Goal: Task Accomplishment & Management: Use online tool/utility

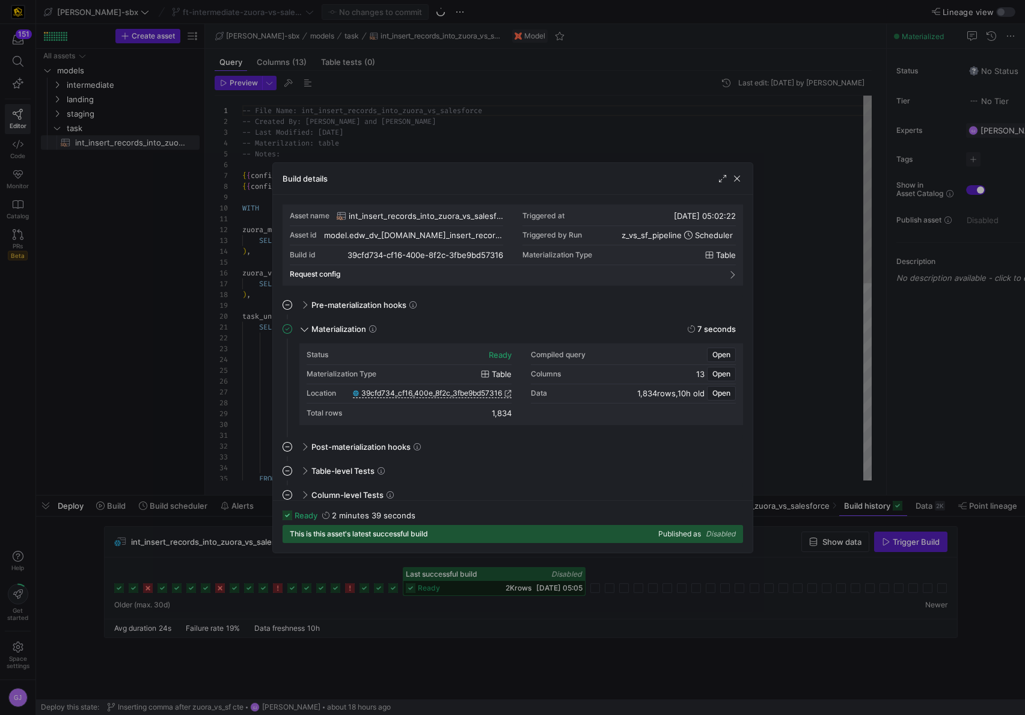
scroll to position [108, 0]
click at [733, 179] on span "button" at bounding box center [737, 179] width 12 height 12
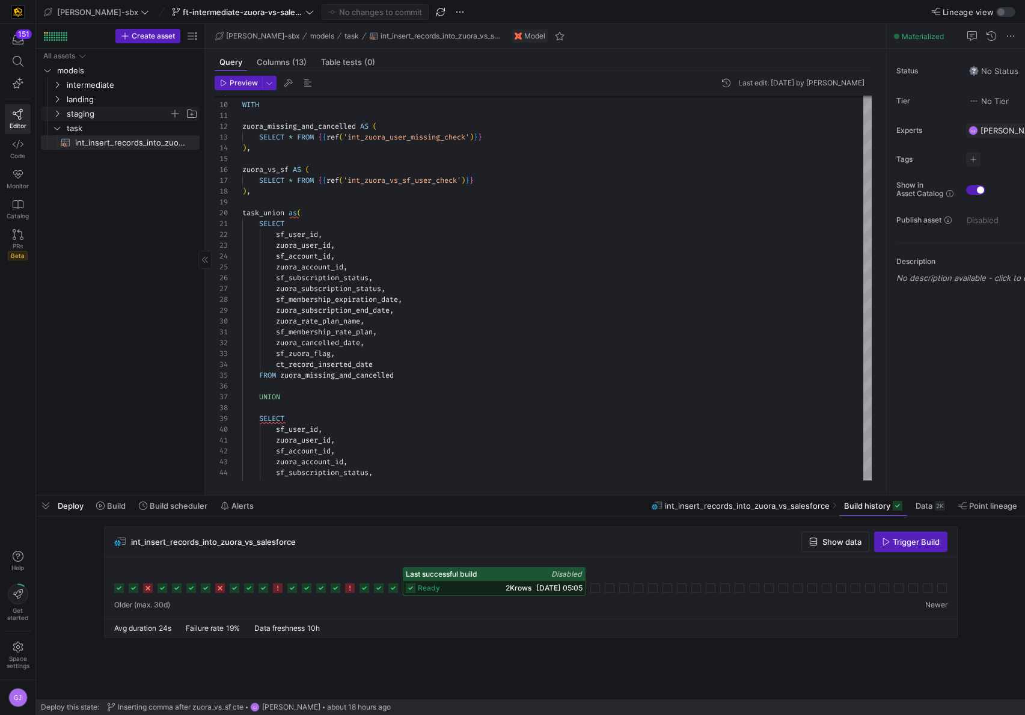
click at [78, 113] on span "staging" at bounding box center [118, 114] width 102 height 14
click at [102, 157] on span "salesforce" at bounding box center [122, 157] width 93 height 14
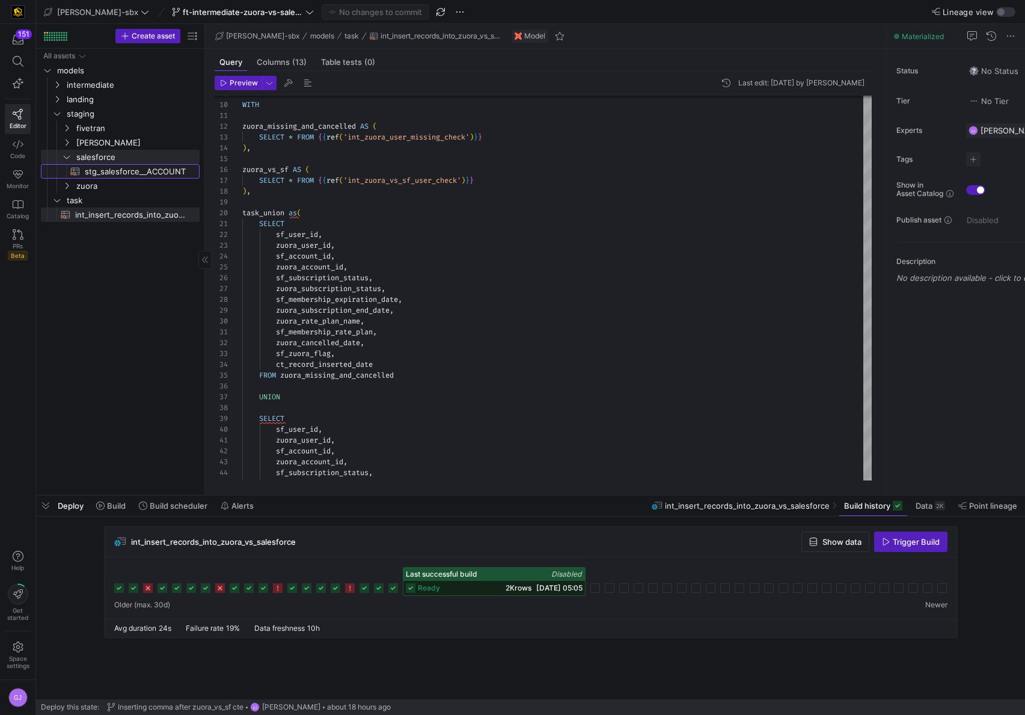
click at [106, 174] on span "stg_salesforce__ACCOUNT​​​​​​​​​​" at bounding box center [135, 172] width 101 height 14
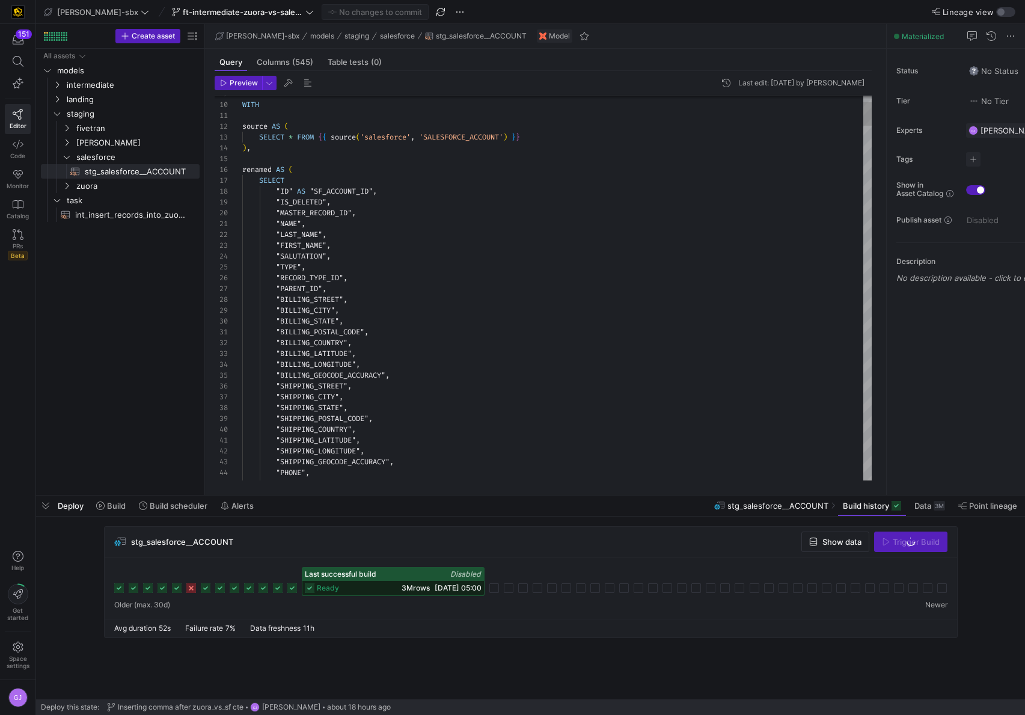
type textarea ""SHIPPING_LATITUDE", "SHIPPING_LONGITUDE", "SHIPPING_GEOCODE_ACCURACY", "PHONE"…"
type textarea "M"
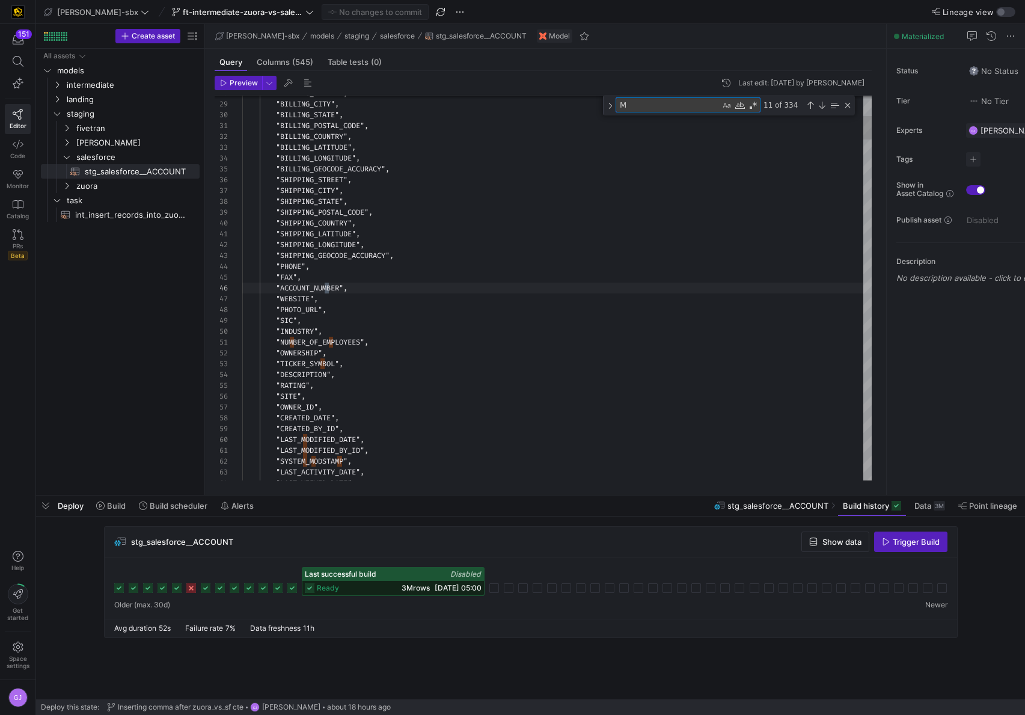
scroll to position [108, 87]
type textarea ""PERSON_OTHER_LATITUDE", "PERSON_OTHER_LONGITUDE", "PERSON_OTHER_GEOCODE_ACCURA…"
type textarea "ME"
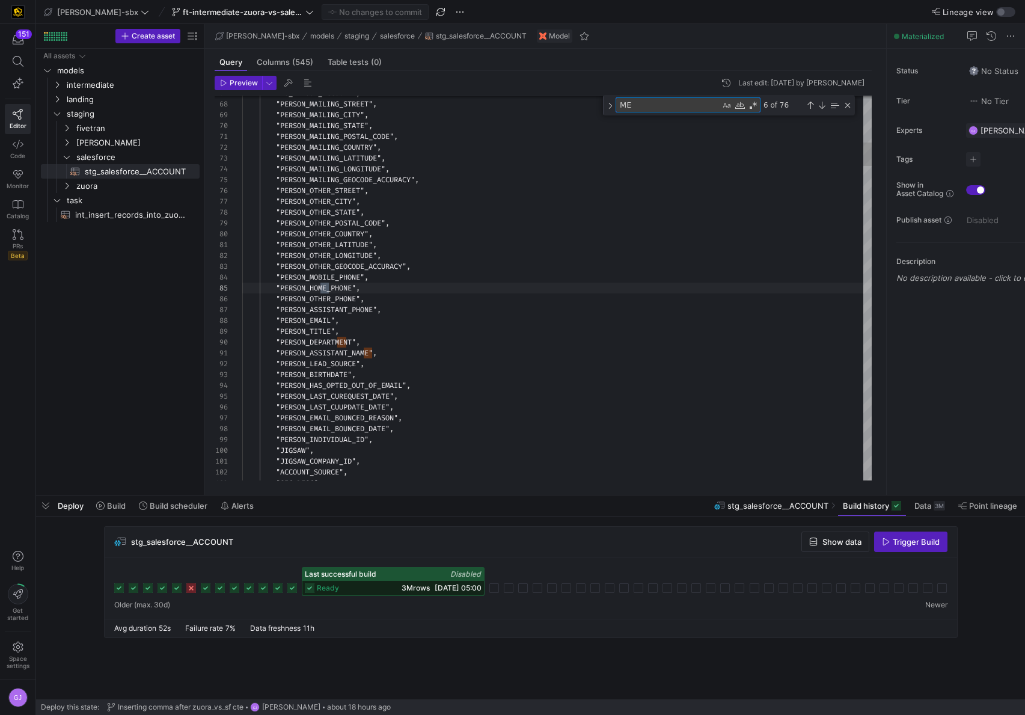
type textarea ""INSTRUCTOR_BIOGRAPHY_C", "INSTRUCTOR_CITY_C", "INSTRUCTOR_EMAIL_C", "INSTRUCTO…"
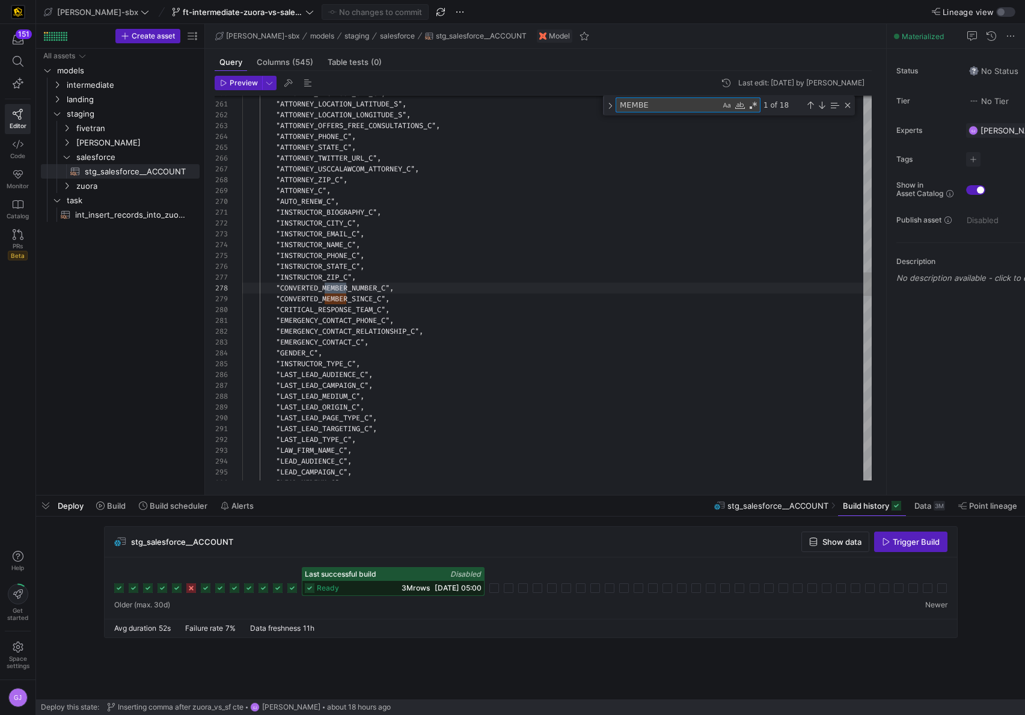
type textarea "MEMBER"
type textarea ""LEAD_TYPE_C", "LOCATION_LATITUDE_S", "LOCATION_LONGITUDE_S", "MAGAZINE_COVER_C…"
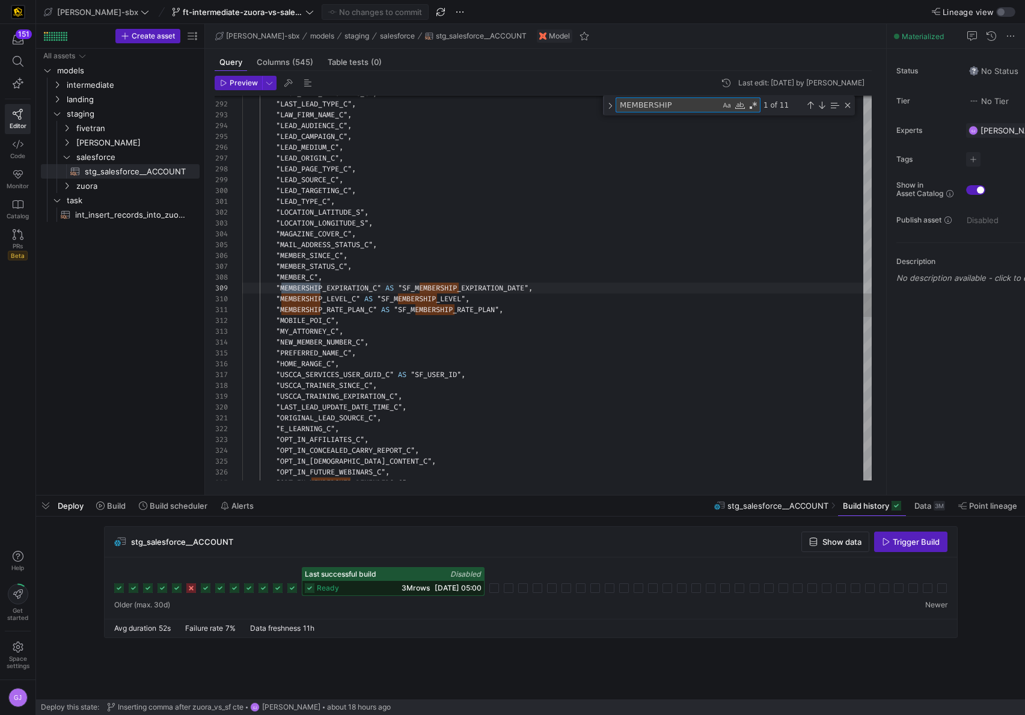
scroll to position [108, 82]
type textarea "MEMBERSHIP"
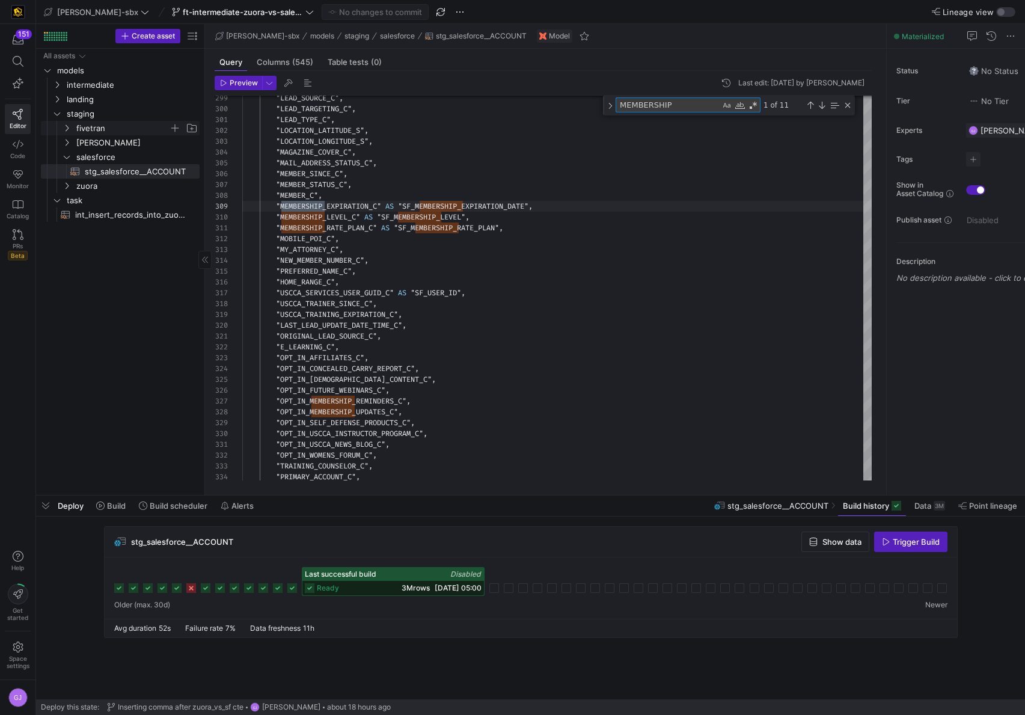
click at [93, 133] on span "fivetran" at bounding box center [122, 128] width 93 height 14
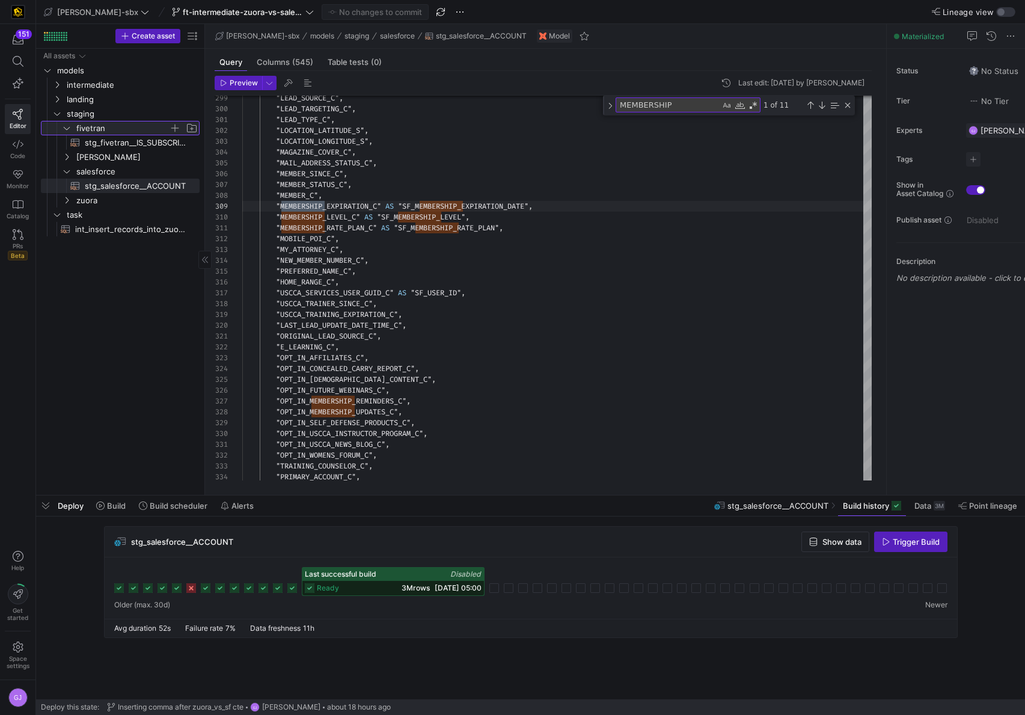
click at [94, 130] on span "fivetran" at bounding box center [122, 128] width 93 height 14
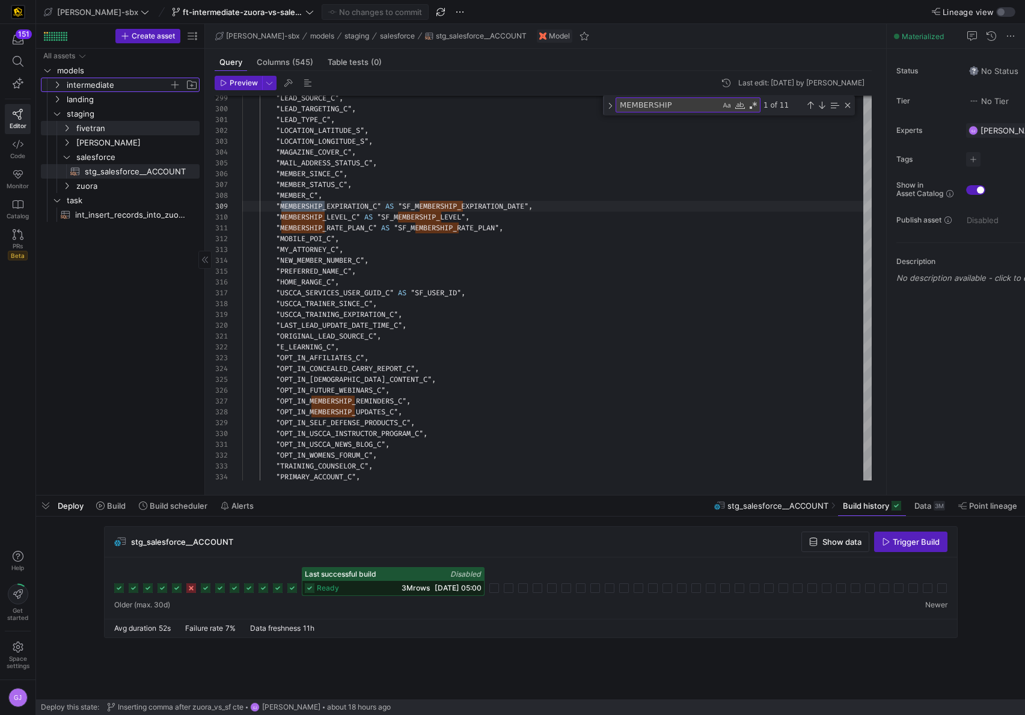
click at [84, 83] on span "intermediate" at bounding box center [118, 85] width 102 height 14
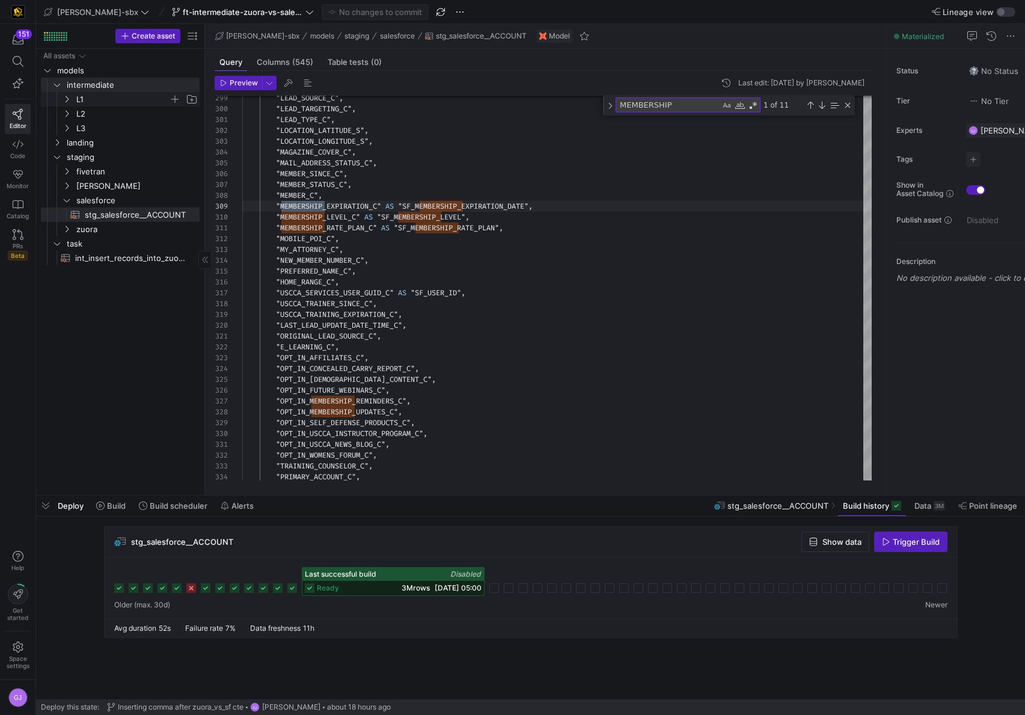
click at [85, 94] on span "L1" at bounding box center [122, 100] width 93 height 14
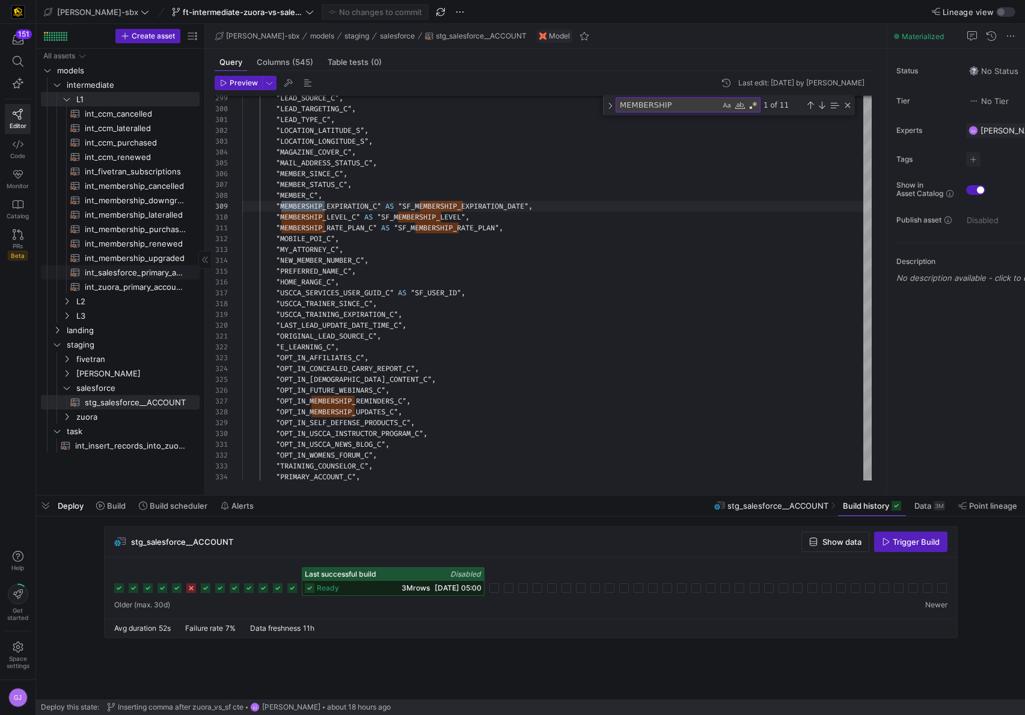
click at [134, 277] on span "int_salesforce_primary_account​​​​​​​​​​" at bounding box center [135, 273] width 101 height 14
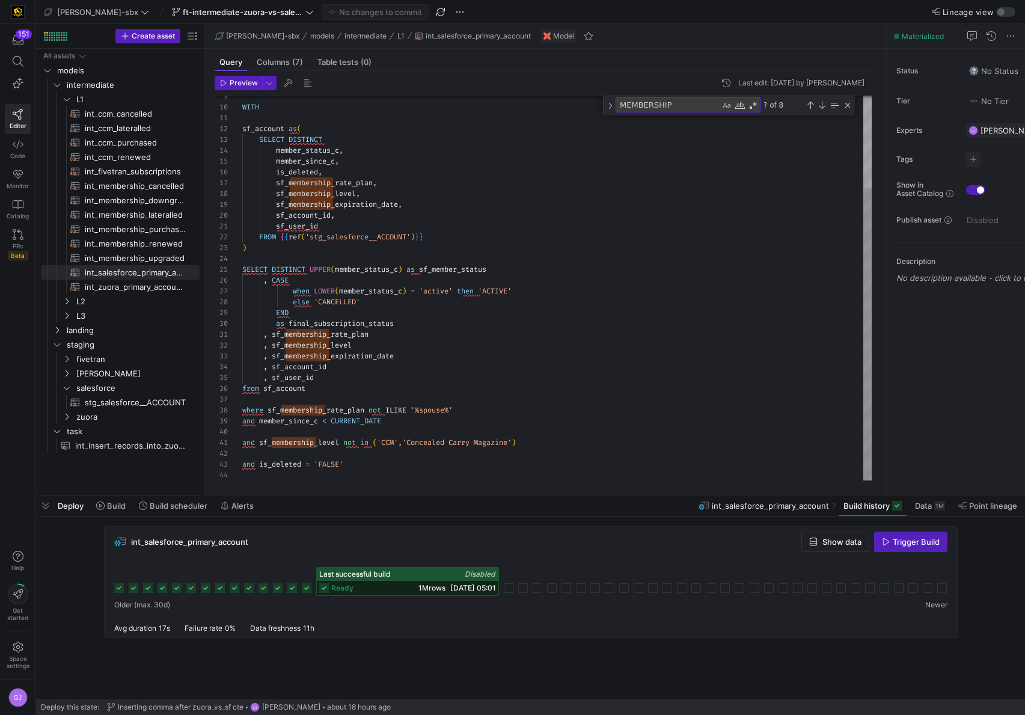
click at [433, 451] on div "WITH sf_account as ( SELECT DISTINCT member_status_c , member_since_c , is_dele…" at bounding box center [556, 227] width 629 height 505
click at [435, 447] on div "WITH sf_account as ( SELECT DISTINCT member_status_c , member_since_c , is_dele…" at bounding box center [556, 227] width 629 height 505
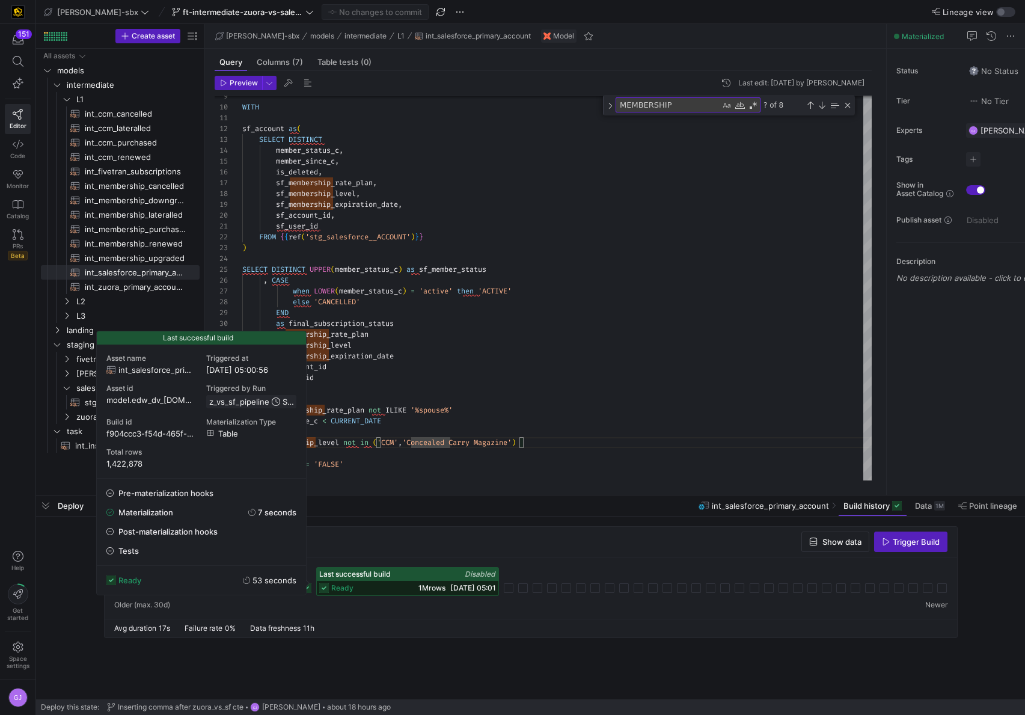
click at [382, 582] on div "ready 1M rows [DATE] 05:01" at bounding box center [408, 588] width 182 height 14
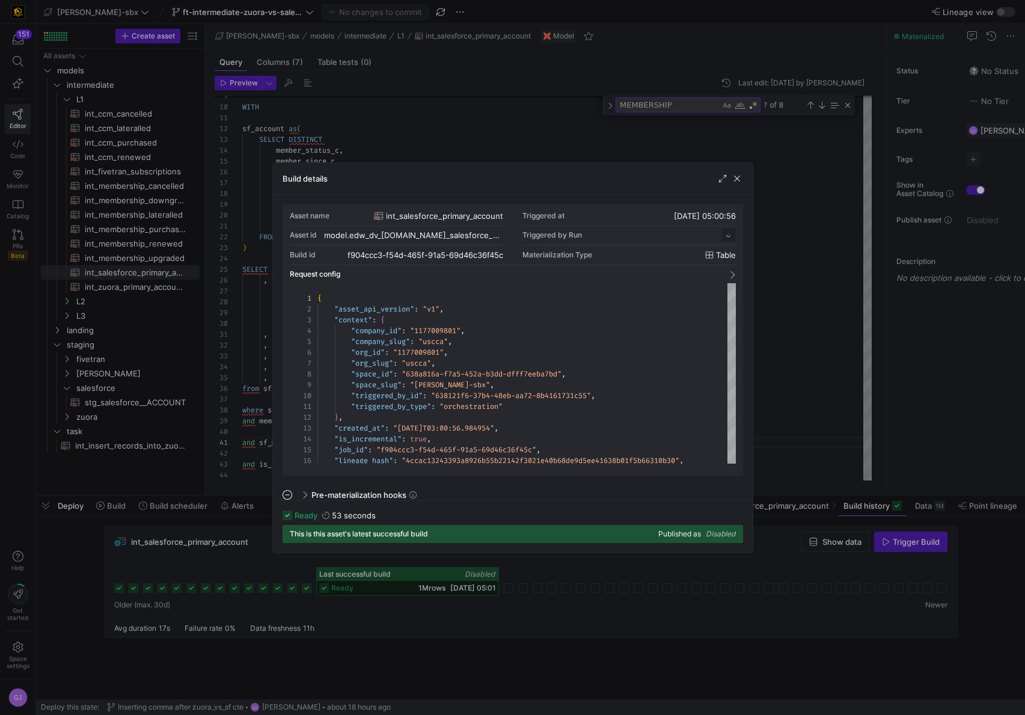
scroll to position [108, 0]
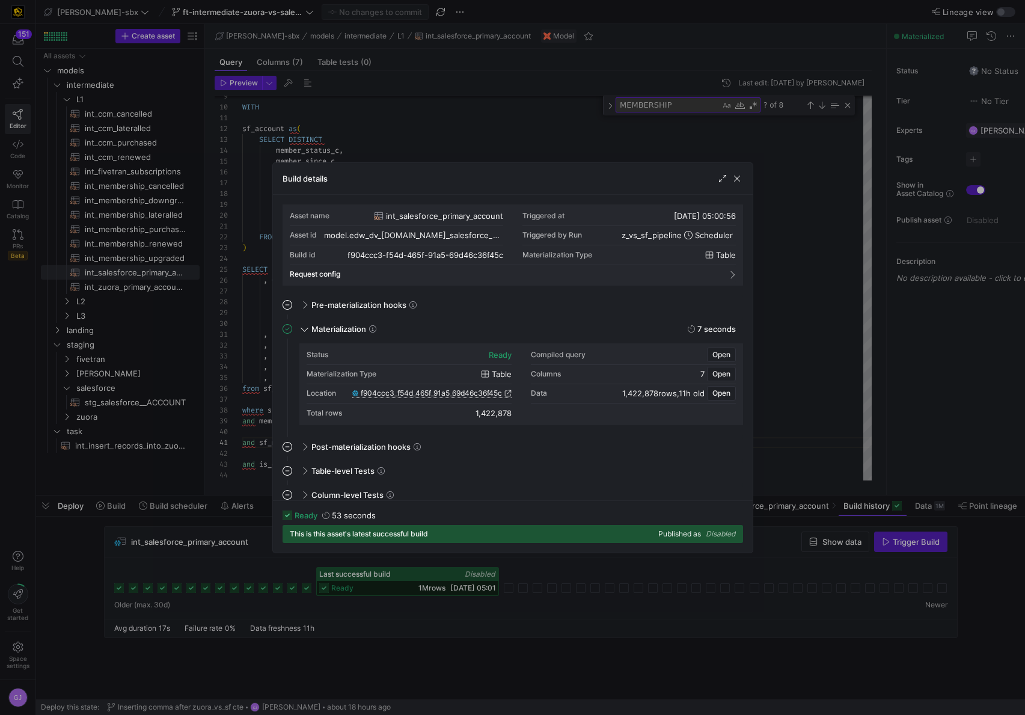
click at [420, 392] on span "f904ccc3_f54d_465f_91a5_69d46c36f45c" at bounding box center [431, 393] width 141 height 8
click at [733, 179] on span "button" at bounding box center [737, 179] width 12 height 12
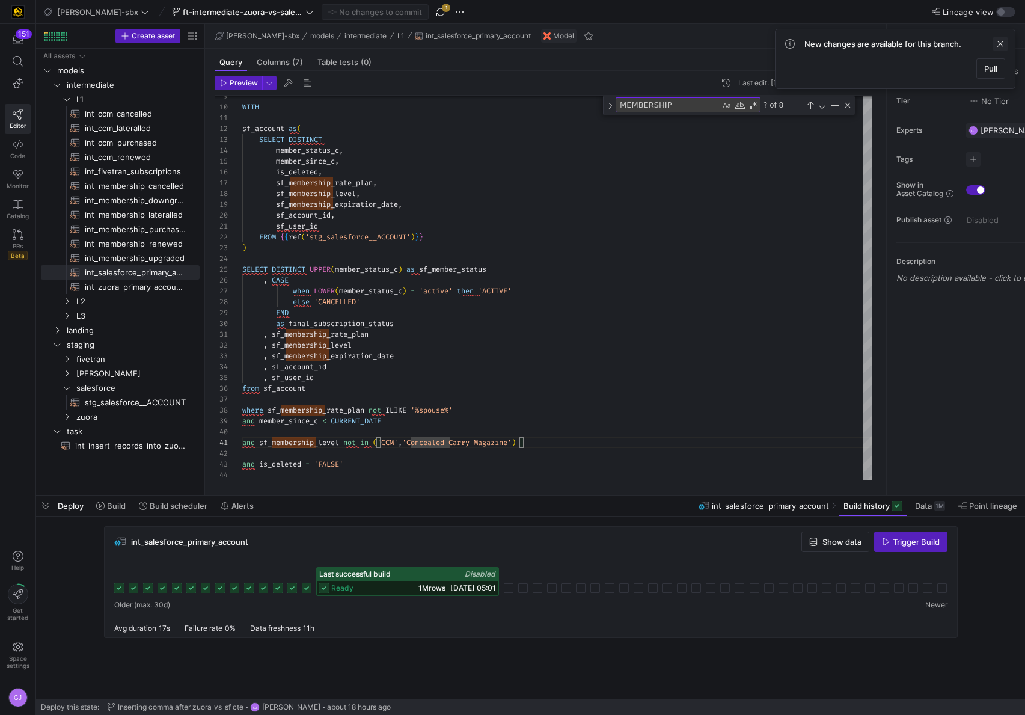
click at [1000, 49] on span at bounding box center [1000, 44] width 14 height 14
click at [374, 466] on div "WITH sf_account as ( SELECT DISTINCT member_status_c , member_since_c , is_dele…" at bounding box center [556, 227] width 629 height 505
click at [374, 457] on div "WITH sf_account as ( SELECT DISTINCT member_status_c , member_since_c , is_dele…" at bounding box center [556, 227] width 629 height 505
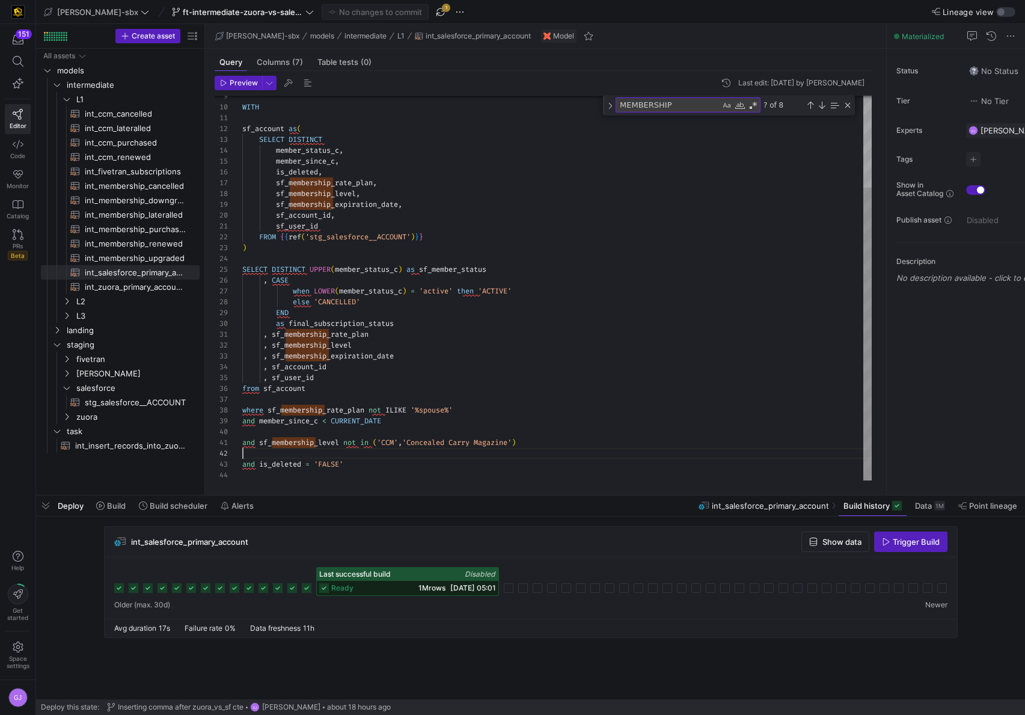
click at [373, 450] on div "WITH sf_account as ( SELECT DISTINCT member_status_c , member_since_c , is_dele…" at bounding box center [556, 227] width 629 height 505
click at [373, 447] on div "WITH sf_account as ( SELECT DISTINCT member_status_c , member_since_c , is_dele…" at bounding box center [556, 227] width 629 height 505
click at [335, 377] on div "WITH sf_account as ( SELECT DISTINCT member_status_c , member_since_c , is_dele…" at bounding box center [556, 227] width 629 height 505
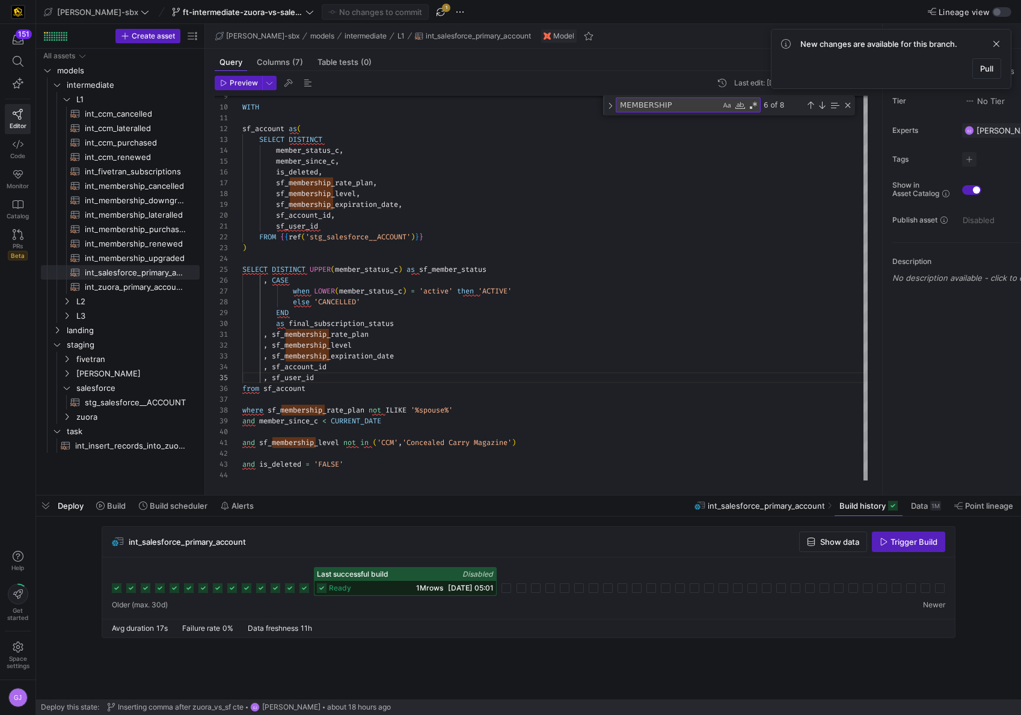
scroll to position [43, 73]
click at [116, 284] on span "int_zuora_primary_accounts​​​​​​​​​​" at bounding box center [135, 287] width 101 height 14
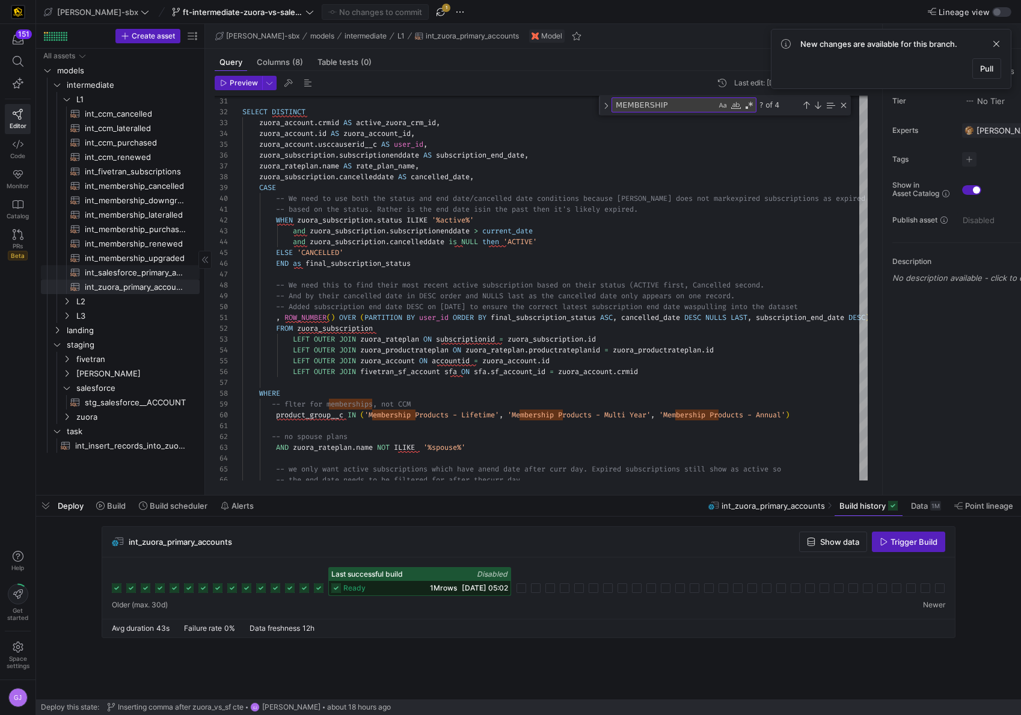
click at [117, 267] on span "int_salesforce_primary_account​​​​​​​​​​" at bounding box center [135, 273] width 101 height 14
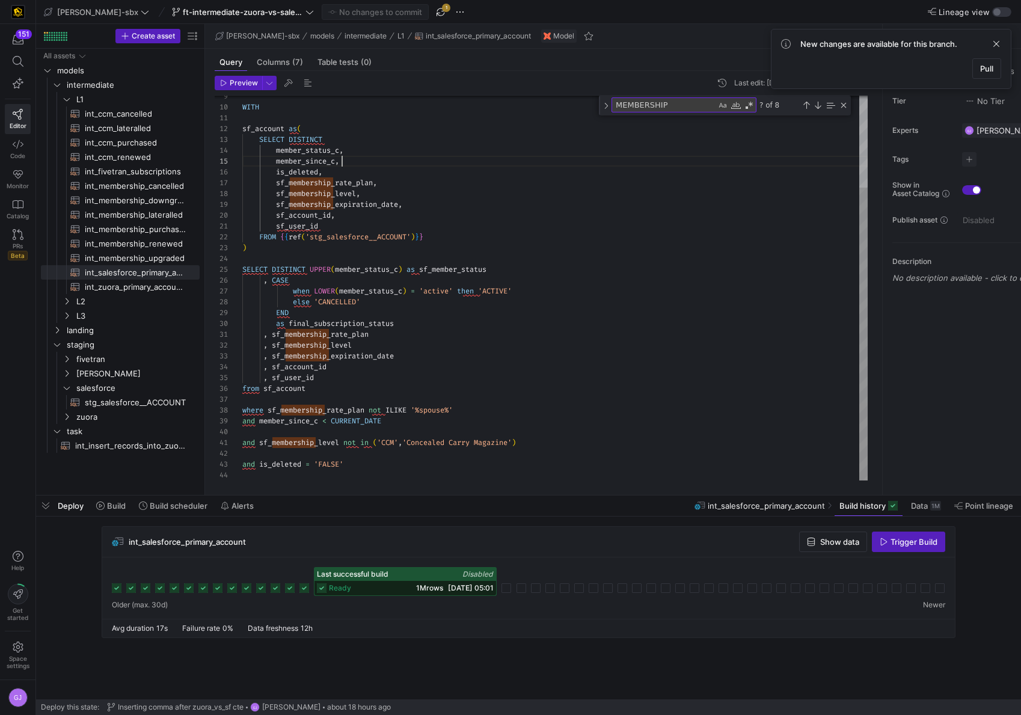
scroll to position [43, 100]
click at [343, 163] on div "WITH sf_account as ( SELECT DISTINCT member_status_c , member_since_c , is_dele…" at bounding box center [554, 227] width 625 height 505
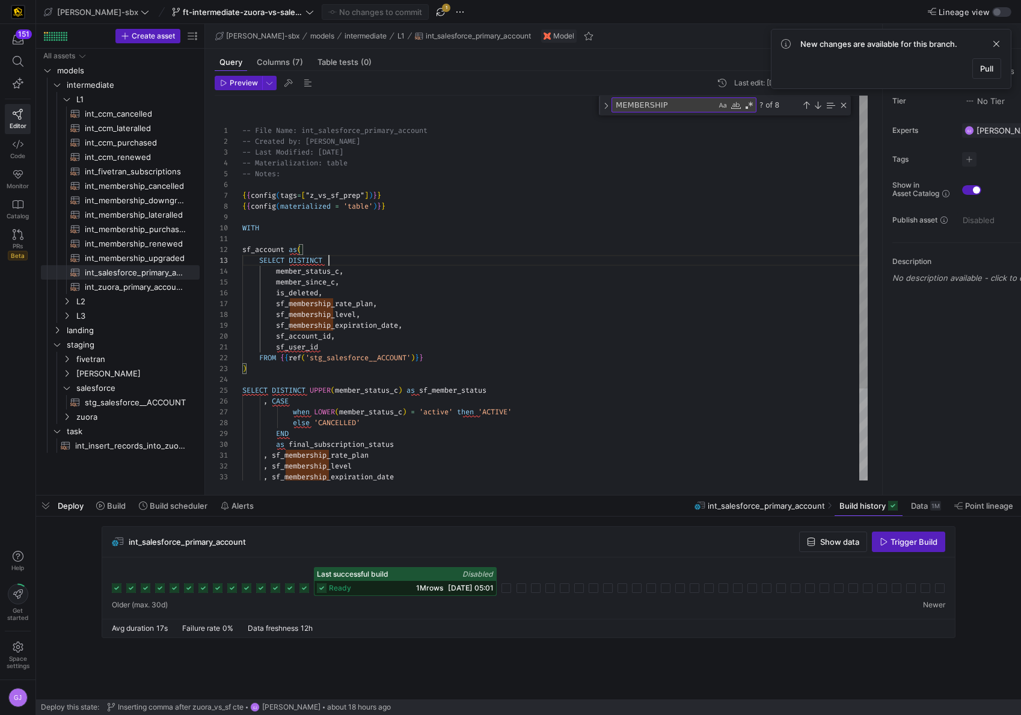
click at [329, 258] on div "WITH sf_account as ( SELECT DISTINCT member_status_c , member_since_c , is_dele…" at bounding box center [554, 348] width 625 height 505
click at [325, 263] on div "WITH sf_account as ( SELECT DISTINCT member_status_c , member_since_c , is_dele…" at bounding box center [554, 348] width 625 height 505
click at [246, 352] on div "WITH sf_account as ( SELECT DISTINCT member_status_c , member_since_c , is_dele…" at bounding box center [554, 348] width 625 height 505
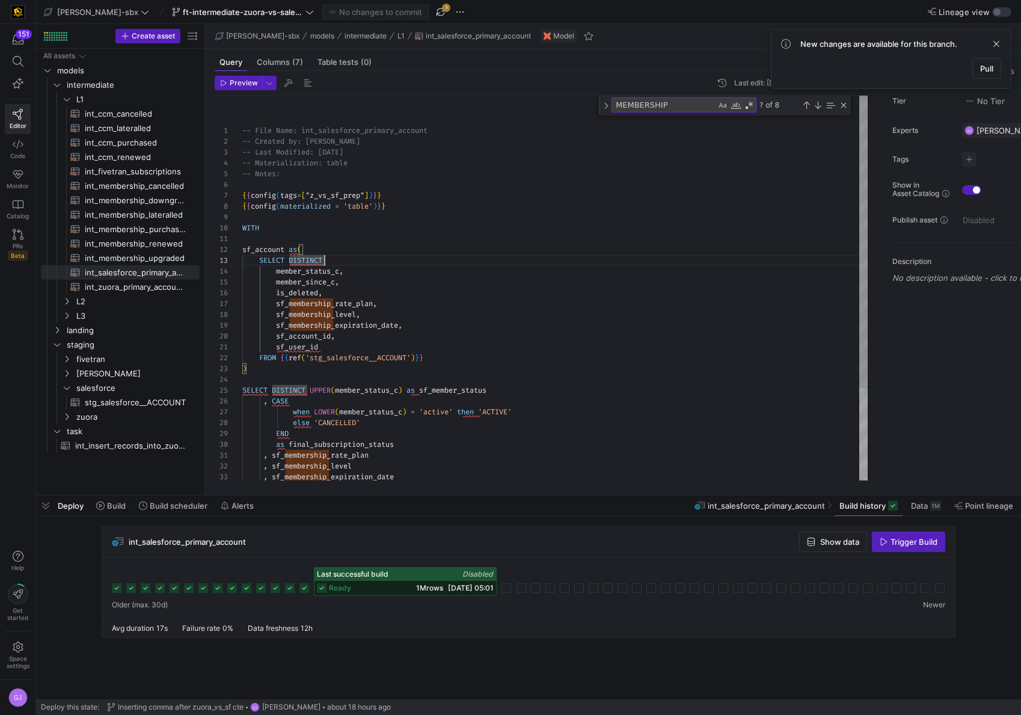
scroll to position [0, 4]
click at [353, 354] on div "WITH sf_account as ( SELECT DISTINCT member_status_c , member_since_c , is_dele…" at bounding box center [554, 348] width 625 height 505
click at [462, 351] on div "WITH sf_account as ( SELECT DISTINCT member_status_c , member_since_c , is_dele…" at bounding box center [554, 348] width 625 height 505
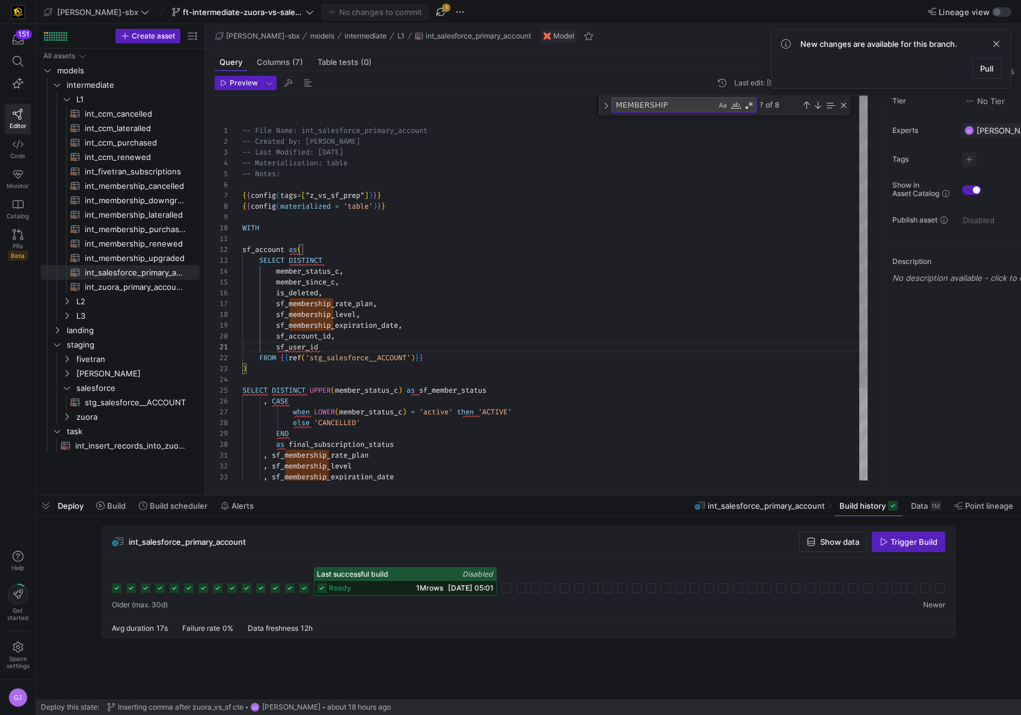
click at [436, 357] on div "WITH sf_account as ( SELECT DISTINCT member_status_c , member_since_c , is_dele…" at bounding box center [554, 348] width 625 height 505
click at [430, 357] on div "WITH sf_account as ( SELECT DISTINCT member_status_c , member_since_c , is_dele…" at bounding box center [554, 348] width 625 height 505
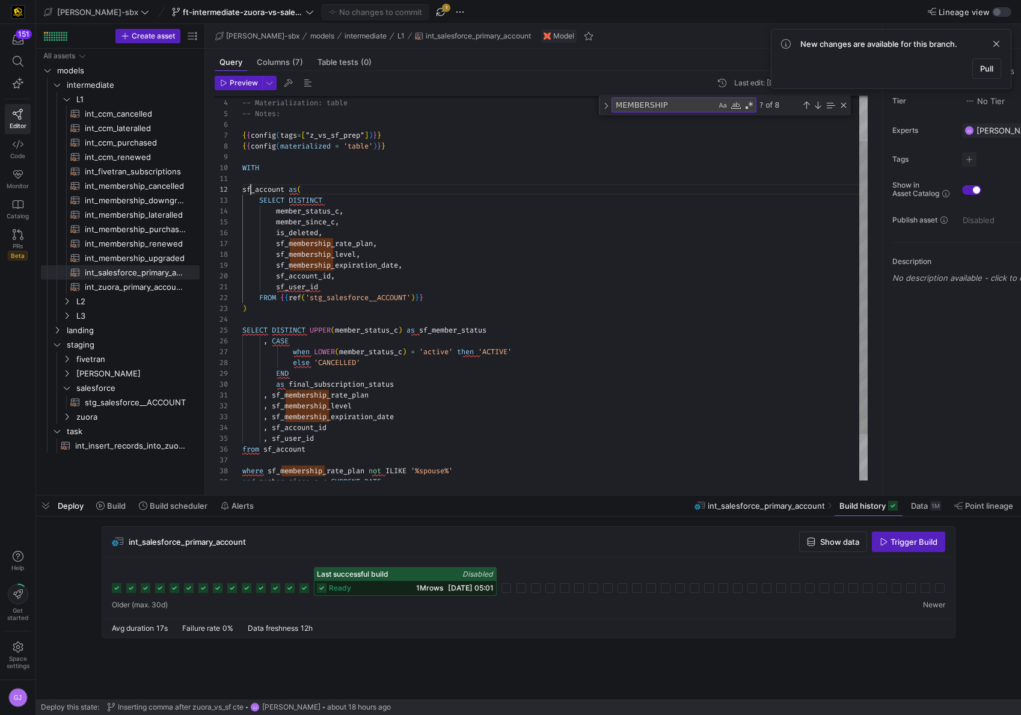
click at [252, 193] on div "WITH sf_account as ( SELECT DISTINCT member_status_c , member_since_c , is_dele…" at bounding box center [554, 287] width 625 height 505
click at [274, 197] on div "WITH sf_account as ( SELECT DISTINCT member_status_c , member_since_c , is_dele…" at bounding box center [554, 287] width 625 height 505
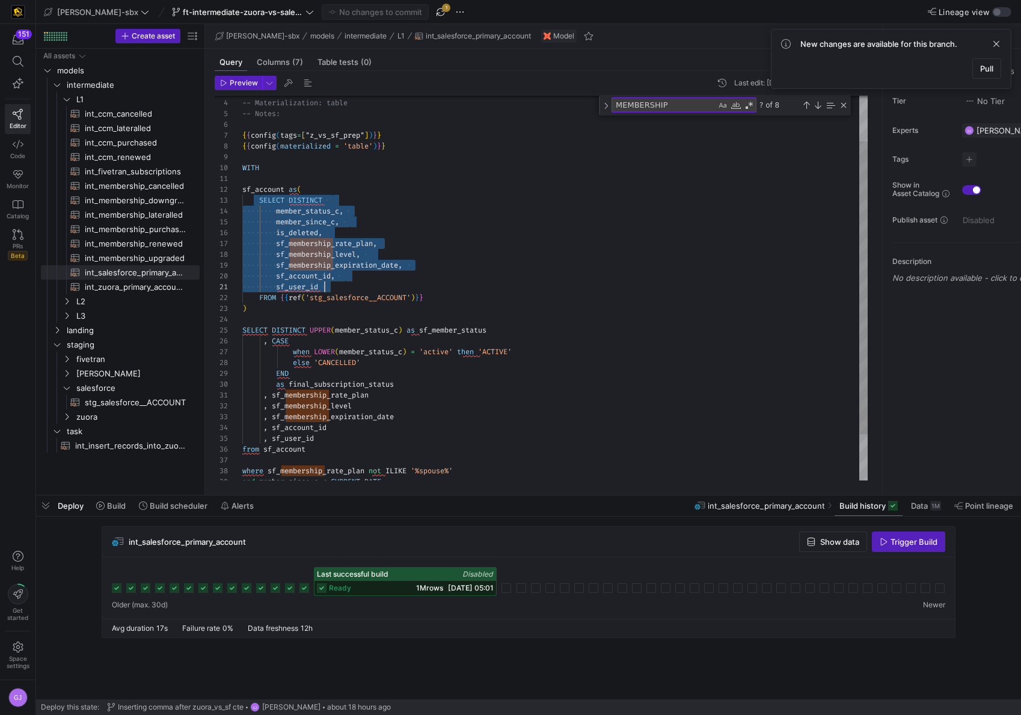
scroll to position [22, 82]
drag, startPoint x: 259, startPoint y: 200, endPoint x: 330, endPoint y: 289, distance: 113.8
click at [330, 289] on div "WITH sf_account as ( SELECT DISTINCT member_status_c , member_since_c , is_dele…" at bounding box center [554, 287] width 625 height 505
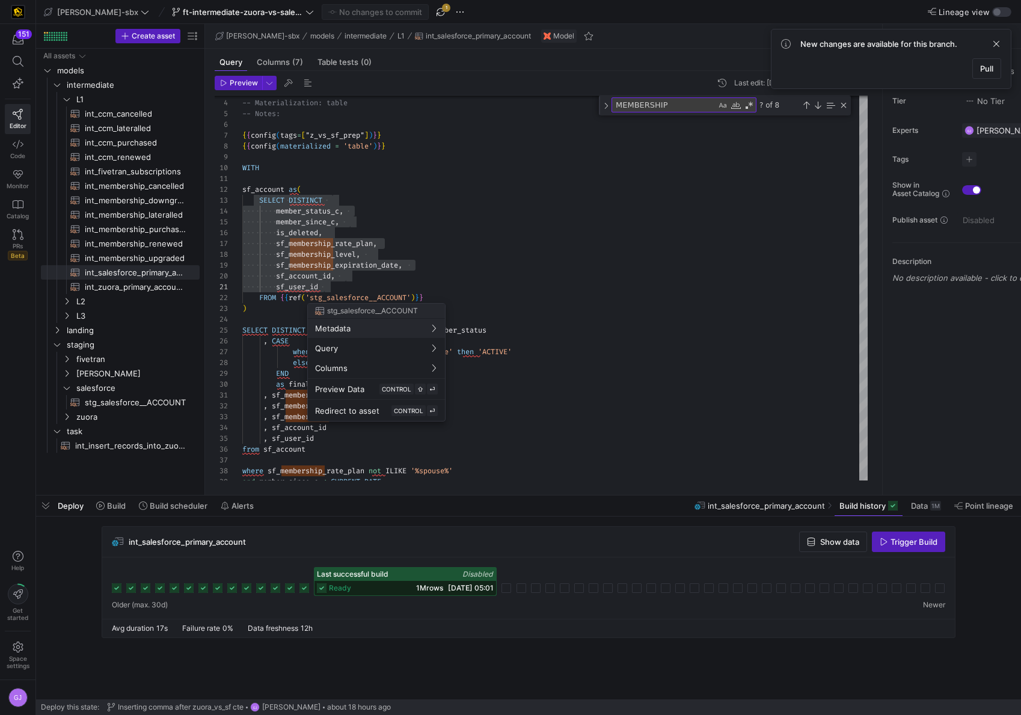
click at [367, 457] on div at bounding box center [510, 357] width 1021 height 715
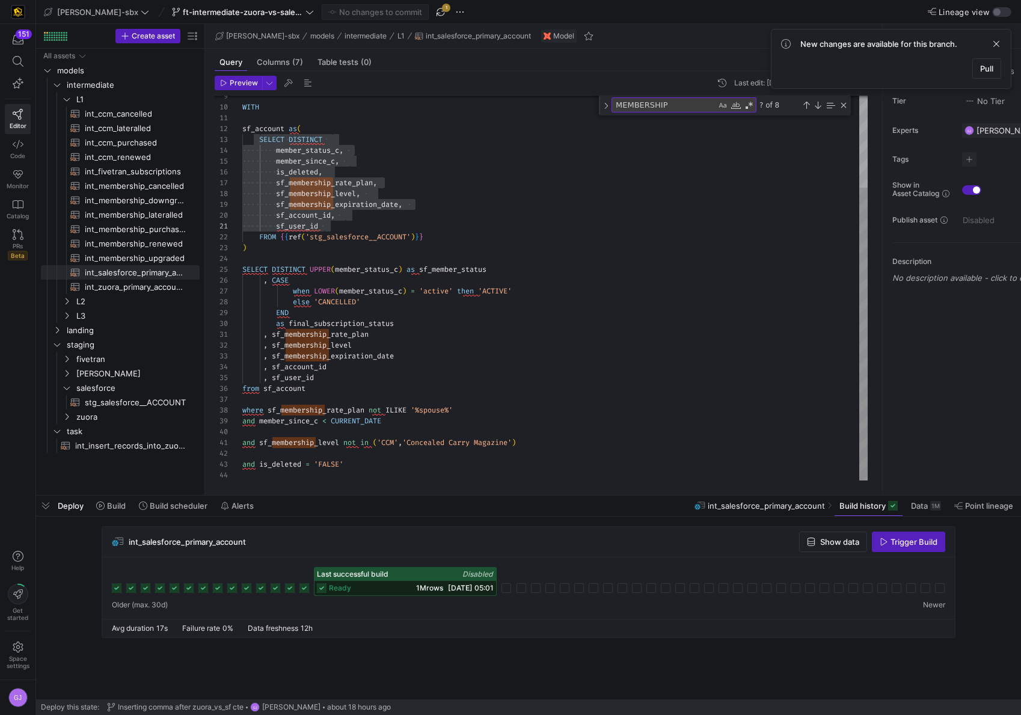
click at [352, 389] on div "WITH sf_account as ( SELECT DISTINCT member_status_c , member_since_c , is_dele…" at bounding box center [554, 227] width 625 height 505
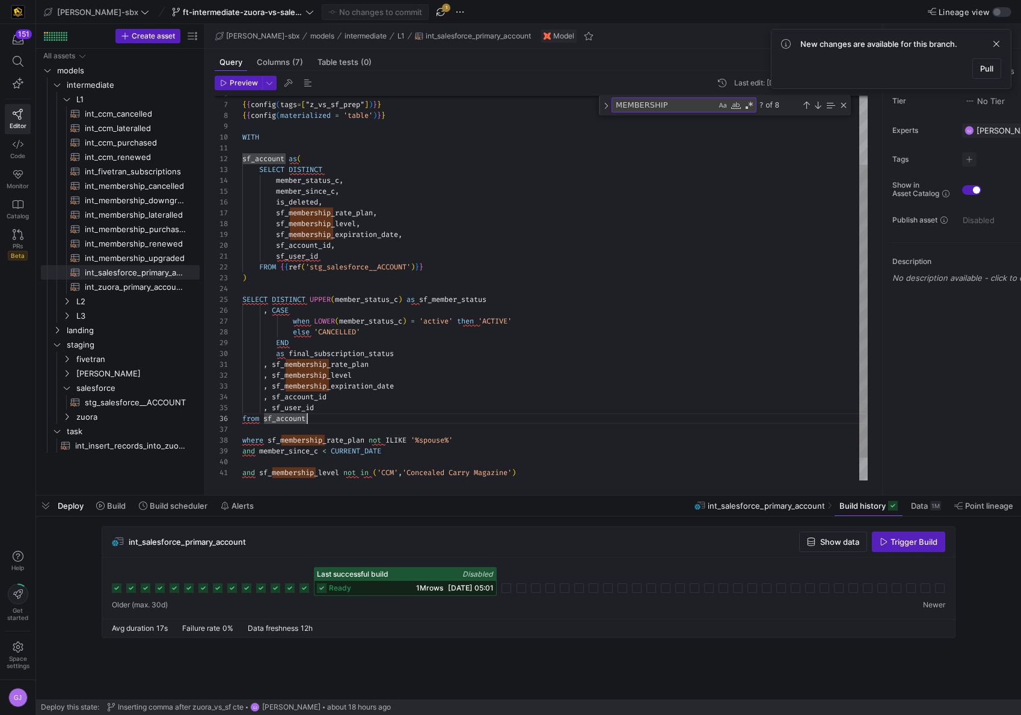
click at [414, 362] on div "WITH sf_account as ( SELECT DISTINCT member_status_c , member_since_c , is_dele…" at bounding box center [554, 257] width 625 height 505
drag, startPoint x: 408, startPoint y: 356, endPoint x: 292, endPoint y: 356, distance: 116.0
click at [292, 356] on div "WITH sf_account as ( SELECT DISTINCT member_status_c , member_since_c , is_dele…" at bounding box center [554, 257] width 625 height 505
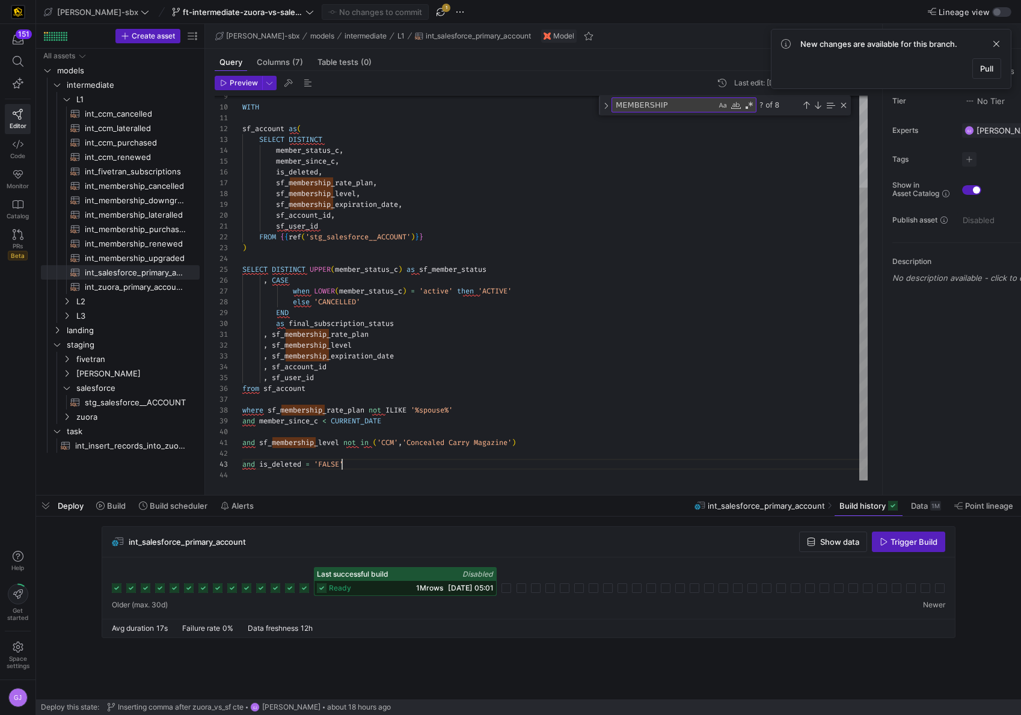
click at [343, 466] on div "WITH sf_account as ( SELECT DISTINCT member_status_c , member_since_c , is_dele…" at bounding box center [554, 227] width 625 height 505
click at [359, 466] on div "WITH sf_account as ( SELECT DISTINCT member_status_c , member_since_c , is_dele…" at bounding box center [554, 227] width 625 height 505
click at [359, 447] on div "WITH sf_account as ( SELECT DISTINCT member_status_c , member_since_c , is_dele…" at bounding box center [554, 227] width 625 height 505
click at [561, 437] on div "WITH sf_account as ( SELECT DISTINCT member_status_c , member_since_c , is_dele…" at bounding box center [554, 227] width 625 height 505
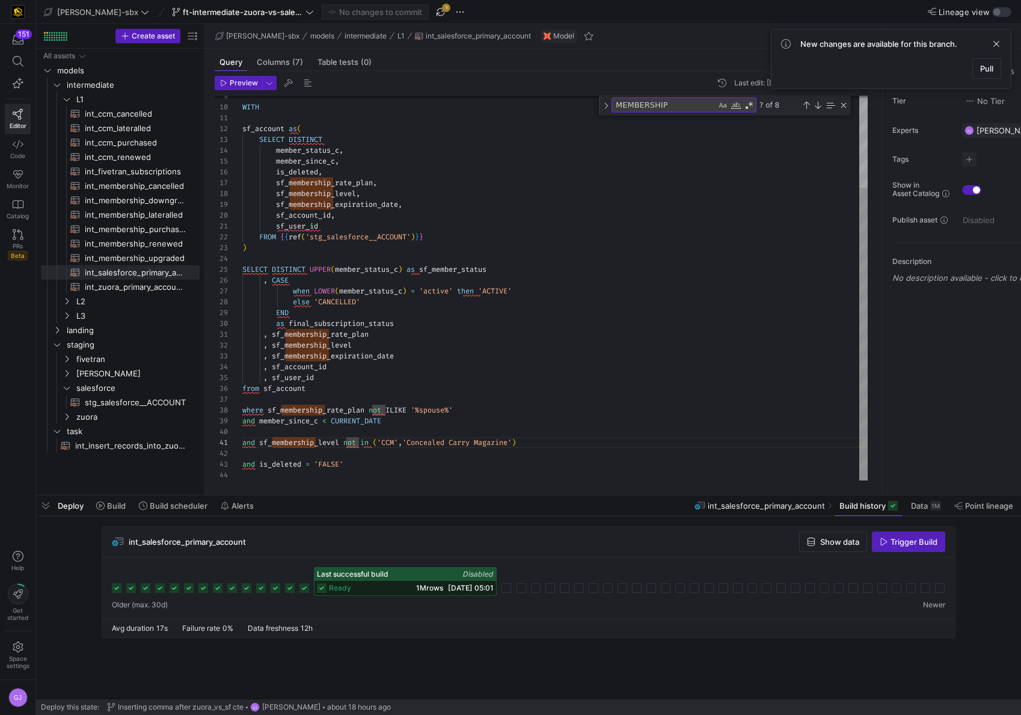
scroll to position [0, 281]
click at [462, 473] on div "WITH sf_account as ( SELECT DISTINCT member_status_c , member_since_c , is_dele…" at bounding box center [554, 227] width 625 height 505
click at [438, 468] on div "WITH sf_account as ( SELECT DISTINCT member_status_c , member_since_c , is_dele…" at bounding box center [554, 227] width 625 height 505
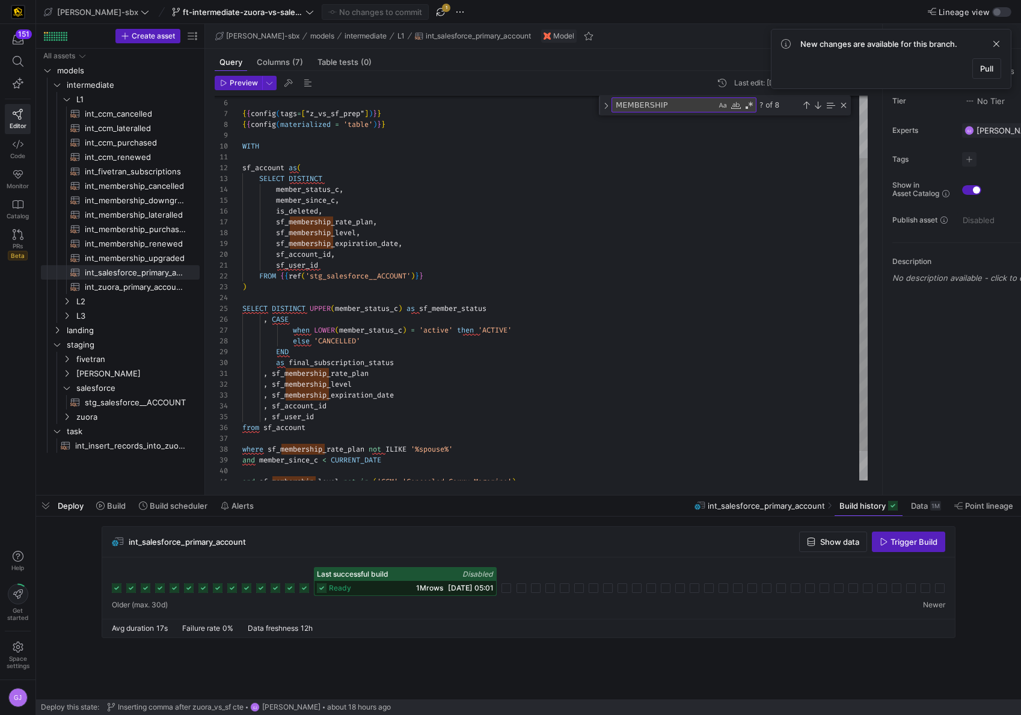
click at [336, 258] on div "WITH sf_account as ( SELECT DISTINCT member_status_c , member_since_c , is_dele…" at bounding box center [554, 266] width 625 height 505
click at [334, 281] on div "WITH sf_account as ( SELECT DISTINCT member_status_c , member_since_c , is_dele…" at bounding box center [554, 266] width 625 height 505
click at [331, 299] on div "WITH sf_account as ( SELECT DISTINCT member_status_c , member_since_c , is_dele…" at bounding box center [554, 266] width 625 height 505
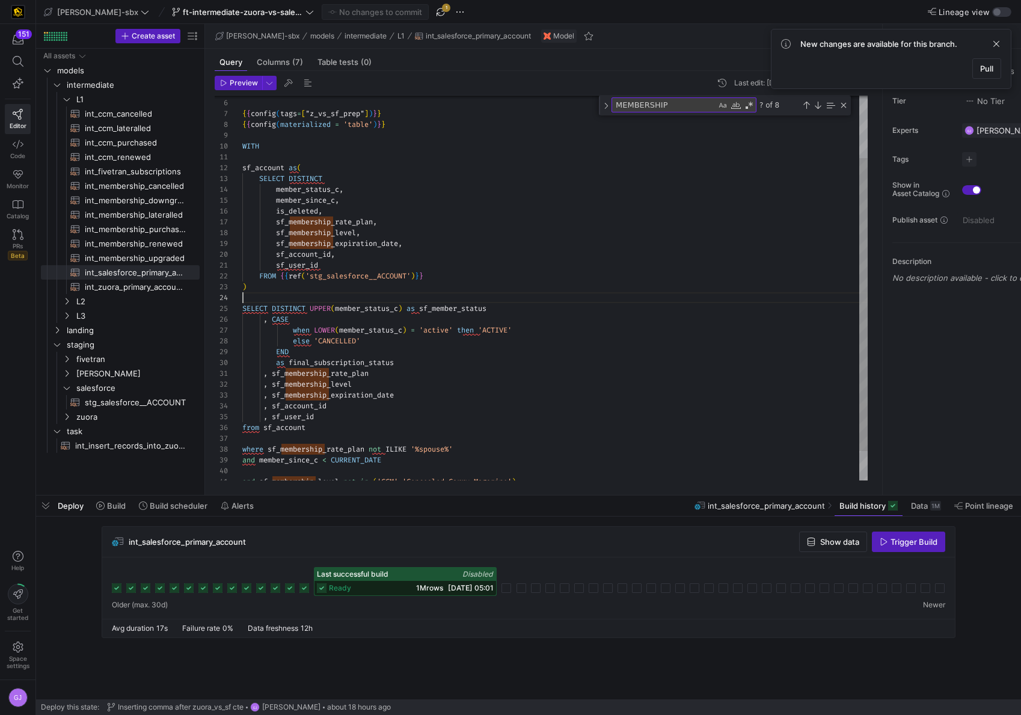
click at [374, 341] on div "WITH sf_account as ( SELECT DISTINCT member_status_c , member_since_c , is_dele…" at bounding box center [554, 266] width 625 height 505
drag, startPoint x: 126, startPoint y: 290, endPoint x: 111, endPoint y: 284, distance: 16.0
click at [126, 290] on span "int_zuora_primary_accounts​​​​​​​​​​" at bounding box center [135, 287] width 101 height 14
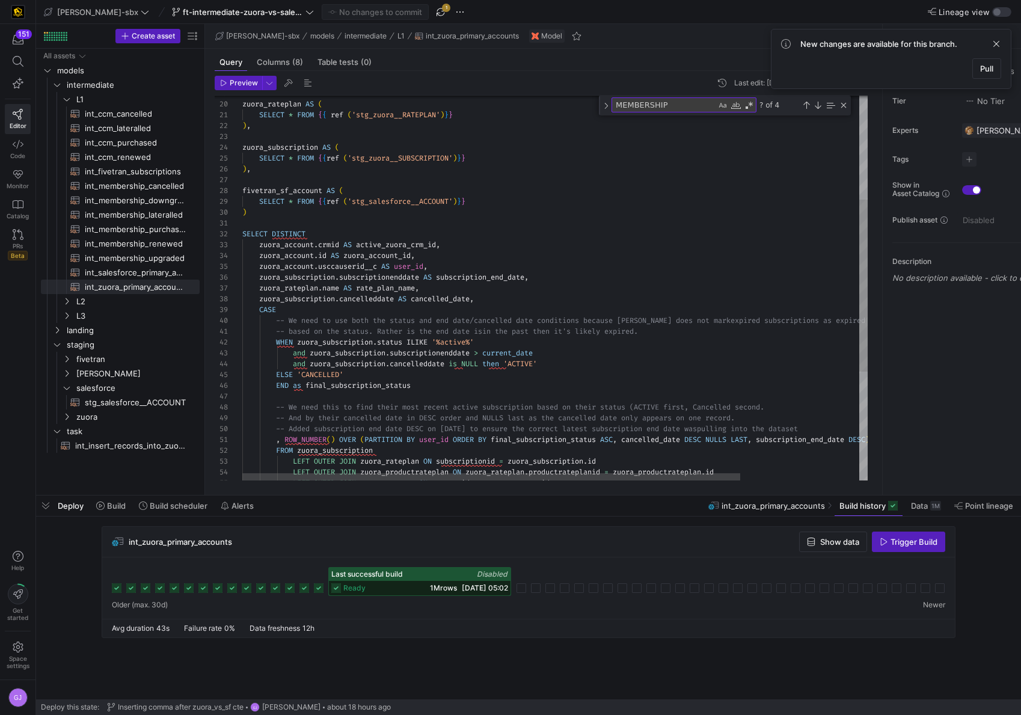
click at [527, 325] on div "SELECT * FROM { { ref ( 'stg_zuora__SUBSCRIPTION' ) } } ) , fivetran_sf_account…" at bounding box center [629, 293] width 774 height 859
click at [518, 351] on div "SELECT * FROM { { ref ( 'stg_zuora__SUBSCRIPTION' ) } } ) , fivetran_sf_account…" at bounding box center [629, 293] width 774 height 859
click at [560, 360] on div "SELECT * FROM { { ref ( 'stg_zuora__SUBSCRIPTION' ) } } ) , fivetran_sf_account…" at bounding box center [629, 293] width 774 height 859
click at [514, 344] on div "SELECT * FROM { { ref ( 'stg_zuora__SUBSCRIPTION' ) } } ) , fivetran_sf_account…" at bounding box center [629, 293] width 774 height 859
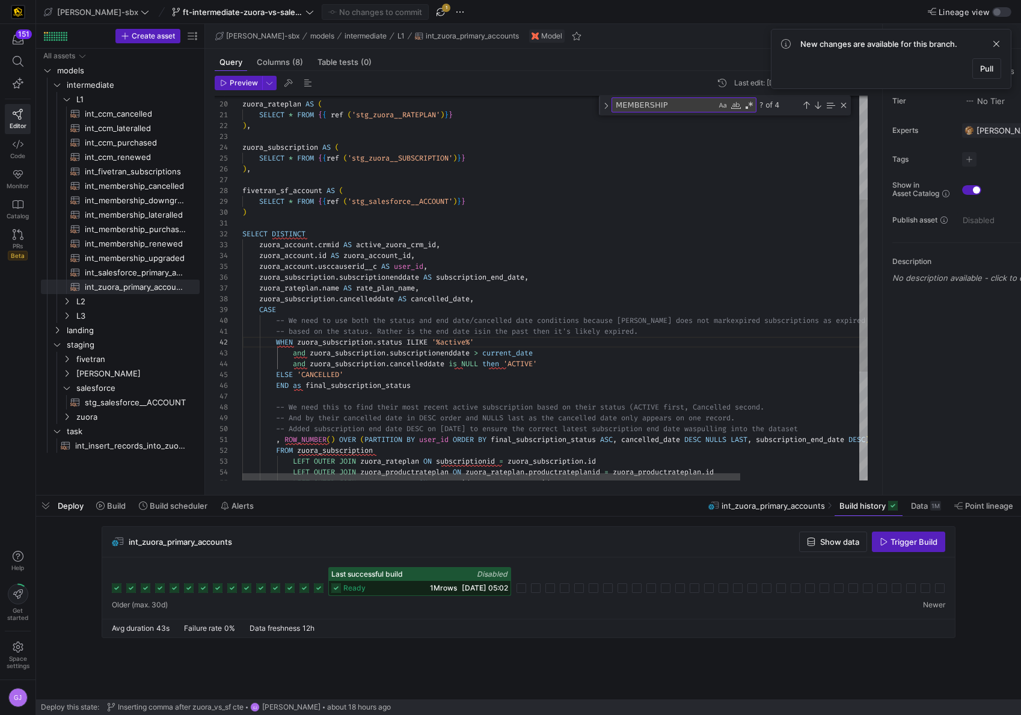
click at [276, 344] on div "SELECT * FROM { { ref ( 'stg_zuora__SUBSCRIPTION' ) } } ) , fivetran_sf_account…" at bounding box center [629, 293] width 774 height 859
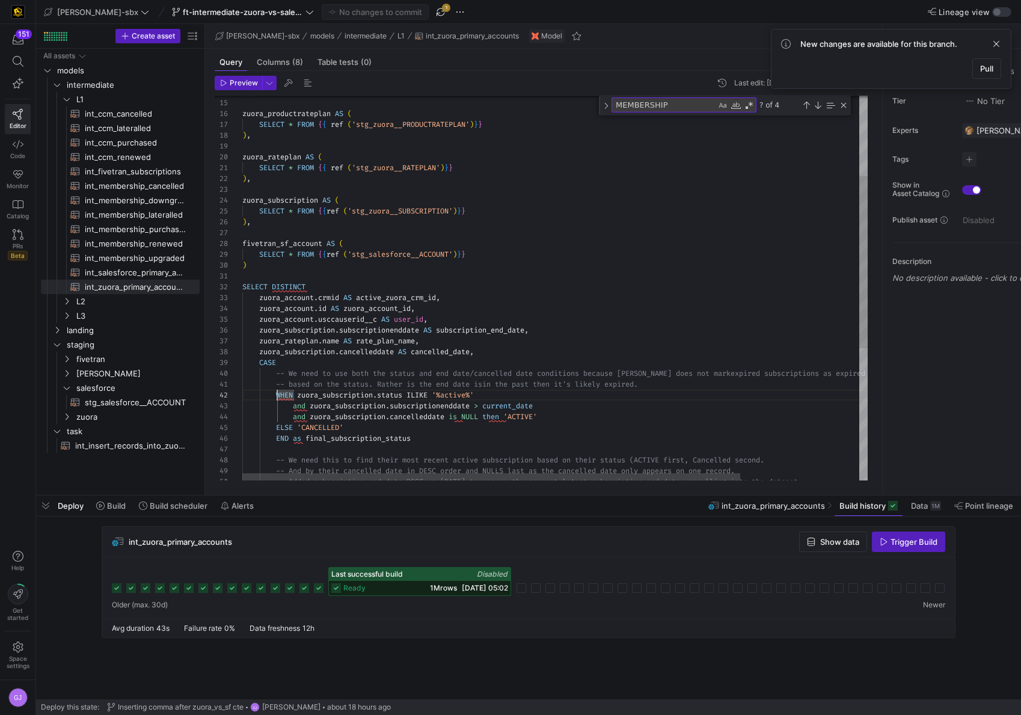
click at [338, 406] on div "SELECT * FROM { { ref ( 'stg_zuora__SUBSCRIPTION' ) } } ) , fivetran_sf_account…" at bounding box center [629, 345] width 774 height 859
click at [279, 398] on div "SELECT * FROM { { ref ( 'stg_zuora__SUBSCRIPTION' ) } } ) , fivetran_sf_account…" at bounding box center [629, 345] width 774 height 859
click at [276, 396] on div "SELECT * FROM { { ref ( 'stg_zuora__SUBSCRIPTION' ) } } ) , fivetran_sf_account…" at bounding box center [629, 345] width 774 height 859
click at [343, 426] on div "SELECT * FROM { { ref ( 'stg_zuora__SUBSCRIPTION' ) } } ) , fivetran_sf_account…" at bounding box center [629, 345] width 774 height 859
click at [347, 426] on div "SELECT * FROM { { ref ( 'stg_zuora__SUBSCRIPTION' ) } } ) , fivetran_sf_account…" at bounding box center [629, 345] width 774 height 859
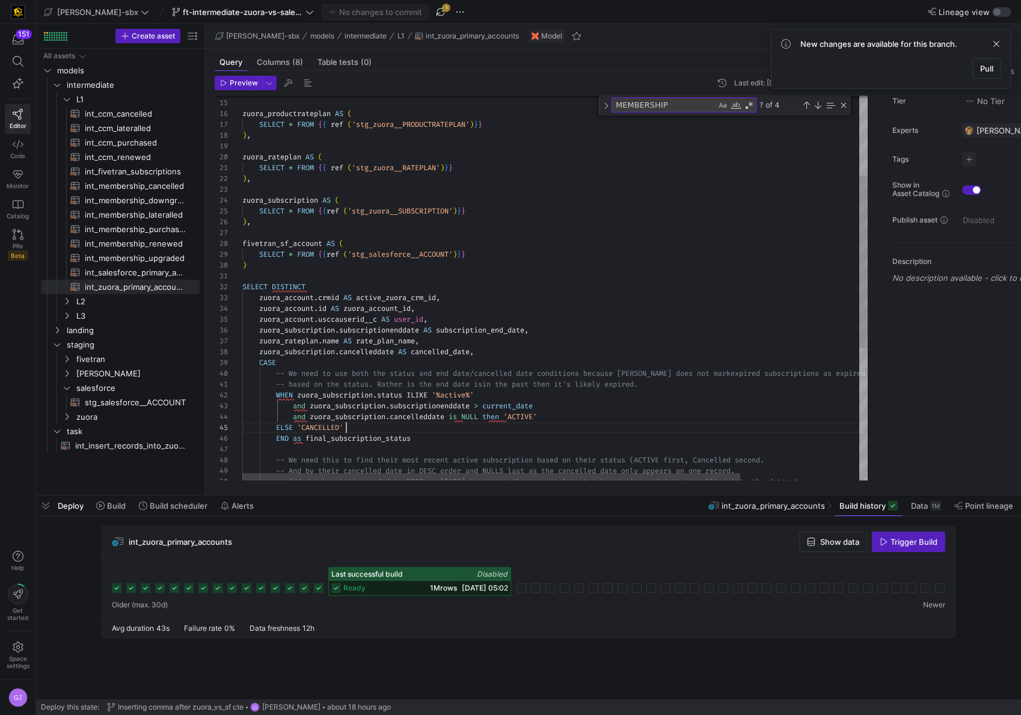
scroll to position [43, 104]
click at [436, 451] on div "SELECT * FROM { { ref ( 'stg_zuora__SUBSCRIPTION' ) } } ) , fivetran_sf_account…" at bounding box center [629, 345] width 774 height 859
click at [418, 436] on div "SELECT * FROM { { ref ( 'stg_zuora__SUBSCRIPTION' ) } } ) , fivetran_sf_account…" at bounding box center [629, 345] width 774 height 859
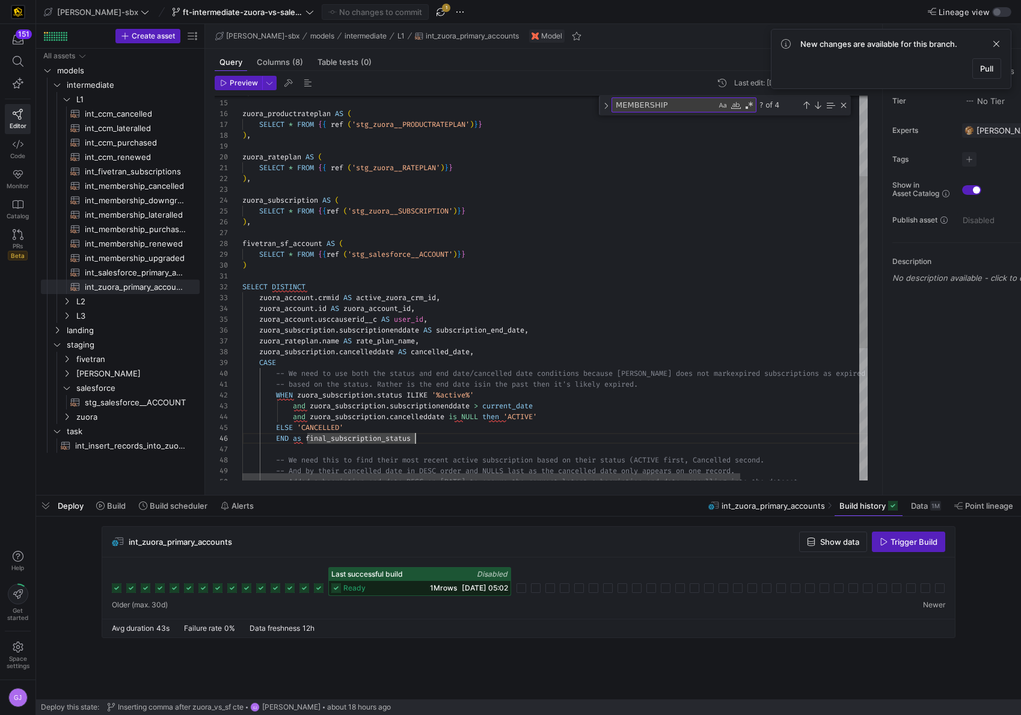
click at [426, 433] on div "SELECT * FROM { { ref ( 'stg_zuora__SUBSCRIPTION' ) } } ) , fivetran_sf_account…" at bounding box center [629, 345] width 774 height 859
click at [400, 427] on div "SELECT * FROM { { ref ( 'stg_zuora__SUBSCRIPTION' ) } } ) , fivetran_sf_account…" at bounding box center [629, 345] width 774 height 859
click at [412, 436] on div "SELECT * FROM { { ref ( 'stg_zuora__SUBSCRIPTION' ) } } ) , fivetran_sf_account…" at bounding box center [629, 345] width 774 height 859
click at [419, 436] on div "SELECT * FROM { { ref ( 'stg_zuora__SUBSCRIPTION' ) } } ) , fivetran_sf_account…" at bounding box center [629, 345] width 774 height 859
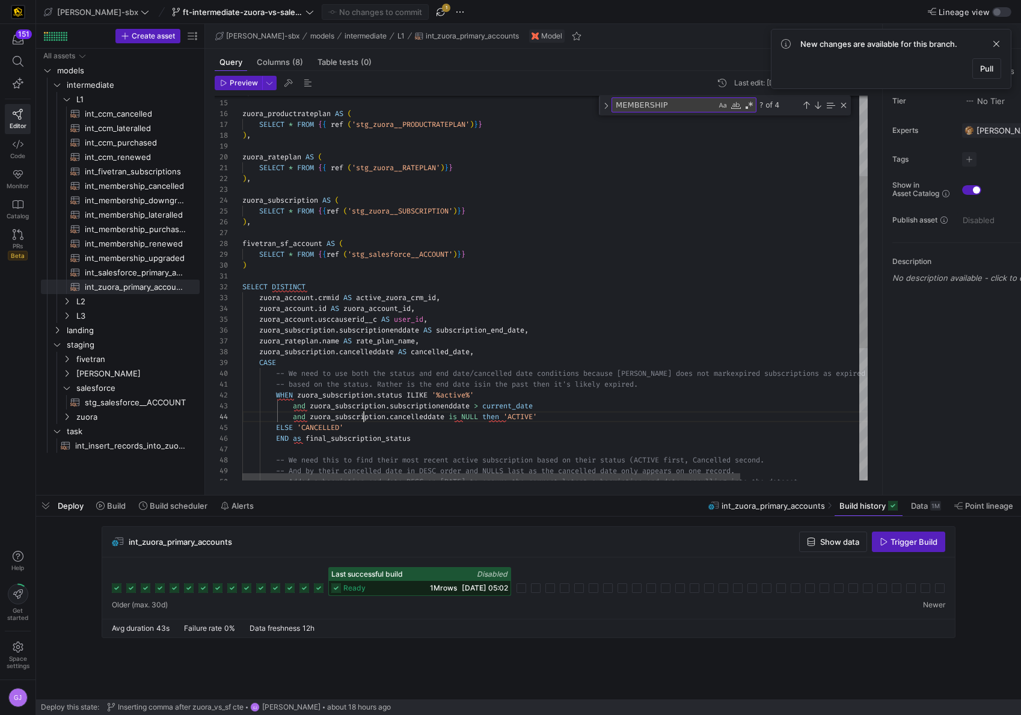
click at [363, 421] on div "SELECT * FROM { { ref ( 'stg_zuora__SUBSCRIPTION' ) } } ) , fivetran_sf_account…" at bounding box center [629, 345] width 774 height 859
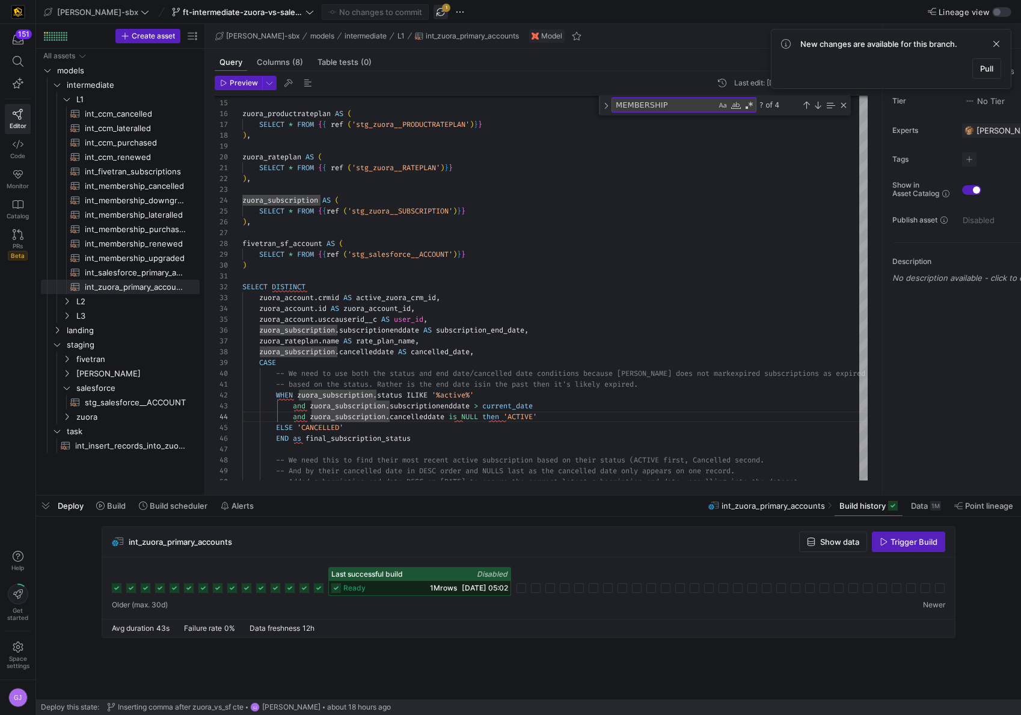
click at [433, 8] on span "button" at bounding box center [440, 12] width 14 height 14
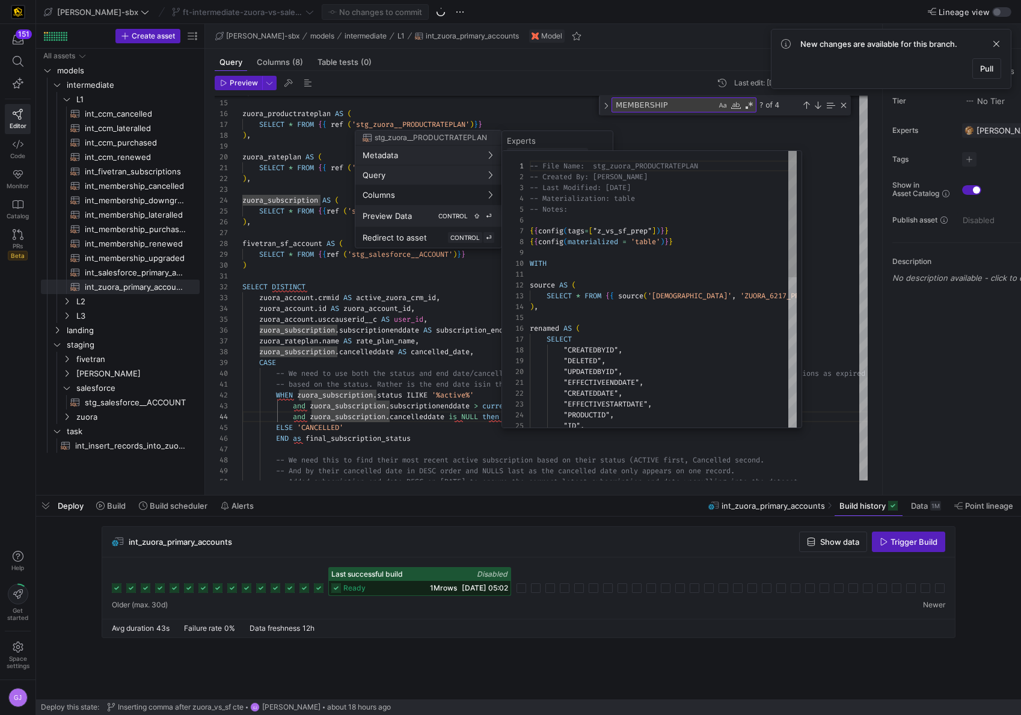
scroll to position [0, 0]
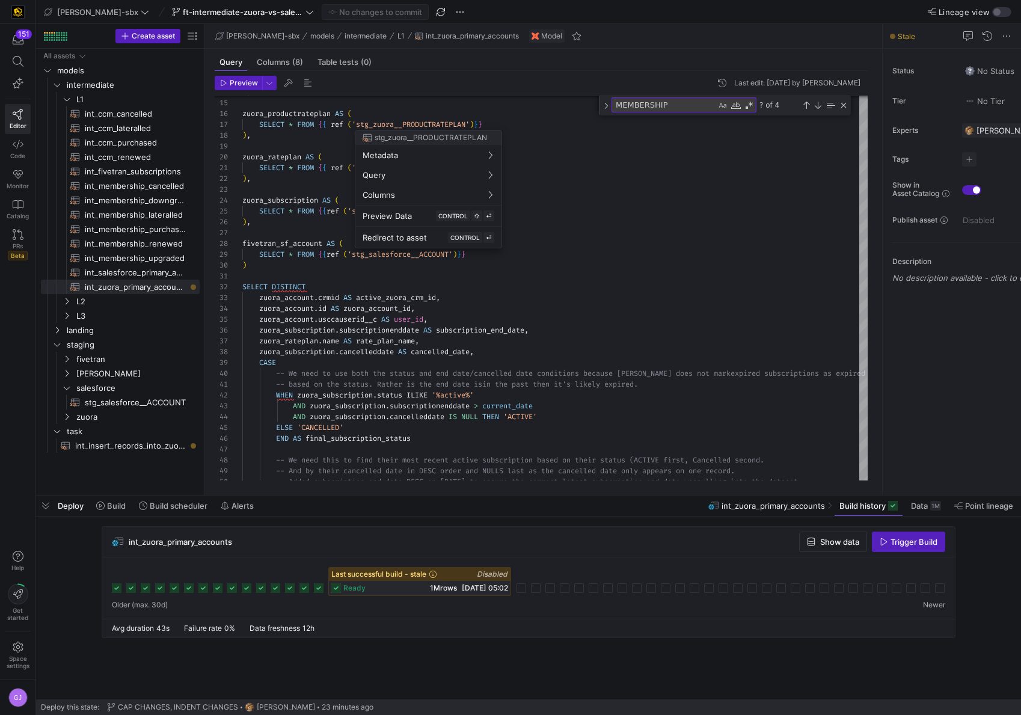
click at [298, 409] on div at bounding box center [510, 357] width 1021 height 715
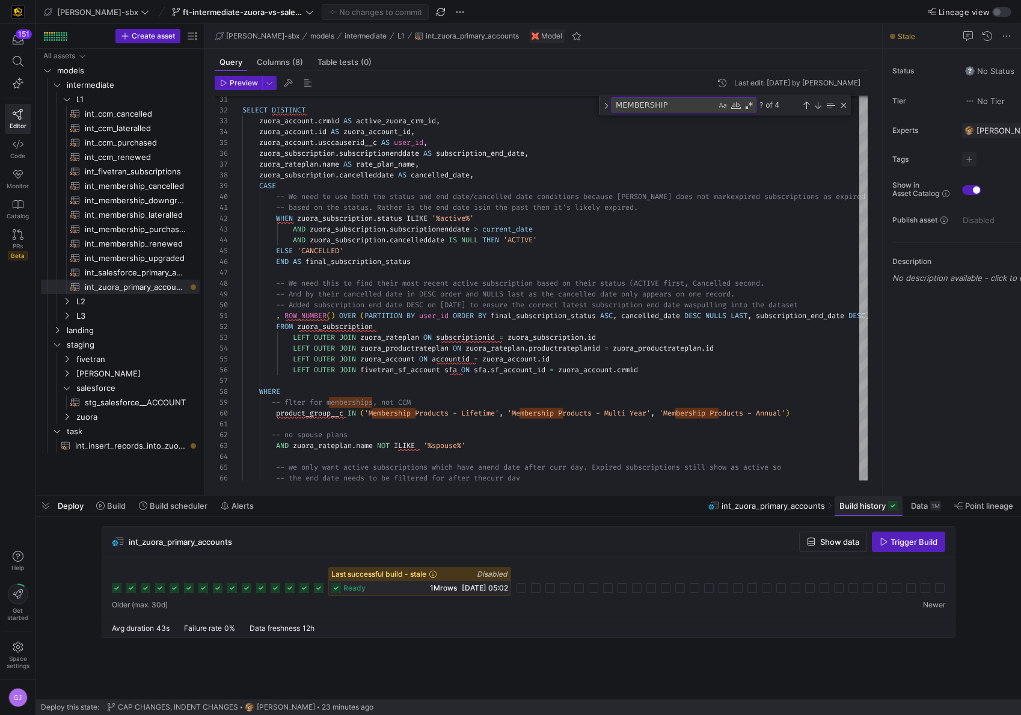
click at [875, 511] on span at bounding box center [868, 505] width 68 height 19
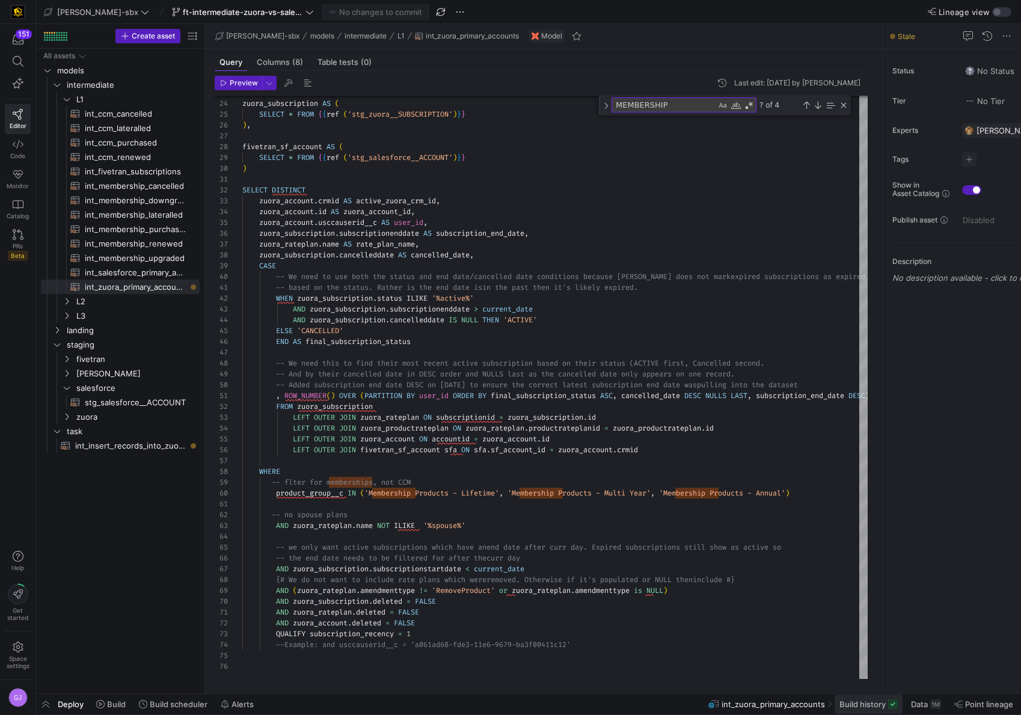
click at [890, 710] on span at bounding box center [868, 703] width 68 height 19
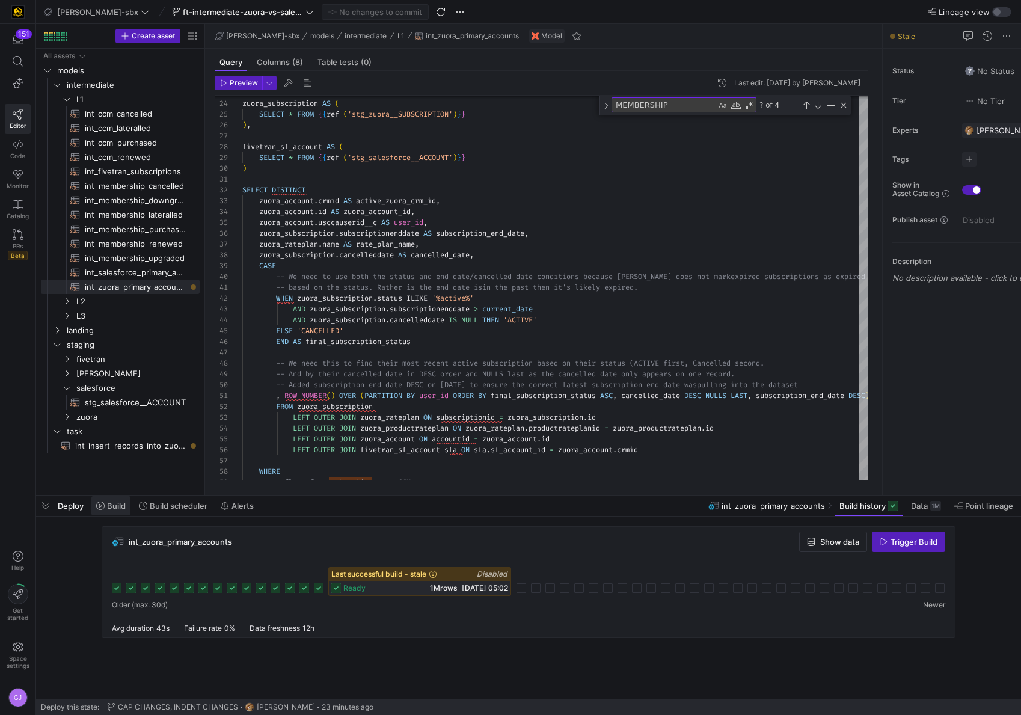
click at [109, 505] on span "Build" at bounding box center [116, 506] width 19 height 10
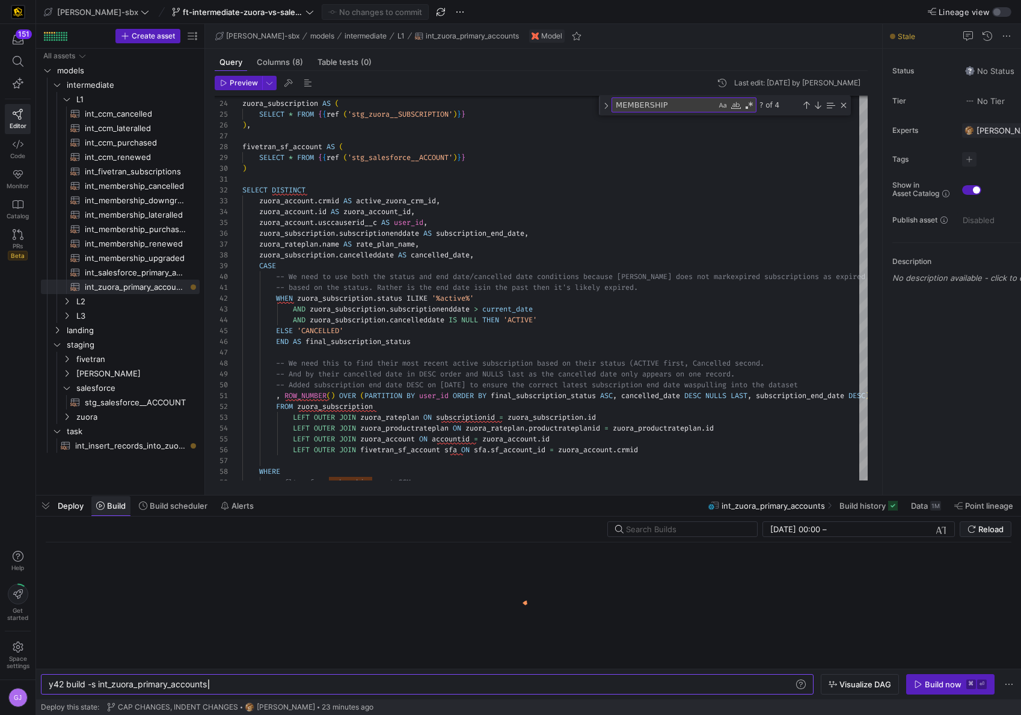
scroll to position [0, 159]
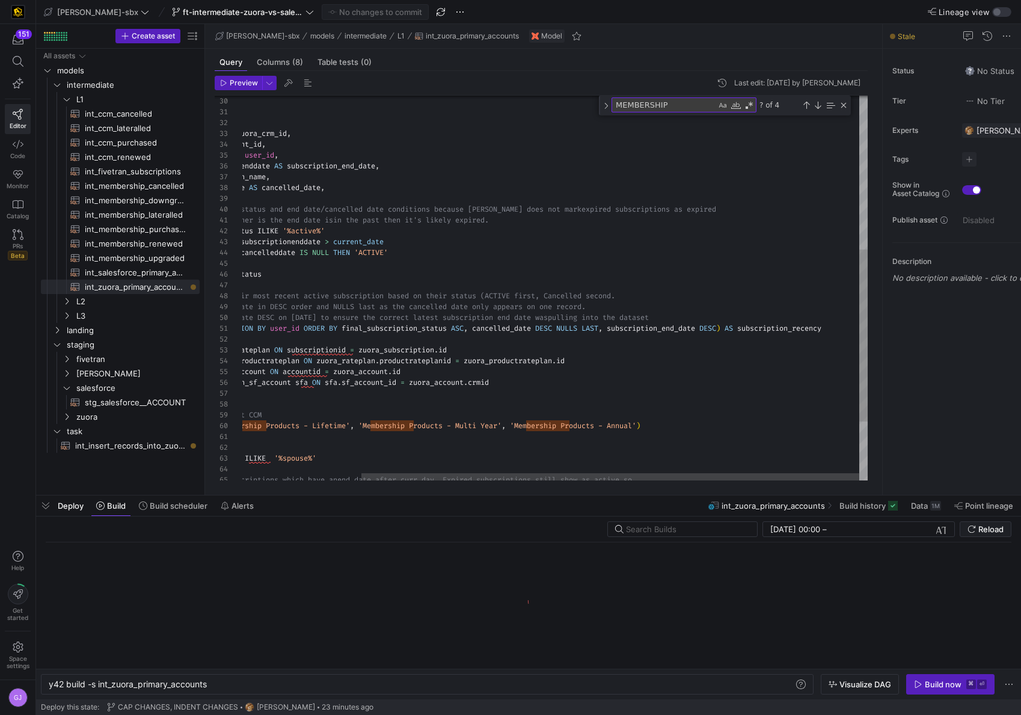
scroll to position [0, 159]
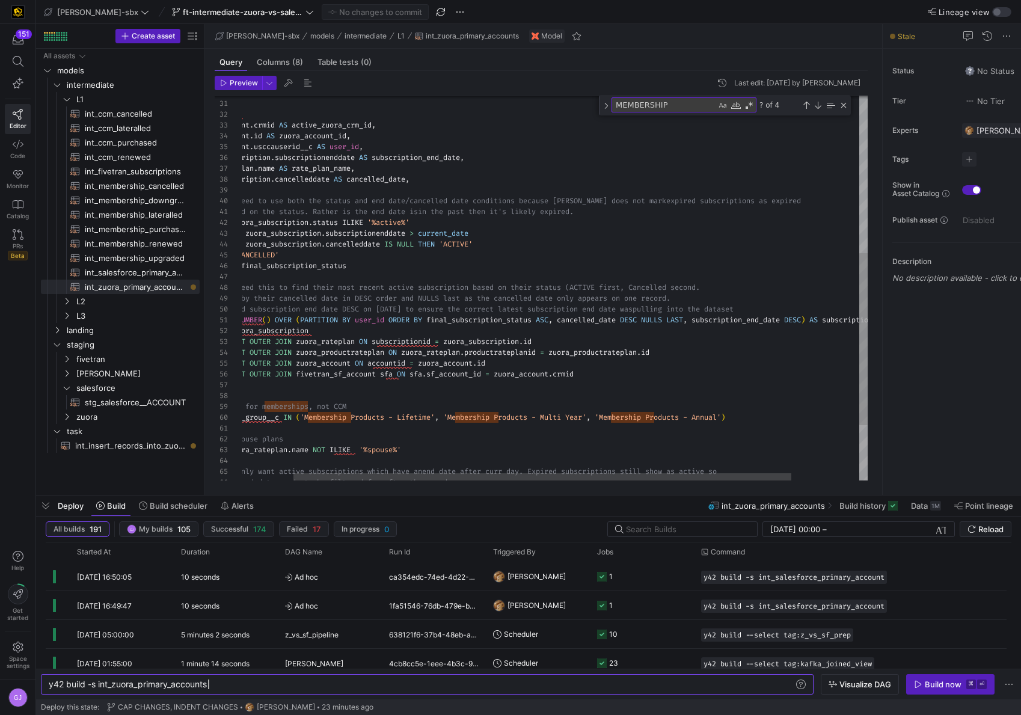
click at [390, 319] on div "SELECT DISTINCT zuora_account . crmid AS active_zuora_crm_id , zuora_account . …" at bounding box center [565, 173] width 774 height 859
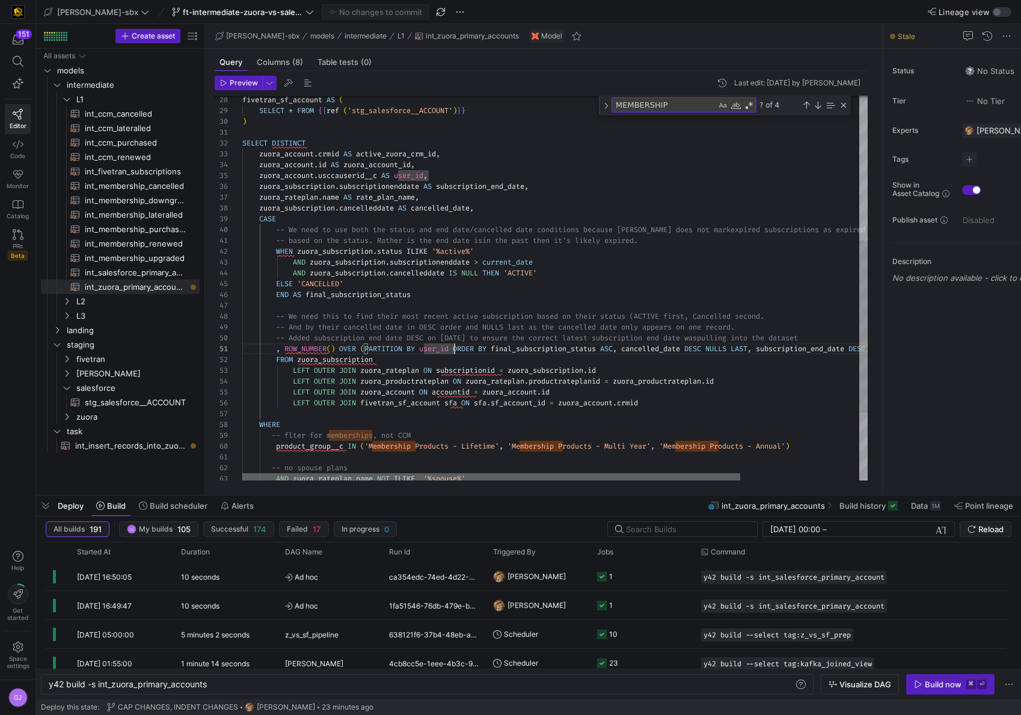
click at [484, 473] on div at bounding box center [491, 476] width 498 height 7
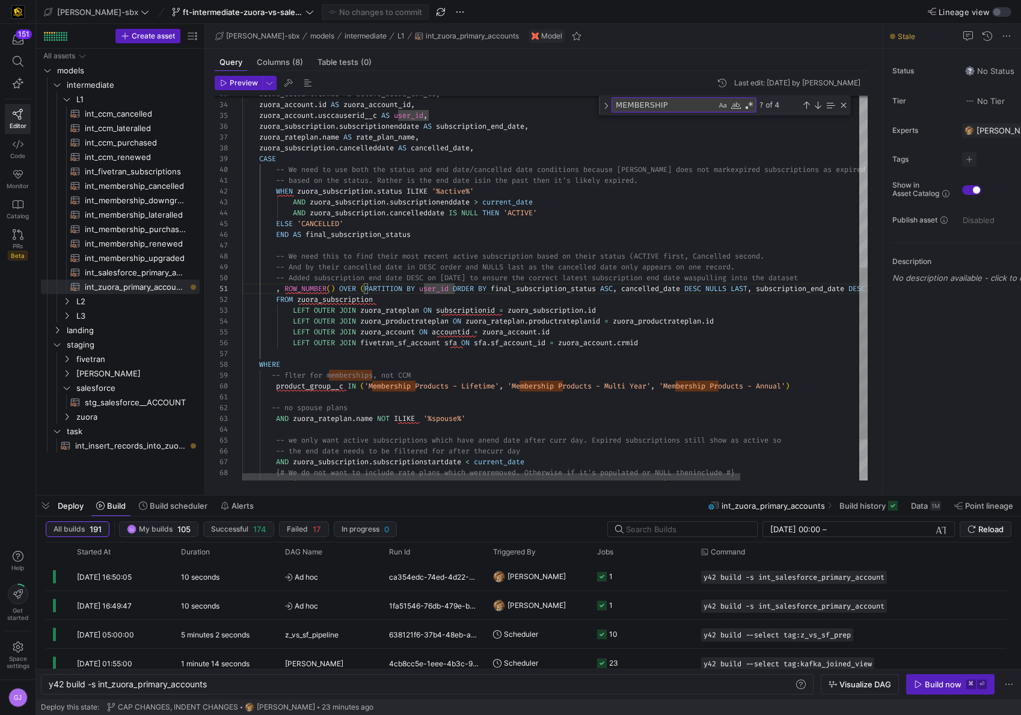
click at [550, 334] on div "zuora_account . crmid AS active_zuora_crm_id , zuora_account . id AS zuora_acco…" at bounding box center [629, 142] width 774 height 859
click at [573, 334] on div "zuora_account . crmid AS active_zuora_crm_id , zuora_account . id AS zuora_acco…" at bounding box center [629, 142] width 774 height 859
click at [672, 342] on div "zuora_account . crmid AS active_zuora_crm_id , zuora_account . id AS zuora_acco…" at bounding box center [629, 142] width 774 height 859
click at [624, 334] on div "zuora_account . crmid AS active_zuora_crm_id , zuora_account . id AS zuora_acco…" at bounding box center [629, 142] width 774 height 859
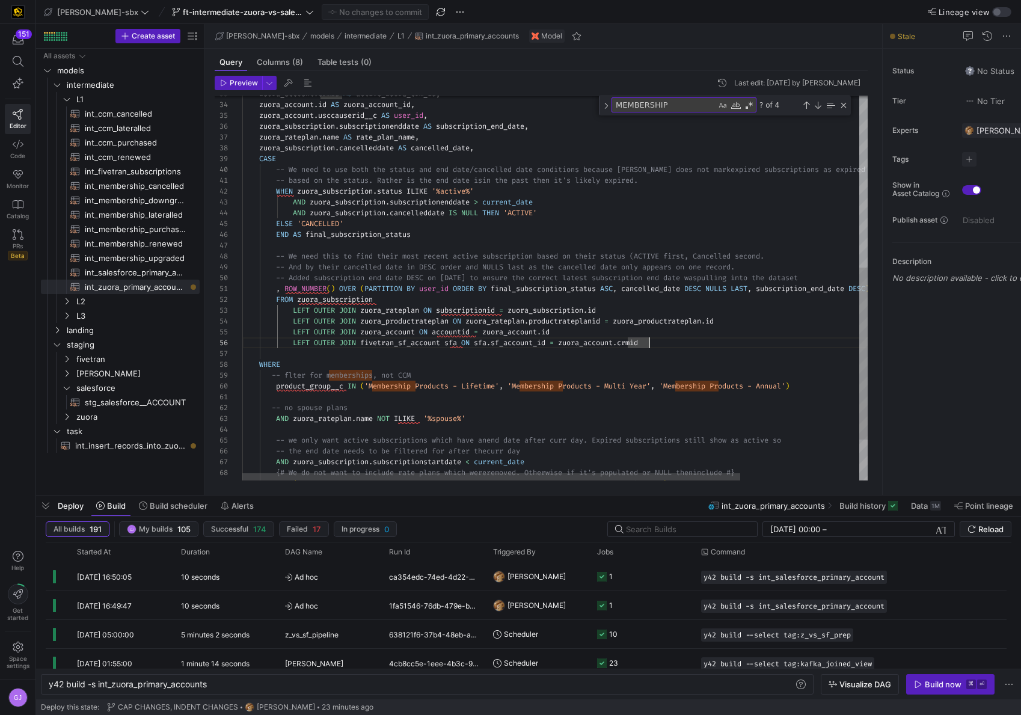
scroll to position [43, 316]
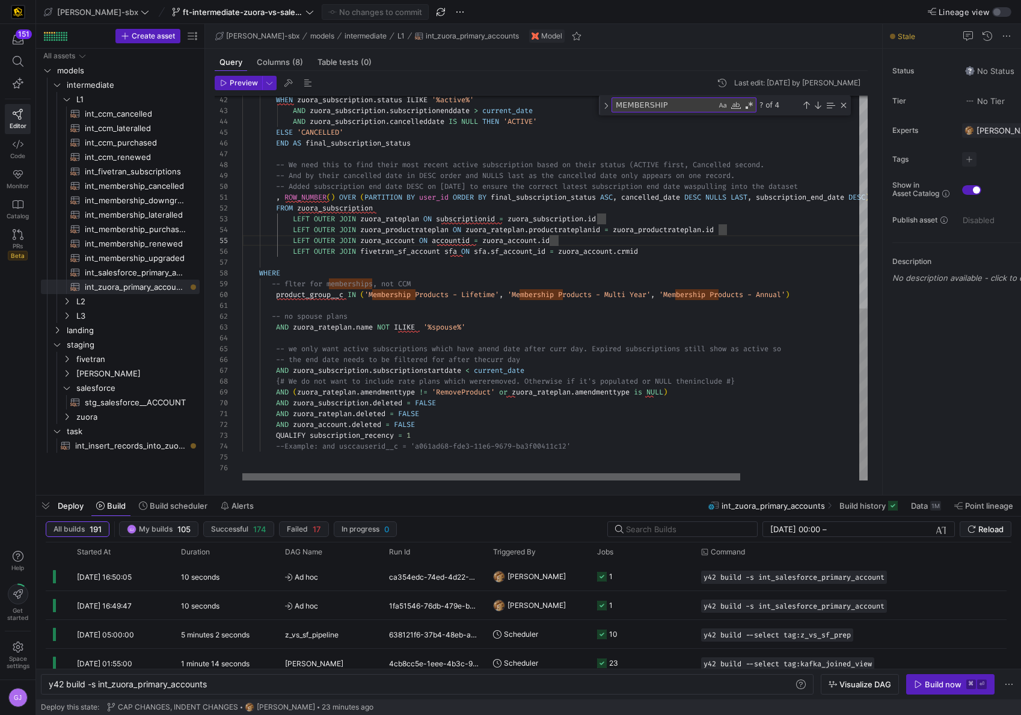
click at [500, 473] on div at bounding box center [491, 476] width 498 height 7
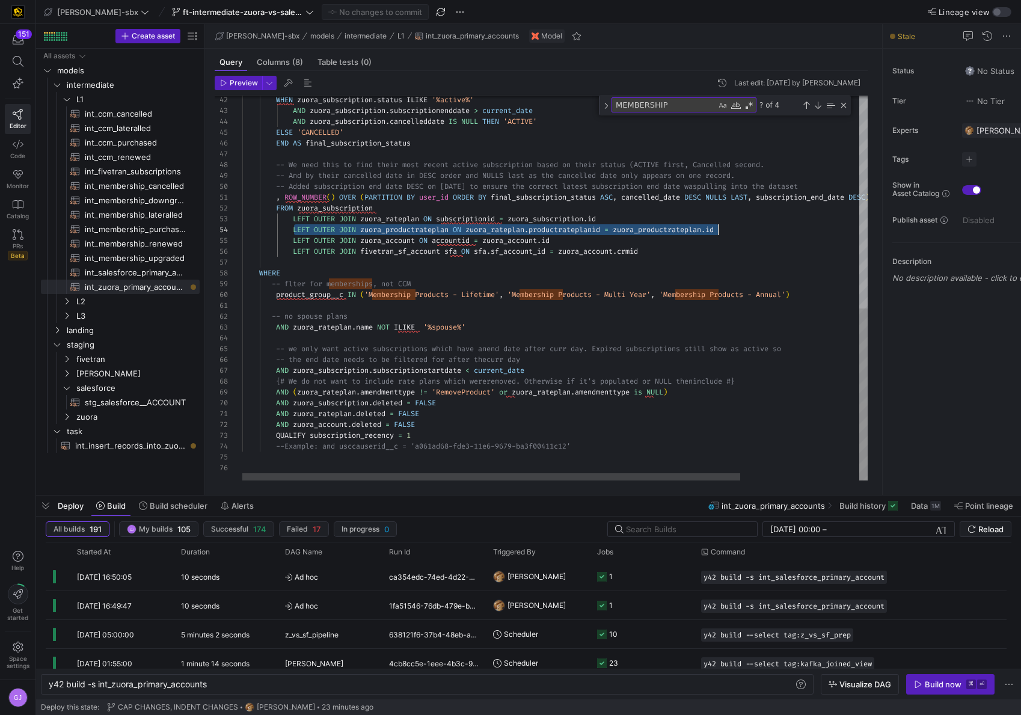
scroll to position [32, 484]
drag, startPoint x: 293, startPoint y: 231, endPoint x: 727, endPoint y: 228, distance: 433.4
click at [727, 228] on div "WHEN zuora_subscription . status ILIKE '%active%' AND zuora_subscription . subs…" at bounding box center [629, 50] width 774 height 859
click at [480, 477] on div at bounding box center [491, 476] width 498 height 7
click at [88, 420] on span "zuora" at bounding box center [122, 417] width 93 height 14
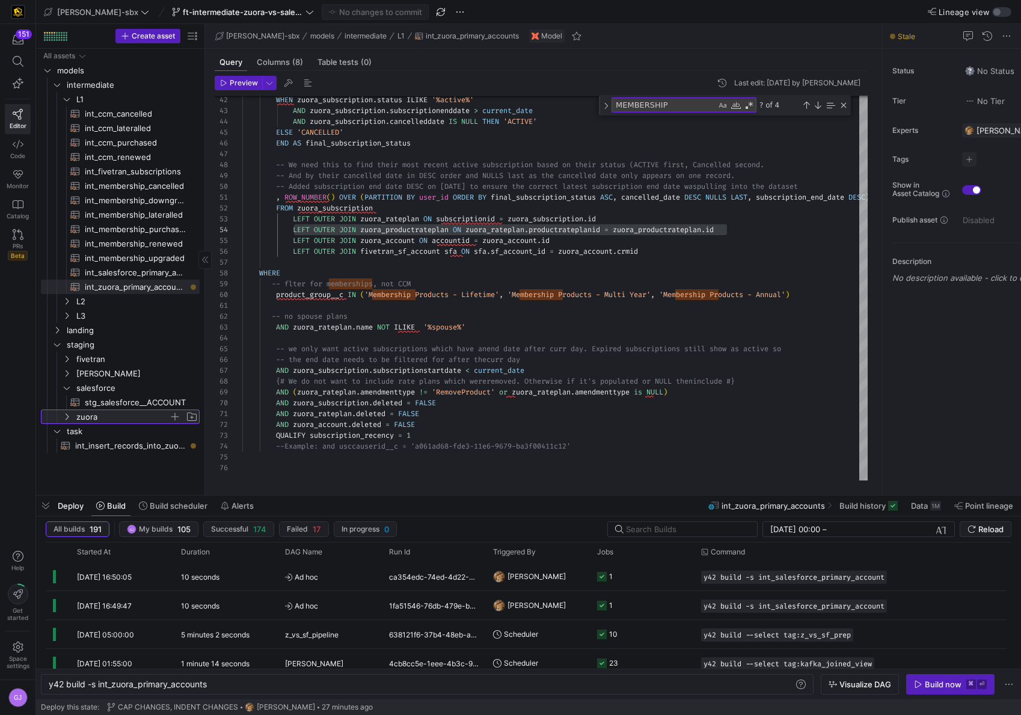
click at [88, 420] on span "zuora" at bounding box center [122, 417] width 93 height 14
click at [91, 417] on span "zuora" at bounding box center [122, 417] width 93 height 14
click at [101, 431] on span "stg_zuora__ACCOUNT​​​​​​​​​​" at bounding box center [135, 431] width 101 height 14
type textarea "{{config(tags=["z_vs_sf_prep"])}} {{config(materialized = 'table')}} WITH sourc…"
type textarea "y42 build -s stg_zuora__ACCOUNT"
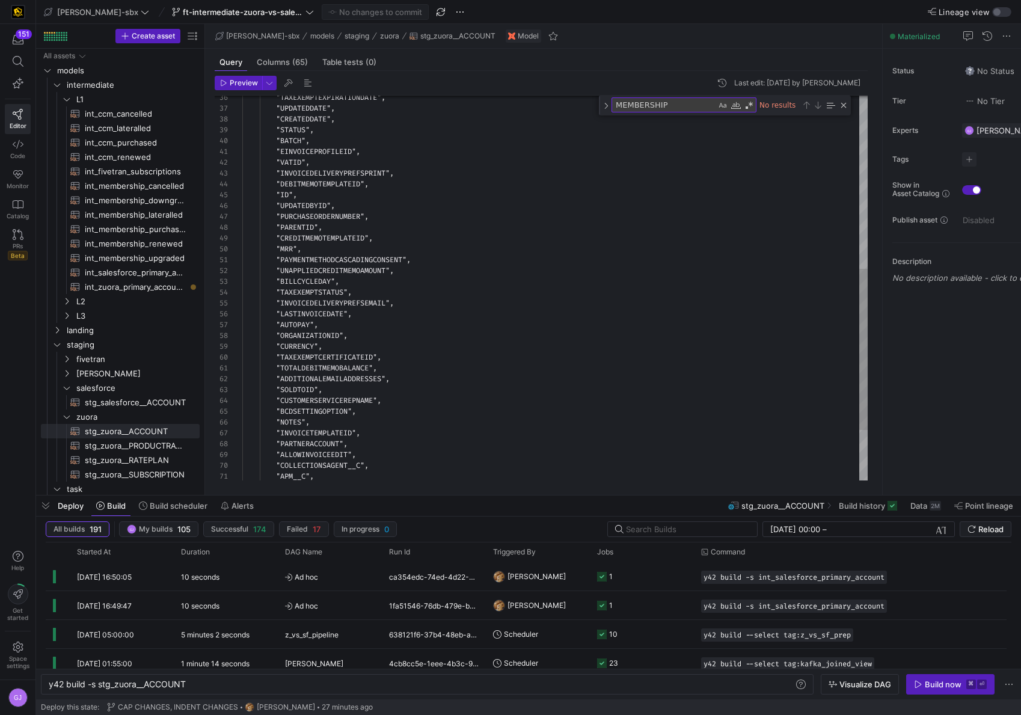
type textarea ""TOTALDEBITMEMOBALANCE", "ADDITIONALEMAILADDRESSES", "SOLDTOID", "CUSTOMERSERVI…"
click at [492, 427] on div ""PURCHASEORDERNUMBER" , "PARENTID" , "CREDITMEMOTEMPLATEID" , "MRR" , "PAYMENTM…" at bounding box center [554, 142] width 625 height 917
drag, startPoint x: 685, startPoint y: 107, endPoint x: 611, endPoint y: 100, distance: 74.8
click at [611, 100] on div "MEMBERSHIP MEMBERSHIP" at bounding box center [683, 104] width 145 height 15
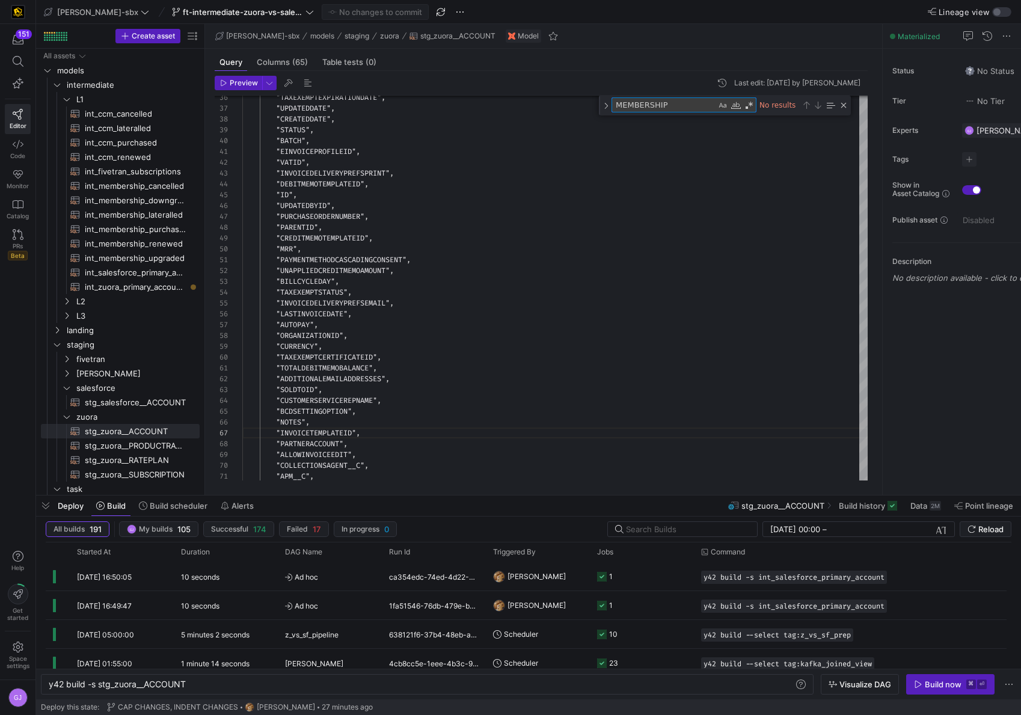
type textarea "p"
type textarea "{{config(tags=["z_vs_sf_prep"])}} {{config(materialized = 'table')}} WITH sourc…"
type textarea "pr"
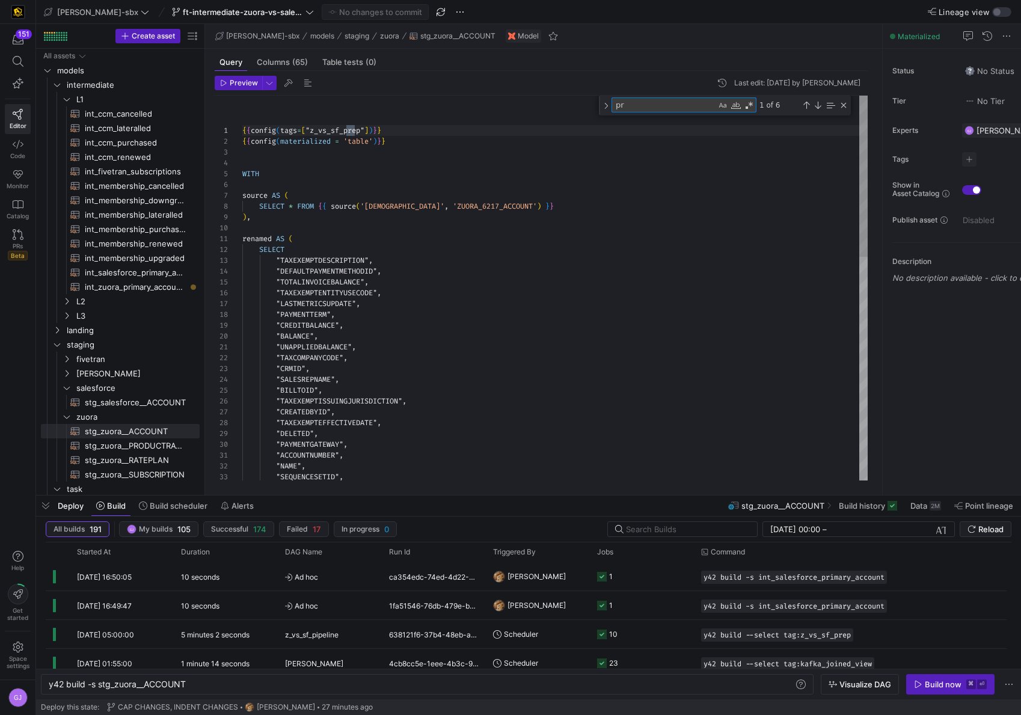
type textarea ""ACCOUNTNUMBER", "NAME", "SEQUENCESETID", "COMMUNICATIONPROFILEID", "TAXEXEMPTC…"
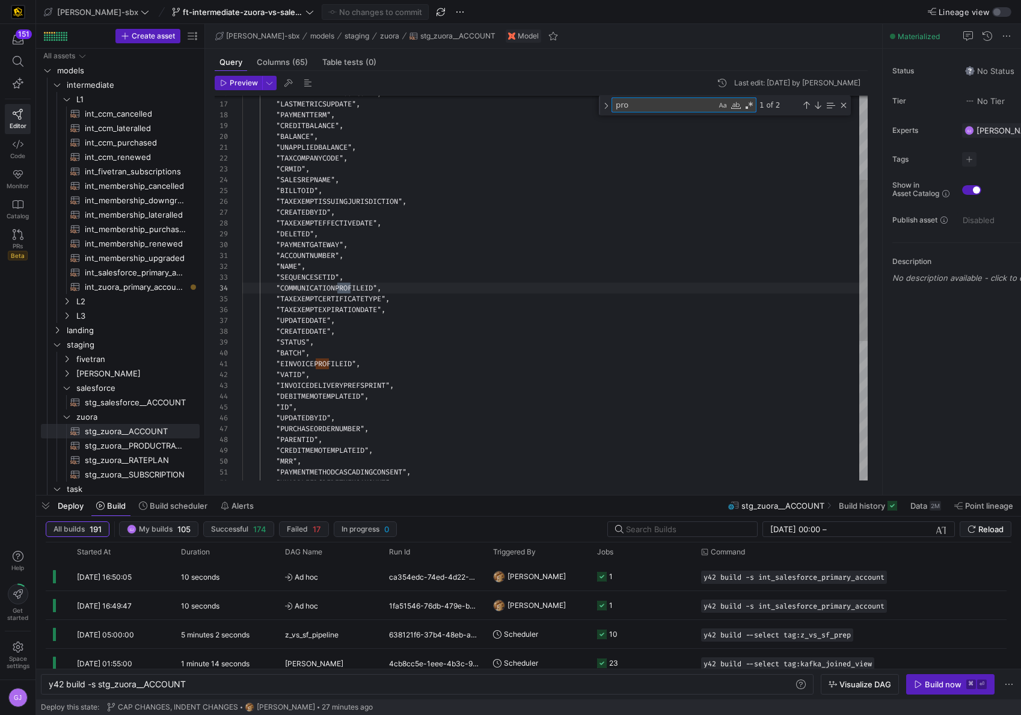
scroll to position [108, 108]
type textarea "product"
click at [121, 447] on span "stg_zuora__PRODUCTRATEPLAN​​​​​​​​​​" at bounding box center [135, 446] width 101 height 14
type textarea "-- File Name: stg_zuora_PRODUCTRATEPLAN -- Created By: [PERSON_NAME] -- Last Mo…"
type textarea "y42 build -s stg_zuora__PRODUCTRATEPLAN"
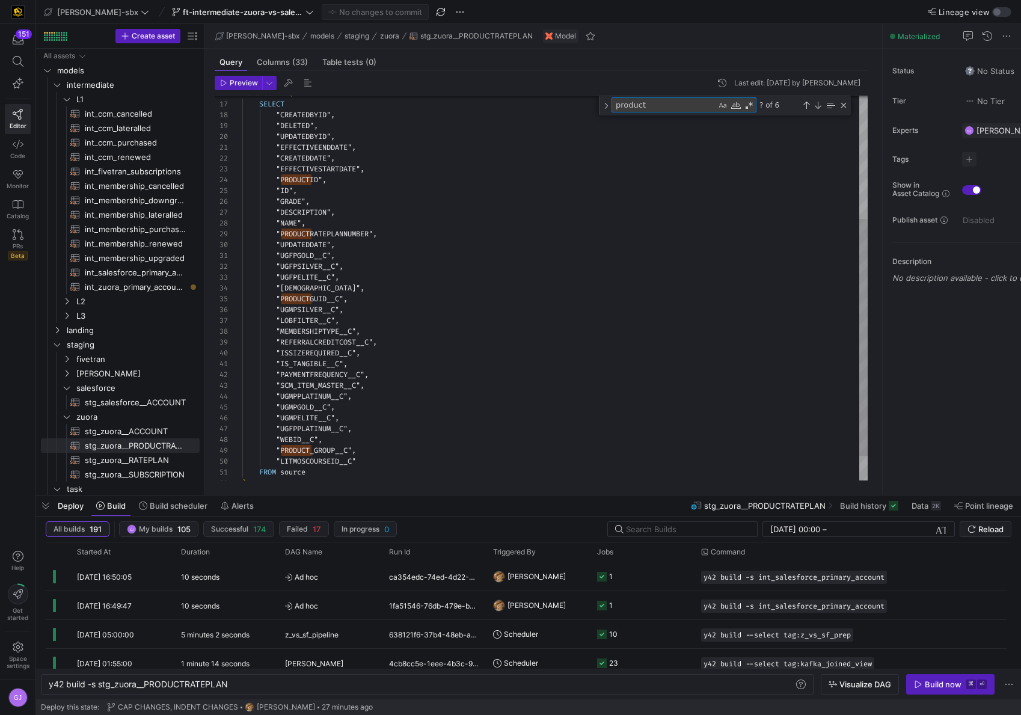
click at [653, 106] on textarea "product" at bounding box center [664, 105] width 104 height 14
click at [863, 505] on span "Build history" at bounding box center [863, 506] width 46 height 10
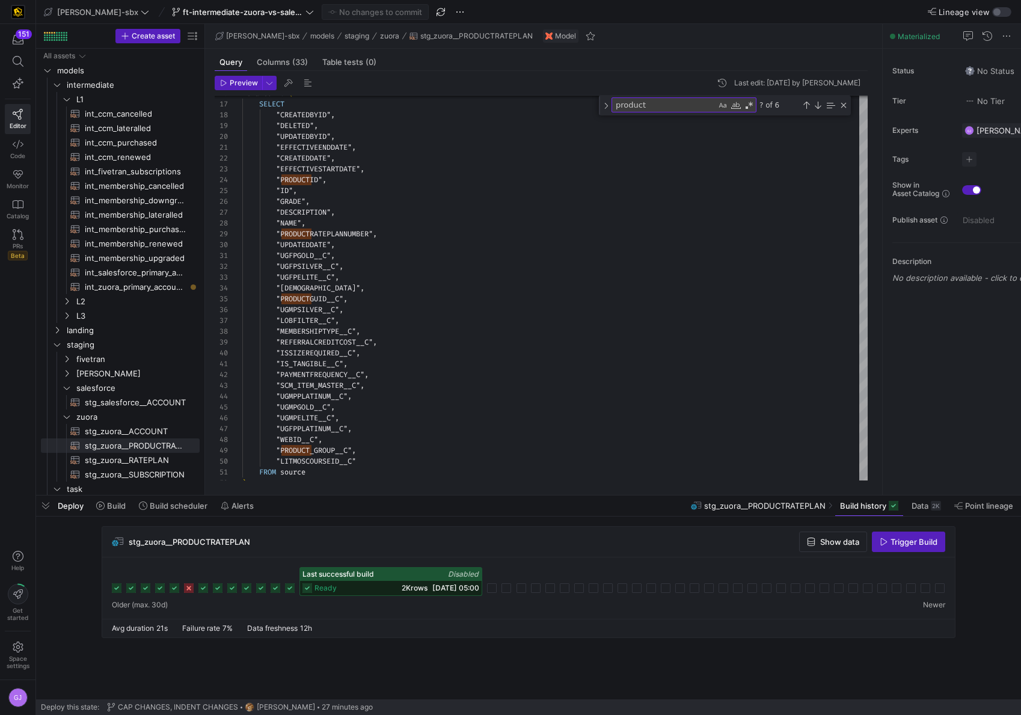
click at [382, 584] on div "ready 2K rows [DATE] 05:00" at bounding box center [391, 588] width 182 height 14
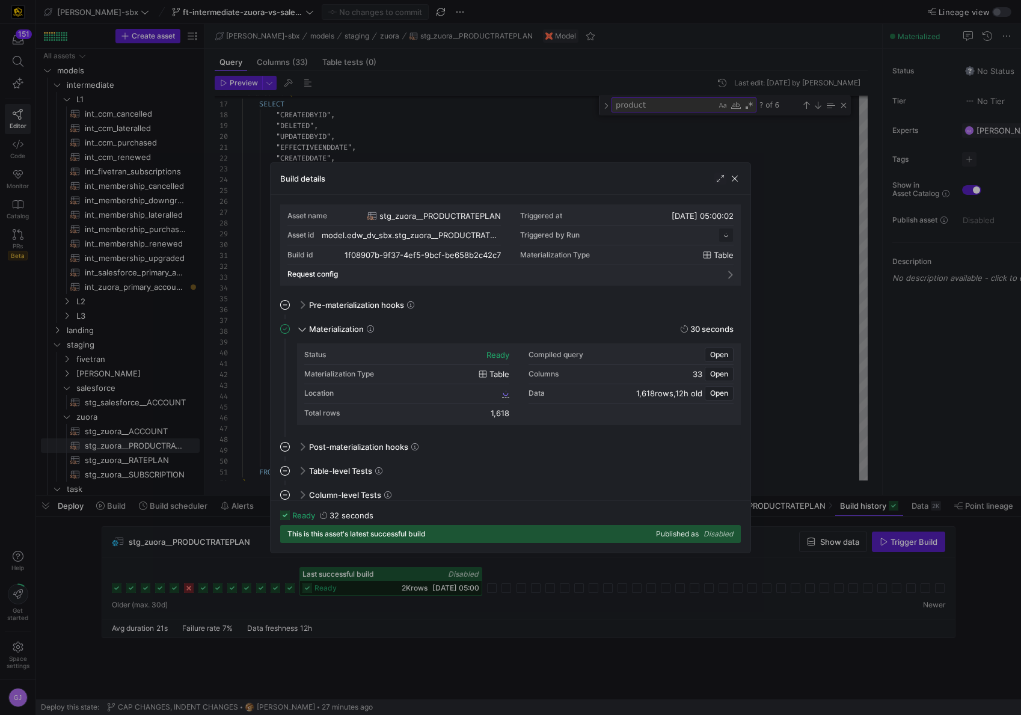
scroll to position [108, 0]
click at [386, 389] on span "1f08907b_9f37_4ef5_9bcf_be658b2c42c7" at bounding box center [430, 393] width 139 height 8
click at [742, 176] on div "Build details" at bounding box center [510, 179] width 480 height 32
click at [738, 179] on span "button" at bounding box center [734, 179] width 12 height 12
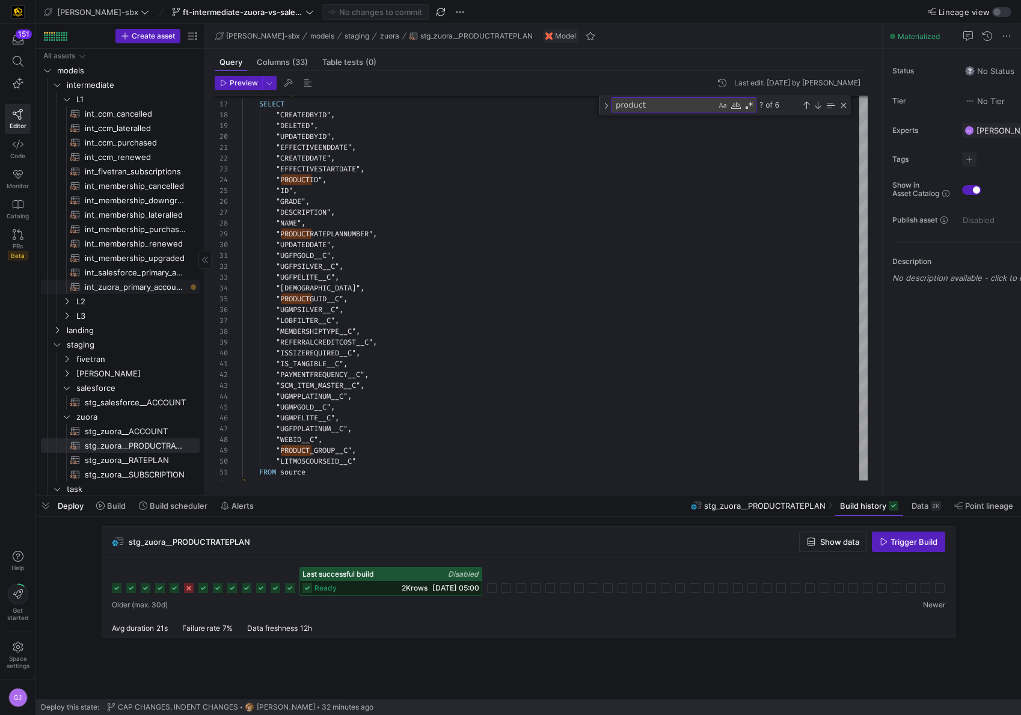
click at [120, 286] on span "int_zuora_primary_accounts​​​​​​​​​​" at bounding box center [135, 287] width 101 height 14
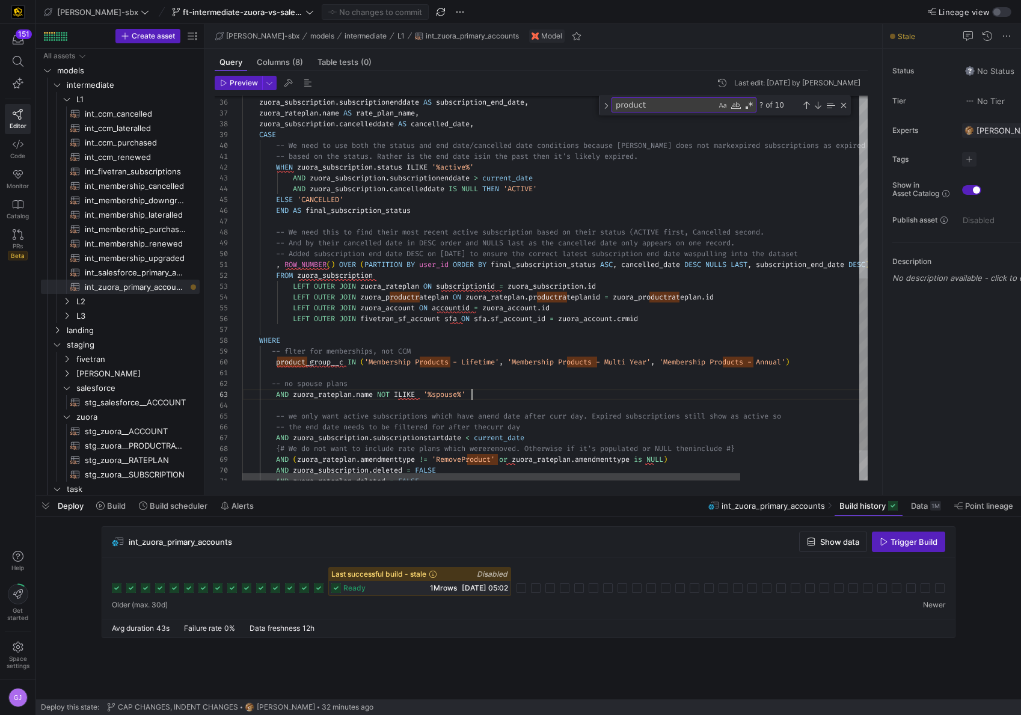
scroll to position [22, 230]
click at [472, 396] on div "zuora_account . usccauserid__c AS user_id , zuora_subscription . subscriptionen…" at bounding box center [629, 118] width 774 height 859
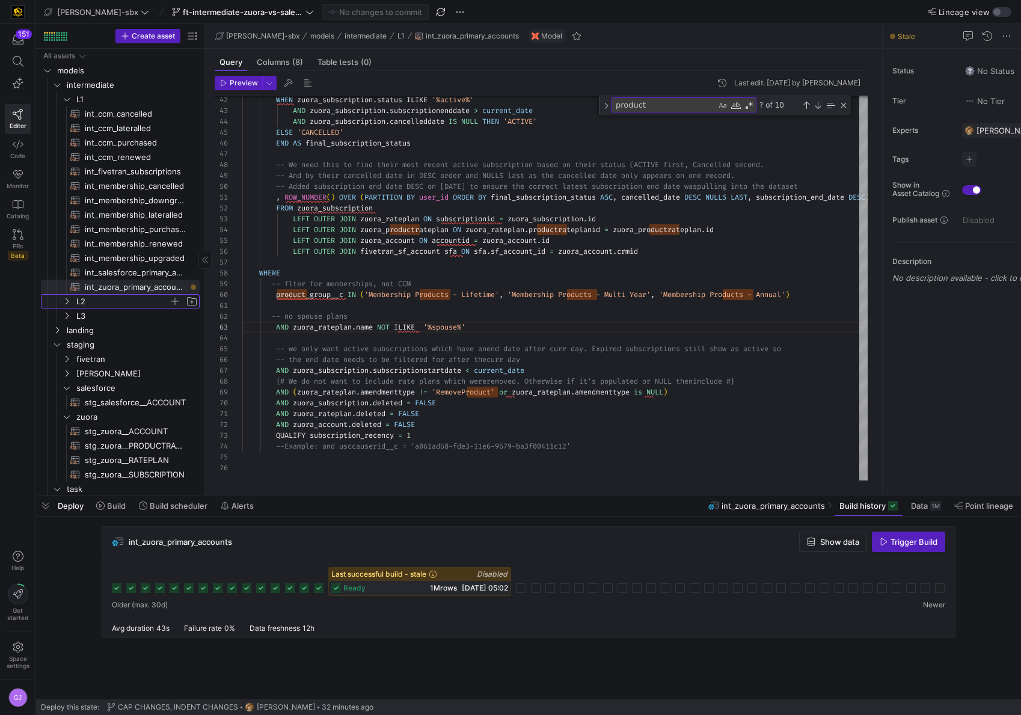
click at [88, 298] on span "L2" at bounding box center [122, 302] width 93 height 14
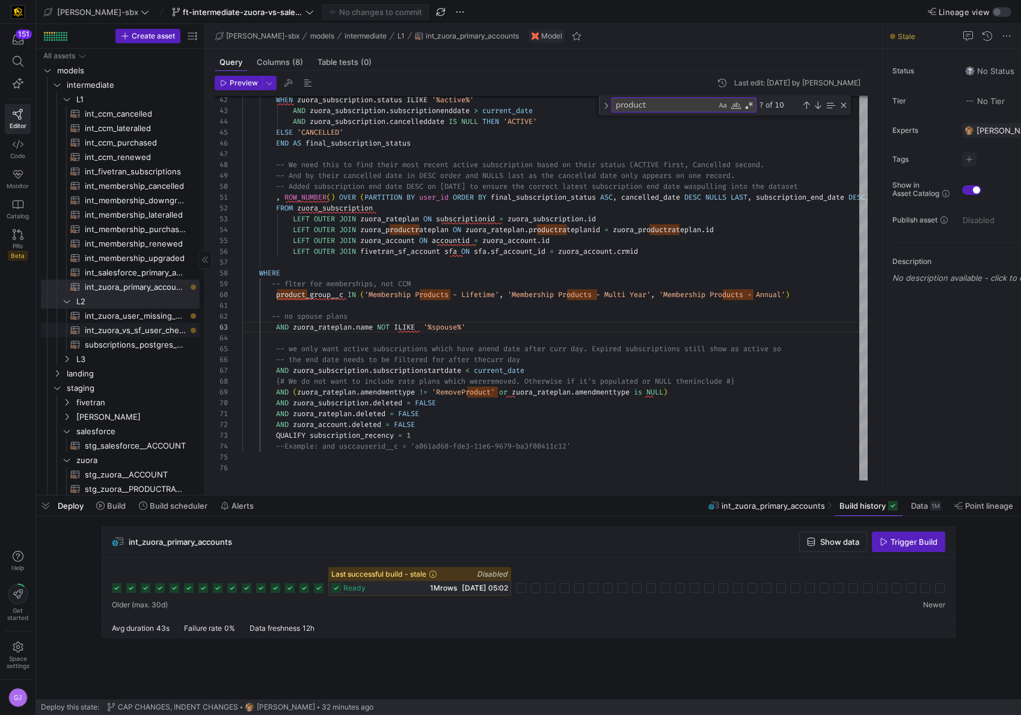
click at [118, 316] on span "int_zuora_user_missing_check​​​​​​​​​​" at bounding box center [135, 316] width 101 height 14
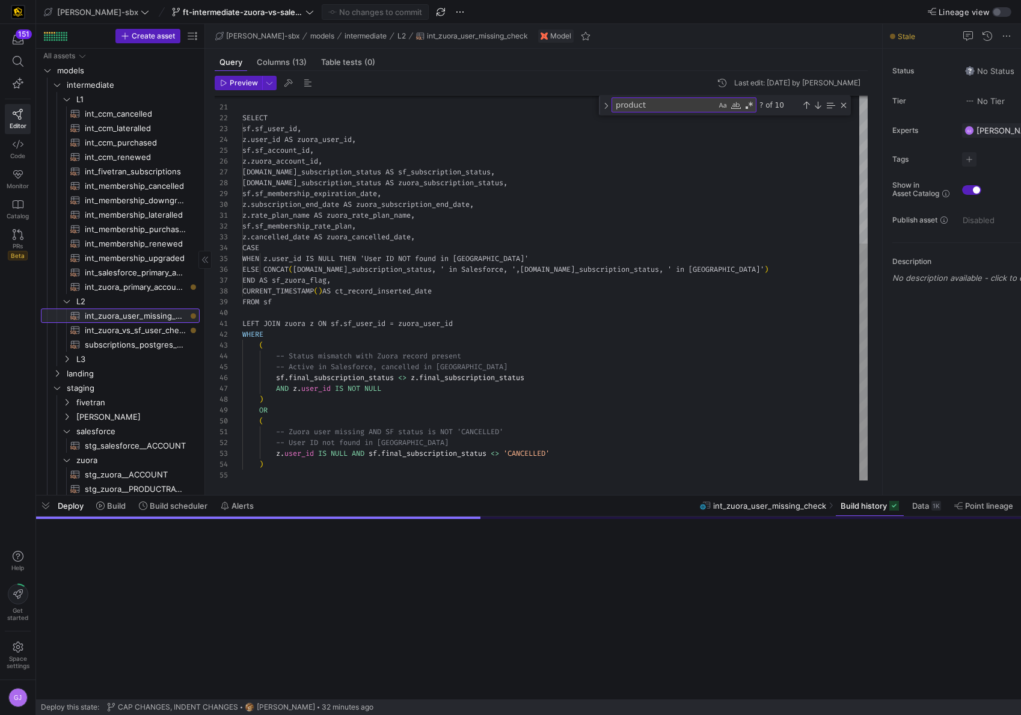
scroll to position [22, 147]
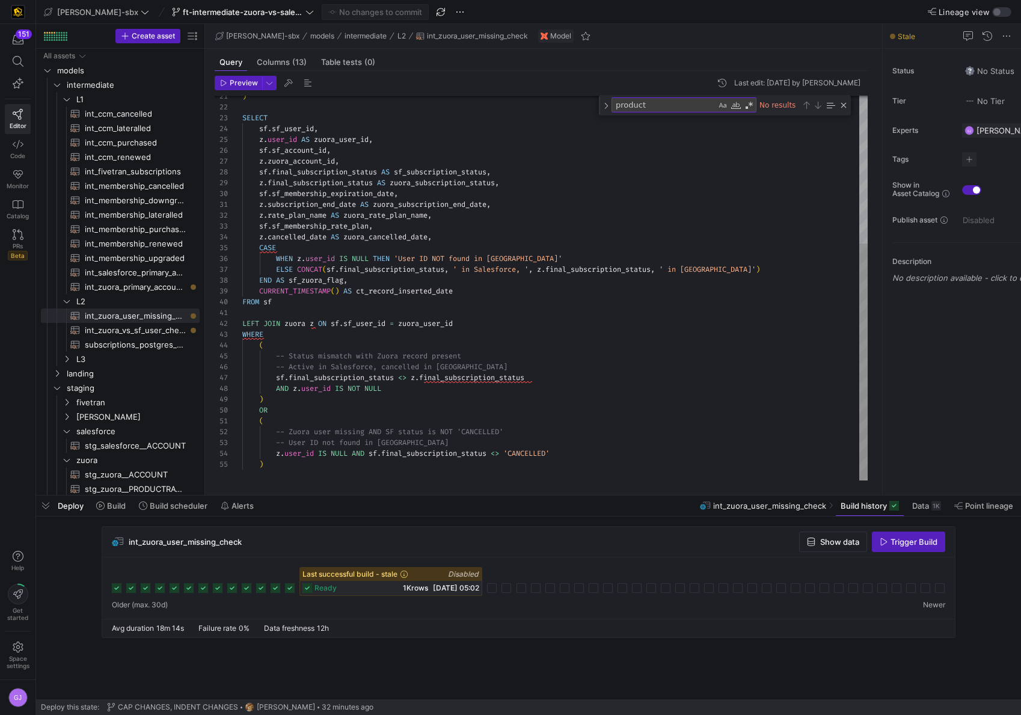
click at [475, 297] on div "SELECT sf . sf_user_id , z . user_id AS zuora_user_id , sf . sf_account_id , z …" at bounding box center [554, 168] width 625 height 625
click at [282, 338] on div "SELECT sf . sf_user_id , z . user_id AS zuora_user_id , sf . sf_account_id , z …" at bounding box center [554, 168] width 625 height 625
click at [510, 340] on div "SELECT sf . sf_user_id , z . user_id AS zuora_user_id , sf . sf_account_id , z …" at bounding box center [554, 168] width 625 height 625
click at [497, 329] on div "SELECT sf . sf_user_id , z . user_id AS zuora_user_id , sf . sf_account_id , z …" at bounding box center [554, 168] width 625 height 625
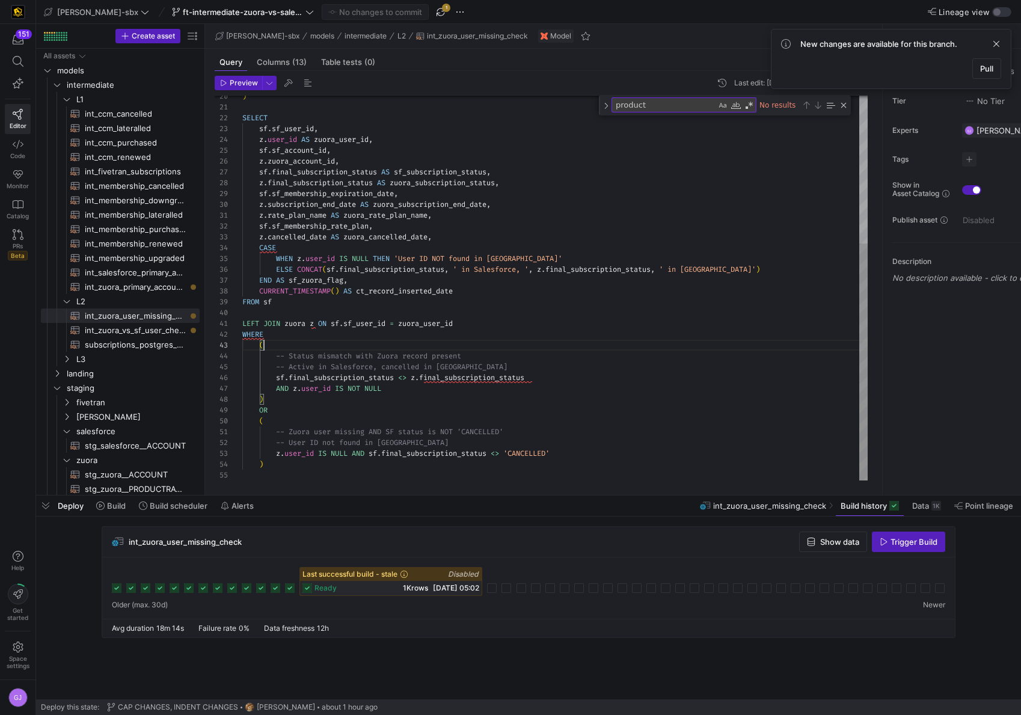
scroll to position [11, 26]
click at [541, 375] on div "SELECT sf . sf_user_id , z . user_id AS zuora_user_id , sf . sf_account_id , z …" at bounding box center [554, 168] width 625 height 625
click at [409, 583] on span "1K rows" at bounding box center [415, 587] width 25 height 9
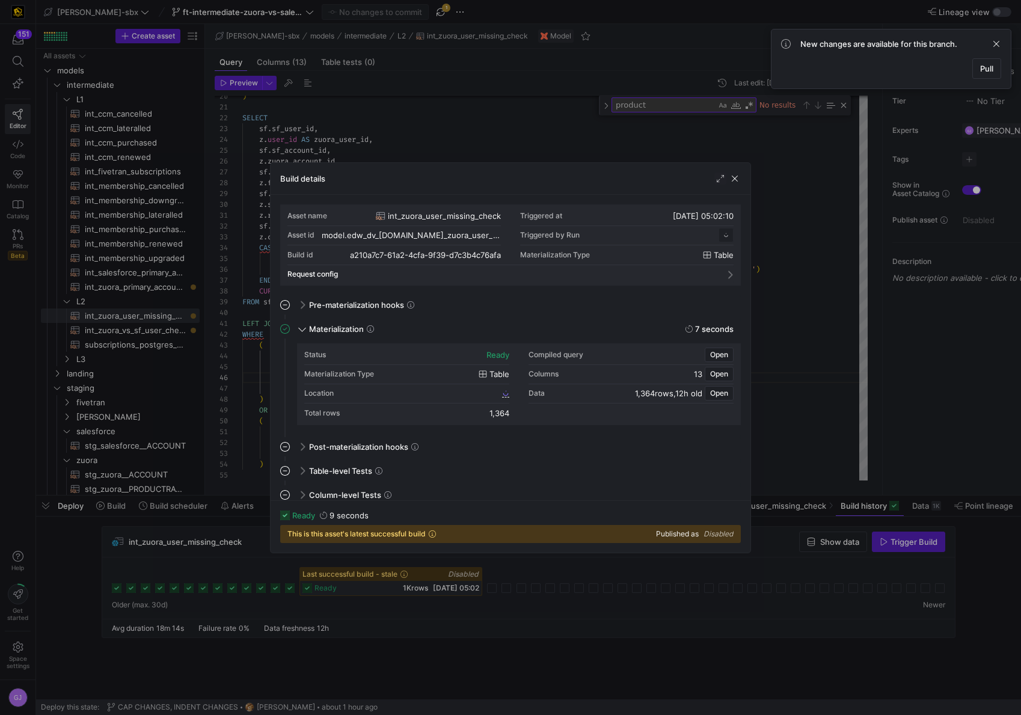
scroll to position [108, 0]
click at [447, 393] on span "a210a7c7_61a2_4cfa_9f39_d7c3b4c76afa" at bounding box center [430, 393] width 138 height 8
click at [740, 176] on span "button" at bounding box center [734, 179] width 12 height 12
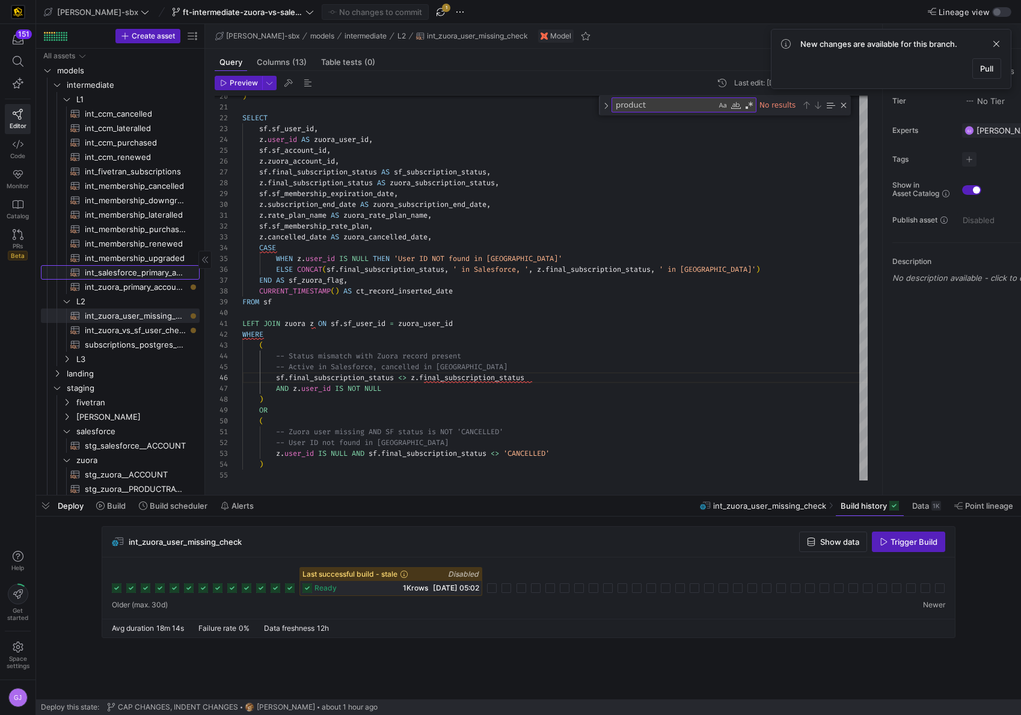
click at [133, 276] on span "int_salesforce_primary_account​​​​​​​​​​" at bounding box center [135, 273] width 101 height 14
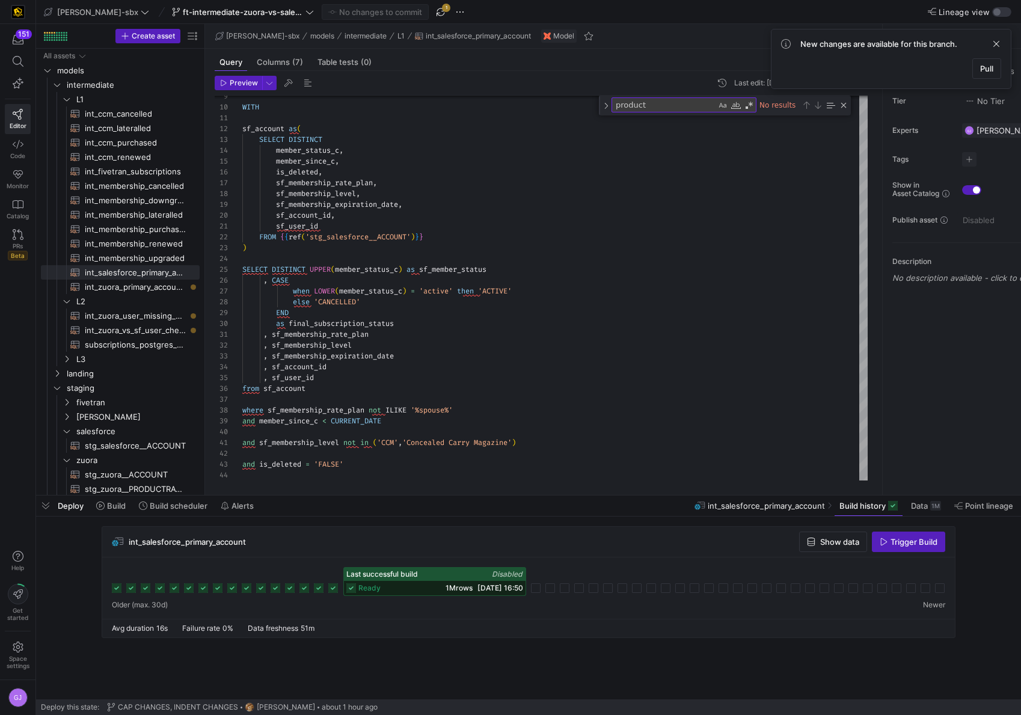
click at [465, 593] on div "ready 1M rows [DATE] 16:50" at bounding box center [435, 588] width 182 height 14
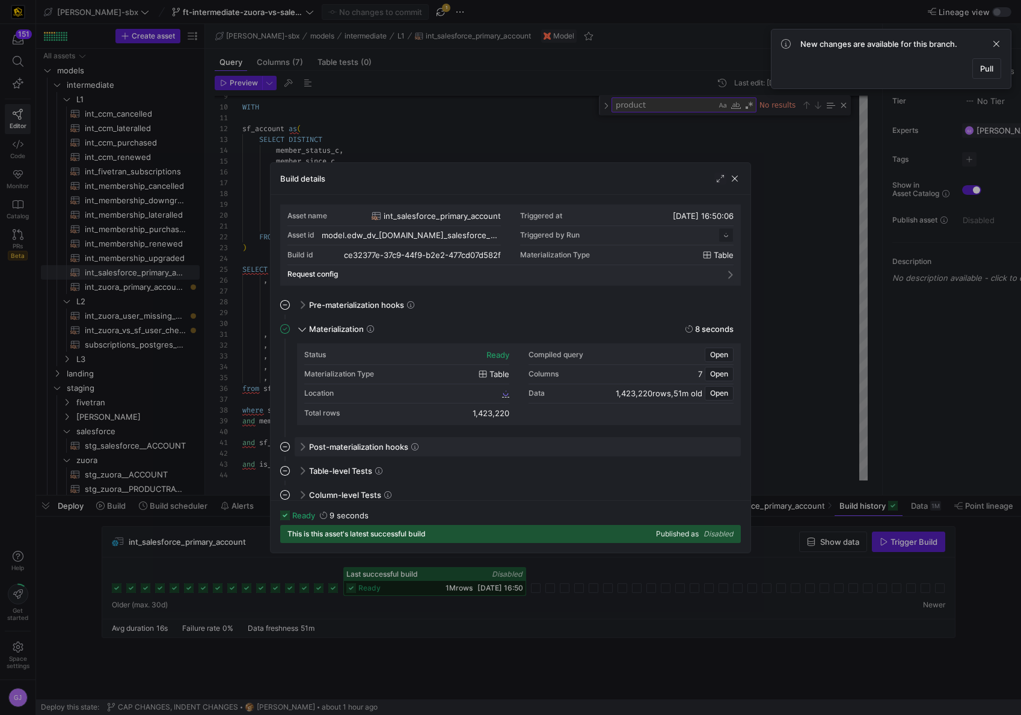
scroll to position [108, 0]
click at [375, 395] on span "ce32377e_37c9_44f9_b2e2_477cd07d582f" at bounding box center [429, 393] width 142 height 8
click at [742, 173] on div "Build details" at bounding box center [510, 179] width 480 height 32
click at [736, 180] on span "button" at bounding box center [734, 179] width 12 height 12
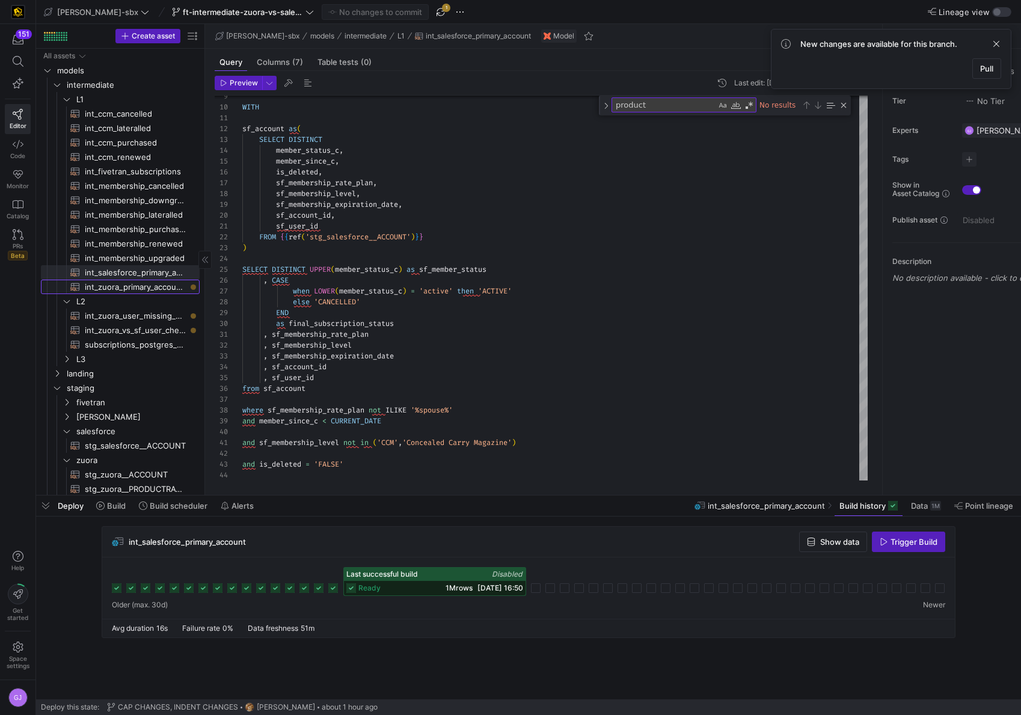
click at [129, 293] on span "int_zuora_primary_accounts​​​​​​​​​​" at bounding box center [135, 287] width 101 height 14
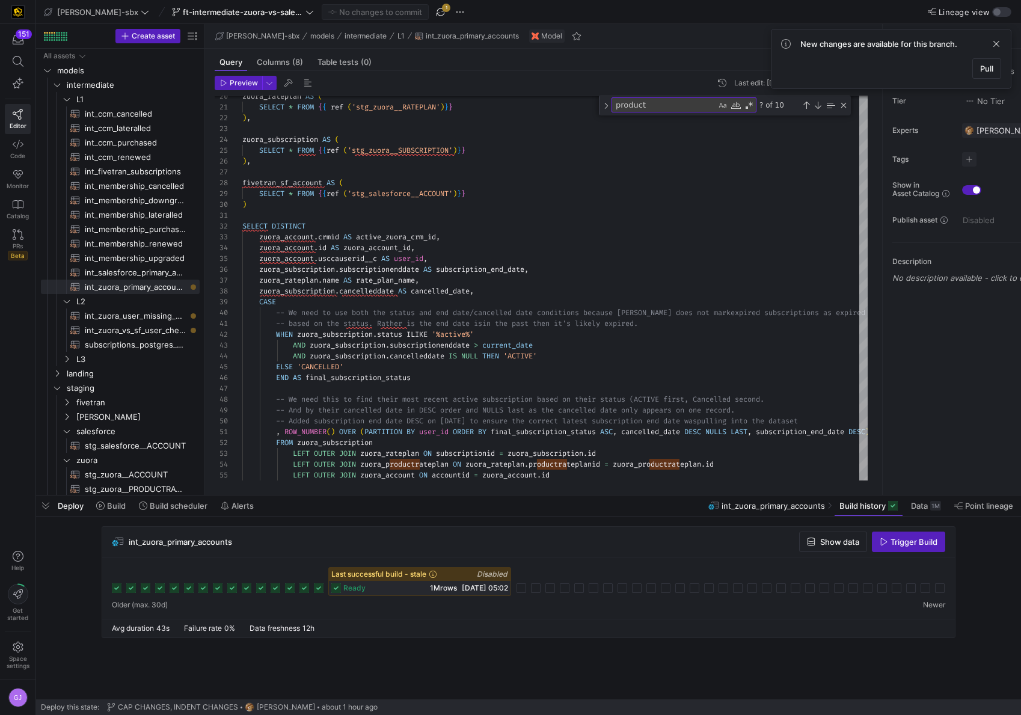
click at [432, 588] on span "1M rows" at bounding box center [443, 587] width 27 height 9
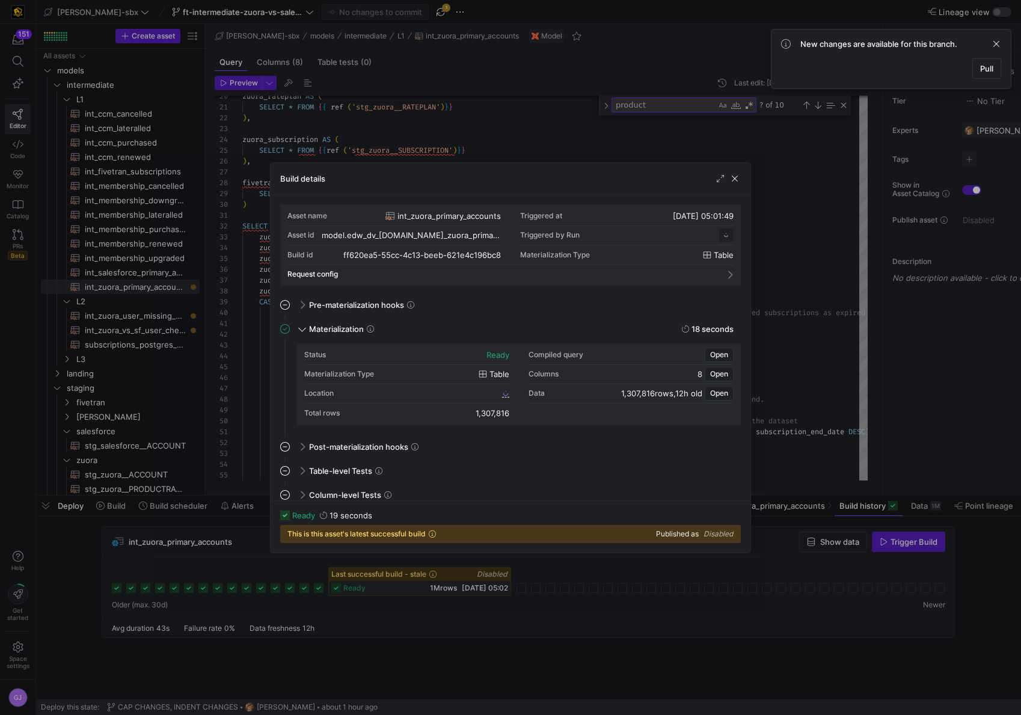
scroll to position [108, 0]
click at [404, 391] on span "ff620ea5_55cc_4c13_beeb_621e4c196bc8" at bounding box center [429, 393] width 142 height 8
click at [737, 175] on span "button" at bounding box center [734, 179] width 12 height 12
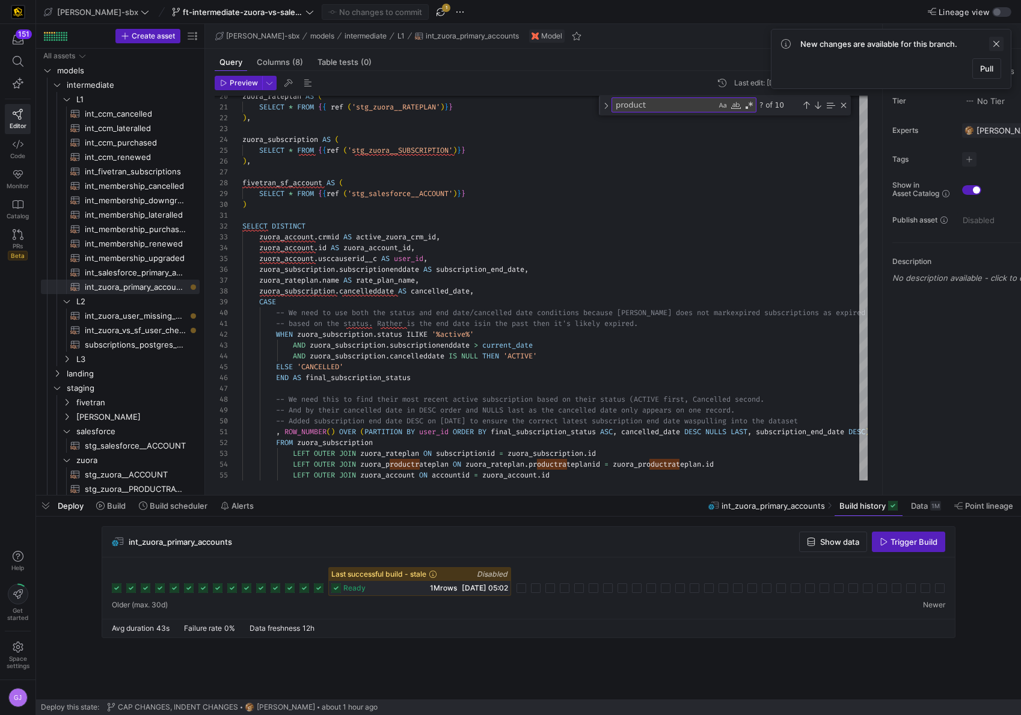
click at [997, 46] on span at bounding box center [996, 44] width 14 height 14
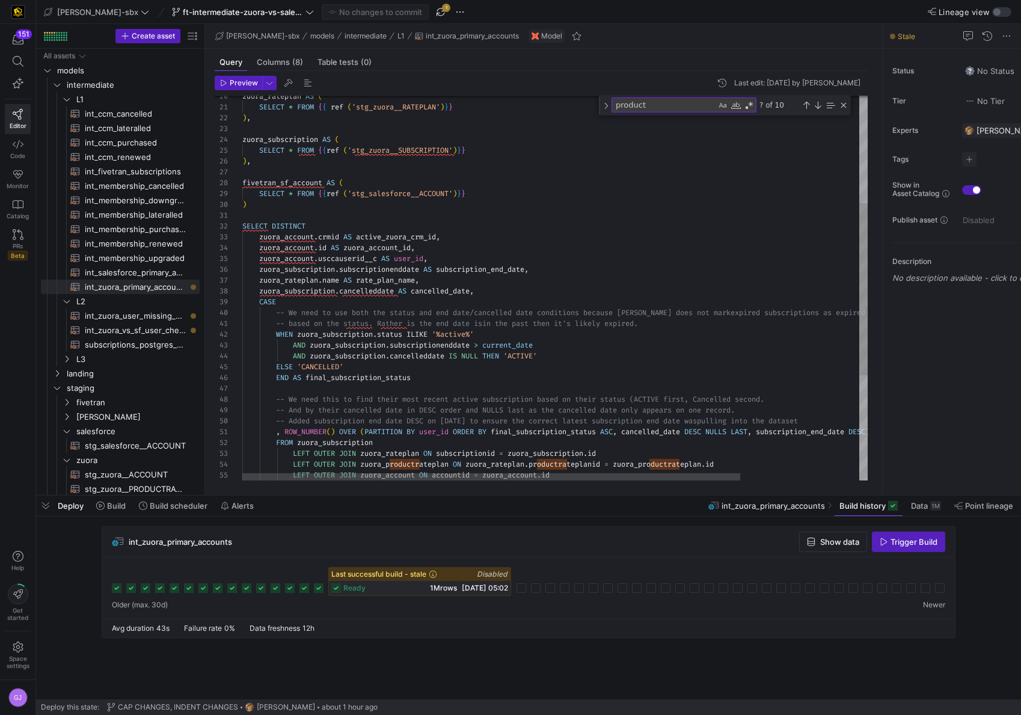
click at [850, 108] on div "product product ? of 10" at bounding box center [725, 106] width 252 height 20
click at [846, 107] on div "Close (Escape)" at bounding box center [843, 105] width 10 height 10
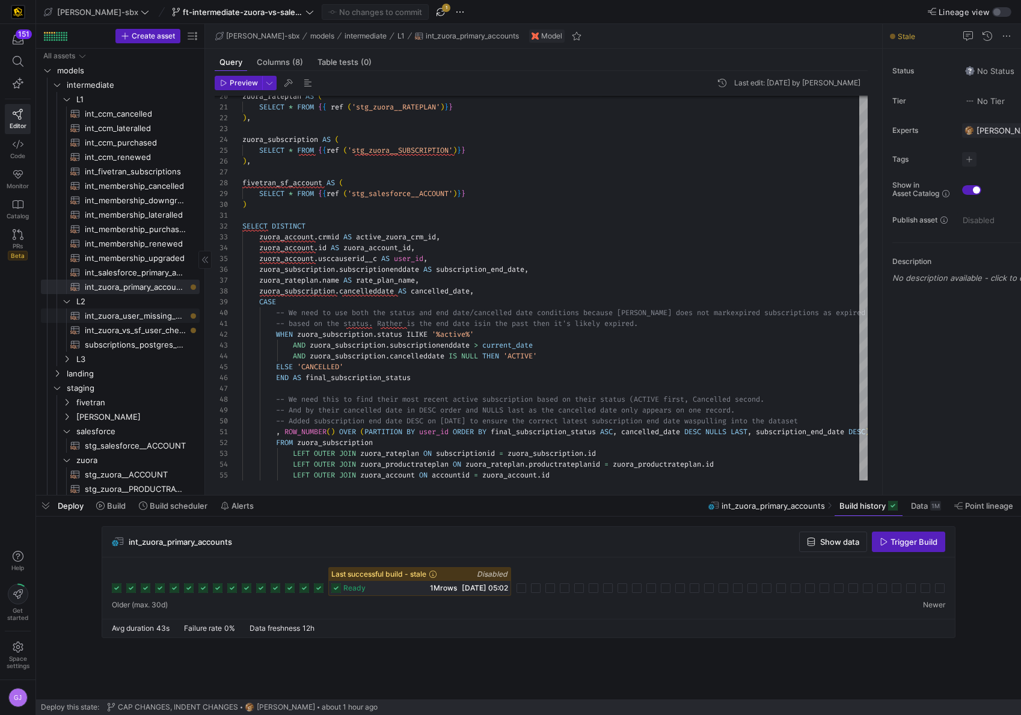
click at [136, 317] on span "int_zuora_user_missing_check​​​​​​​​​​" at bounding box center [135, 316] width 101 height 14
type textarea "-- File Name: int-zuora-user-check -- Created by: [PERSON_NAME] -- Last Modifie…"
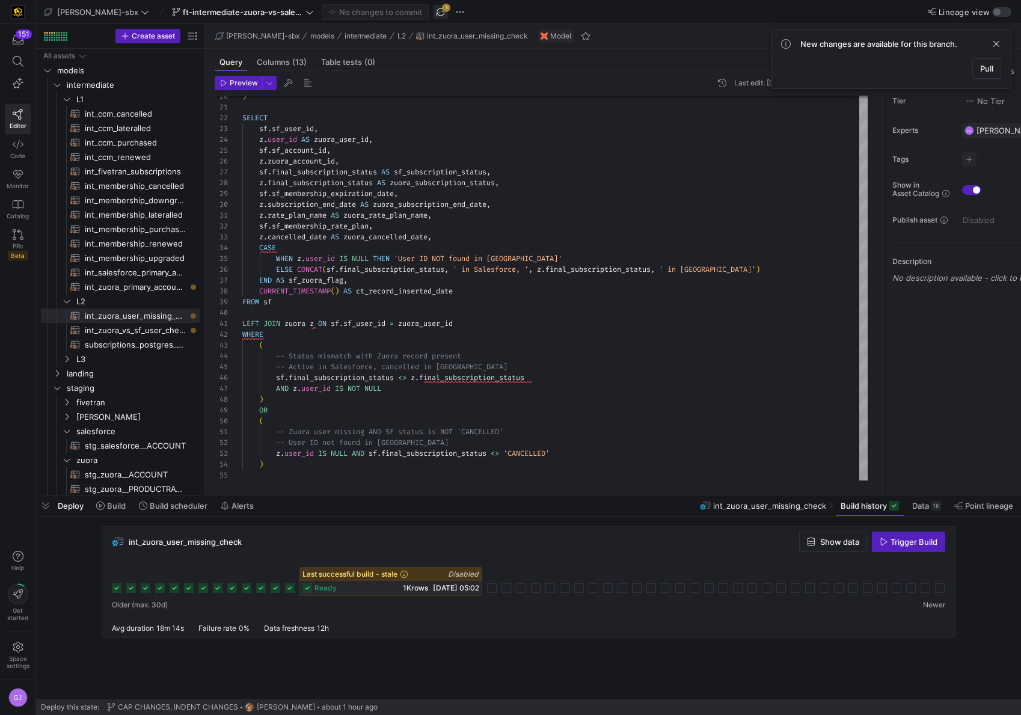
click at [433, 11] on span "button" at bounding box center [440, 12] width 14 height 14
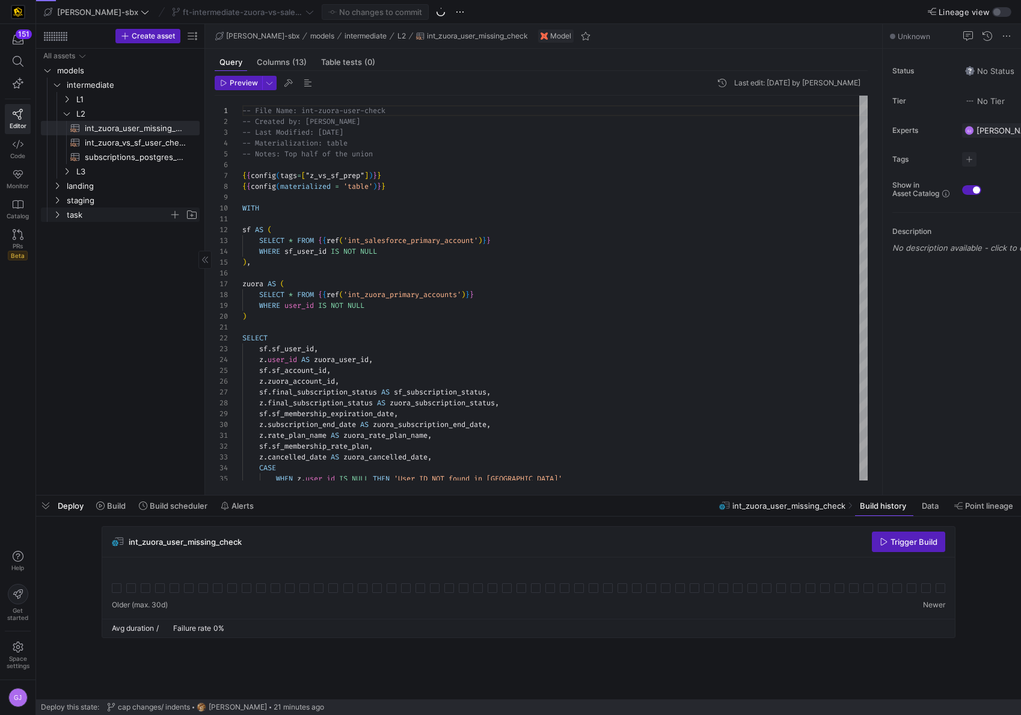
scroll to position [108, 0]
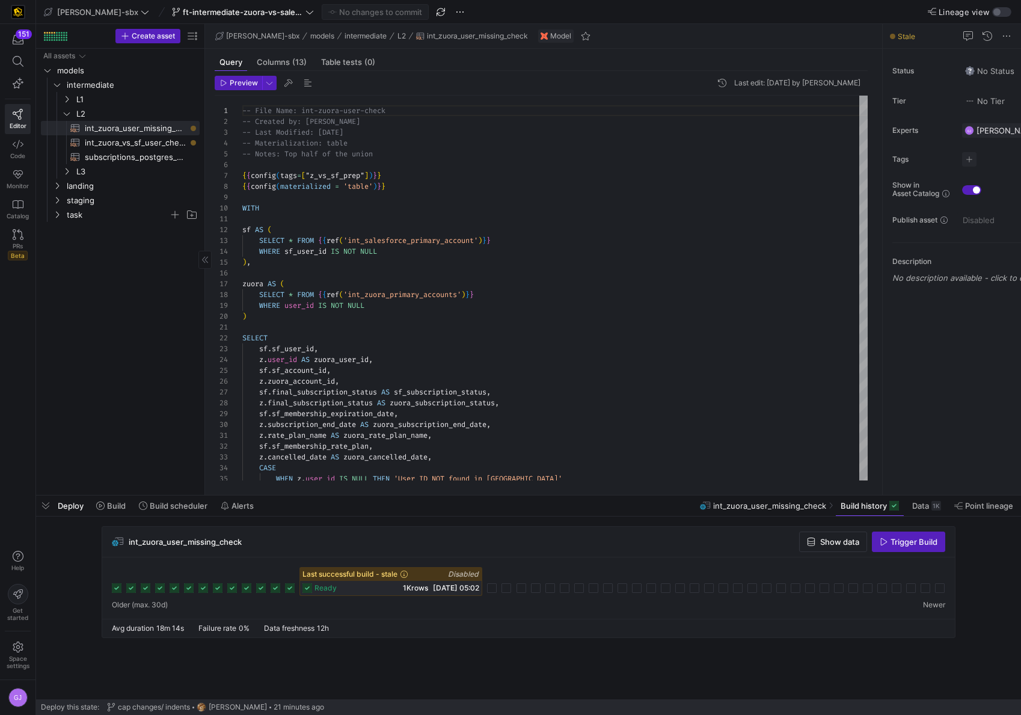
drag, startPoint x: 90, startPoint y: 224, endPoint x: 83, endPoint y: 221, distance: 8.1
click at [90, 224] on div "All assets models intermediate landing staging task L1 L2 int_zuora_user_missin…" at bounding box center [120, 269] width 159 height 441
click at [79, 218] on span "task" at bounding box center [118, 215] width 102 height 14
click at [103, 234] on span "int_insert_records_into_zuora_vs_salesforce​​​​​​​​​​" at bounding box center [130, 229] width 111 height 14
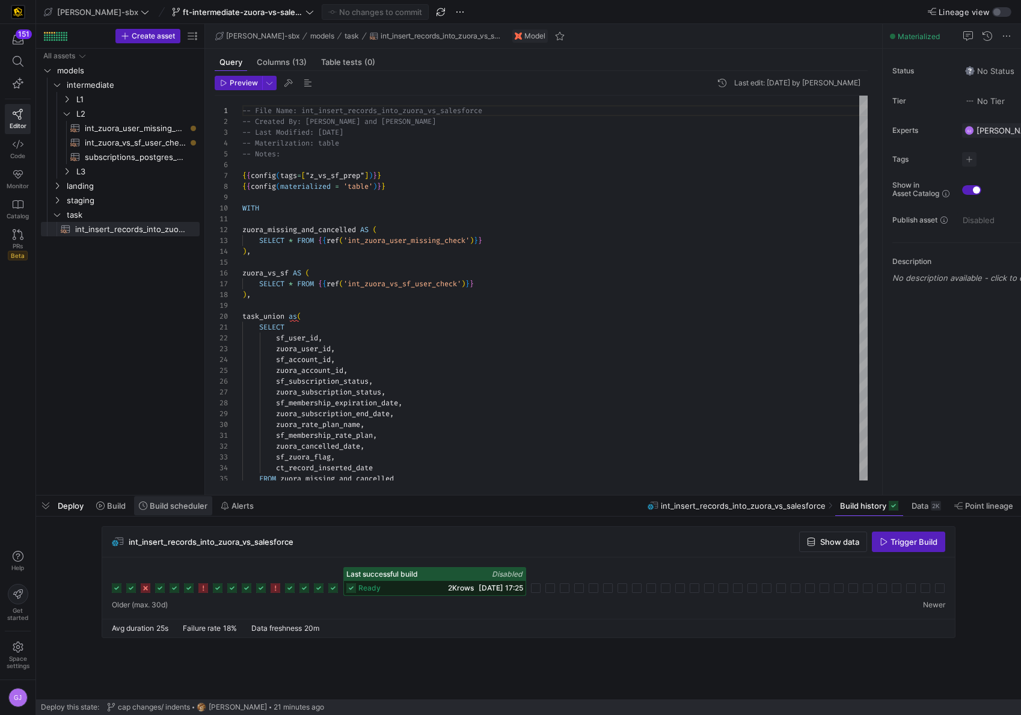
click at [156, 501] on span "Build scheduler" at bounding box center [179, 506] width 58 height 10
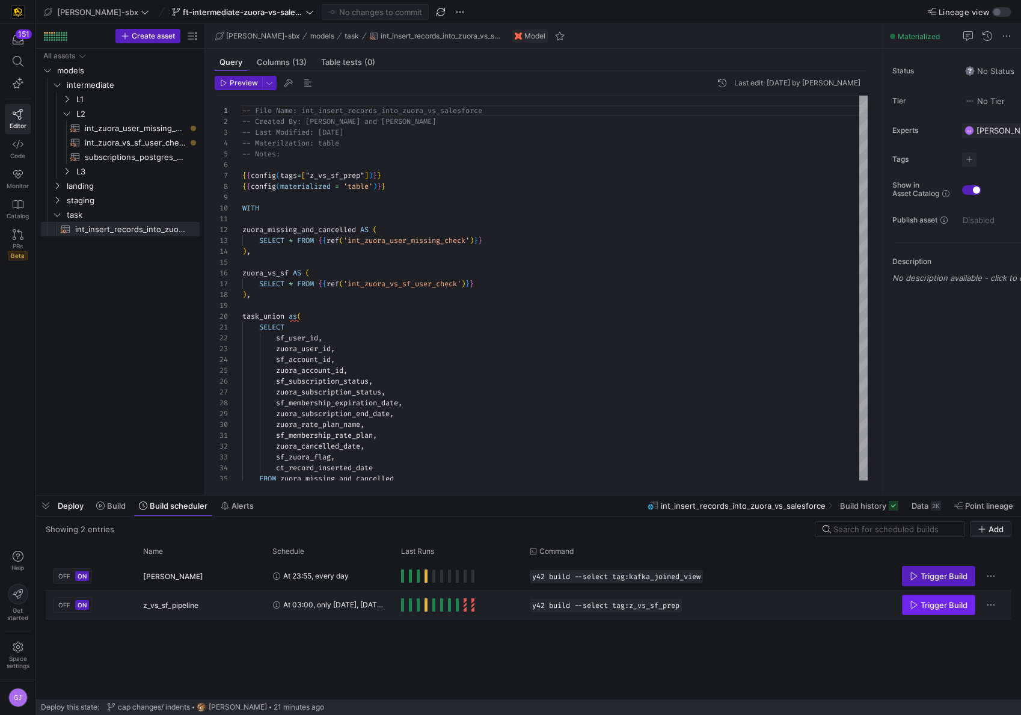
click at [918, 608] on span "Trigger Build" at bounding box center [938, 605] width 58 height 10
click at [405, 606] on div "Press SPACE to select this row." at bounding box center [437, 604] width 73 height 13
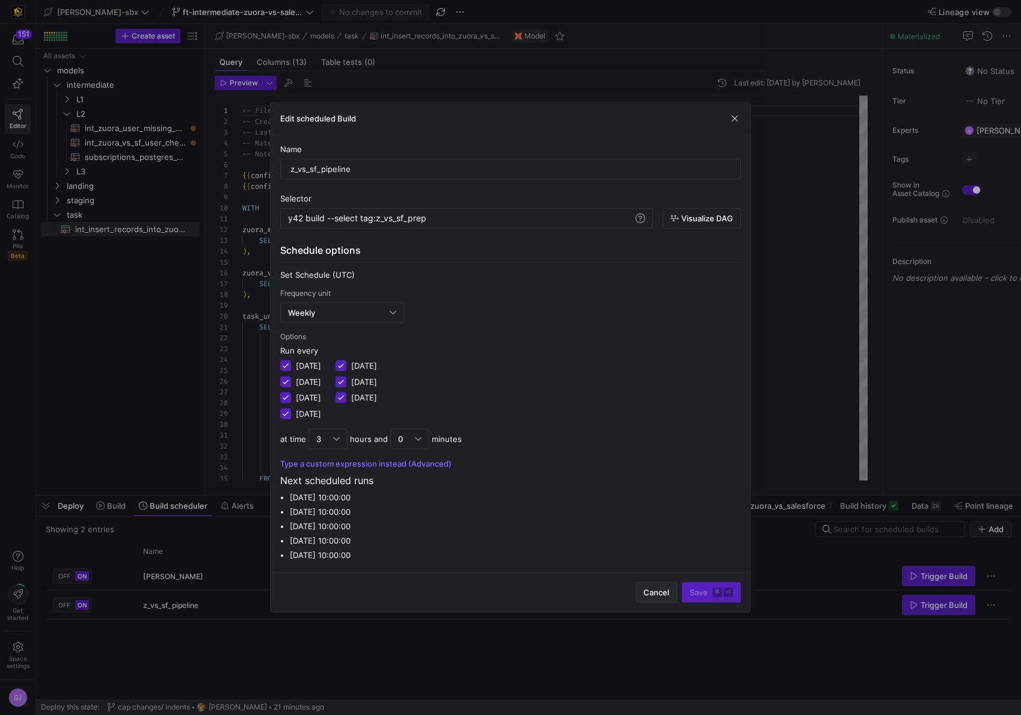
click at [653, 596] on span "Cancel" at bounding box center [656, 592] width 26 height 10
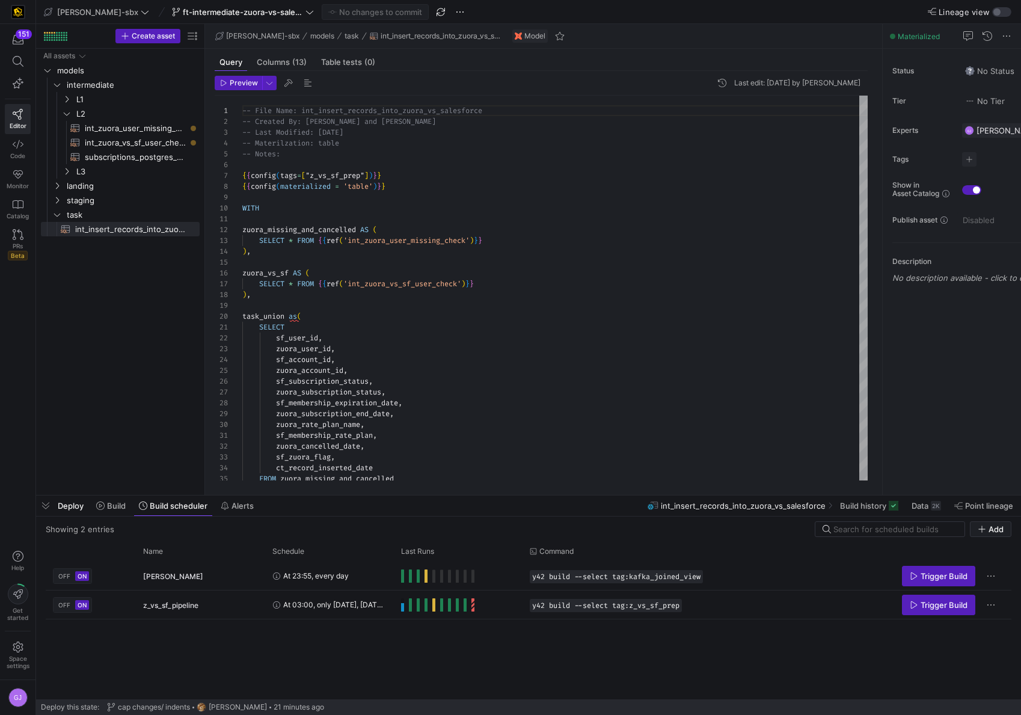
click at [405, 606] on div "Press SPACE to select this row." at bounding box center [437, 604] width 73 height 13
click at [405, 606] on body "151 Editor Code Monitor Catalog PRs Beta Help Get started Space settings GJ edw…" at bounding box center [510, 357] width 1021 height 715
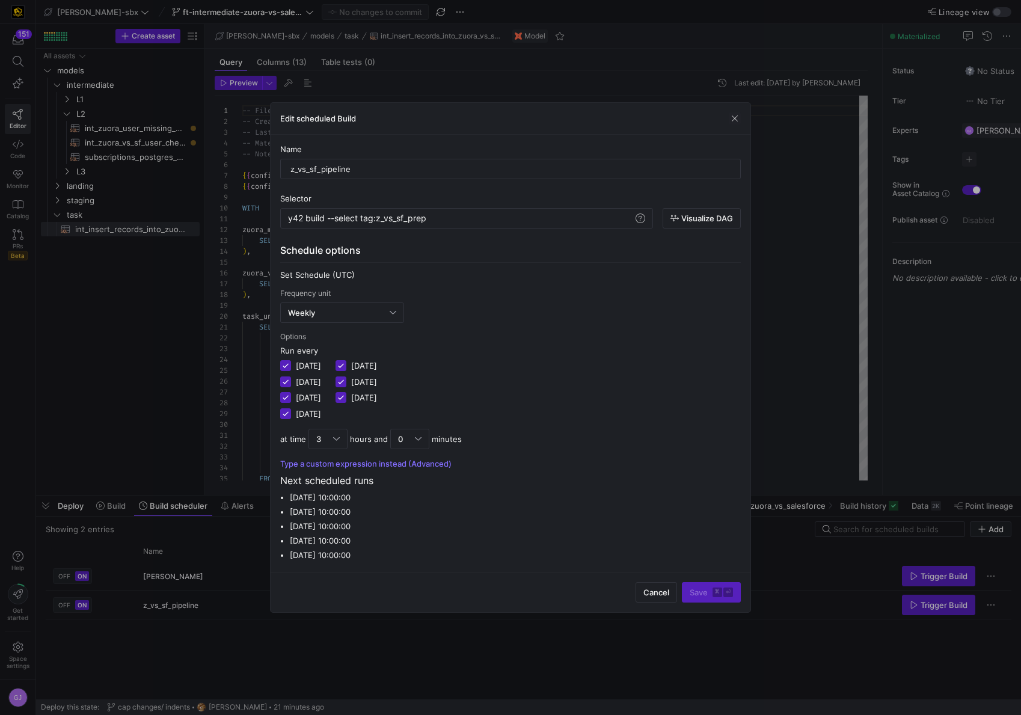
click at [638, 596] on span "button" at bounding box center [656, 591] width 40 height 19
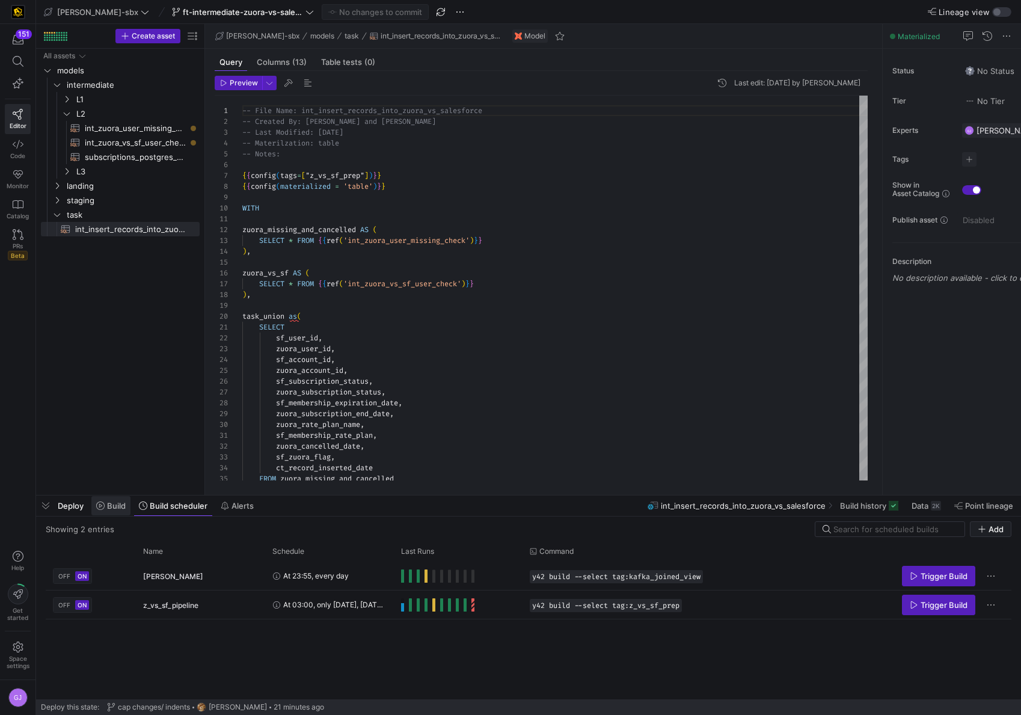
click at [117, 510] on span "Build" at bounding box center [116, 506] width 19 height 10
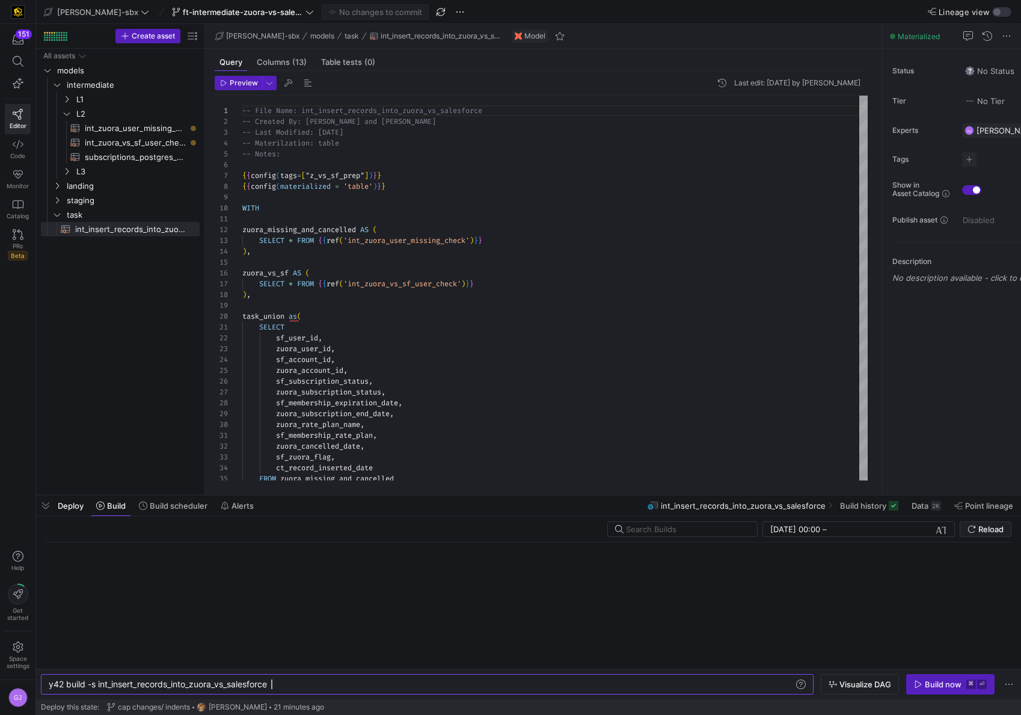
scroll to position [0, 222]
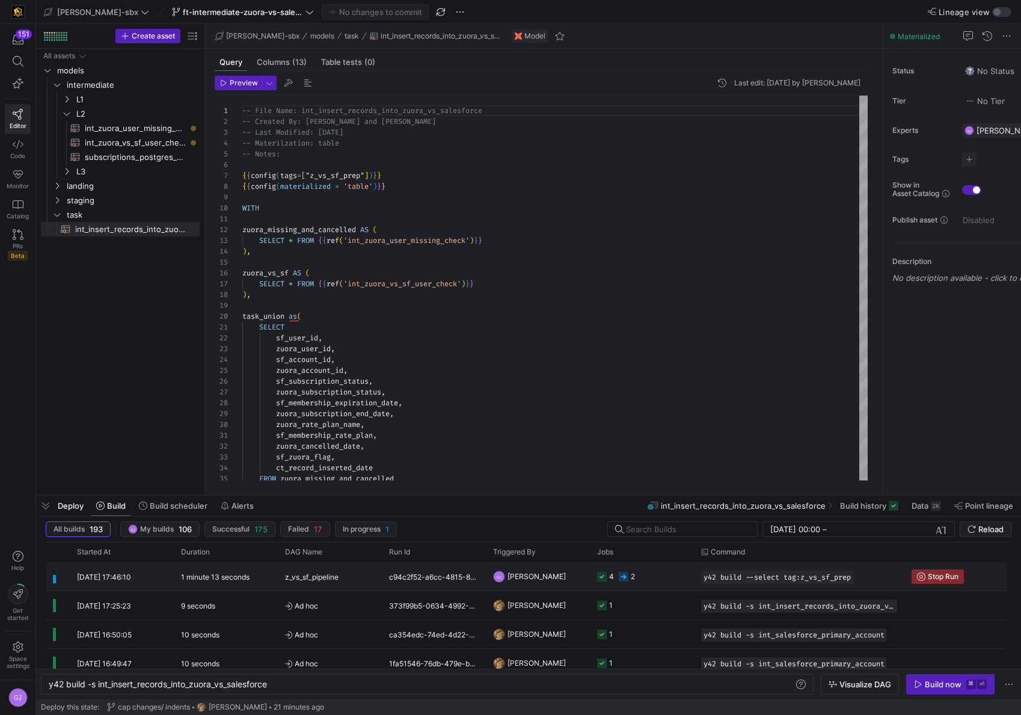
click at [620, 581] on icon at bounding box center [623, 577] width 10 height 10
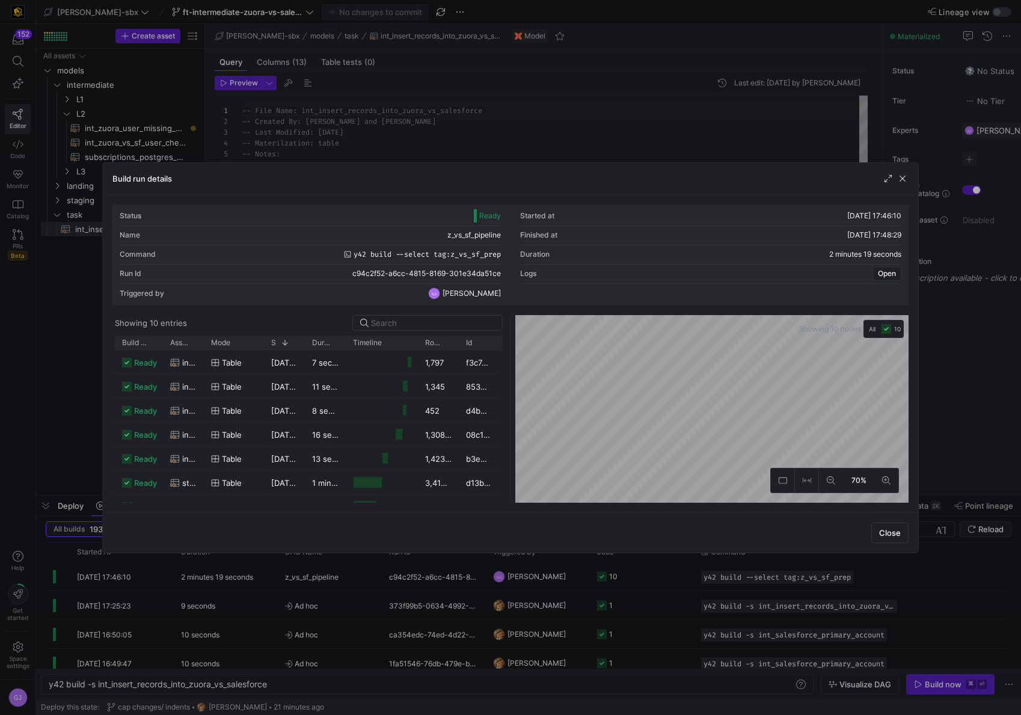
click at [895, 179] on div at bounding box center [895, 179] width 26 height 12
click at [901, 180] on span "button" at bounding box center [902, 179] width 12 height 12
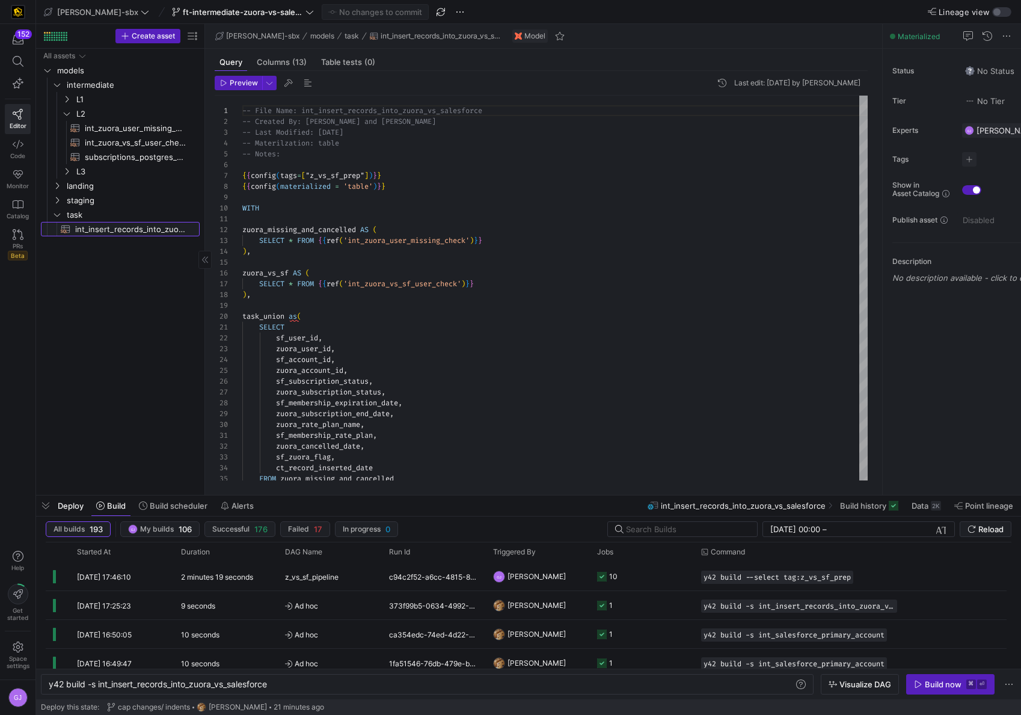
click at [82, 225] on span "int_insert_records_into_zuora_vs_salesforce​​​​​​​​​​" at bounding box center [130, 229] width 111 height 14
click at [850, 509] on span "Build history" at bounding box center [863, 506] width 46 height 10
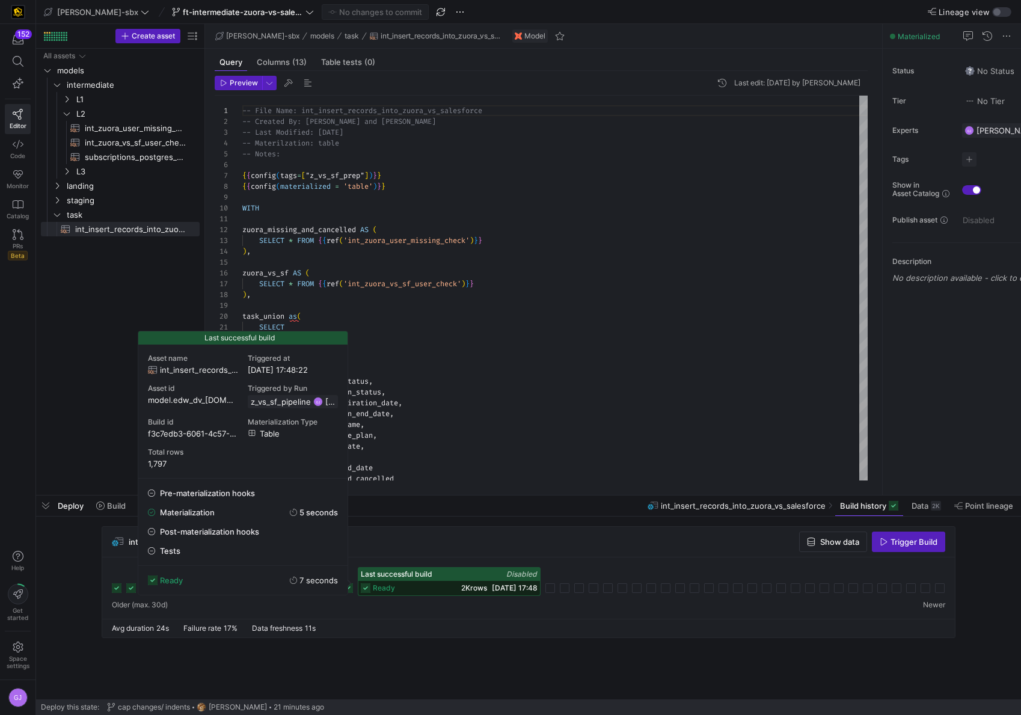
click at [463, 587] on span "2K rows" at bounding box center [474, 587] width 26 height 9
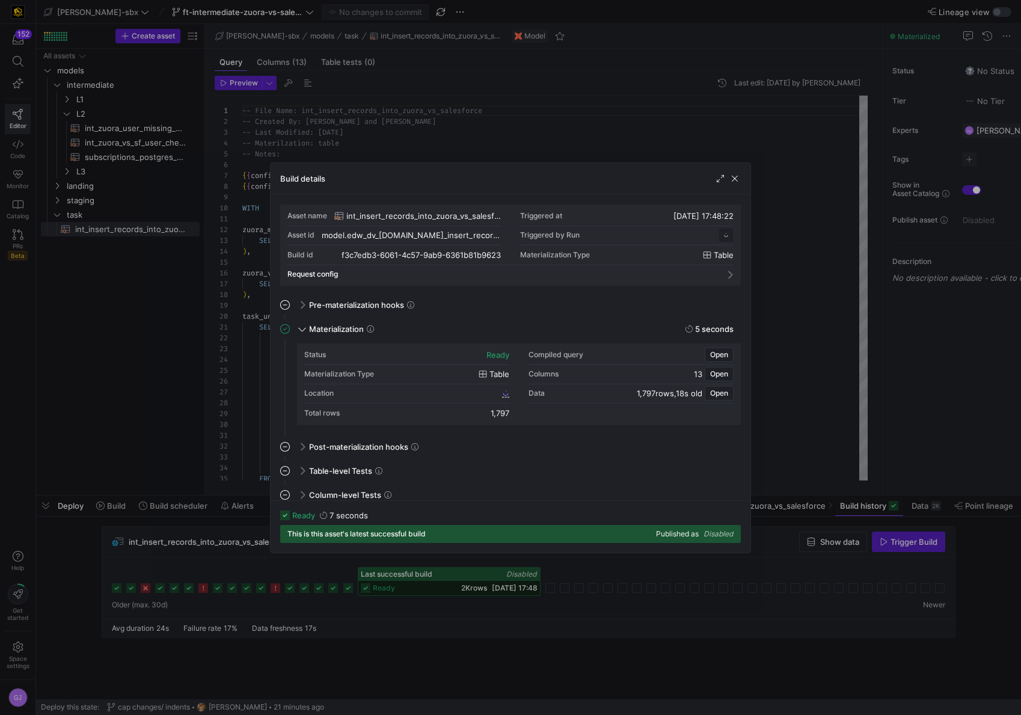
scroll to position [108, 0]
click at [427, 390] on span "f3c7edb3_6061_4c57_9ab9_6361b81b9623" at bounding box center [429, 393] width 142 height 8
click at [735, 187] on div "Build details" at bounding box center [510, 179] width 480 height 32
click at [735, 185] on div "Build details" at bounding box center [510, 179] width 480 height 32
click at [735, 184] on div "Build details" at bounding box center [510, 179] width 480 height 32
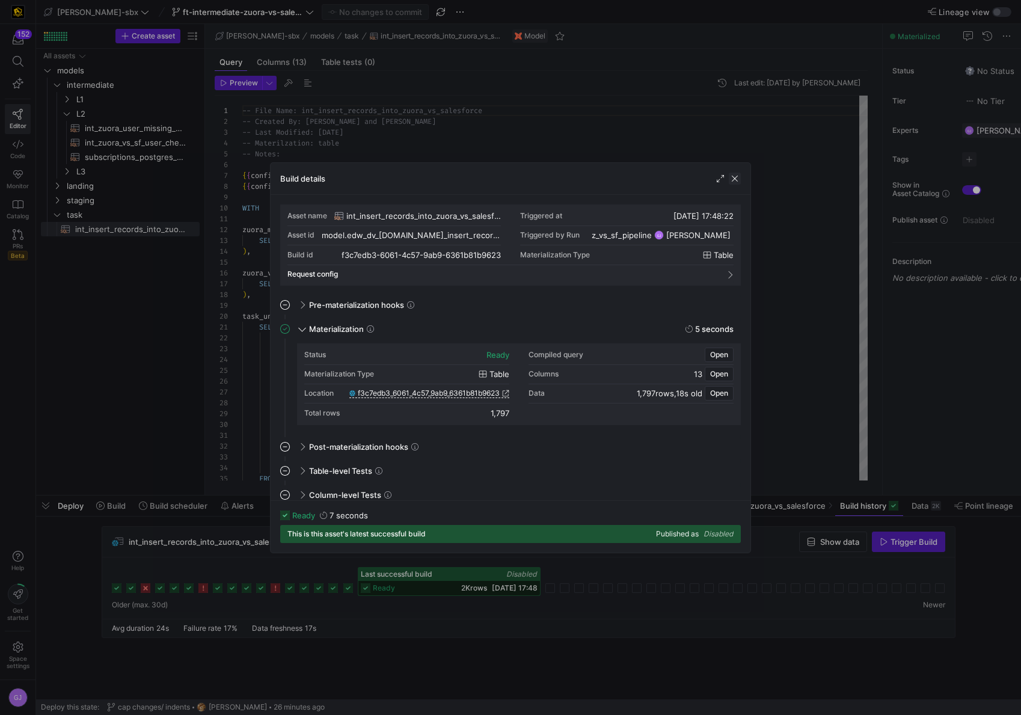
click at [736, 180] on span "button" at bounding box center [734, 179] width 12 height 12
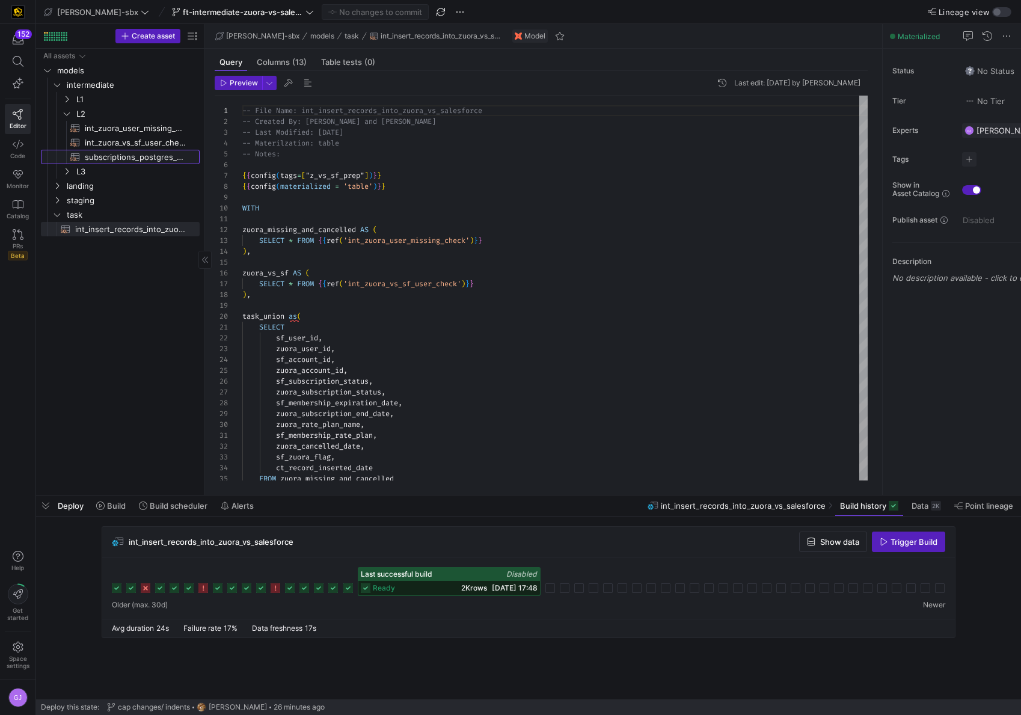
click at [139, 151] on span "subscriptions_postgres_kafka_joined_view​​​​​​​​​​" at bounding box center [135, 157] width 101 height 14
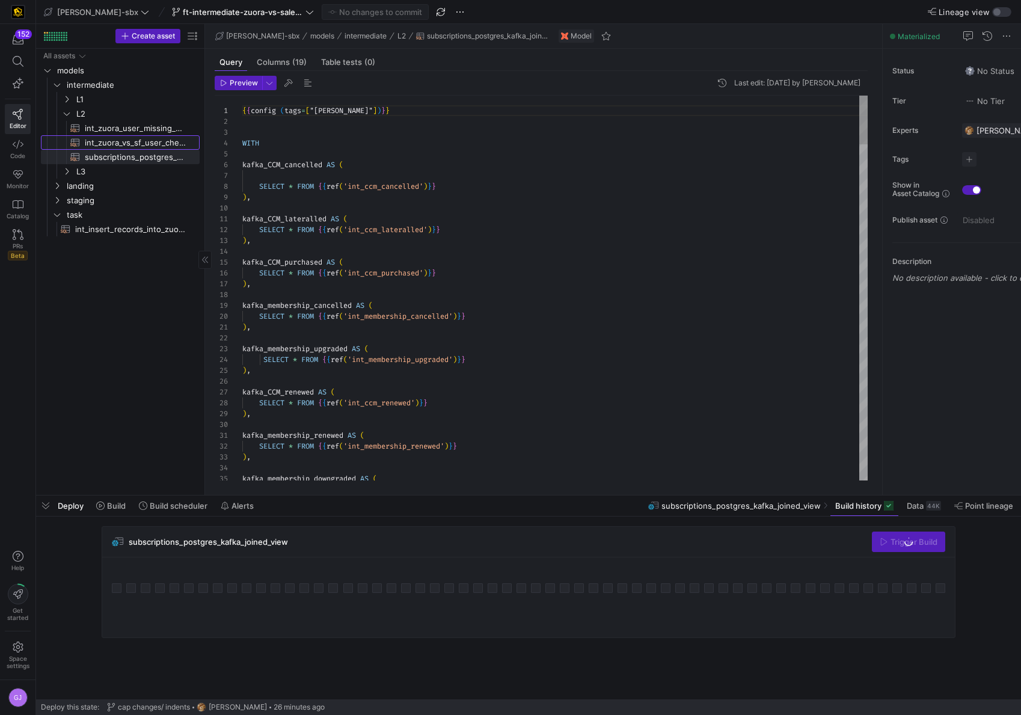
click at [142, 147] on span "int_zuora_vs_sf_user_check​​​​​​​​​​" at bounding box center [135, 143] width 101 height 14
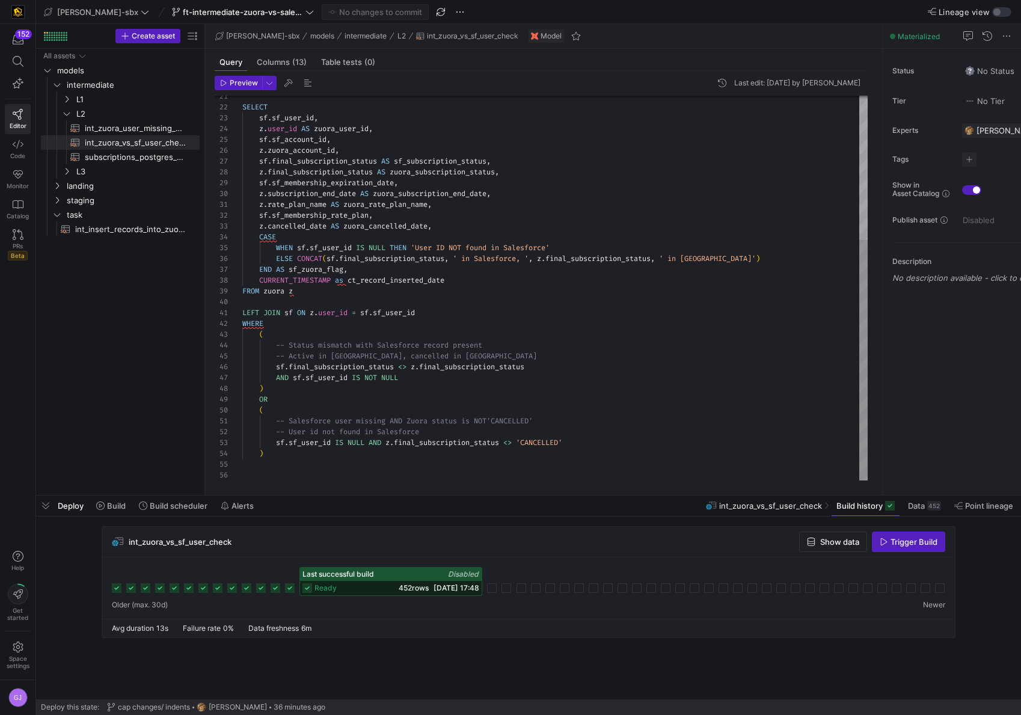
click at [386, 289] on div "SELECT sf . sf_user_id , z . user_id AS zuora_user_id , sf . sf_account_id , z …" at bounding box center [554, 172] width 625 height 615
click at [343, 334] on div "SELECT sf . sf_user_id , z . user_id AS zuora_user_id , sf . sf_account_id , z …" at bounding box center [554, 172] width 625 height 615
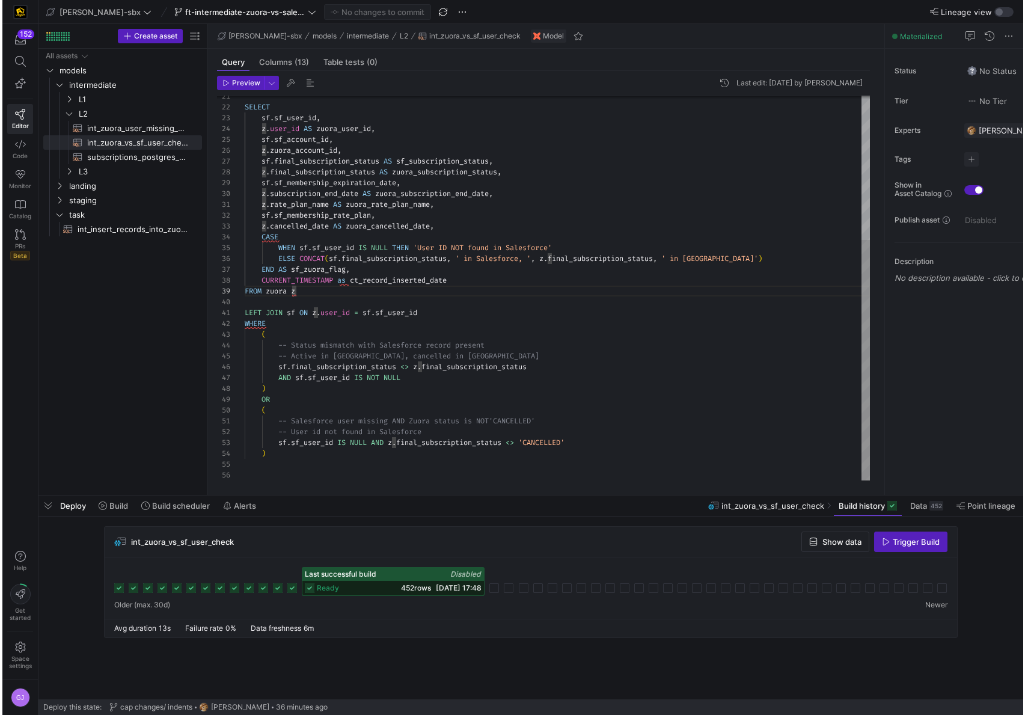
scroll to position [22, 22]
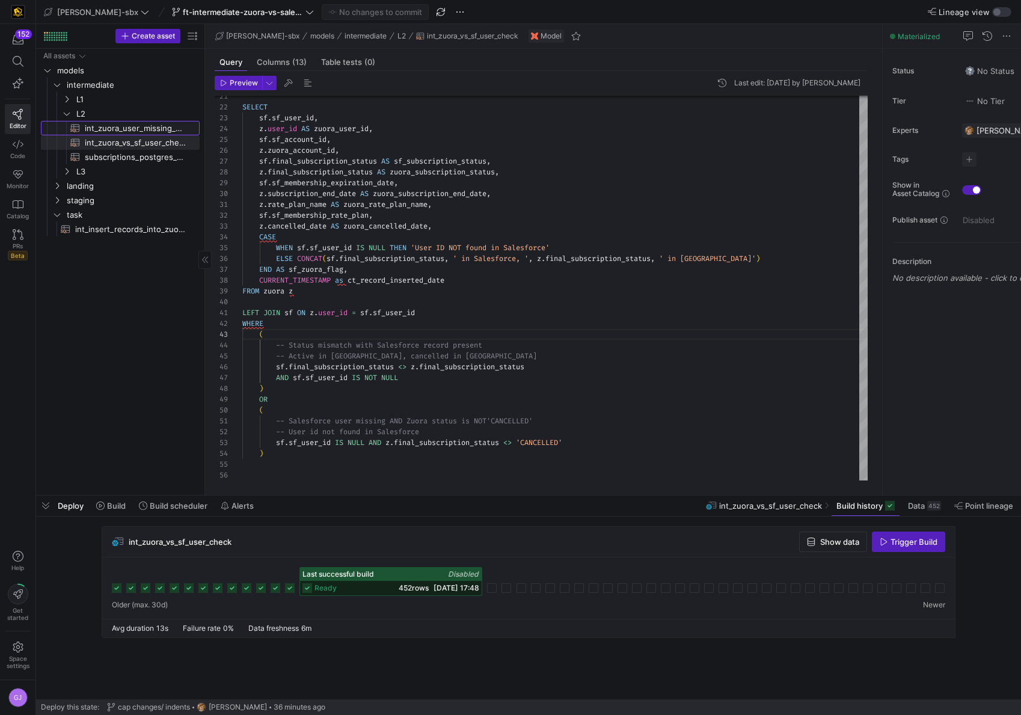
click at [100, 131] on span "int_zuora_user_missing_check​​​​​​​​​​" at bounding box center [135, 128] width 101 height 14
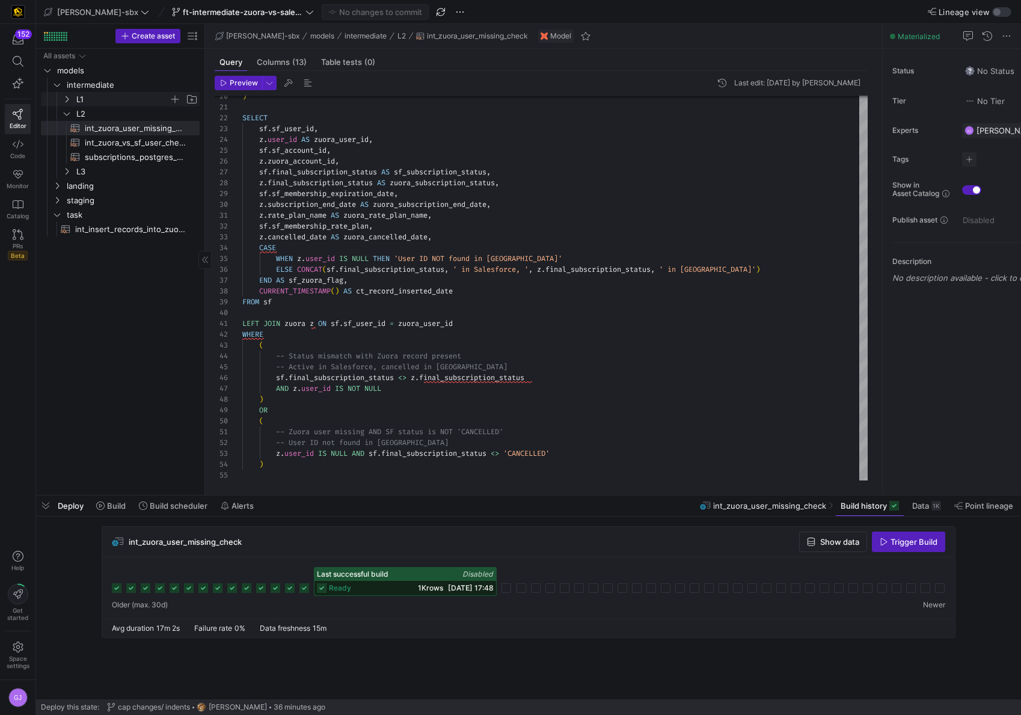
click at [123, 100] on span "L1" at bounding box center [122, 100] width 93 height 14
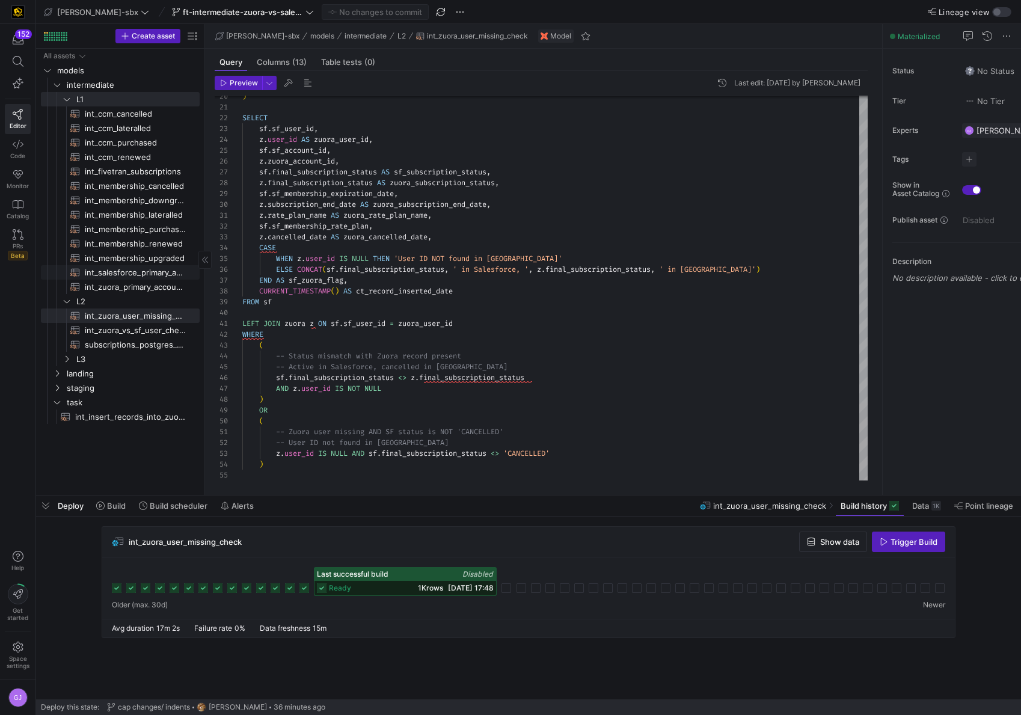
click at [136, 266] on span "int_salesforce_primary_account​​​​​​​​​​" at bounding box center [135, 273] width 101 height 14
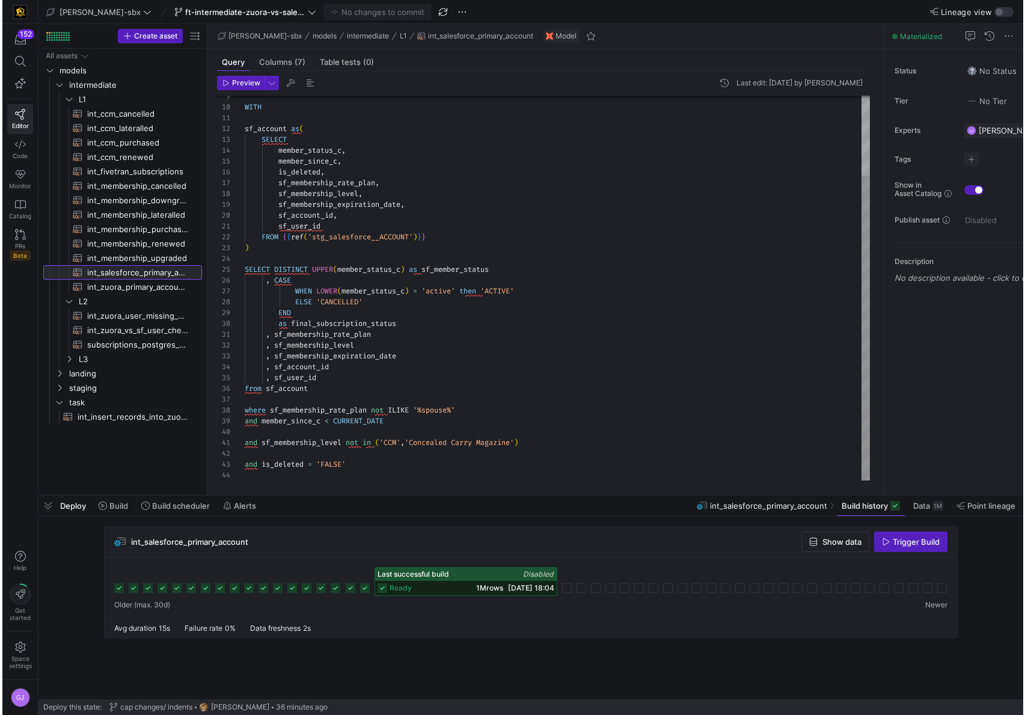
scroll to position [22, 22]
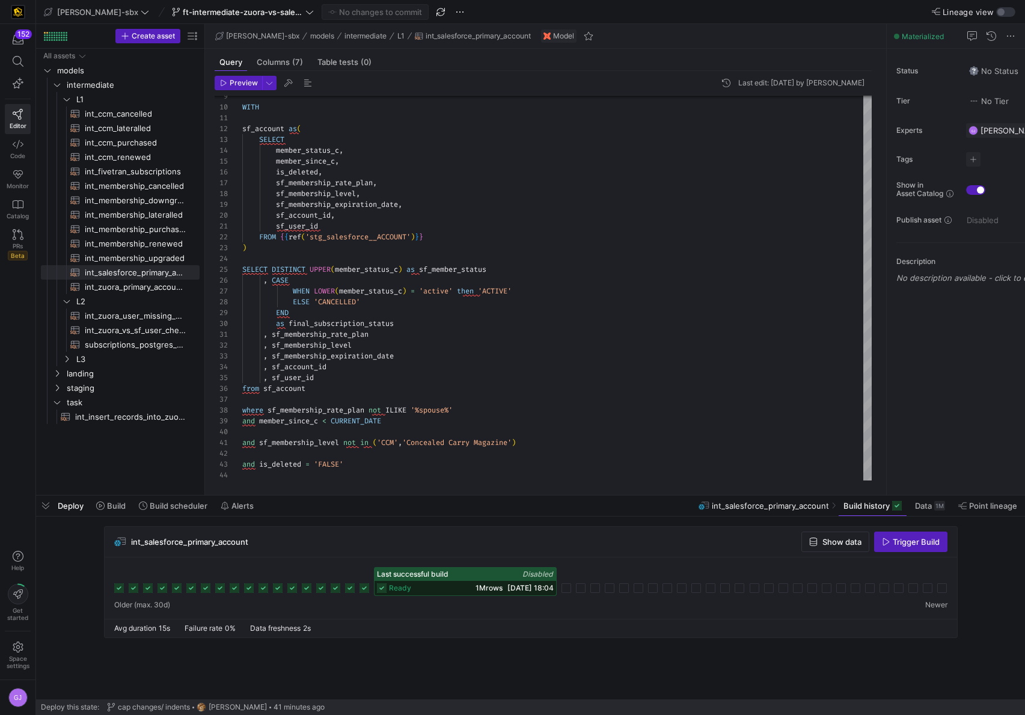
click at [488, 581] on div "ready 1M rows 14/08/25, 18:04" at bounding box center [465, 588] width 182 height 14
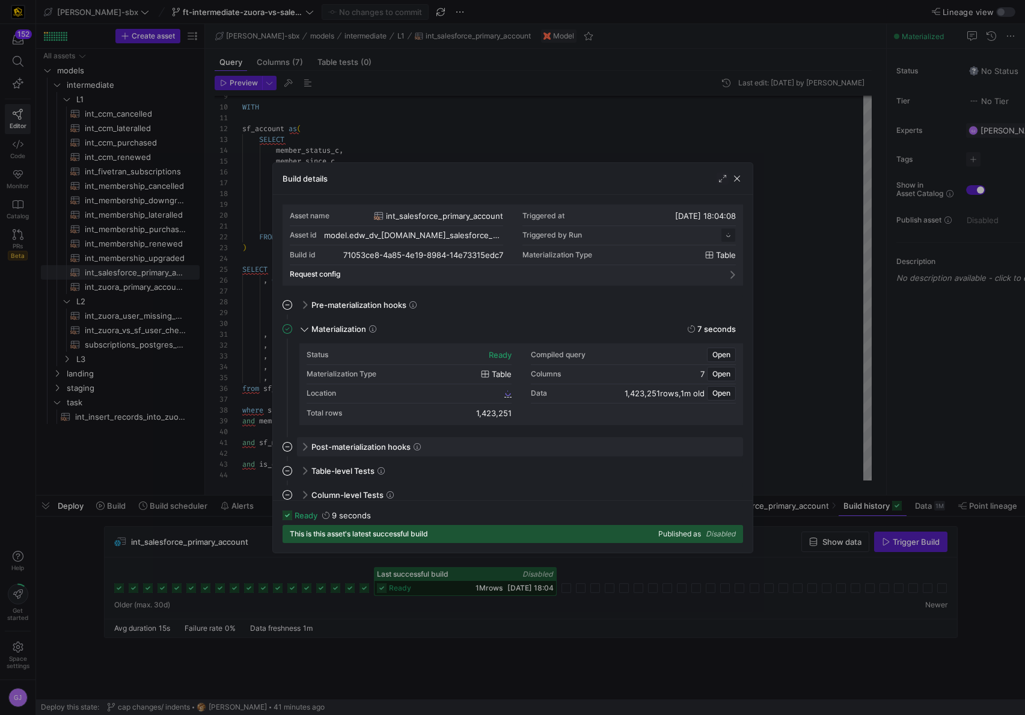
scroll to position [108, 0]
click at [737, 182] on span "button" at bounding box center [737, 179] width 12 height 12
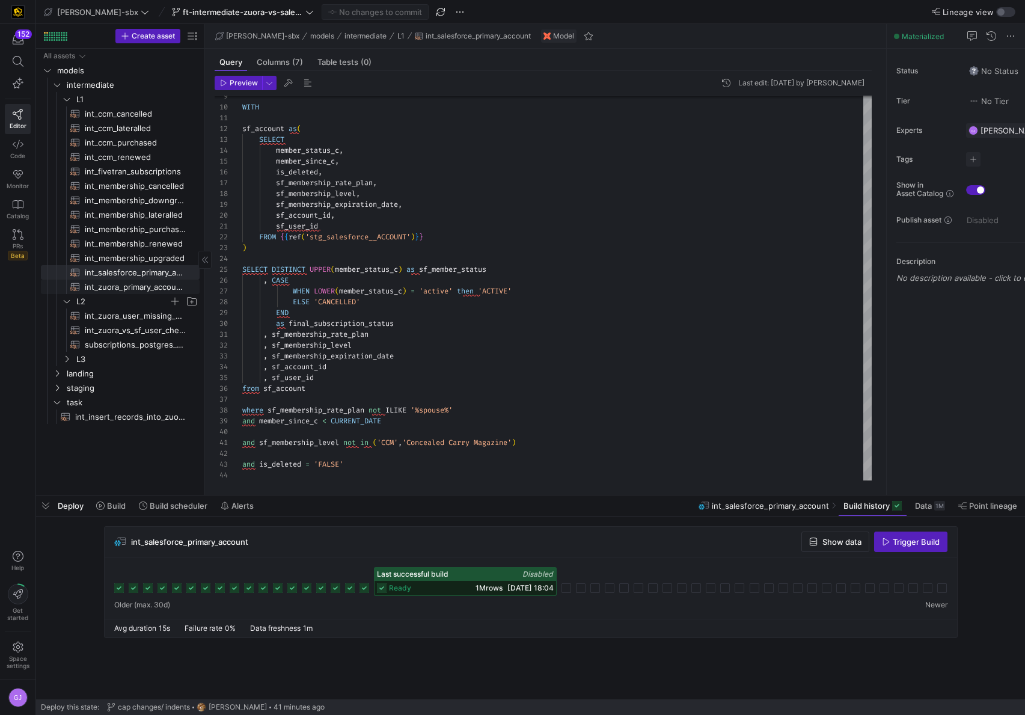
click at [124, 295] on span "L2" at bounding box center [122, 302] width 93 height 14
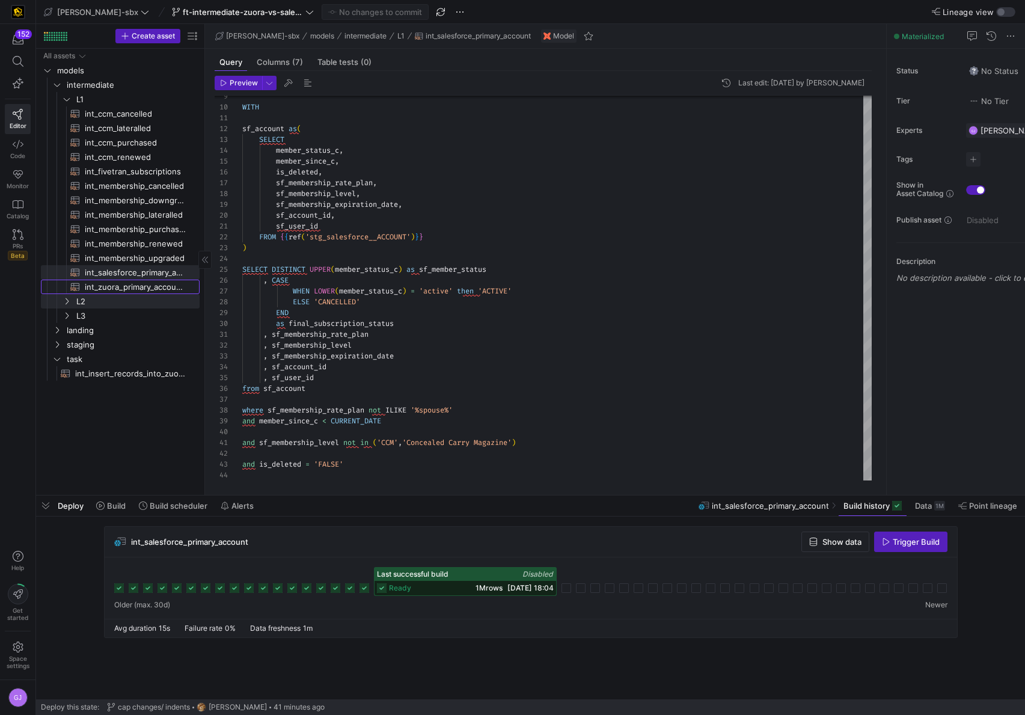
click at [126, 285] on span "int_zuora_primary_accounts​​​​​​​​​​" at bounding box center [135, 287] width 101 height 14
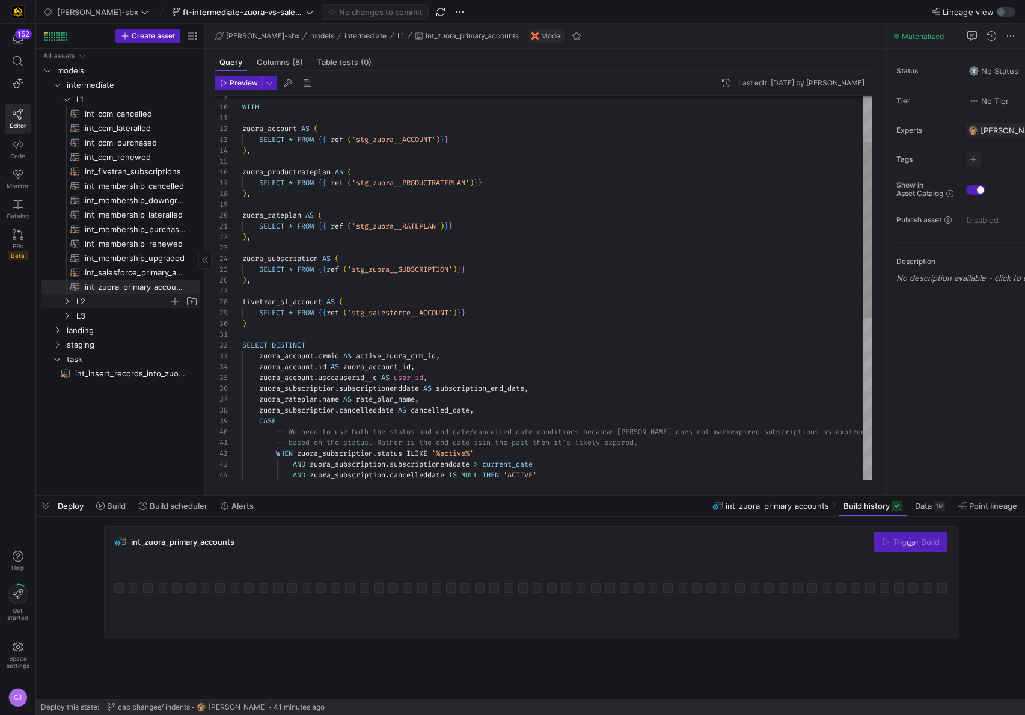
click at [101, 298] on span "L2" at bounding box center [122, 302] width 93 height 14
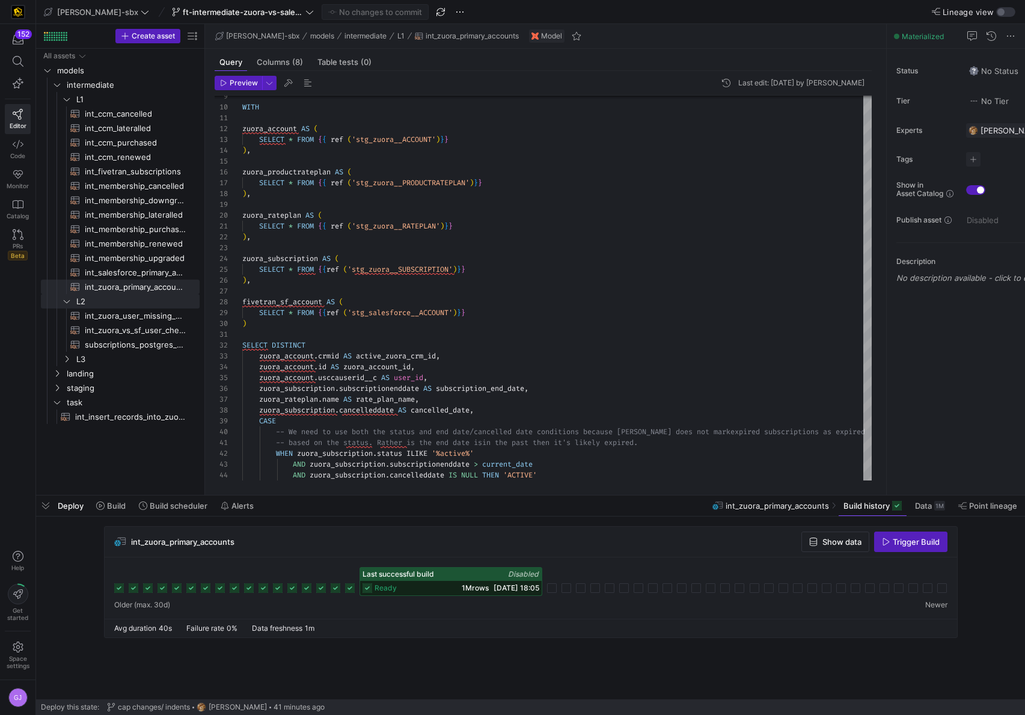
click at [468, 584] on span "1M rows" at bounding box center [475, 587] width 27 height 9
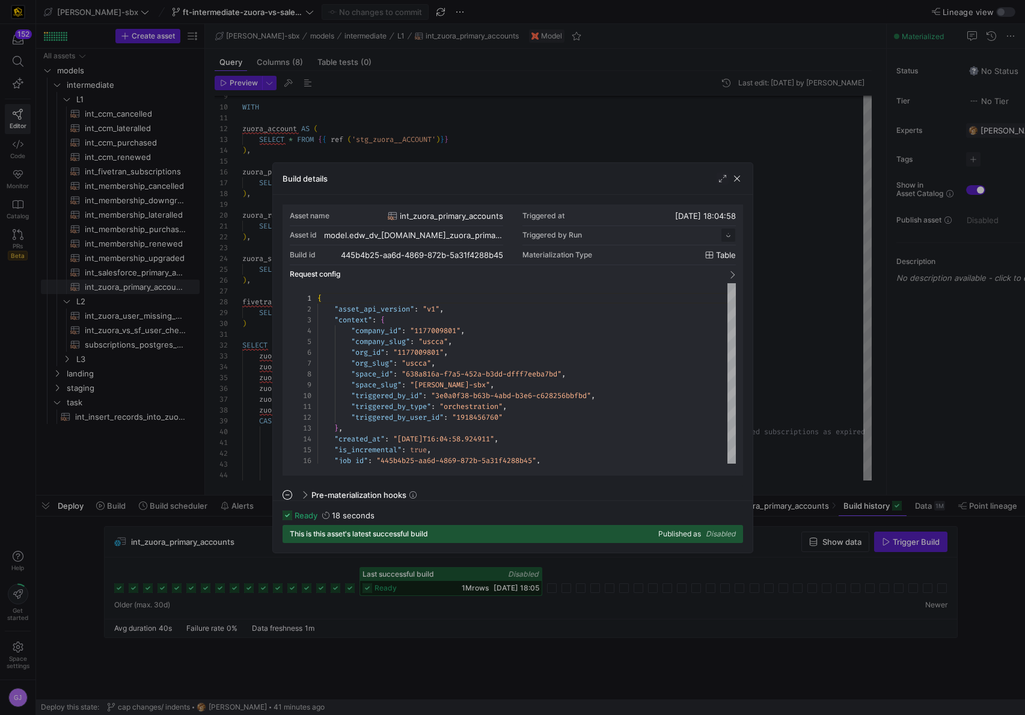
scroll to position [108, 0]
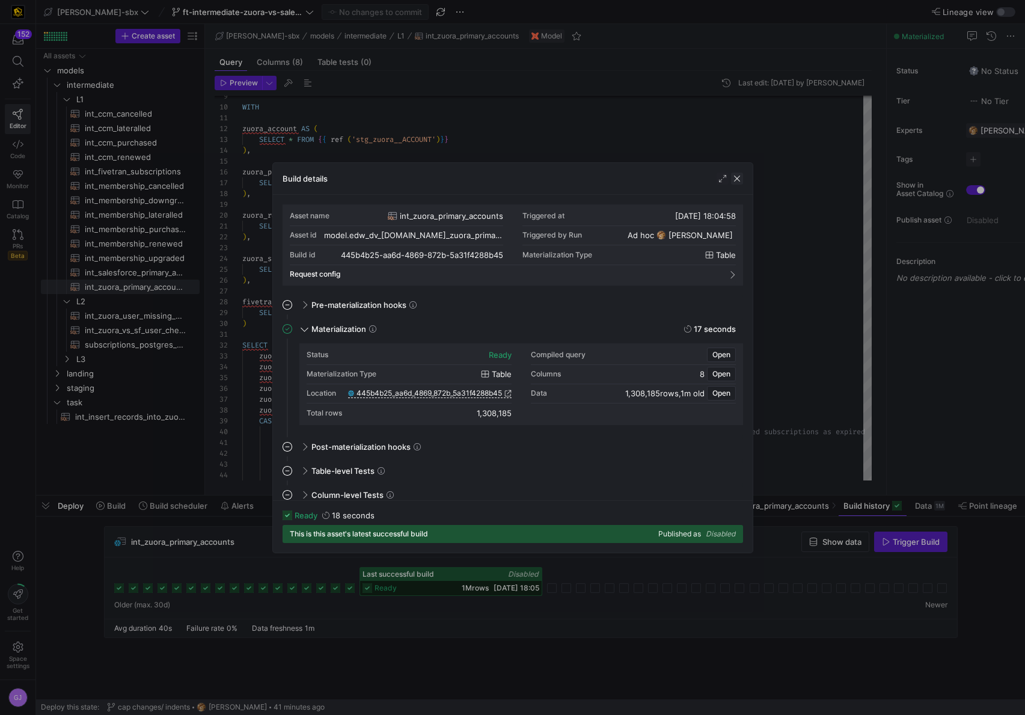
click at [738, 180] on span "button" at bounding box center [737, 179] width 12 height 12
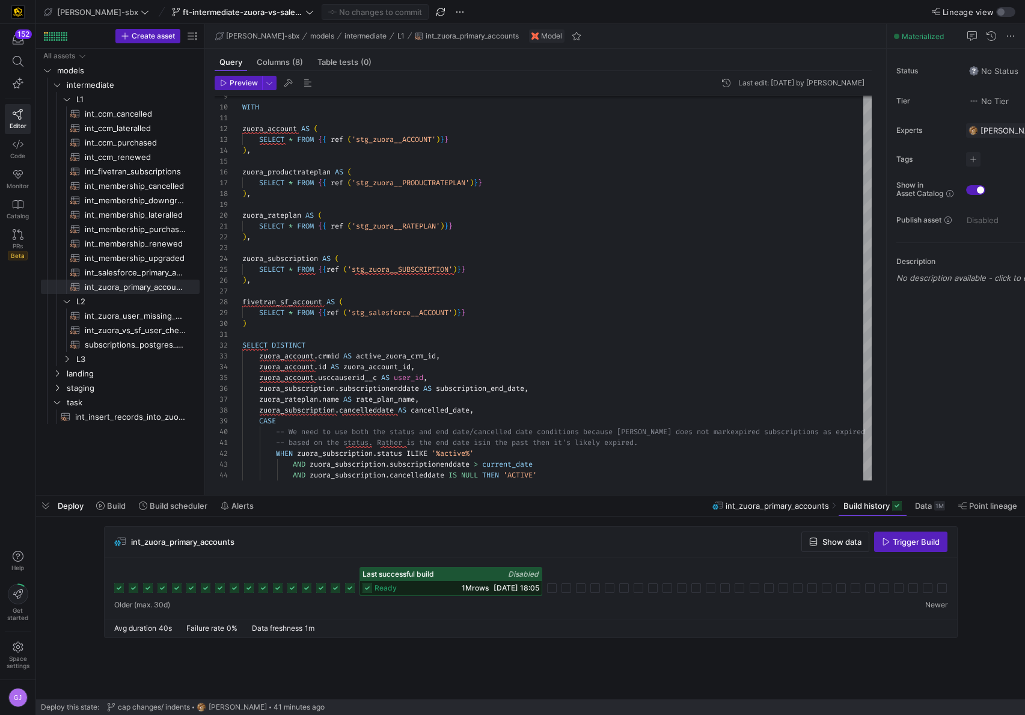
click at [738, 180] on span "button" at bounding box center [737, 179] width 12 height 12
click at [106, 319] on span "int_zuora_user_missing_check​​​​​​​​​​" at bounding box center [135, 316] width 101 height 14
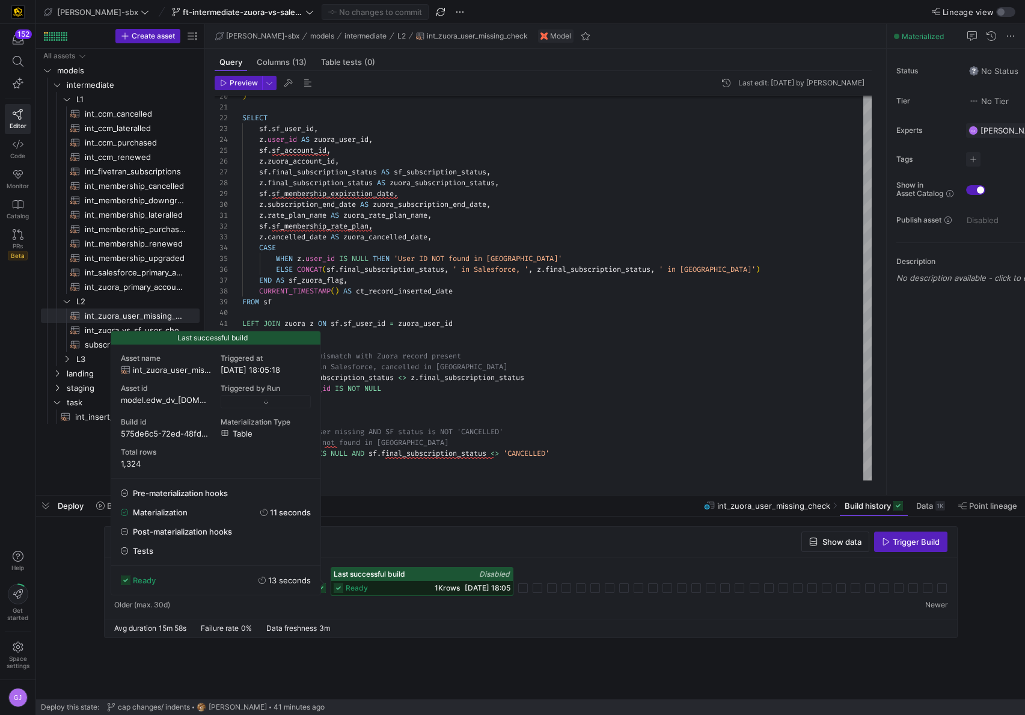
click at [406, 581] on div "ready 1K rows 14/08/25, 18:05" at bounding box center [422, 588] width 182 height 14
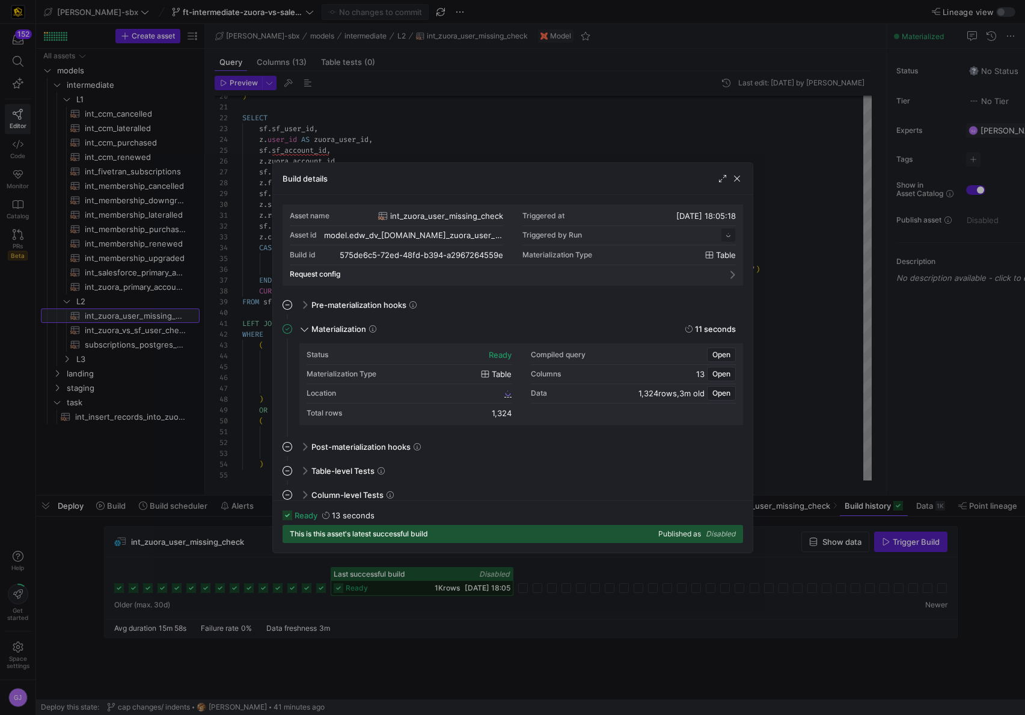
scroll to position [108, 0]
click at [738, 183] on span "button" at bounding box center [737, 179] width 12 height 12
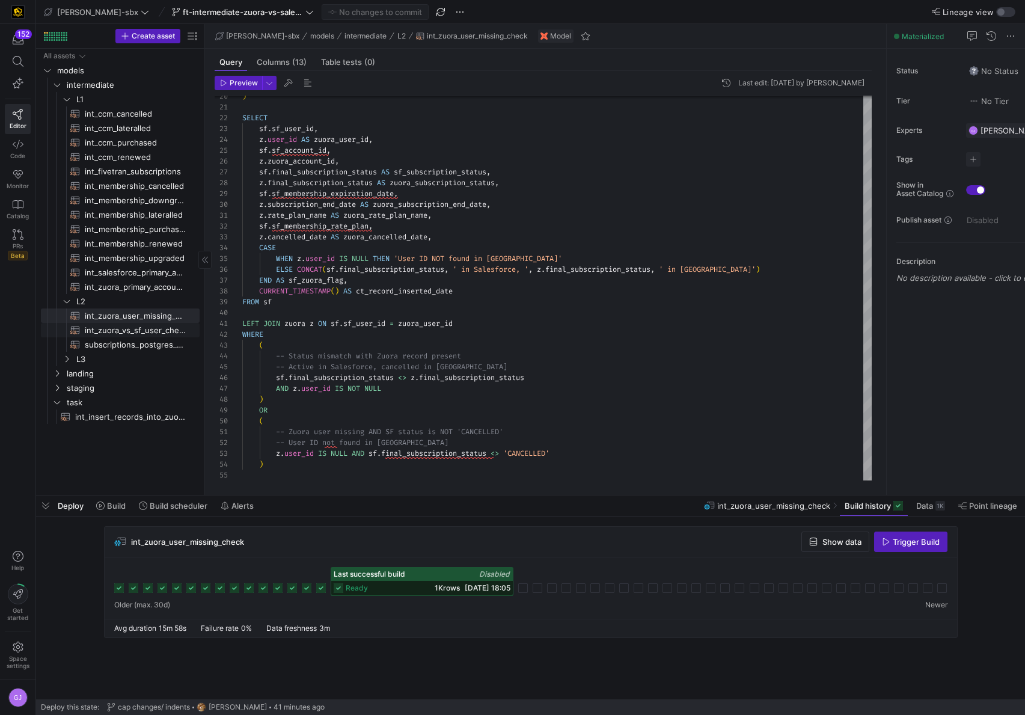
click at [89, 335] on span "int_zuora_vs_sf_user_check​​​​​​​​​​" at bounding box center [135, 330] width 101 height 14
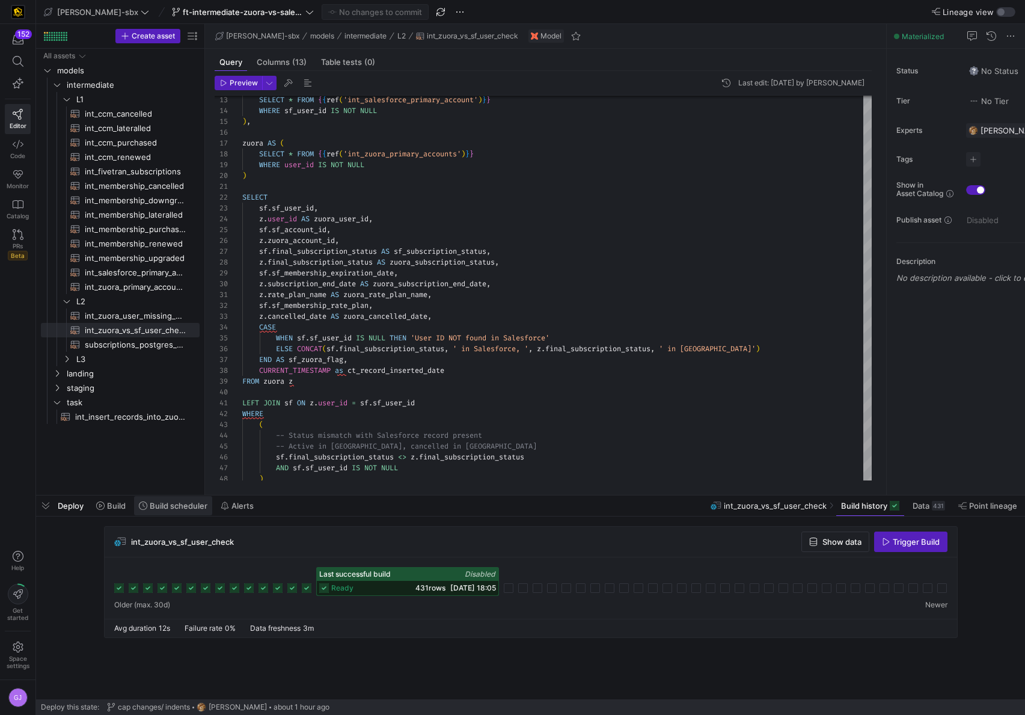
click at [199, 508] on span "Build scheduler" at bounding box center [179, 506] width 58 height 10
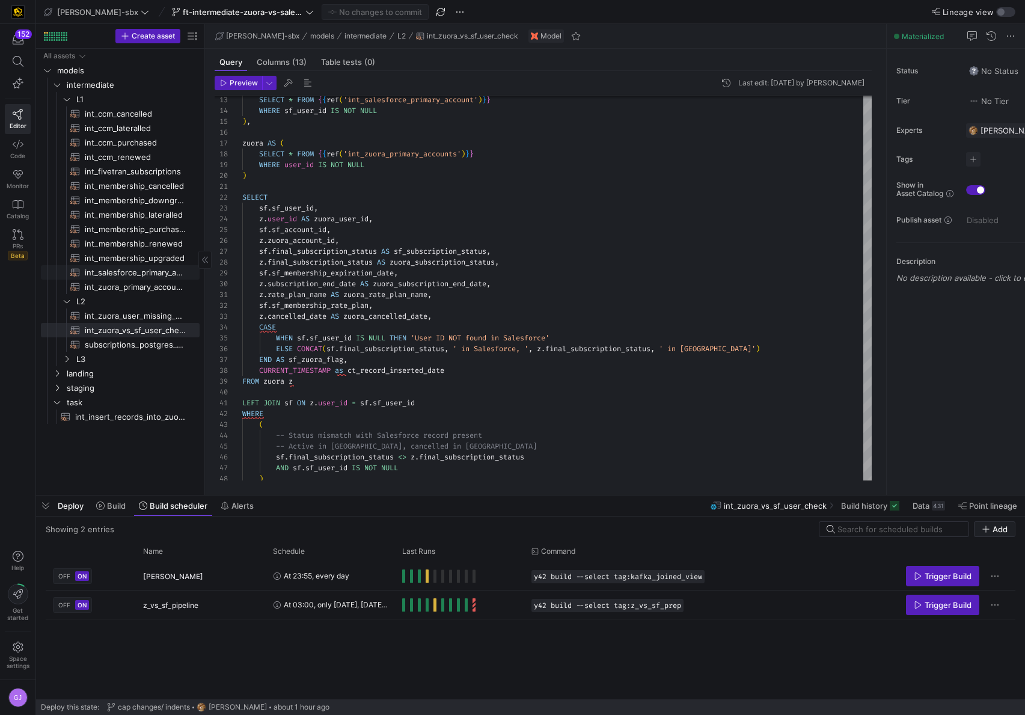
click at [132, 275] on span "int_salesforce_primary_account​​​​​​​​​​" at bounding box center [135, 273] width 101 height 14
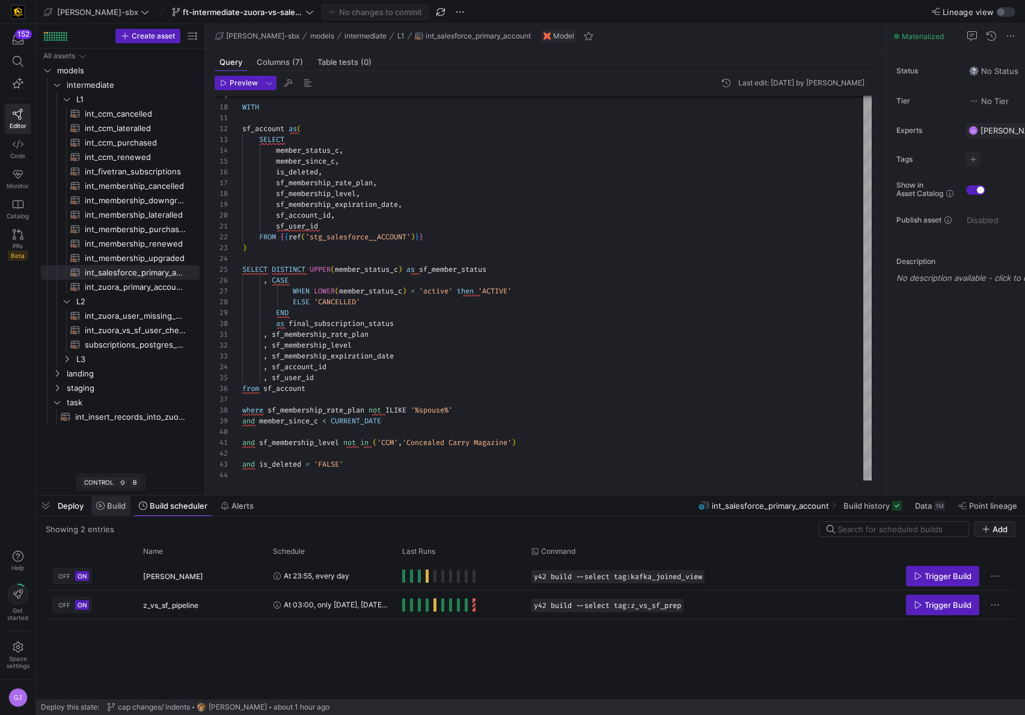
click at [118, 507] on span "Build" at bounding box center [116, 506] width 19 height 10
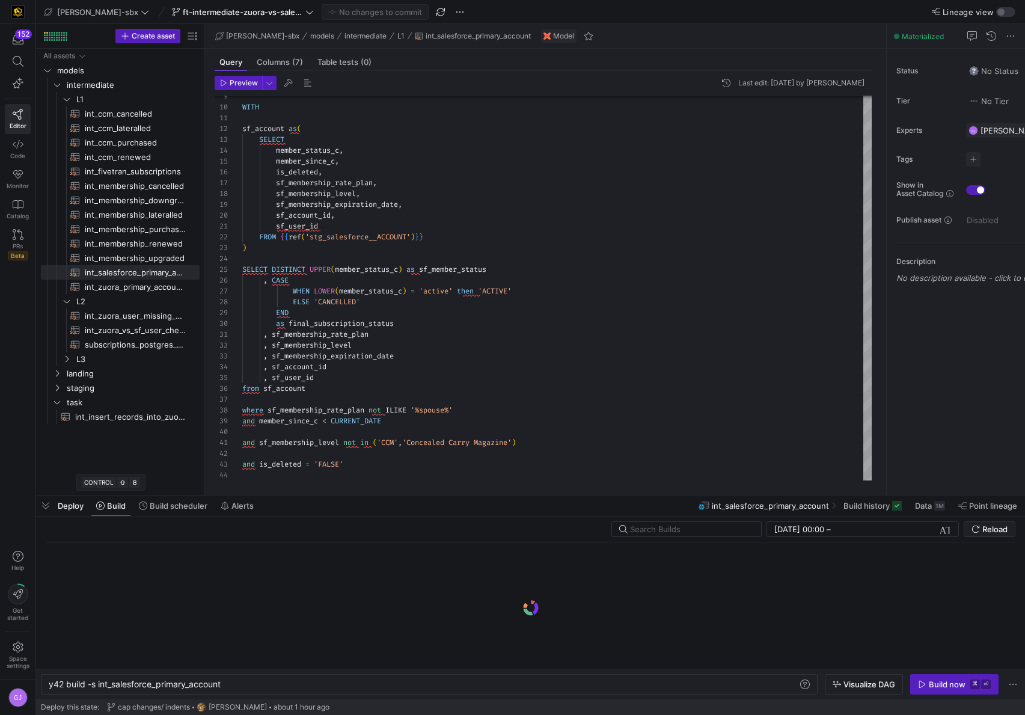
scroll to position [0, 174]
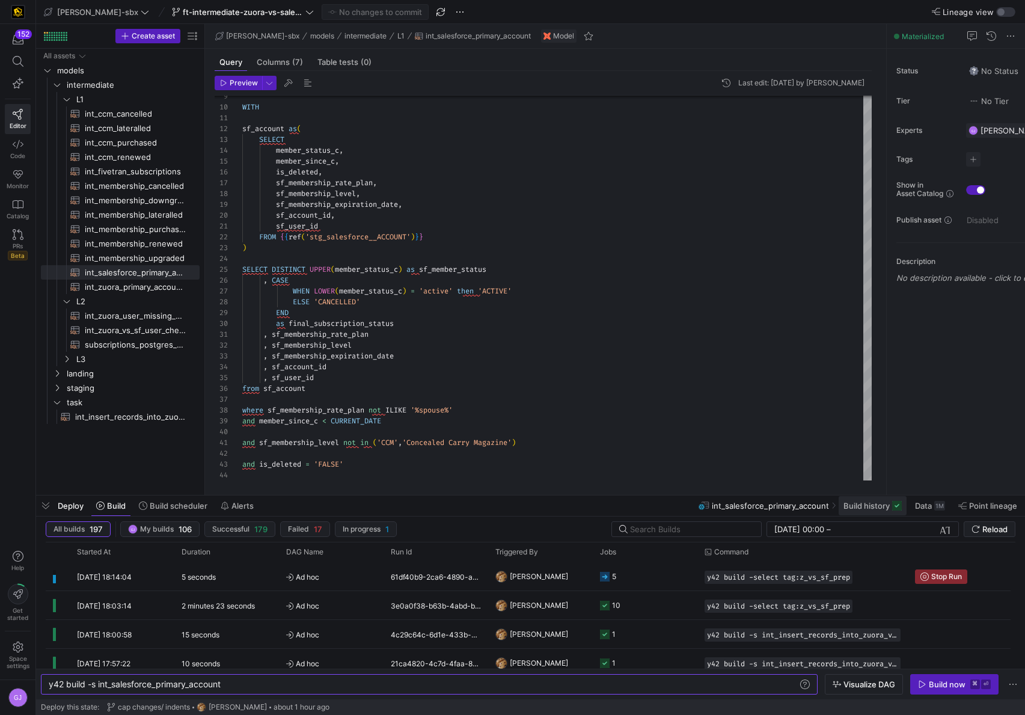
click at [871, 498] on span at bounding box center [872, 505] width 68 height 19
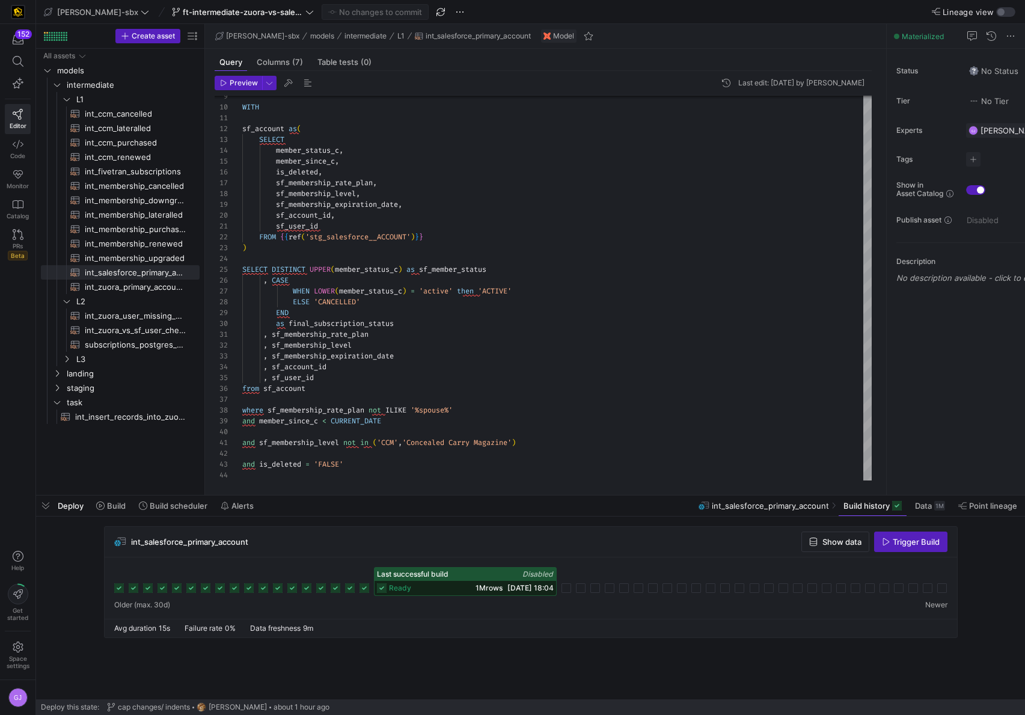
click at [483, 588] on span "1M rows" at bounding box center [488, 587] width 27 height 9
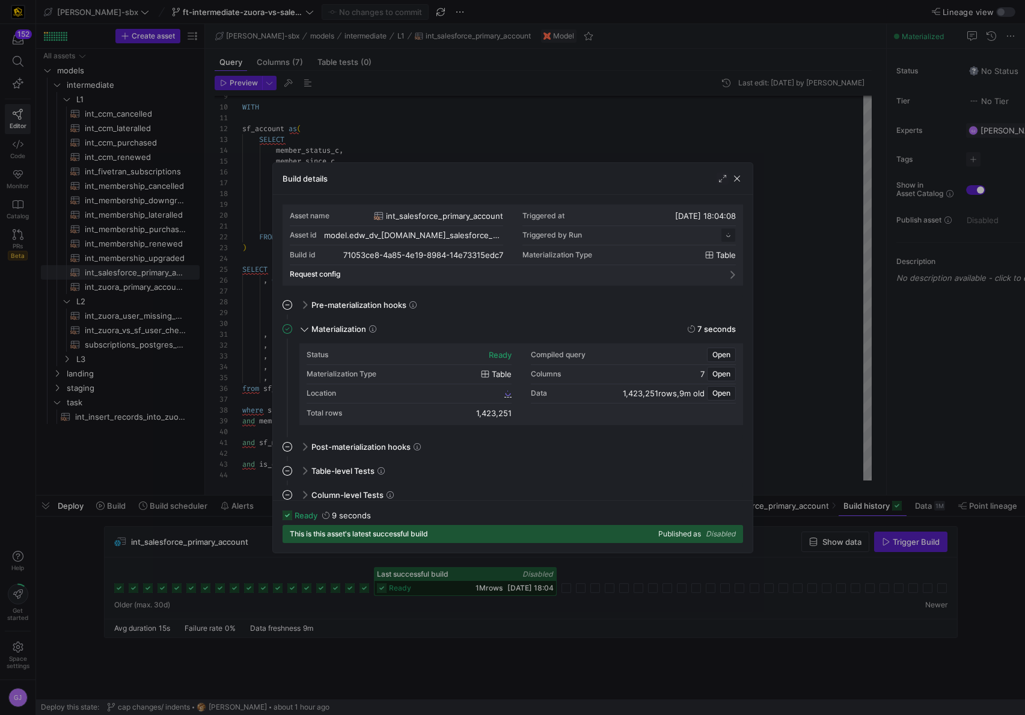
scroll to position [108, 0]
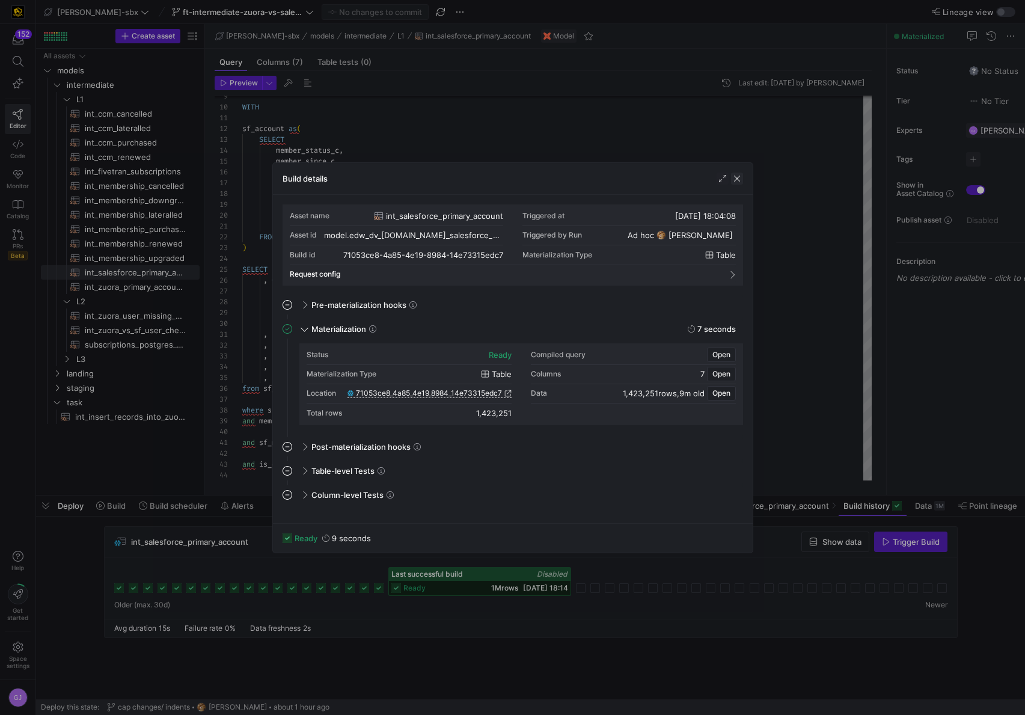
click at [736, 181] on span "button" at bounding box center [737, 179] width 12 height 12
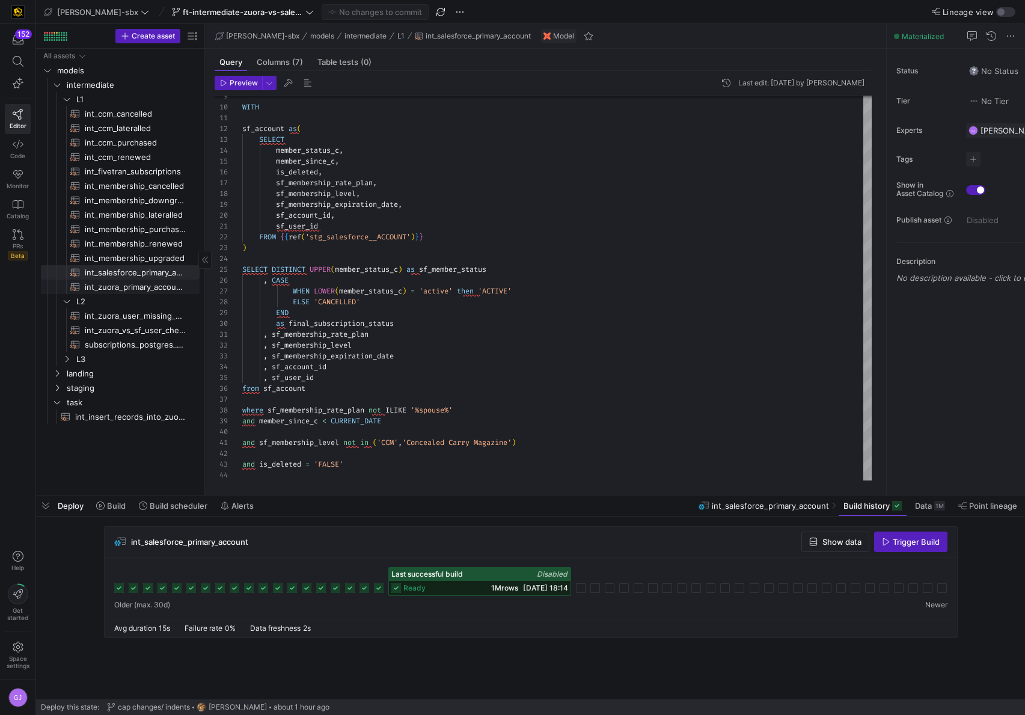
click at [144, 290] on span "int_zuora_primary_accounts​​​​​​​​​​" at bounding box center [135, 287] width 101 height 14
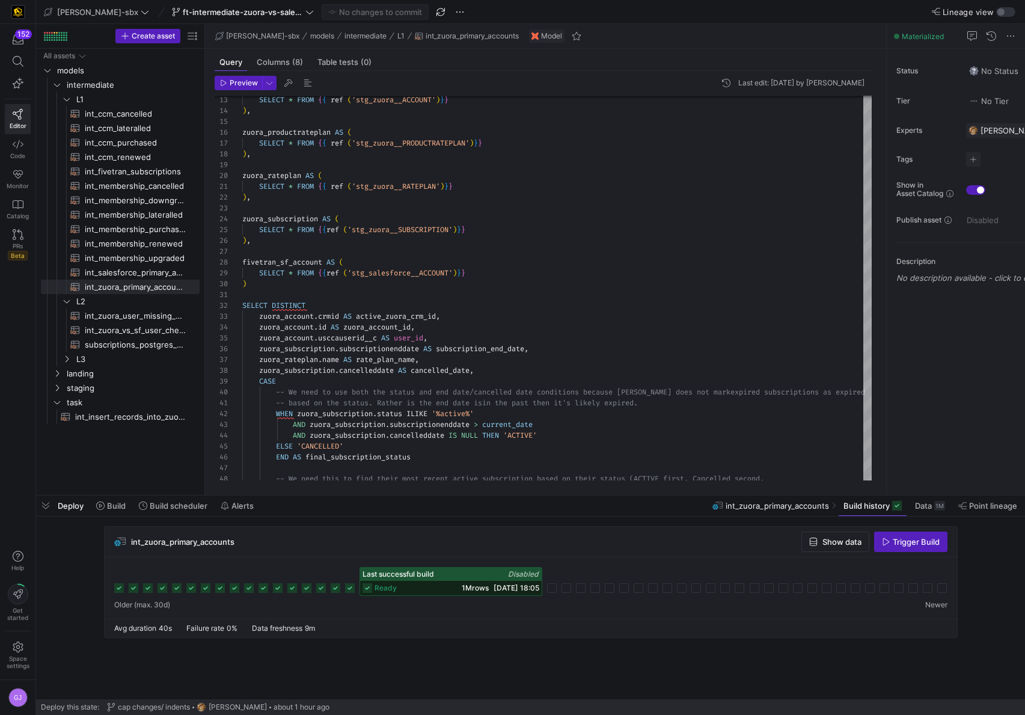
click at [463, 590] on span "1M rows" at bounding box center [475, 587] width 27 height 9
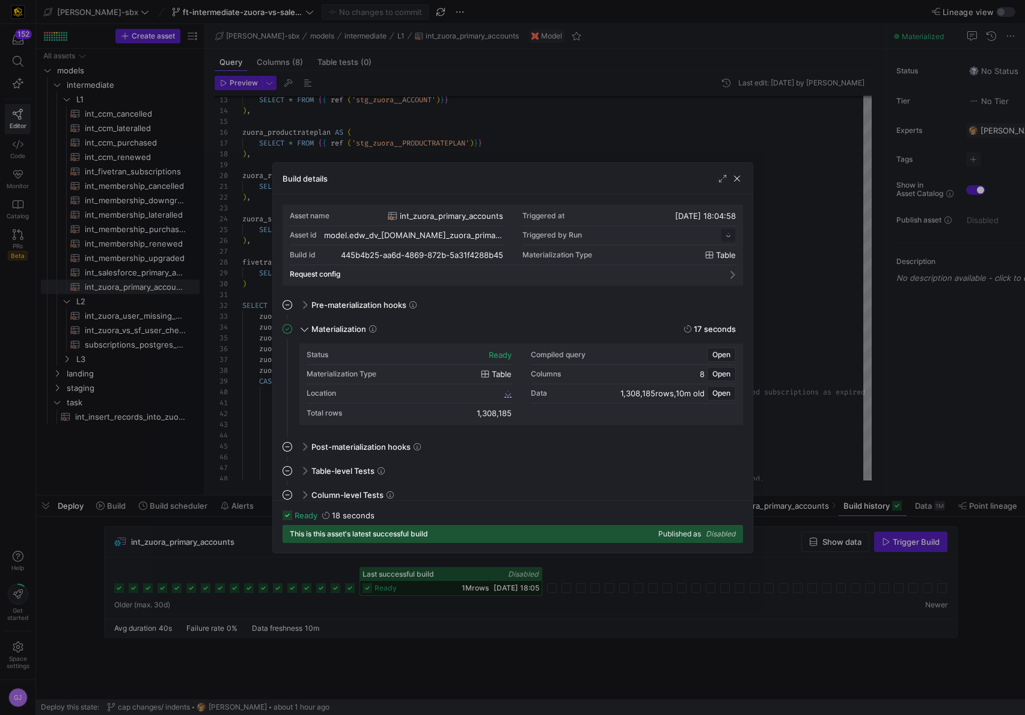
scroll to position [108, 0]
click at [735, 180] on span "button" at bounding box center [737, 179] width 12 height 12
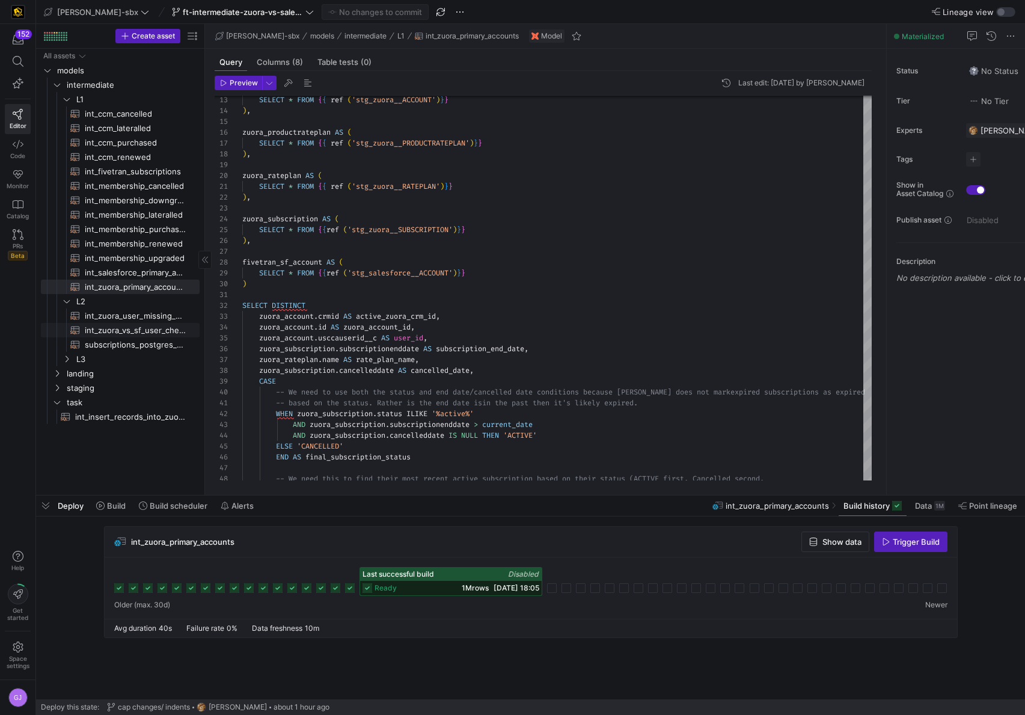
click at [98, 323] on span "int_zuora_vs_sf_user_check​​​​​​​​​​" at bounding box center [135, 330] width 101 height 14
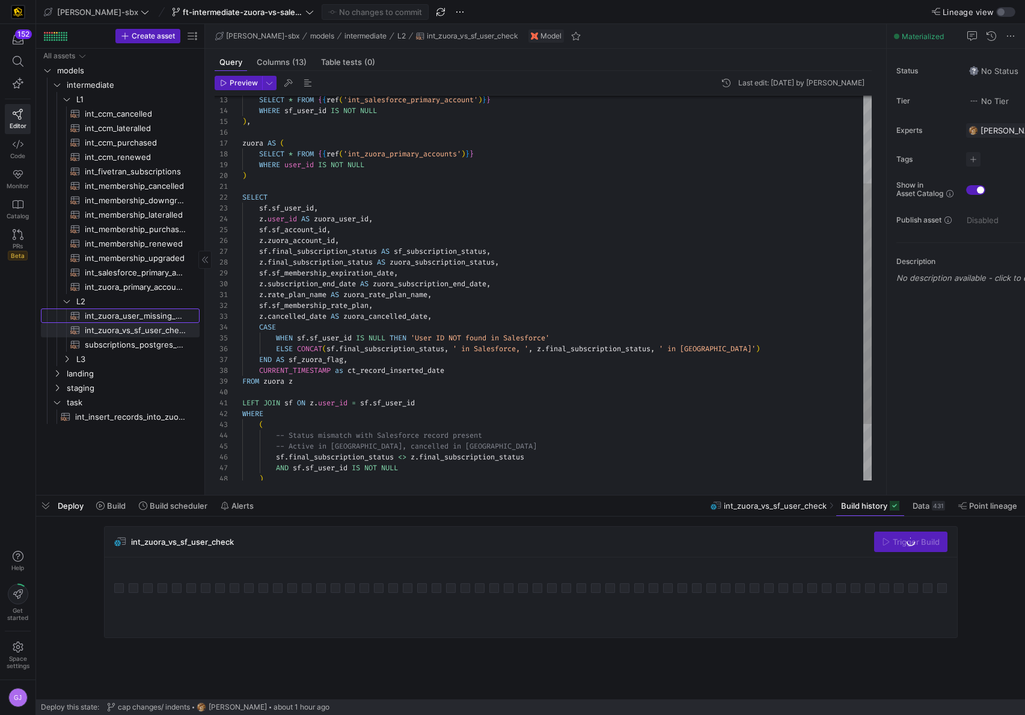
click at [103, 318] on span "int_zuora_user_missing_check​​​​​​​​​​" at bounding box center [135, 316] width 101 height 14
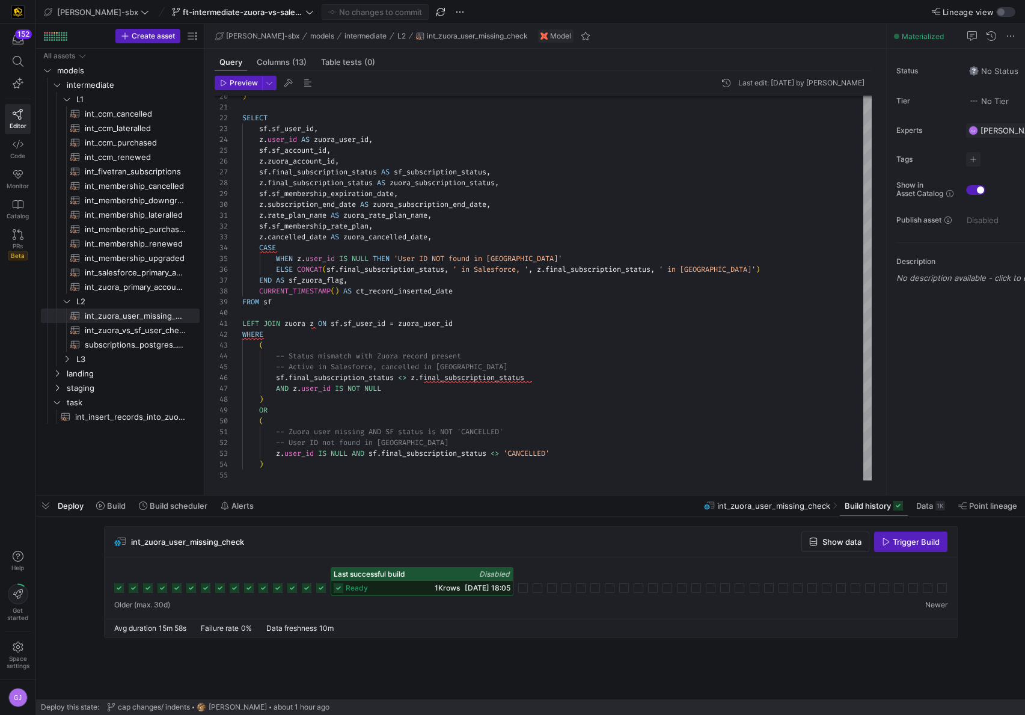
click at [413, 580] on span "Last successful build Disabled ready 1K rows 14/08/25, 18:05" at bounding box center [422, 581] width 182 height 28
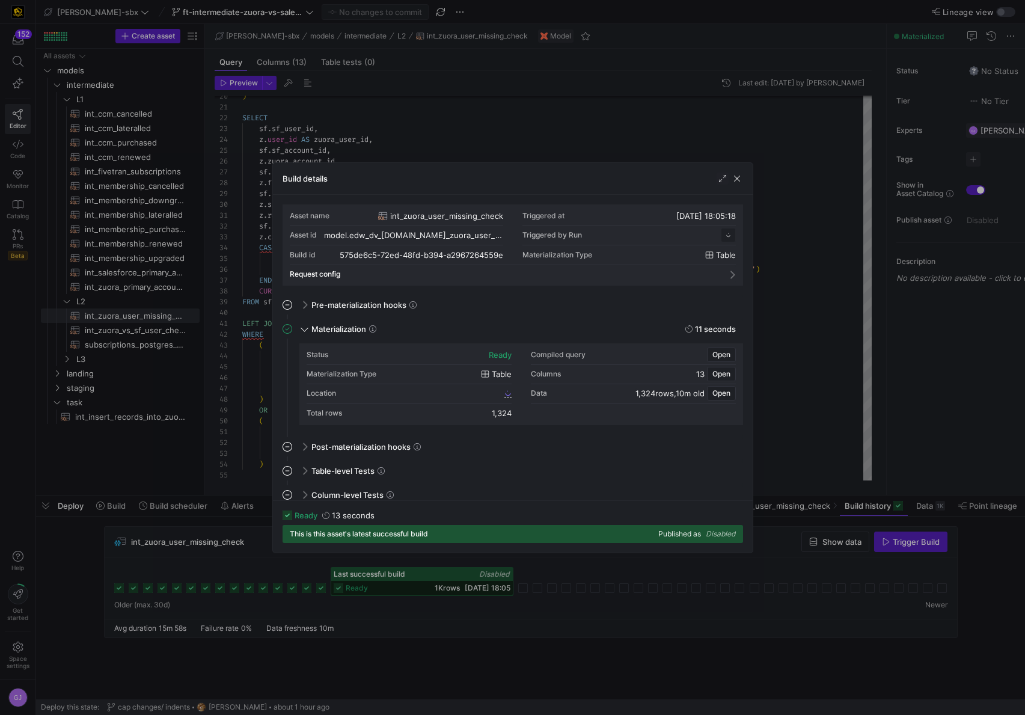
scroll to position [108, 0]
click at [735, 180] on span "button" at bounding box center [737, 179] width 12 height 12
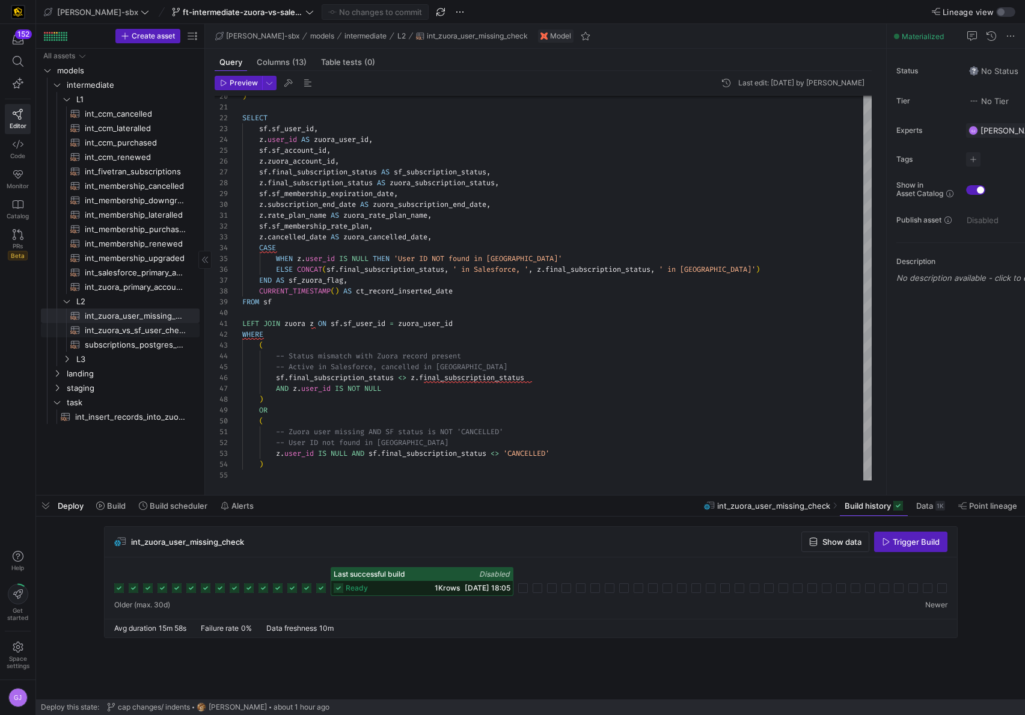
click at [131, 329] on span "int_zuora_vs_sf_user_check​​​​​​​​​​" at bounding box center [135, 330] width 101 height 14
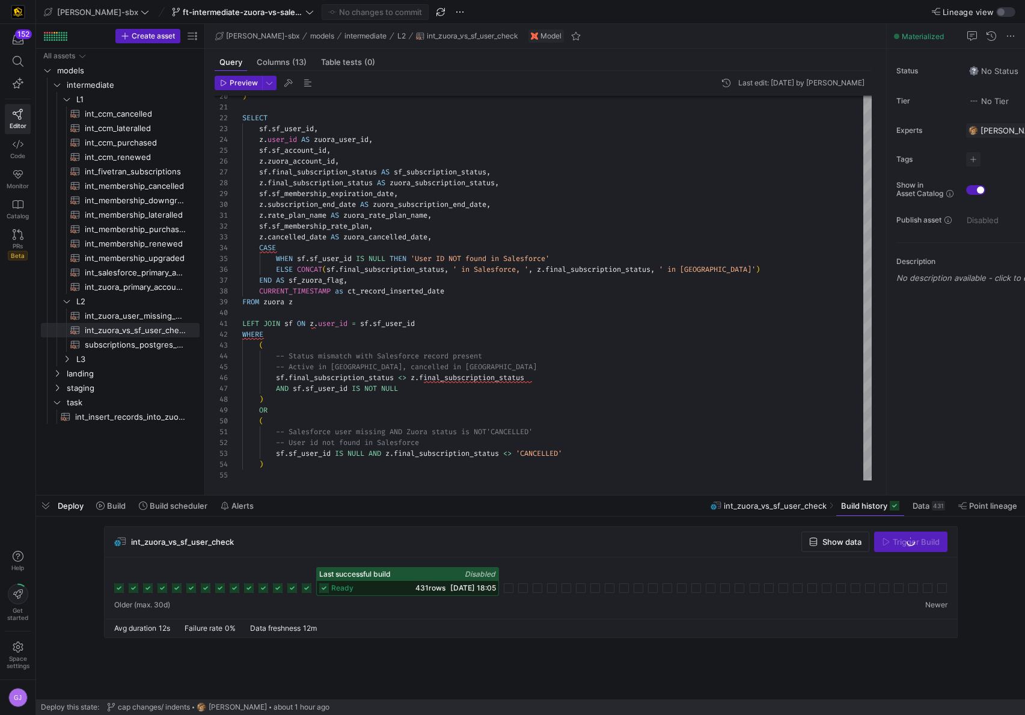
click at [434, 584] on span "431 rows" at bounding box center [430, 587] width 30 height 9
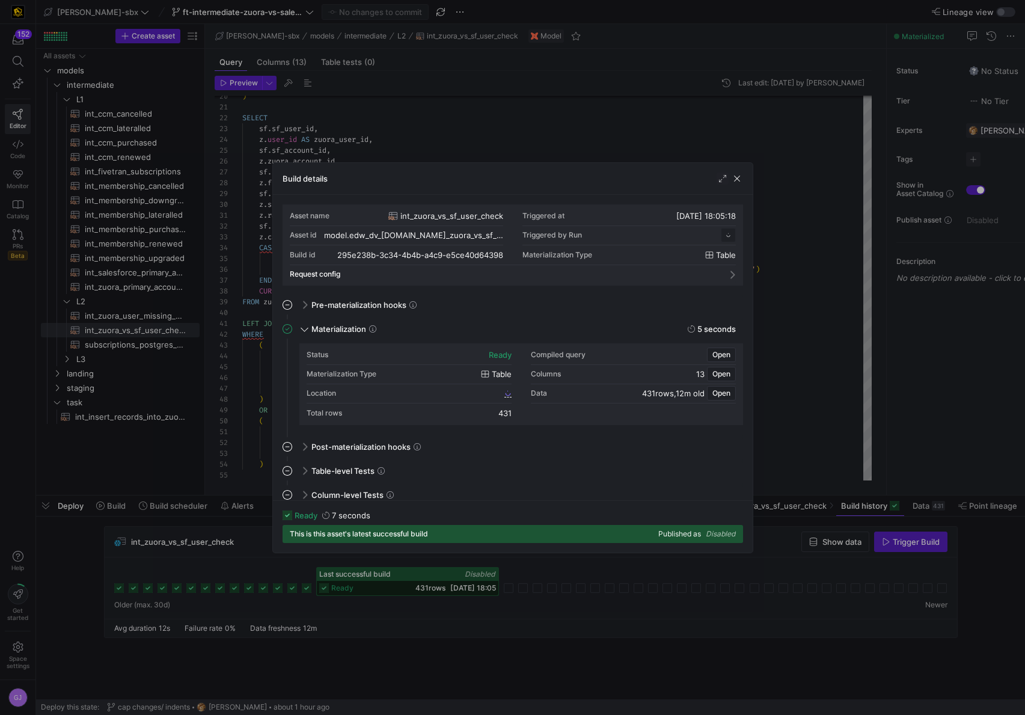
scroll to position [108, 0]
click at [740, 181] on span "button" at bounding box center [737, 179] width 12 height 12
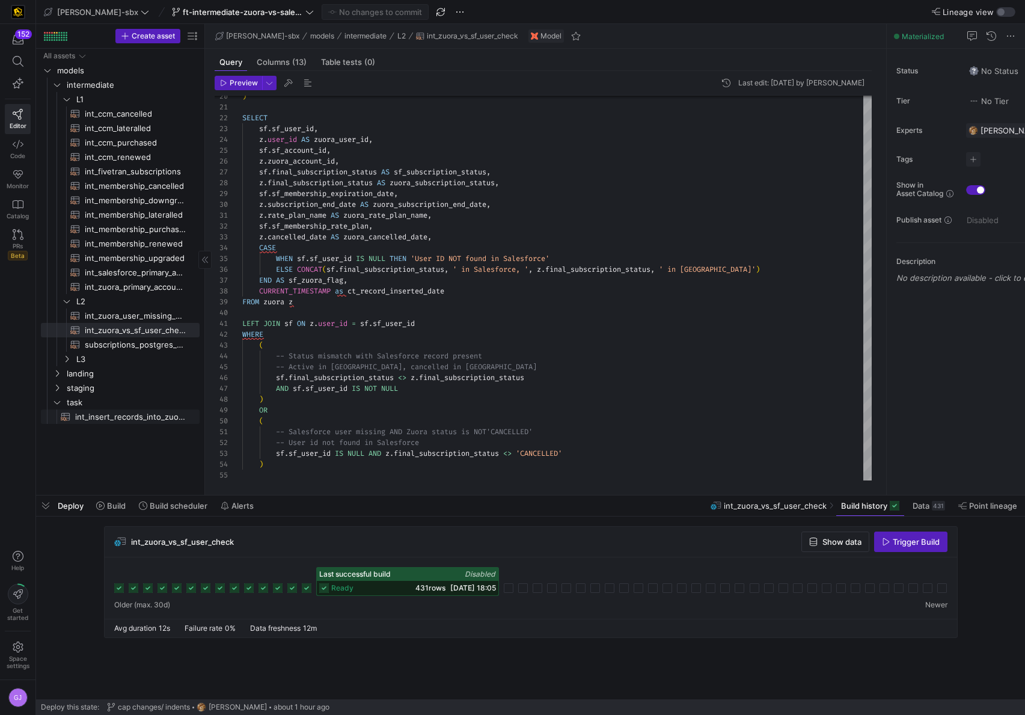
drag, startPoint x: 137, startPoint y: 414, endPoint x: 151, endPoint y: 420, distance: 14.8
click at [137, 415] on span "int_insert_records_into_zuora_vs_salesforce​​​​​​​​​​" at bounding box center [130, 417] width 111 height 14
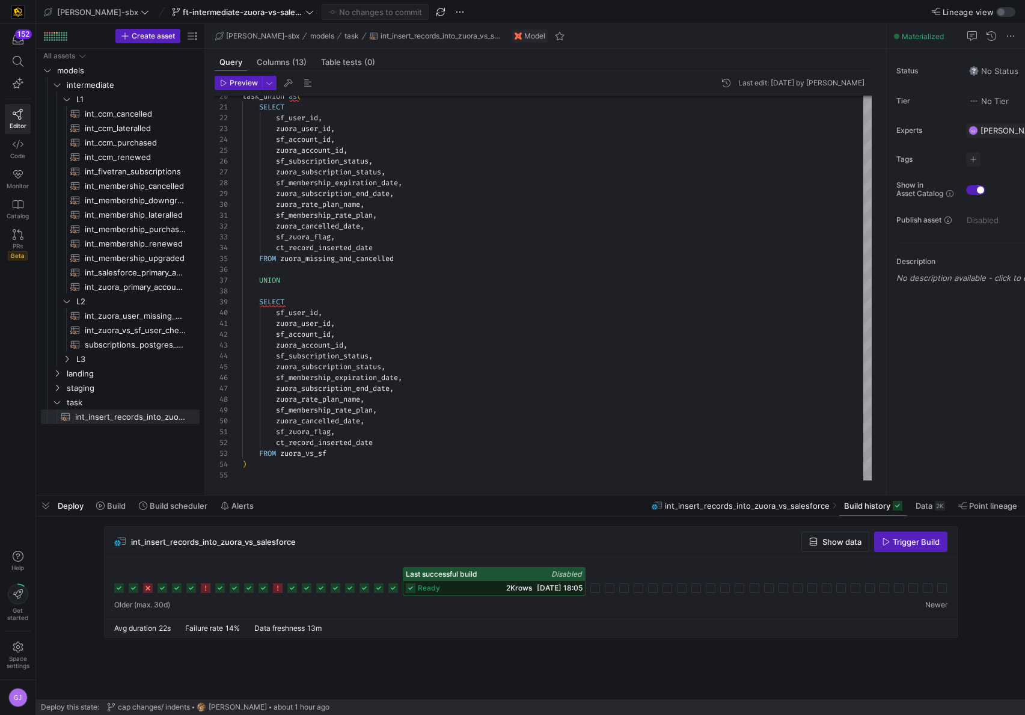
click at [506, 589] on span "2K rows" at bounding box center [519, 587] width 26 height 9
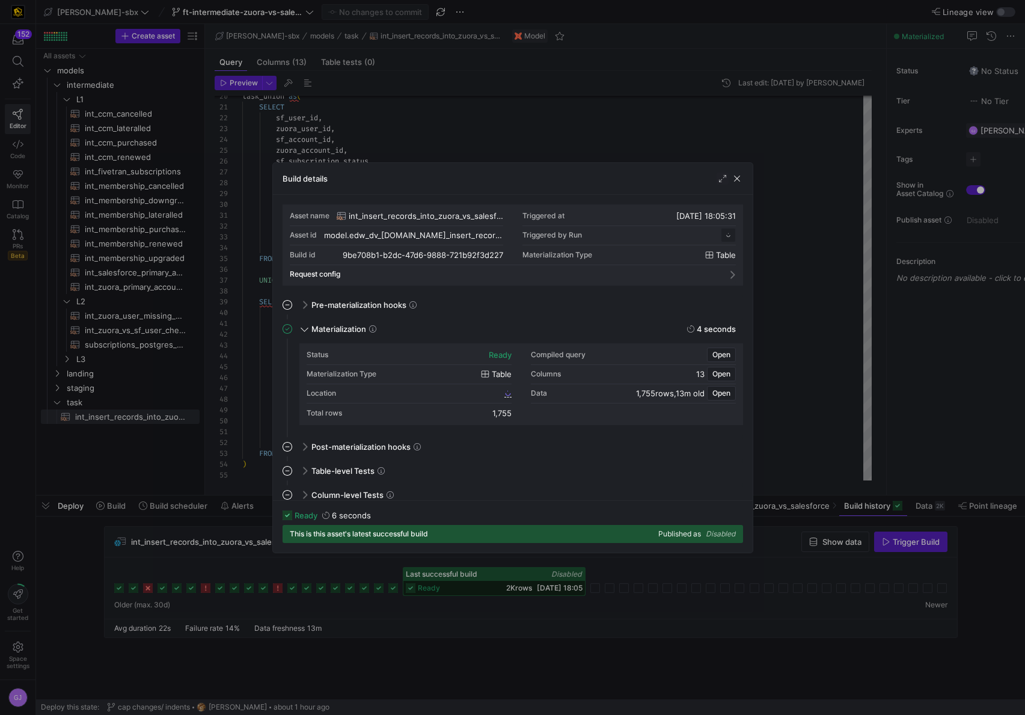
scroll to position [108, 0]
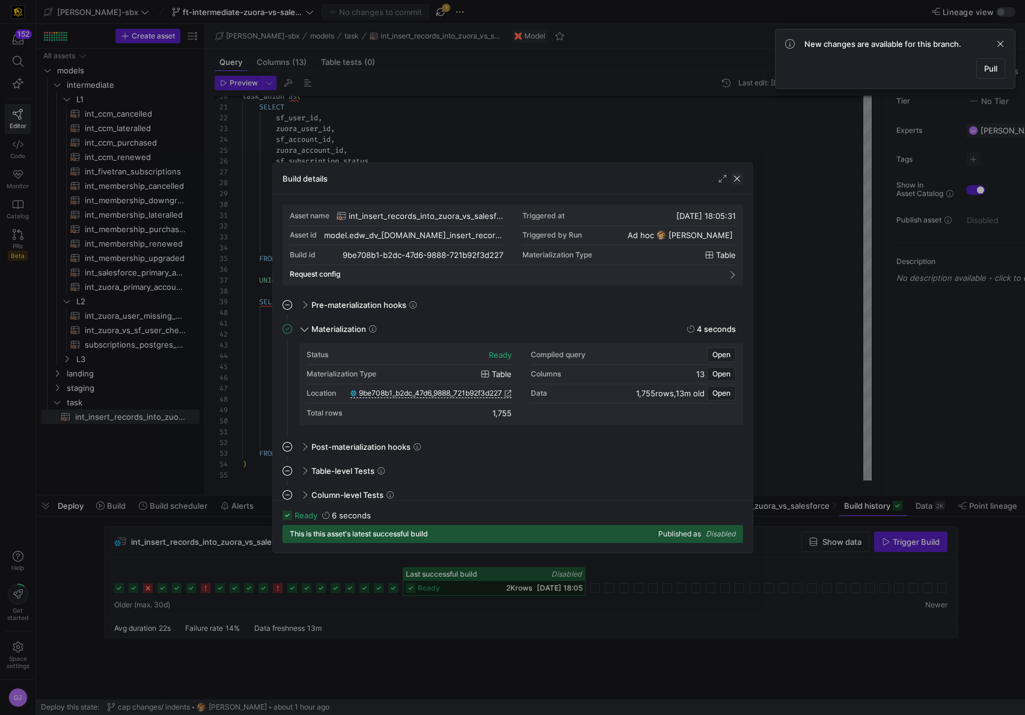
click at [737, 182] on span "button" at bounding box center [737, 179] width 12 height 12
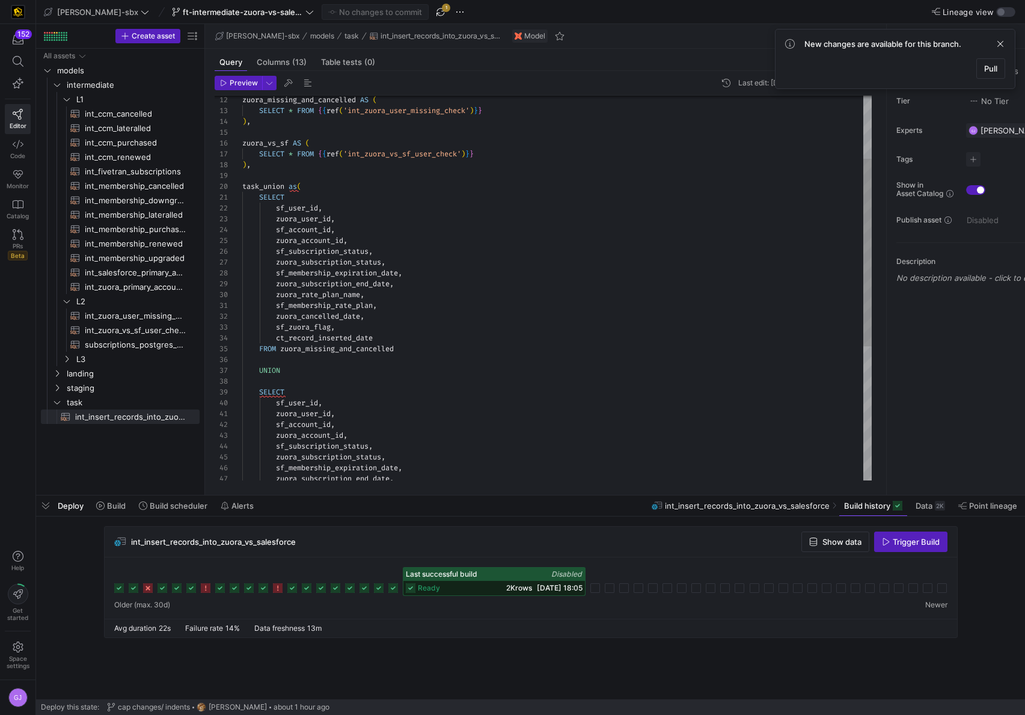
click at [398, 454] on div "task_union as ( SELECT sf_user_id , zuora_user_id , sf_account_id , zuora_accou…" at bounding box center [556, 360] width 629 height 789
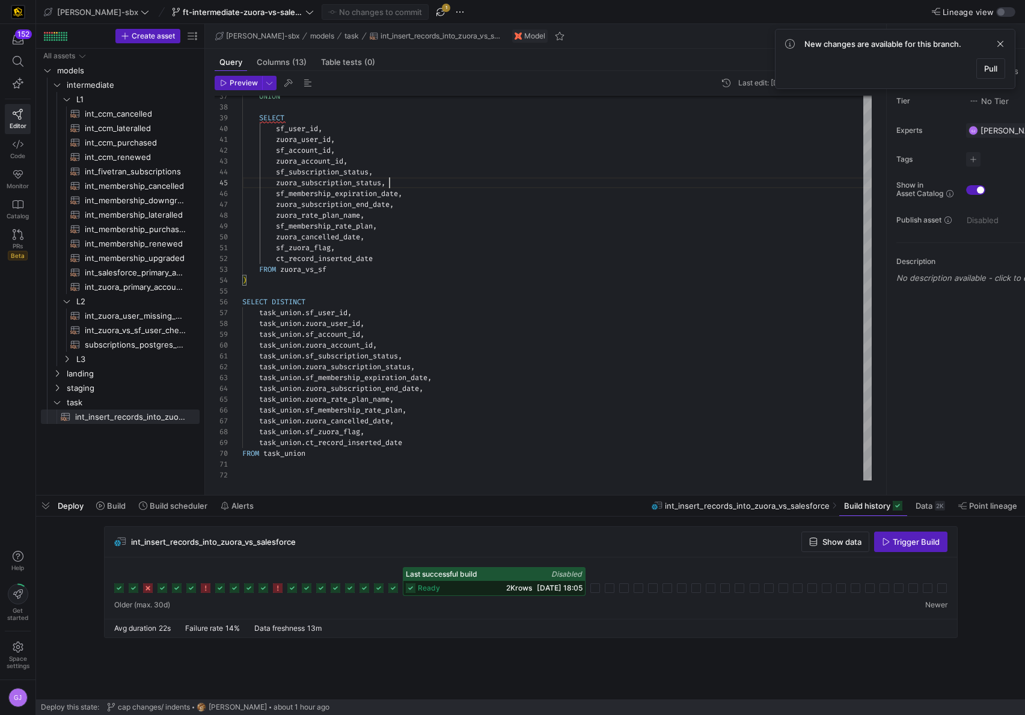
click at [510, 582] on div "ready 2K rows 14/08/25, 18:05" at bounding box center [494, 588] width 182 height 14
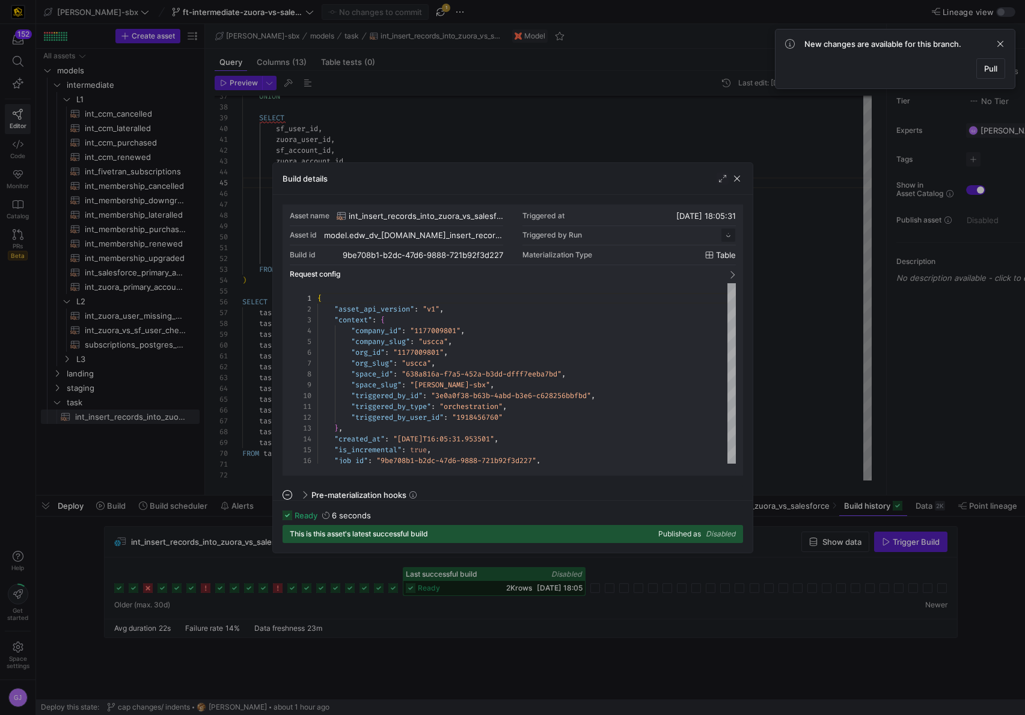
scroll to position [108, 0]
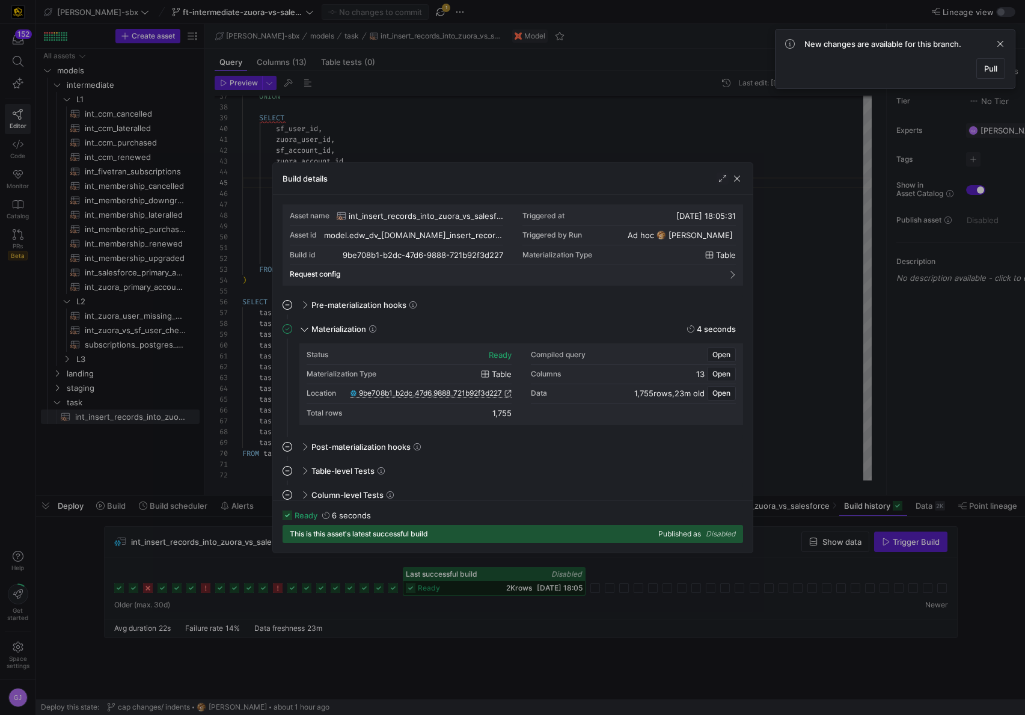
click at [441, 394] on span "9be708b1_b2dc_47d6_9888_721b92f3d227" at bounding box center [430, 393] width 143 height 8
click at [737, 180] on span "button" at bounding box center [737, 179] width 12 height 12
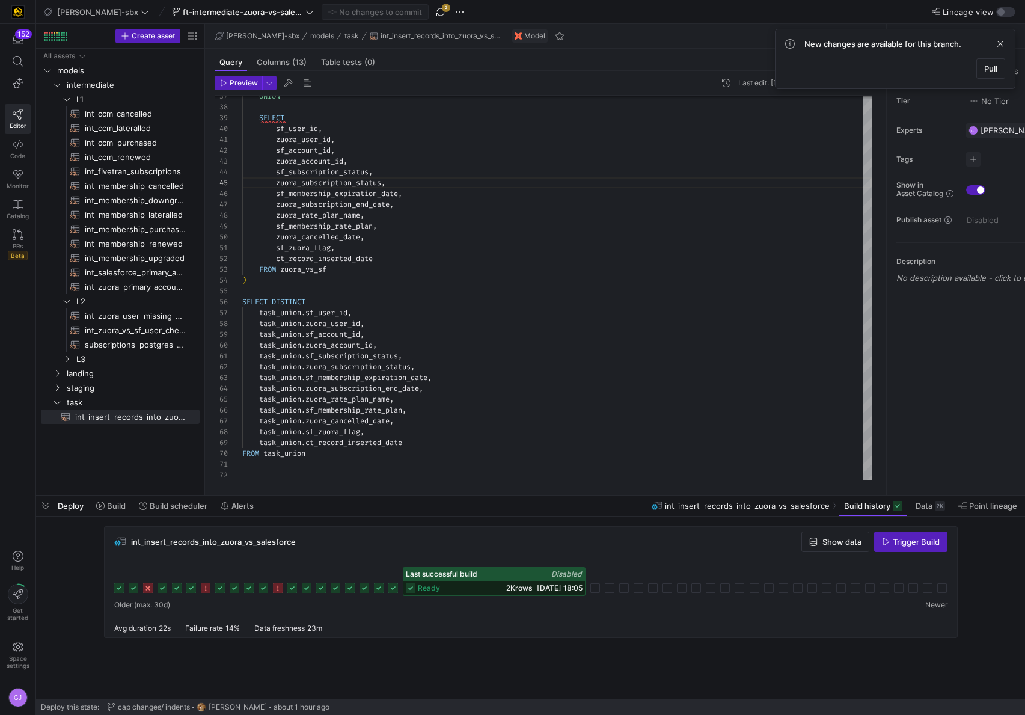
click at [998, 52] on y42-toast "New changes are available for this branch. Pull" at bounding box center [895, 59] width 220 height 40
click at [1006, 42] on span at bounding box center [1000, 44] width 14 height 14
click at [433, 13] on span "button" at bounding box center [440, 12] width 14 height 14
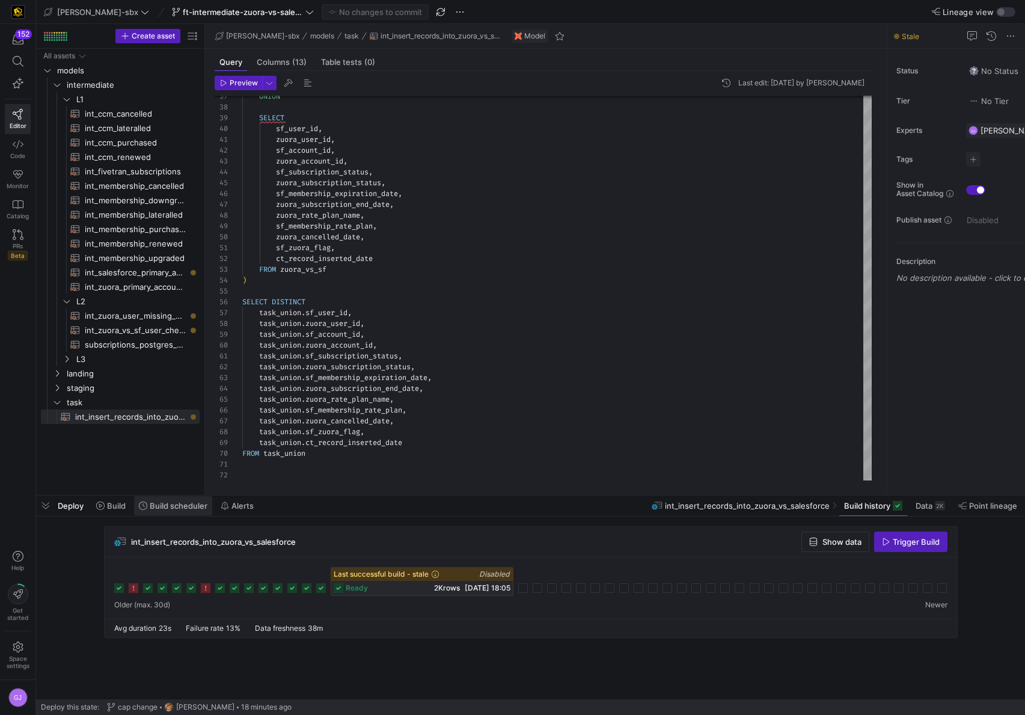
click at [201, 510] on span at bounding box center [173, 505] width 78 height 19
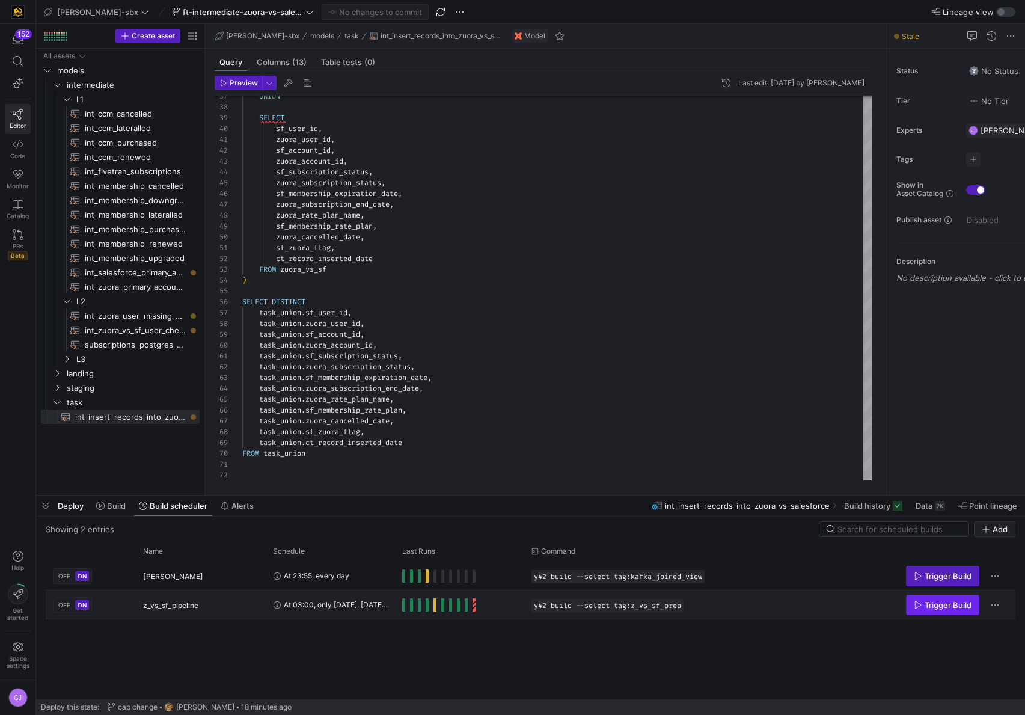
click at [920, 607] on icon "Press SPACE to select this row." at bounding box center [918, 604] width 8 height 8
click at [118, 501] on span "Build" at bounding box center [116, 506] width 19 height 10
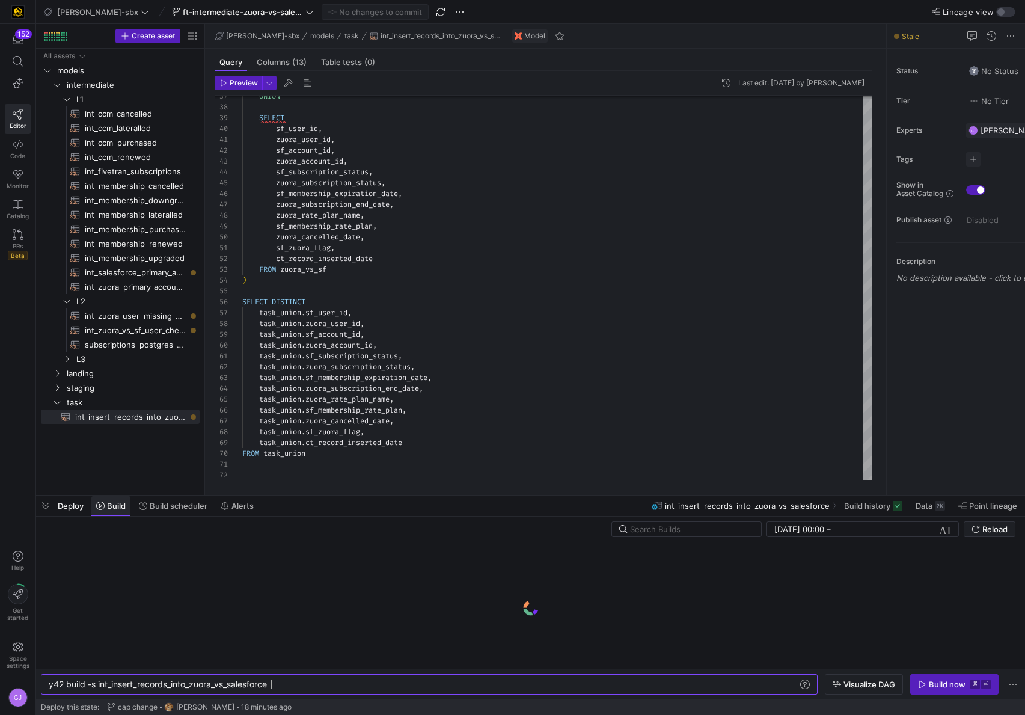
scroll to position [0, 222]
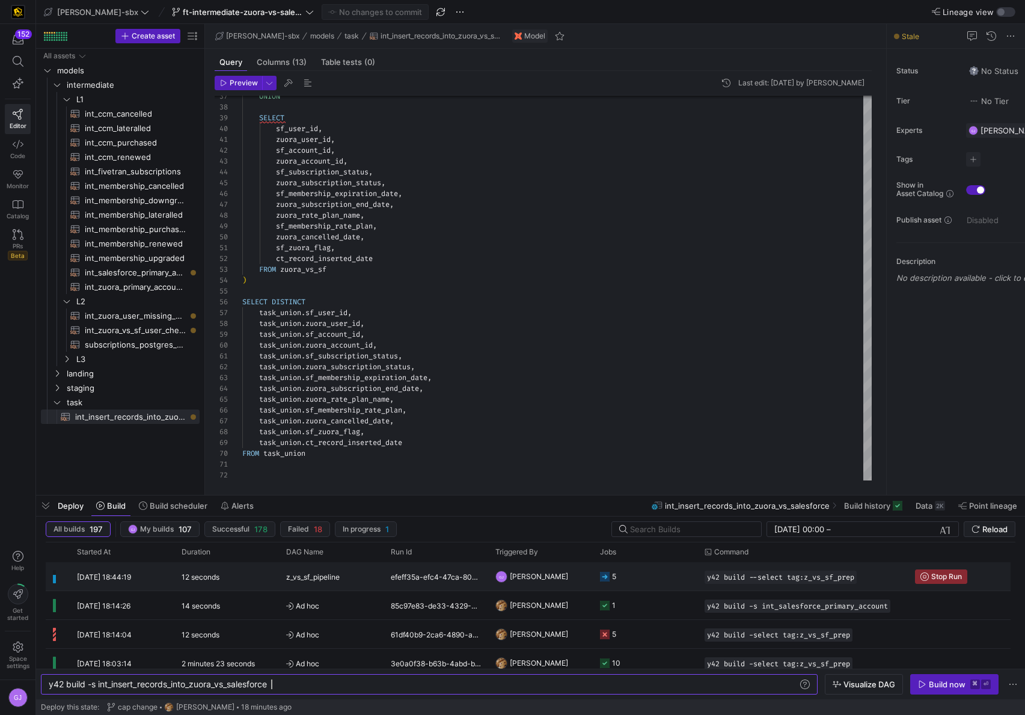
click at [664, 576] on y42-job-status-cell-renderer "5" at bounding box center [645, 576] width 90 height 27
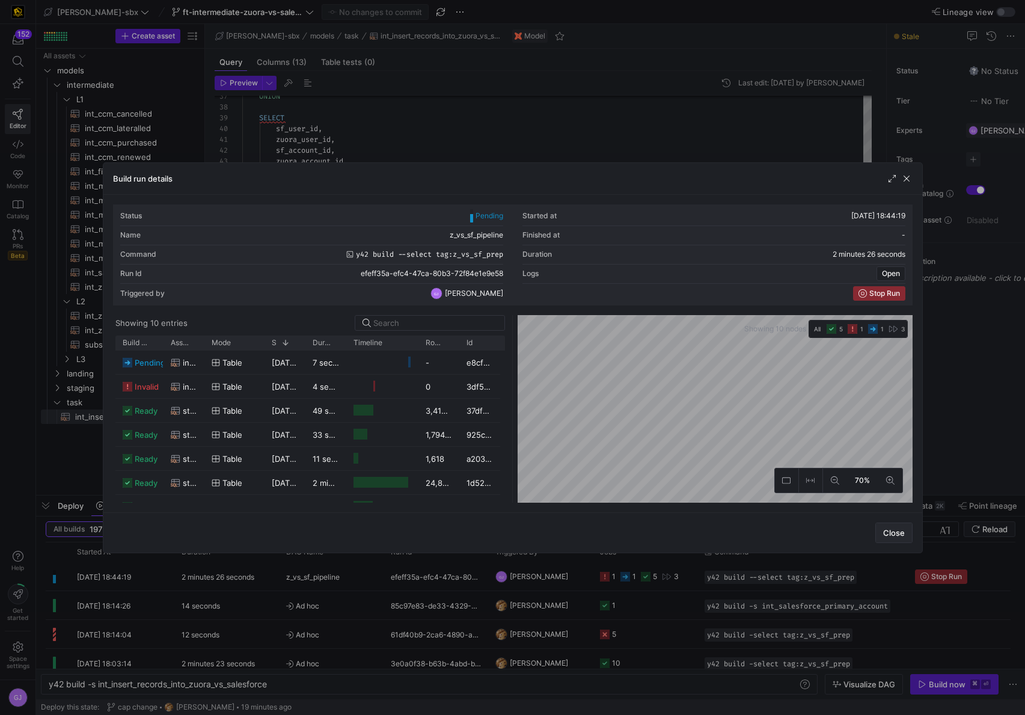
click at [891, 530] on span "Close" at bounding box center [894, 533] width 22 height 10
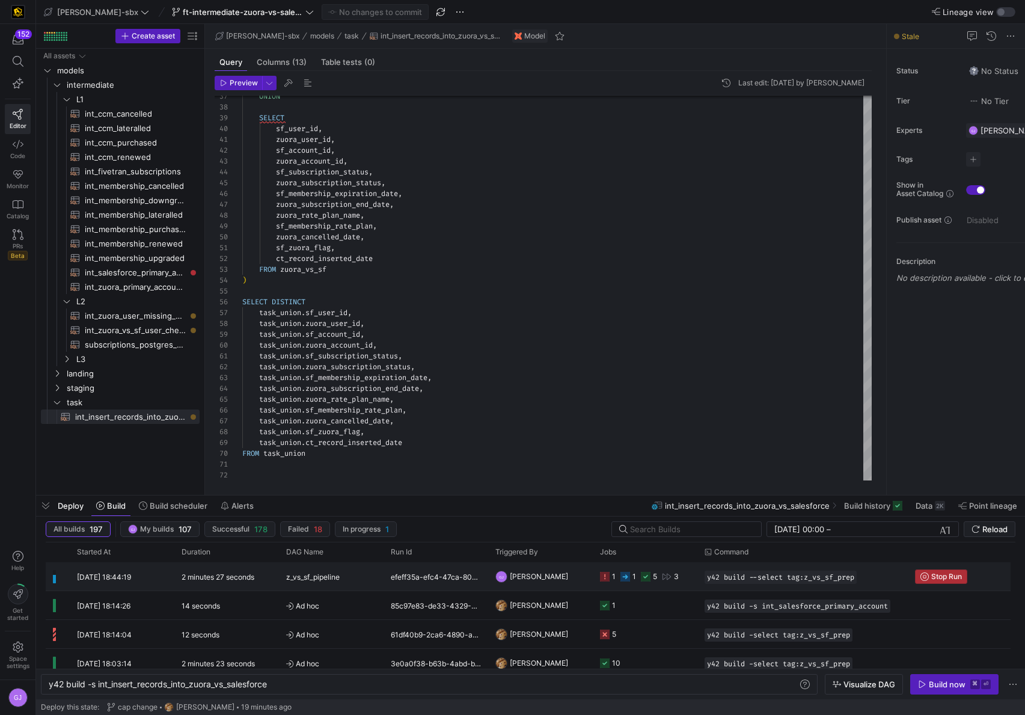
click at [963, 580] on span "Press SPACE to select this row." at bounding box center [940, 576] width 51 height 13
click at [612, 582] on div "1" at bounding box center [614, 576] width 4 height 28
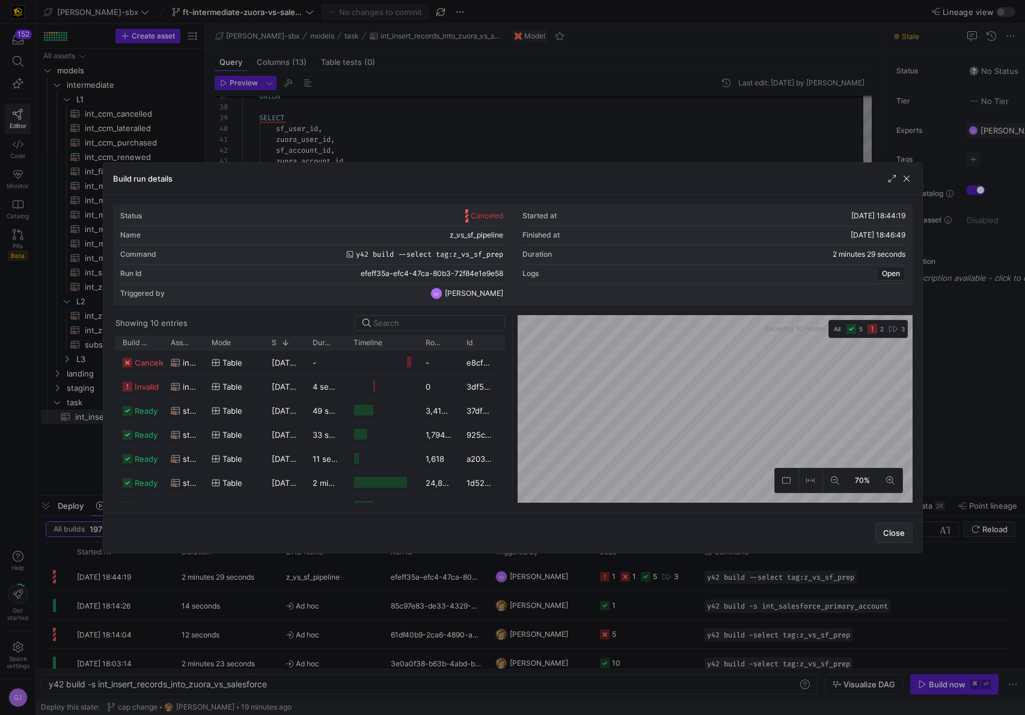
click at [897, 536] on span "Close" at bounding box center [894, 533] width 22 height 10
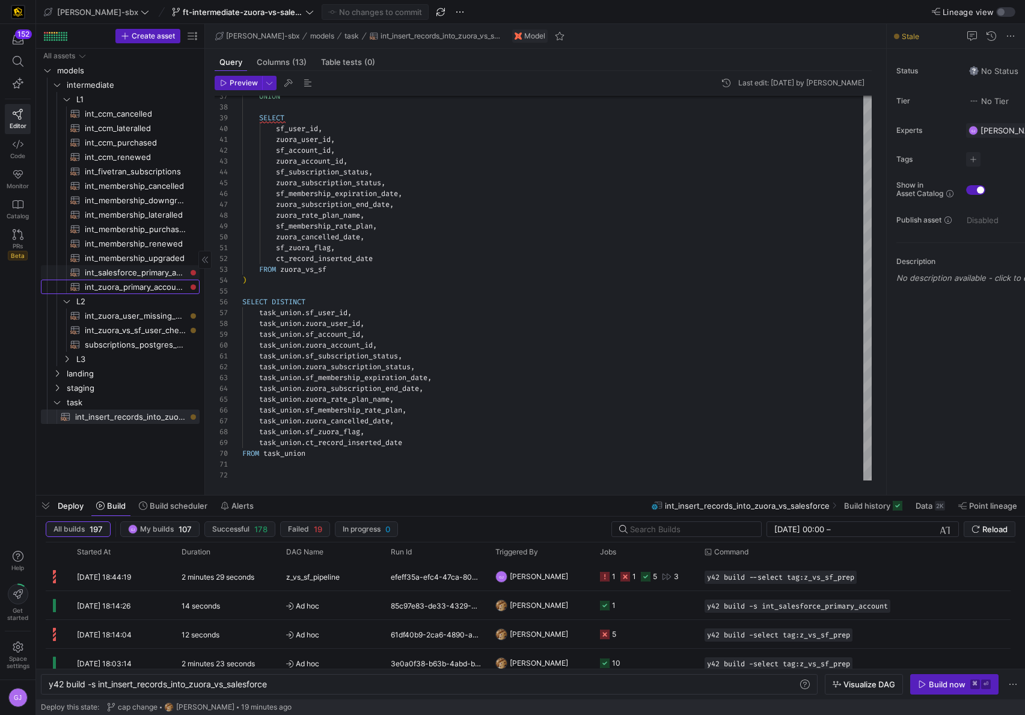
click at [139, 278] on div "All assets models intermediate landing staging task L1 L2 L3 int_insert_records…" at bounding box center [120, 236] width 159 height 375
click at [144, 278] on span "int_salesforce_primary_account​​​​​​​​​​" at bounding box center [135, 273] width 101 height 14
type textarea "-- File Name: int_salesforce_primary_account -- Created by: [PERSON_NAME] -- La…"
type textarea "y42 build -s int_salesforce_primary_account"
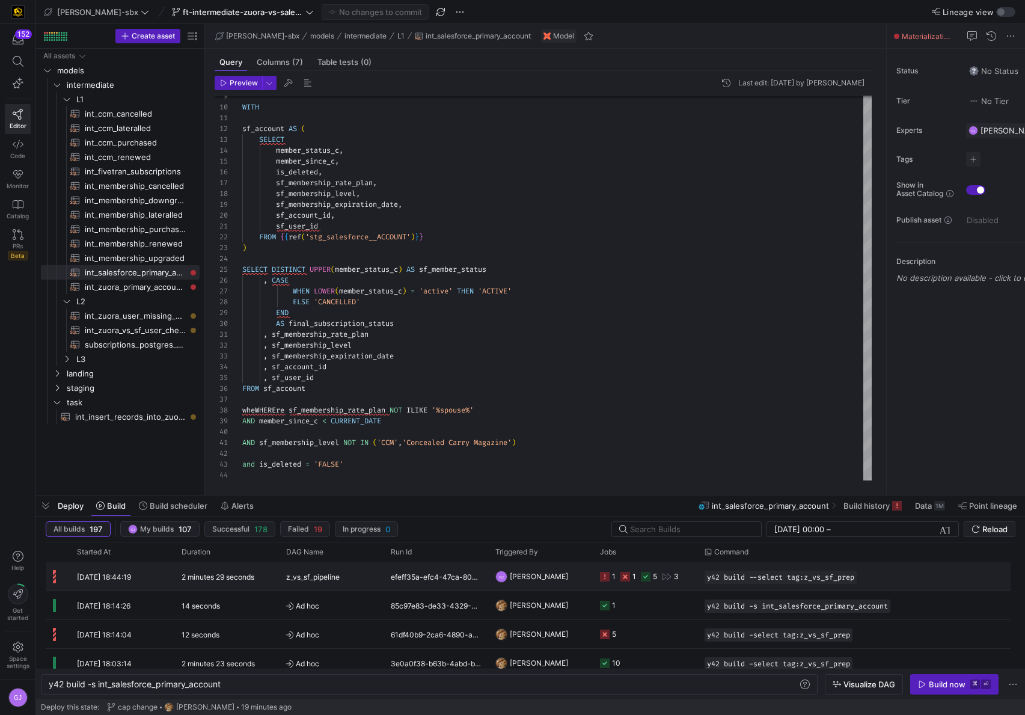
click at [618, 573] on div "1 1 5 3" at bounding box center [639, 576] width 79 height 28
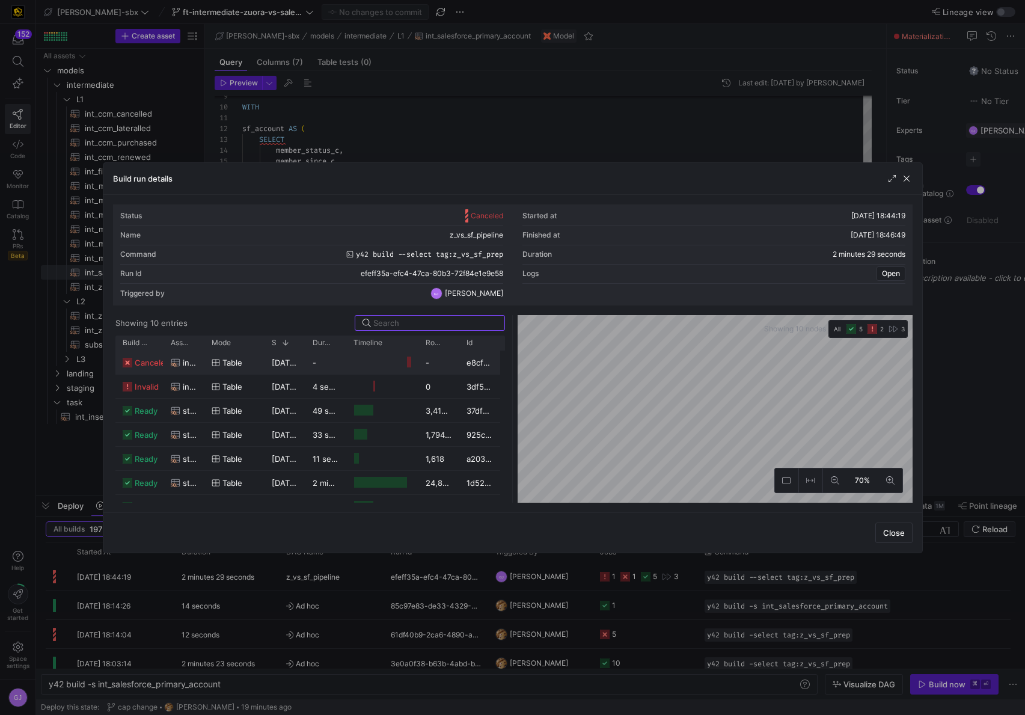
click at [409, 360] on div at bounding box center [409, 361] width 4 height 11
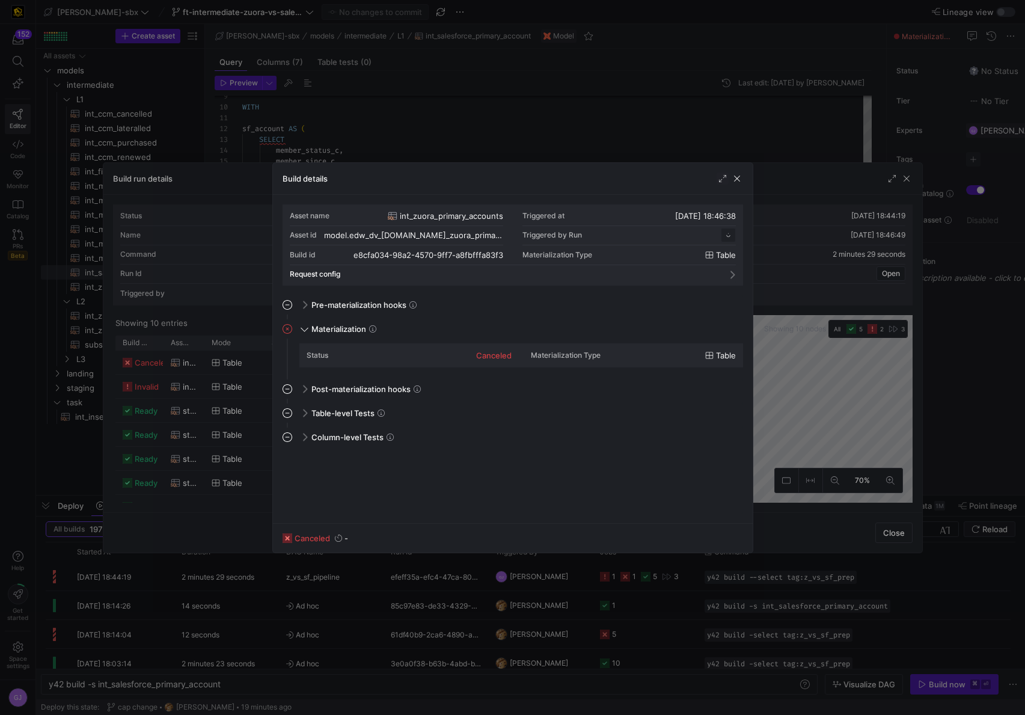
scroll to position [108, 0]
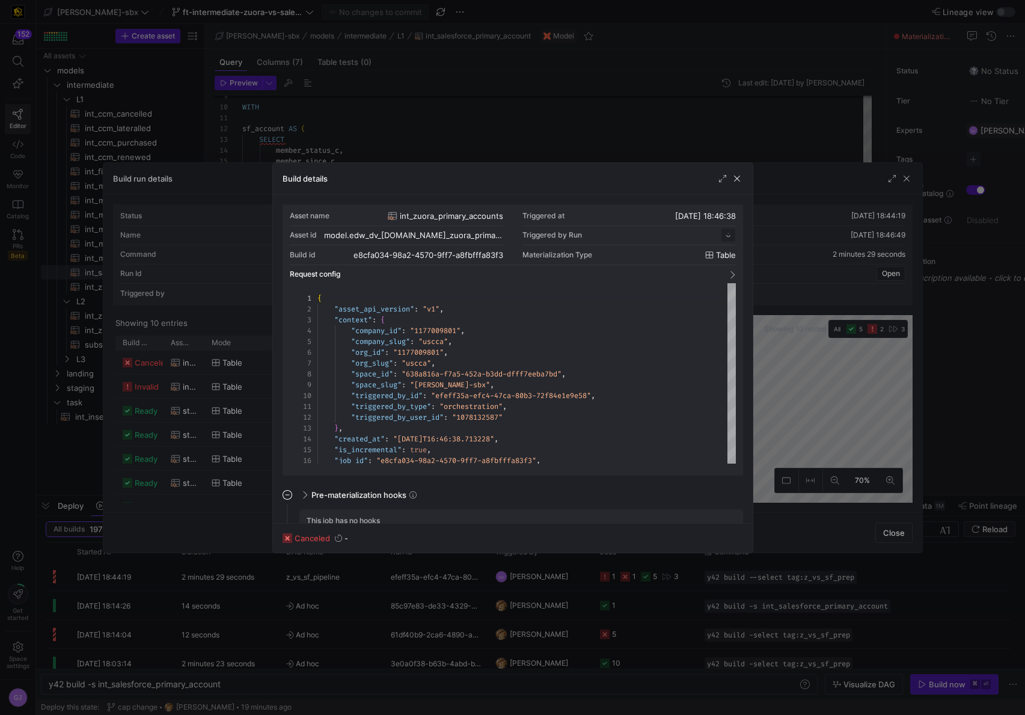
click at [729, 179] on div at bounding box center [729, 179] width 26 height 12
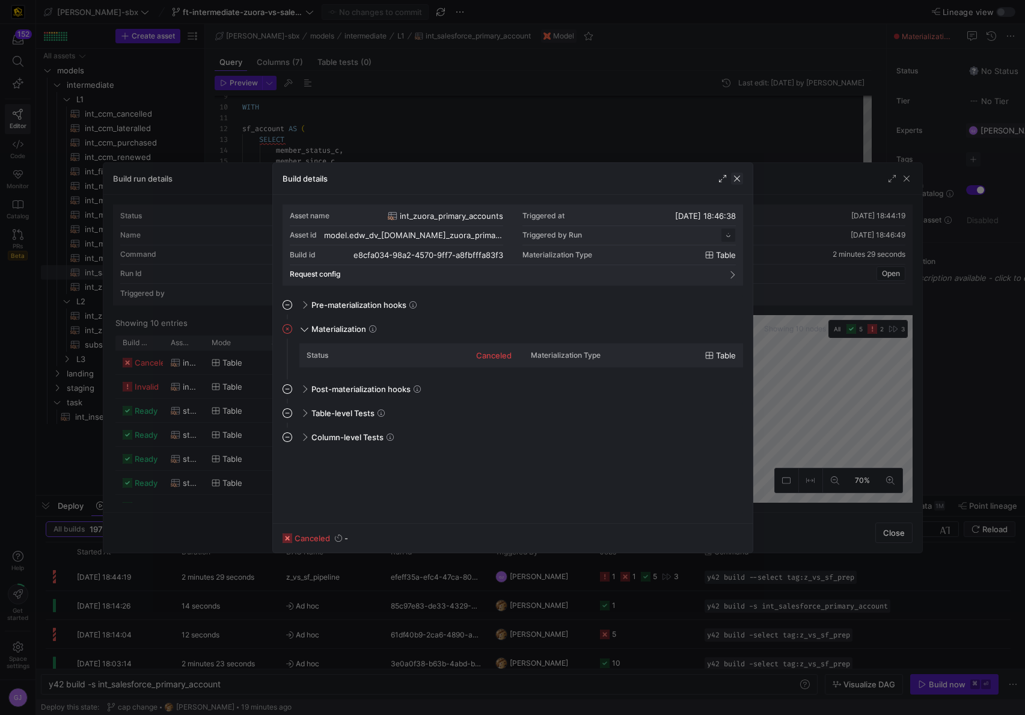
click at [733, 180] on span "button" at bounding box center [737, 179] width 12 height 12
click at [738, 176] on span "button" at bounding box center [737, 179] width 12 height 12
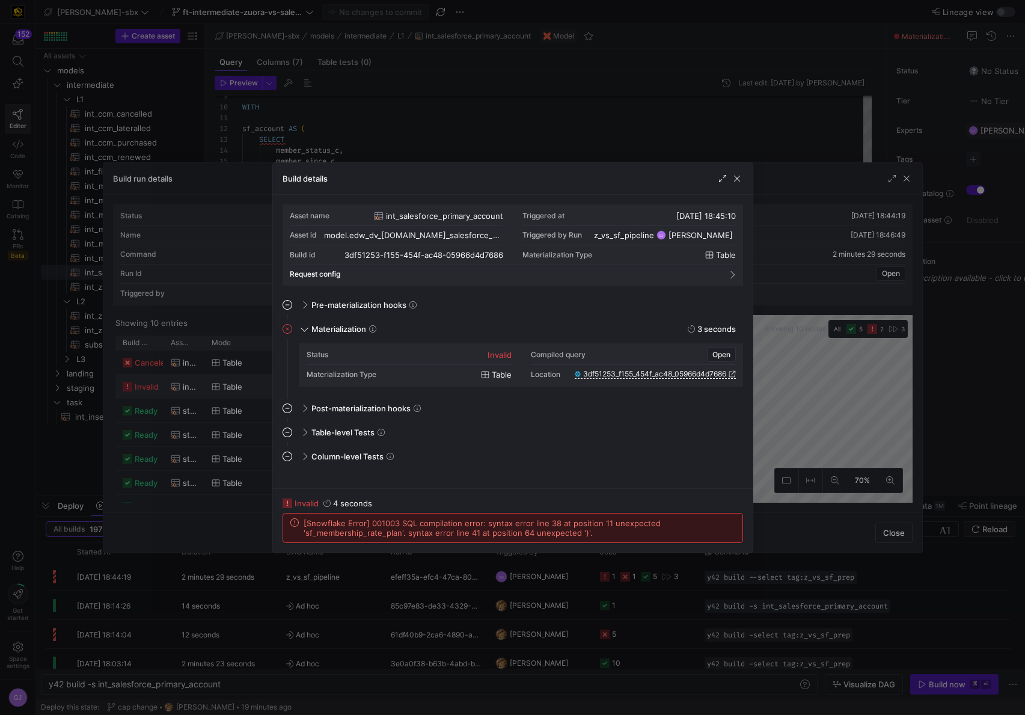
click at [732, 188] on div "Build details" at bounding box center [513, 179] width 480 height 32
click at [736, 183] on span "button" at bounding box center [737, 179] width 12 height 12
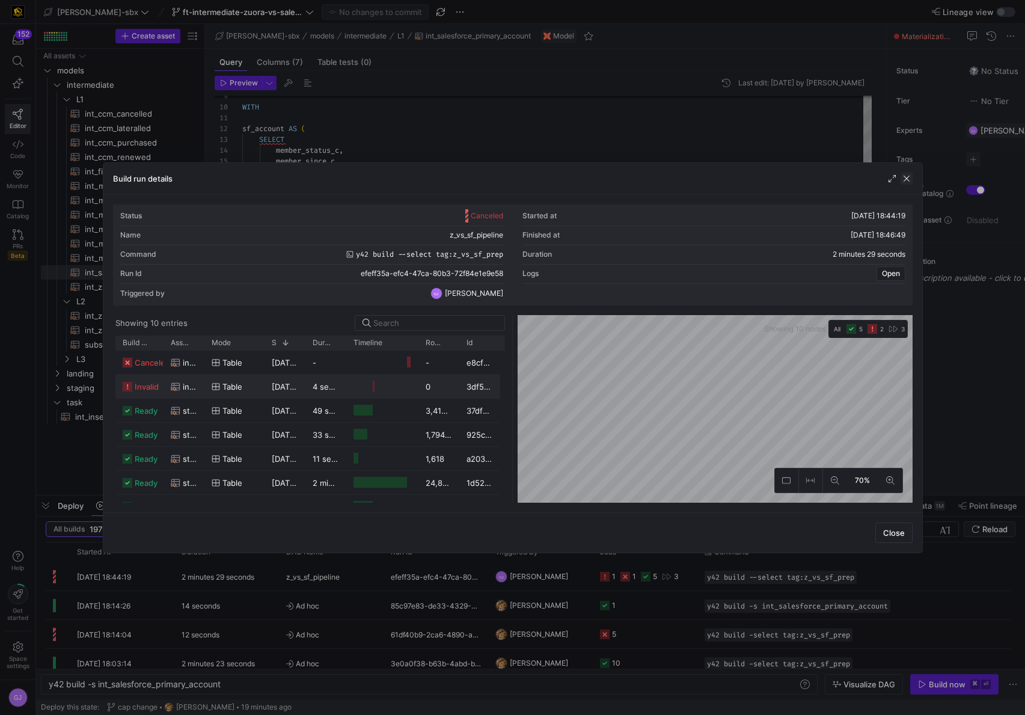
click at [911, 177] on span "button" at bounding box center [906, 179] width 12 height 12
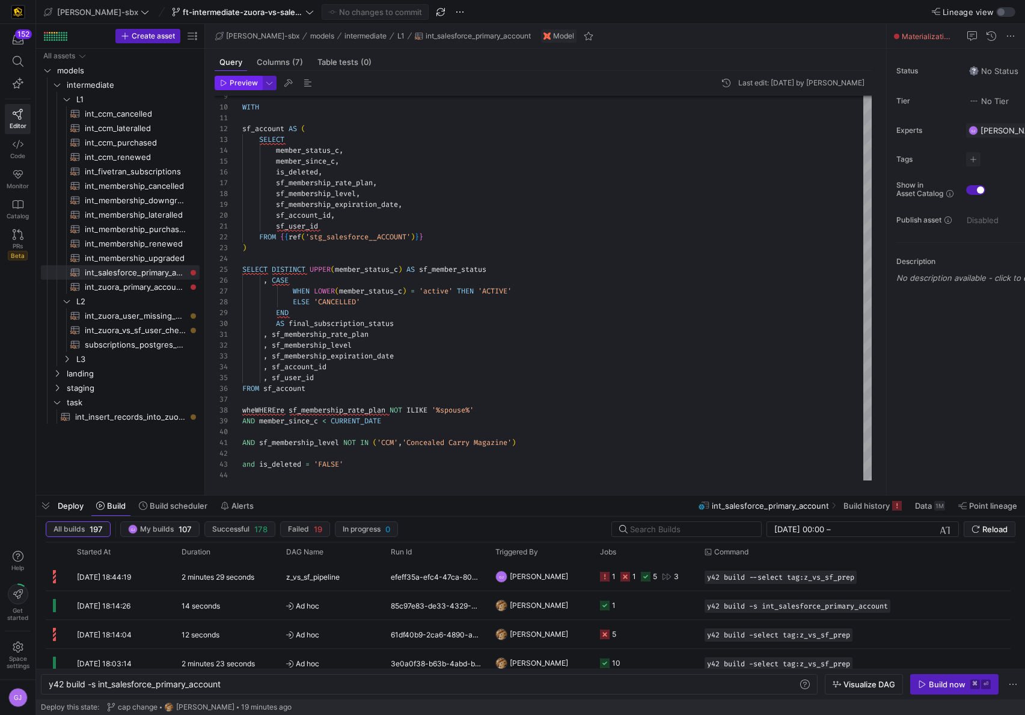
click at [247, 82] on span "Preview" at bounding box center [244, 83] width 28 height 8
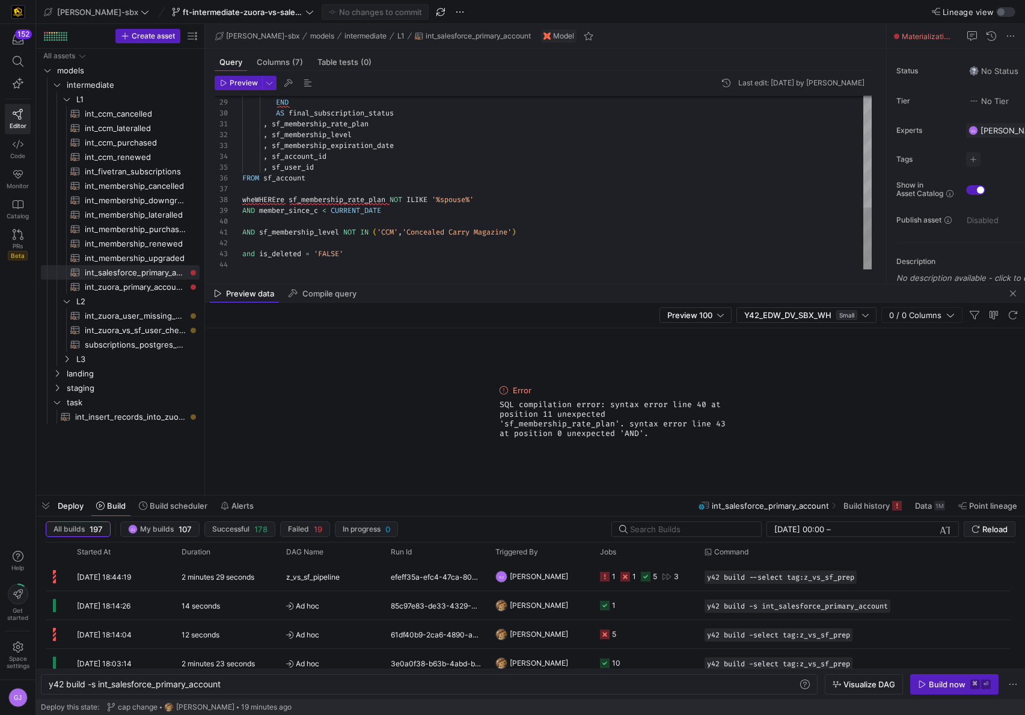
click at [281, 200] on div "ELSE 'CANCELLED' END AS final_subscription_status , sf_membership_rate_plan , s…" at bounding box center [556, 27] width 629 height 486
click at [256, 204] on div "ELSE 'CANCELLED' END AS final_subscription_status , sf_membership_rate_plan , s…" at bounding box center [556, 27] width 629 height 486
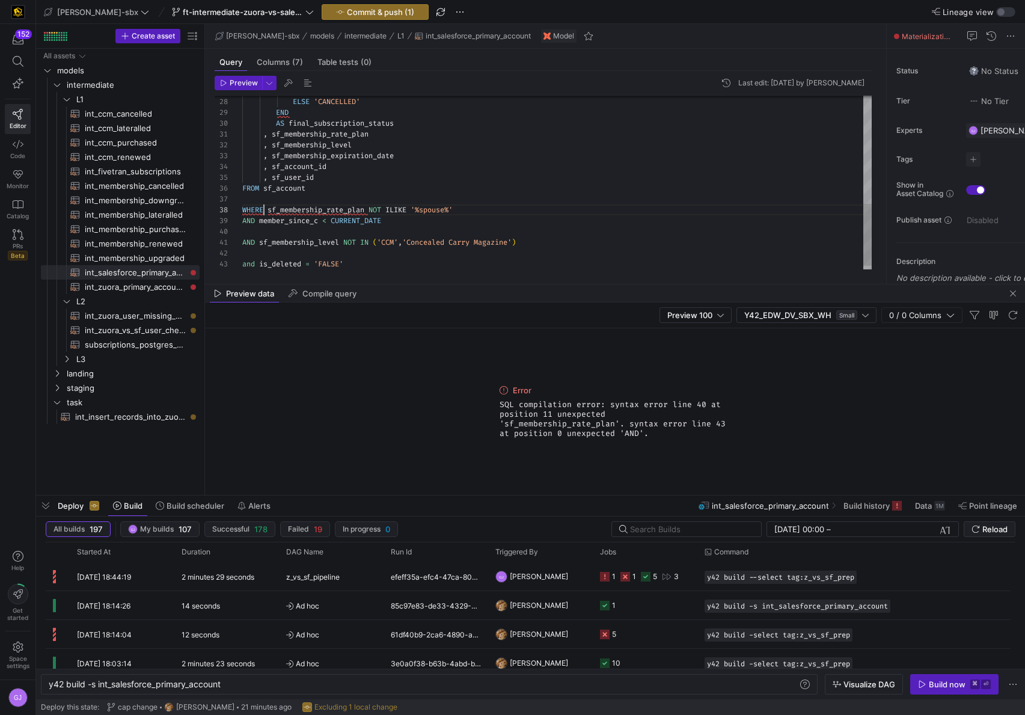
scroll to position [76, 22]
click at [499, 194] on div "ELSE 'CANCELLED' END AS final_subscription_status , sf_membership_rate_plan , s…" at bounding box center [556, 37] width 629 height 486
click at [499, 206] on div "ELSE 'CANCELLED' END AS final_subscription_status , sf_membership_rate_plan , s…" at bounding box center [556, 37] width 629 height 486
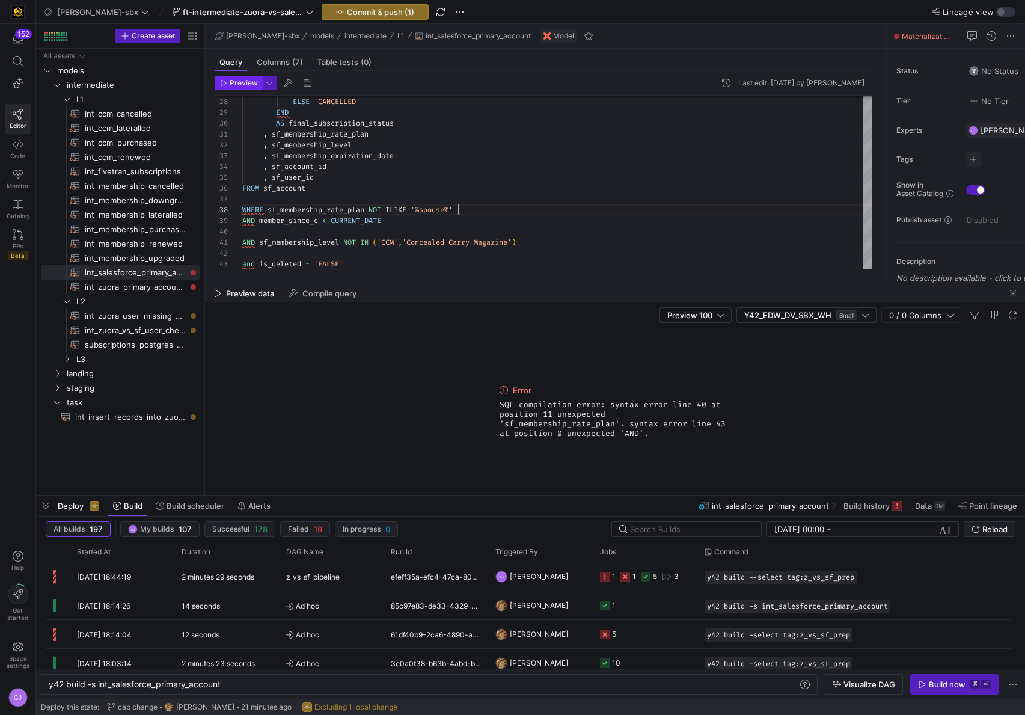
type textarea ", sf_membership_rate_plan , sf_membership_level , sf_membership_expiration_date…"
click at [244, 81] on span "Preview" at bounding box center [244, 83] width 28 height 8
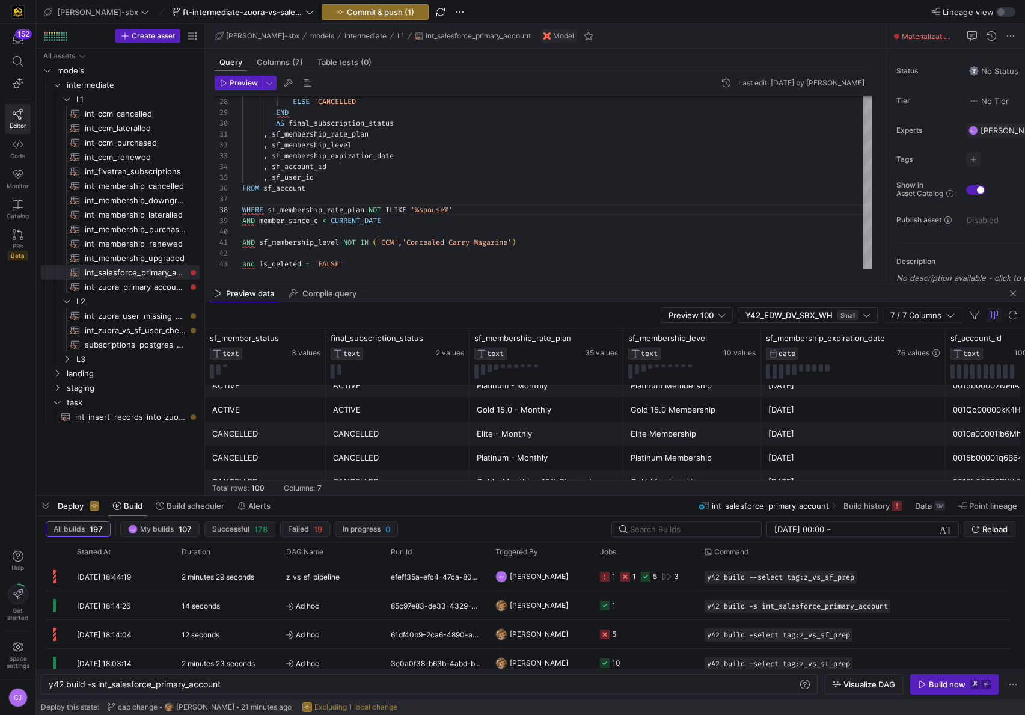
scroll to position [0, 0]
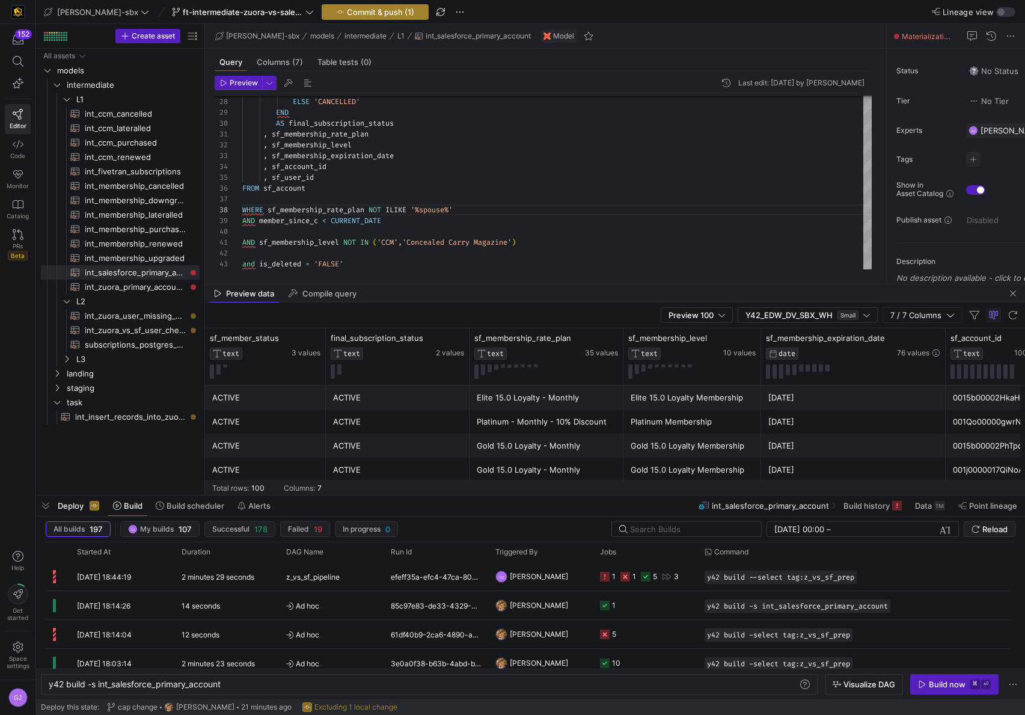
click at [368, 7] on span "Commit & push (1)" at bounding box center [380, 12] width 67 height 10
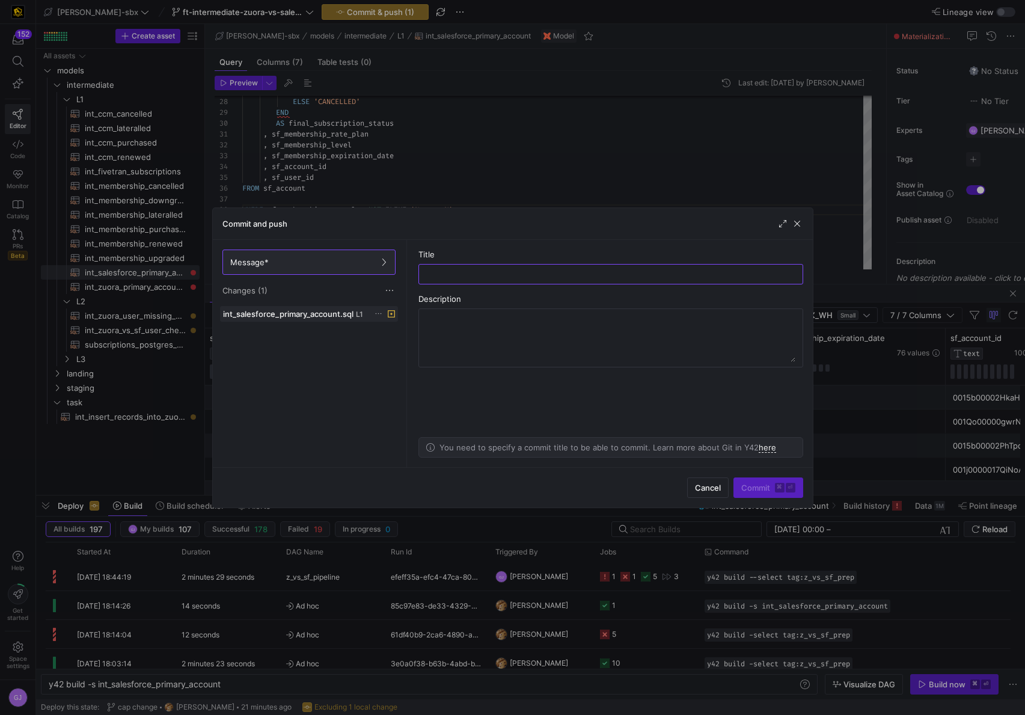
click at [340, 314] on span "int_salesforce_primary_account.sql" at bounding box center [288, 314] width 130 height 10
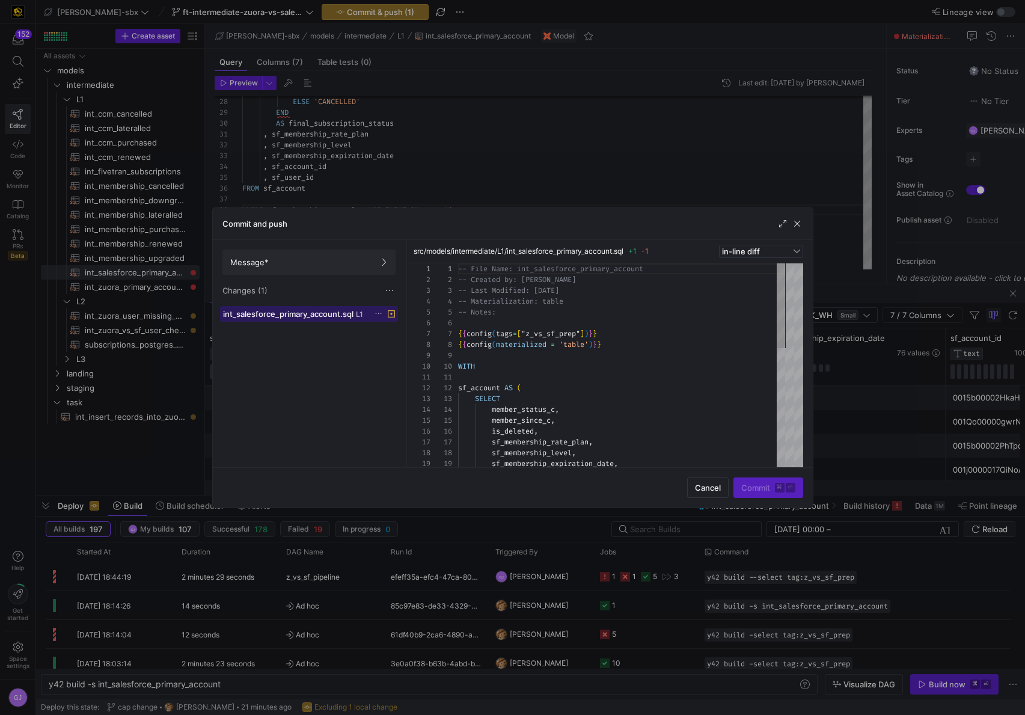
scroll to position [108, 0]
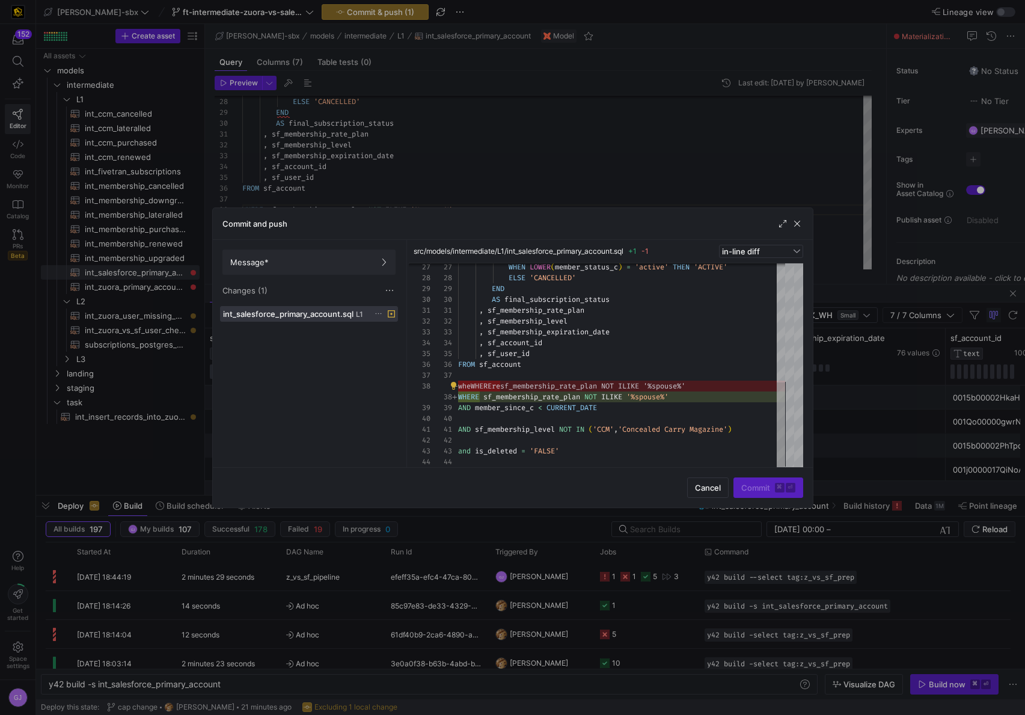
drag, startPoint x: 505, startPoint y: 388, endPoint x: 456, endPoint y: 384, distance: 49.4
click at [456, 384] on div "27 28 29 30 31 32 33 34 35 36 37 38 39 40 41 42 43 44 wheWHEREre sf_membership_…" at bounding box center [607, 365] width 355 height 204
click at [495, 388] on div "WHEN LOWER ( member_status_c ) = 'active' THEN 'ACTIVE' ELSE 'CANCELLED' END AS…" at bounding box center [621, 223] width 327 height 487
click at [291, 261] on span "Message*" at bounding box center [308, 262] width 157 height 10
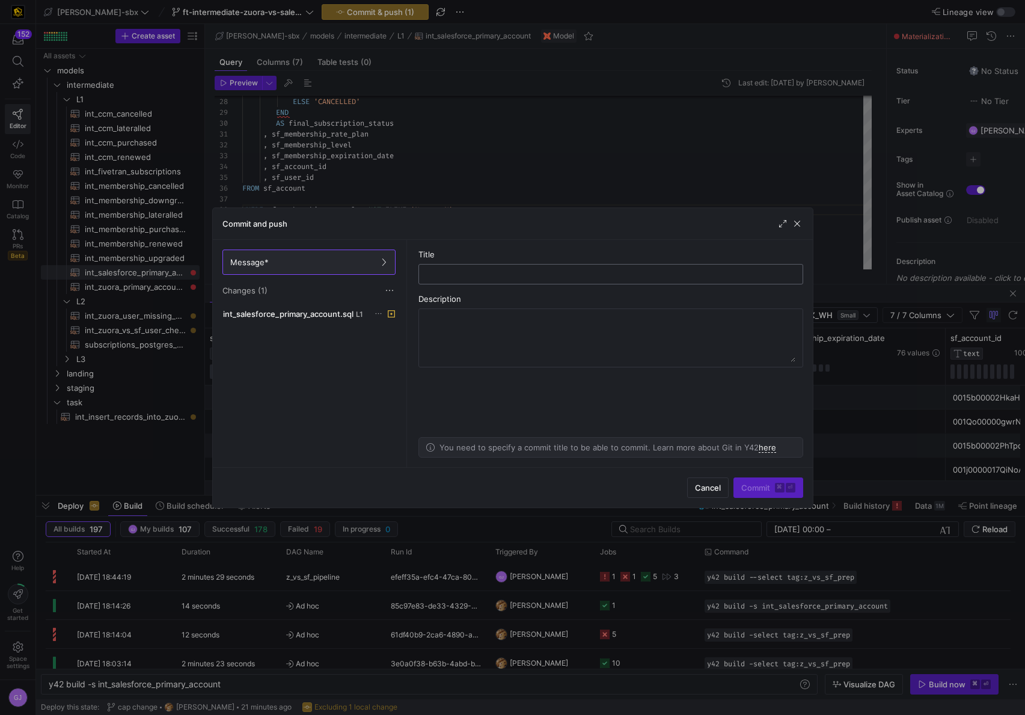
click at [460, 279] on div at bounding box center [611, 273] width 364 height 19
click at [514, 272] on input "Changing where typo oin intermediate file" at bounding box center [611, 274] width 364 height 10
type input "Changing where typo in intermediate file"
click at [491, 329] on textarea at bounding box center [610, 338] width 369 height 48
click at [495, 330] on textarea "WHAT: Changing wheWHEREre to WHERE in the where statement of int_salesforce_pri…" at bounding box center [610, 338] width 369 height 48
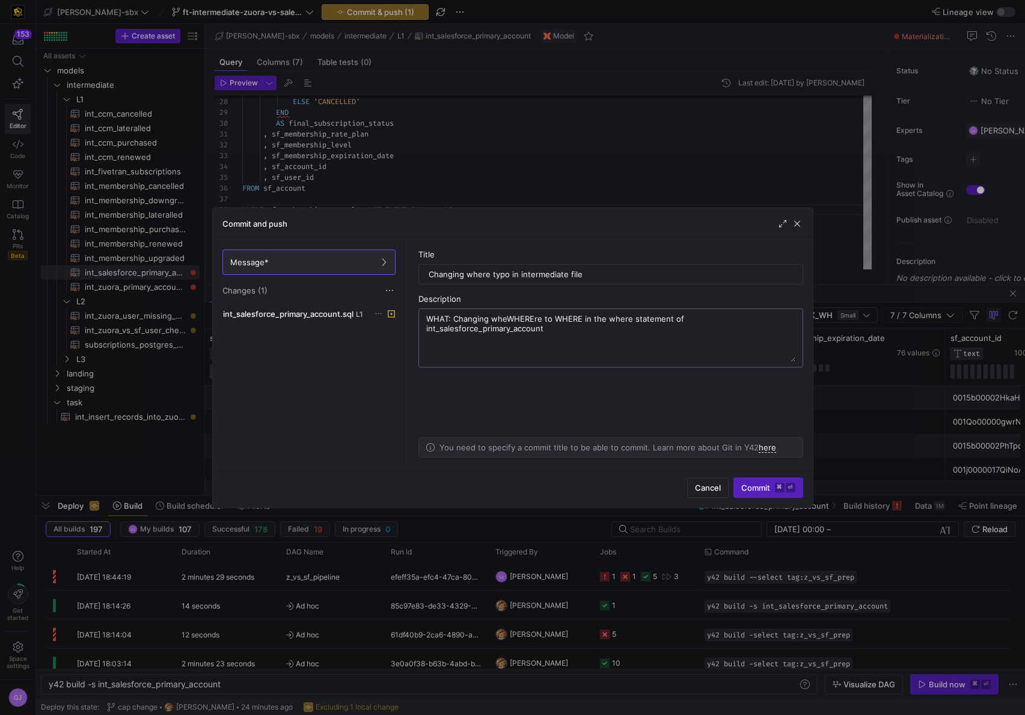
click at [798, 315] on div "WHAT: Changing wheWHEREre to WHERE in the where statement of int_salesforce_pri…" at bounding box center [610, 337] width 385 height 59
click at [795, 322] on div "WHAT: Changing wheWHEREre to WHERE in the where statement of int_salesforce_pri…" at bounding box center [610, 337] width 385 height 59
click at [793, 320] on textarea "WHAT: Changing wheWHEREre to WHERE in the where statement of int_salesforce_pri…" at bounding box center [610, 338] width 369 height 48
click at [533, 343] on textarea "WHAT: Changing wheWHEREre to WHERE in the where statement of int_salesforce_pri…" at bounding box center [610, 338] width 369 height 48
click at [518, 337] on textarea "WHAT: Changing wheWHEREre to WHERE in the where statement of int_salesforce_pri…" at bounding box center [610, 338] width 369 height 48
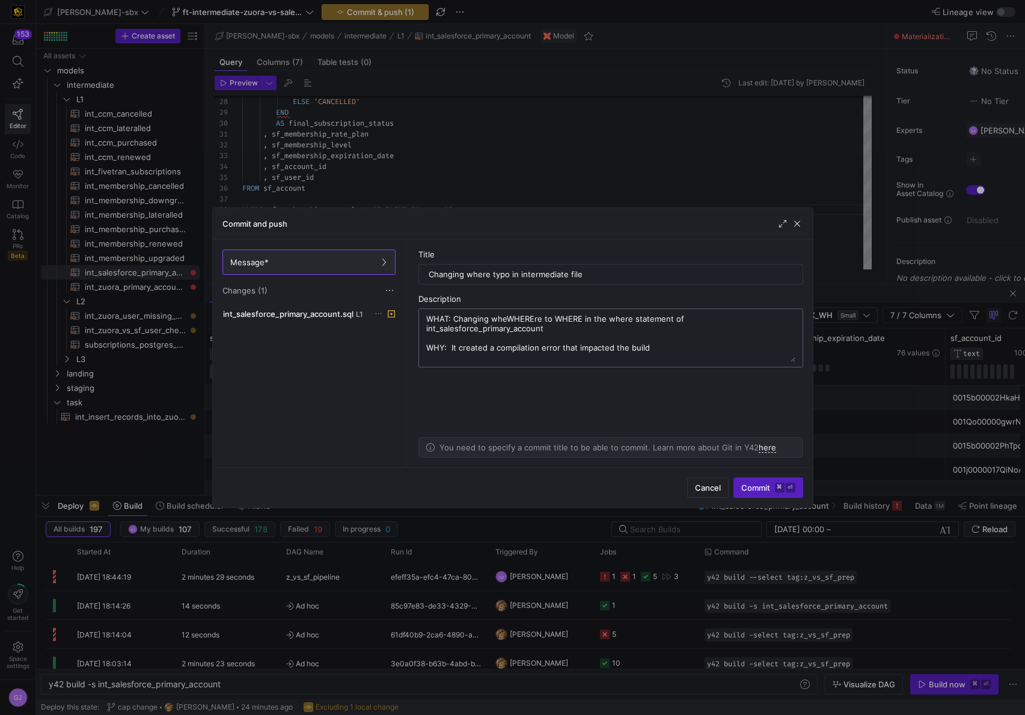
click at [651, 341] on textarea "WHAT: Changing wheWHEREre to WHERE in the where statement of int_salesforce_pri…" at bounding box center [610, 338] width 369 height 48
click at [798, 322] on div "WHAT: Changing wheWHEREre to WHERE in the where statement of int_salesforce_pri…" at bounding box center [610, 337] width 385 height 59
click at [796, 320] on div "WHAT: Changing wheWHEREre to WHERE in the where statement of int_salesforce_pri…" at bounding box center [610, 337] width 385 height 59
click at [795, 320] on div "WHAT: Changing wheWHEREre to WHERE in the where statement of int_salesforce_pri…" at bounding box center [610, 337] width 385 height 59
click at [795, 321] on div "WHAT: Changing wheWHEREre to WHERE in the where statement of int_salesforce_pri…" at bounding box center [610, 337] width 385 height 59
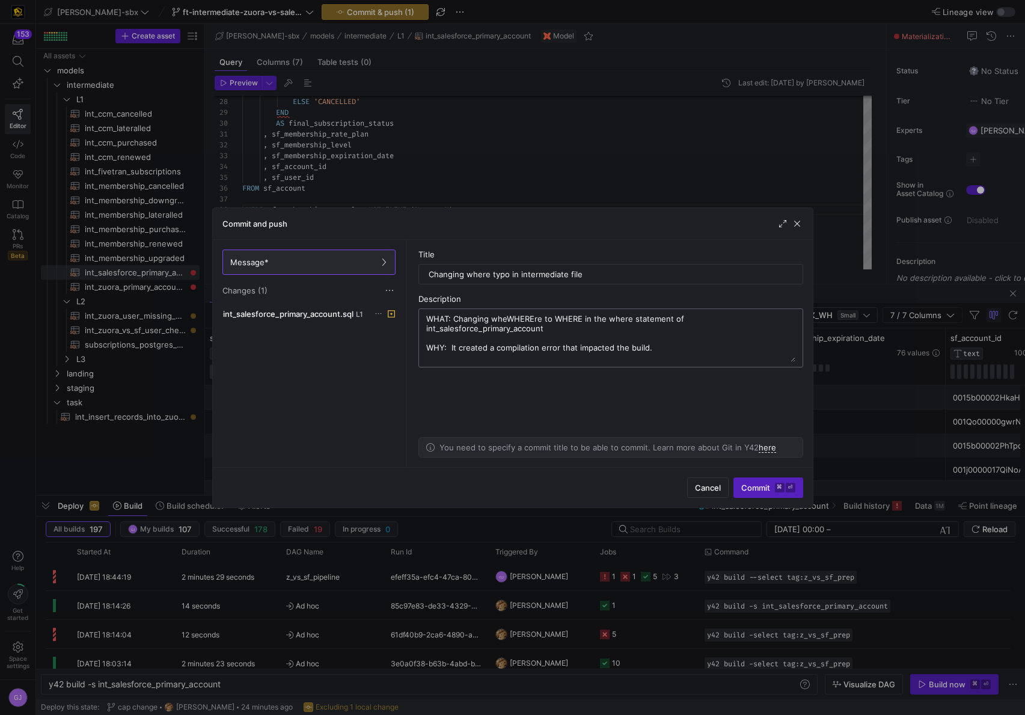
click at [795, 321] on textarea "WHAT: Changing wheWHEREre to WHERE in the where statement of int_salesforce_pri…" at bounding box center [610, 338] width 369 height 48
click at [638, 277] on input "Changing where typo in intermediate file" at bounding box center [611, 274] width 364 height 10
click at [620, 359] on textarea "WHAT: Changing wheWHEREre to WHERE in the where statement of int_salesforce_pri…" at bounding box center [610, 338] width 369 height 48
paste textarea "Changing where typo in intermediate file"
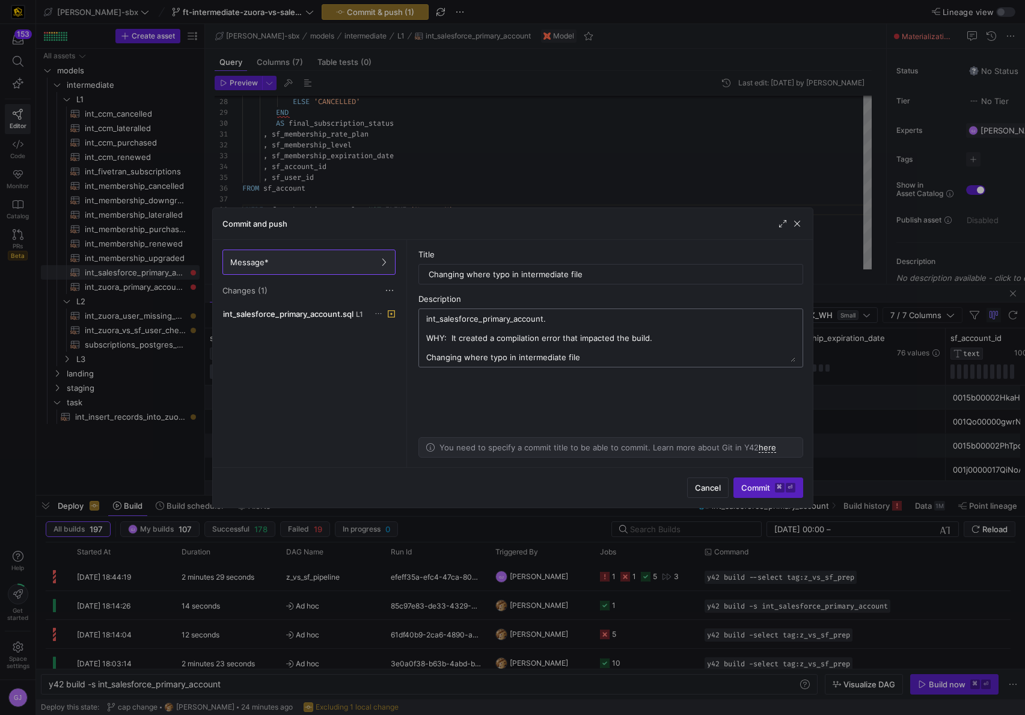
click at [624, 350] on textarea "WHAT: Changing wheWHEREre to WHERE in the where statement of int_salesforce_pri…" at bounding box center [610, 338] width 369 height 48
drag, startPoint x: 609, startPoint y: 361, endPoint x: 427, endPoint y: 348, distance: 182.0
click at [427, 348] on textarea "WHAT: Changing wheWHEREre to WHERE in the where statement of int_salesforce_pri…" at bounding box center [610, 338] width 369 height 48
type textarea "WHAT: Changing wheWHEREre to WHERE in the where statement of int_salesforce_pri…"
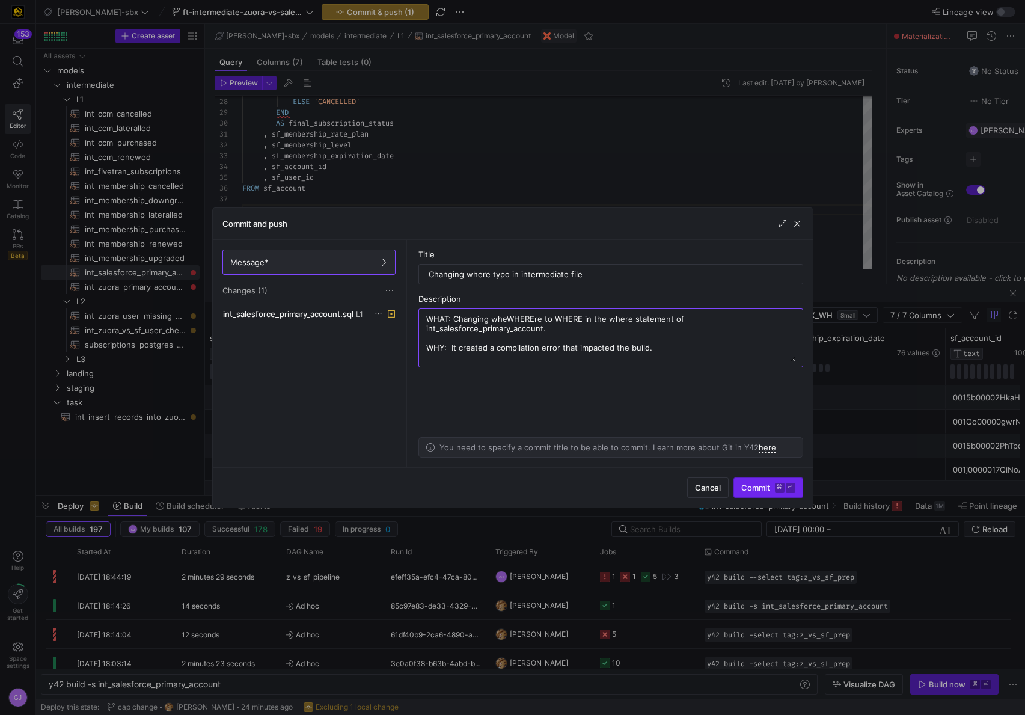
click at [763, 484] on span "Commit ⌘ ⏎" at bounding box center [768, 488] width 54 height 10
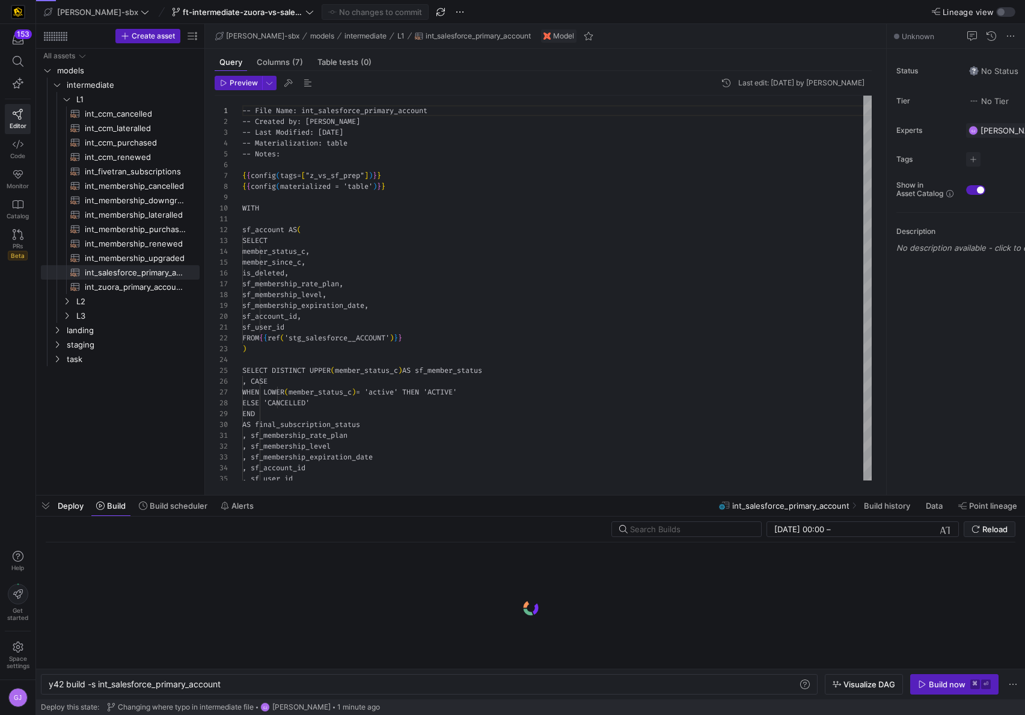
scroll to position [0, 174]
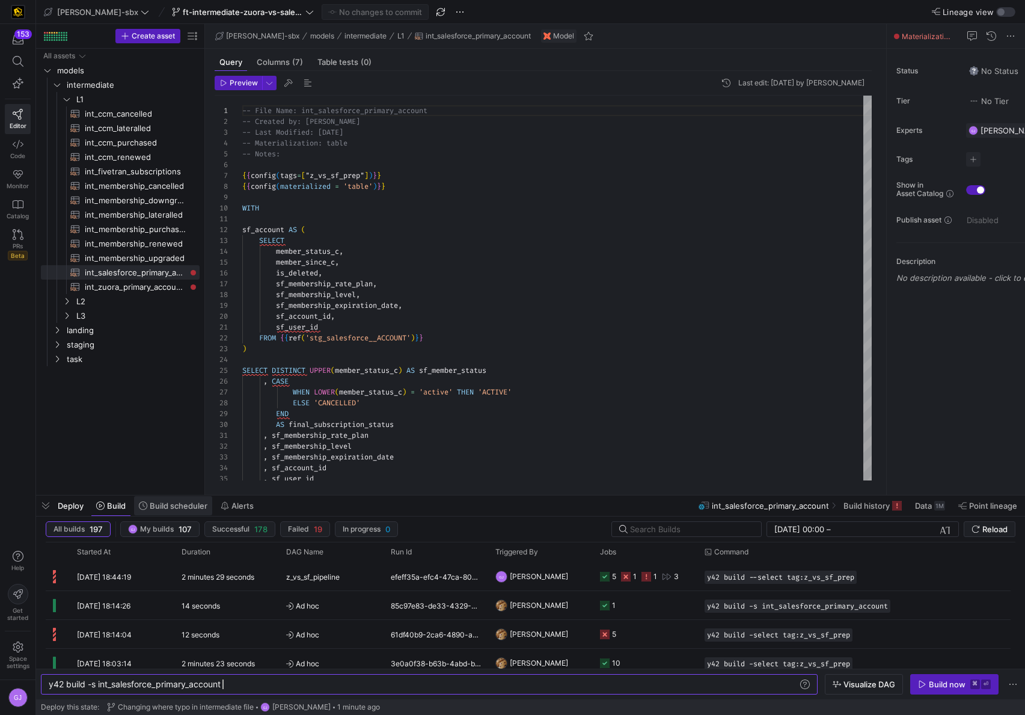
click at [155, 509] on span "Build scheduler" at bounding box center [179, 506] width 58 height 10
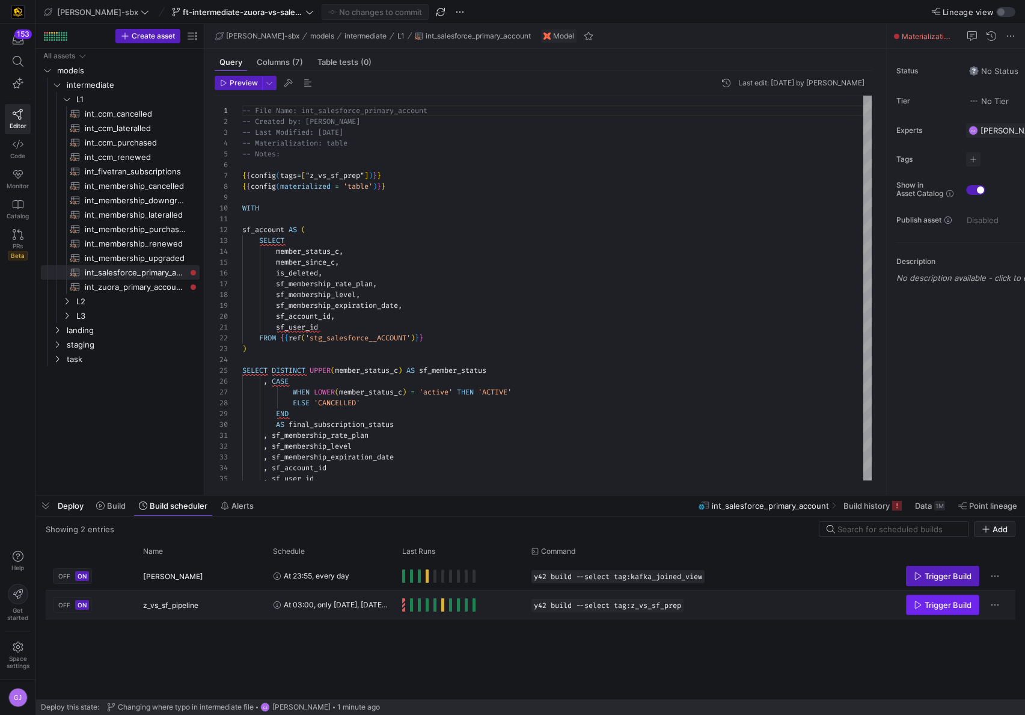
click at [941, 603] on span "Trigger Build" at bounding box center [947, 605] width 47 height 10
drag, startPoint x: 97, startPoint y: 510, endPoint x: 75, endPoint y: 515, distance: 22.2
click at [97, 510] on button "Build" at bounding box center [111, 505] width 40 height 20
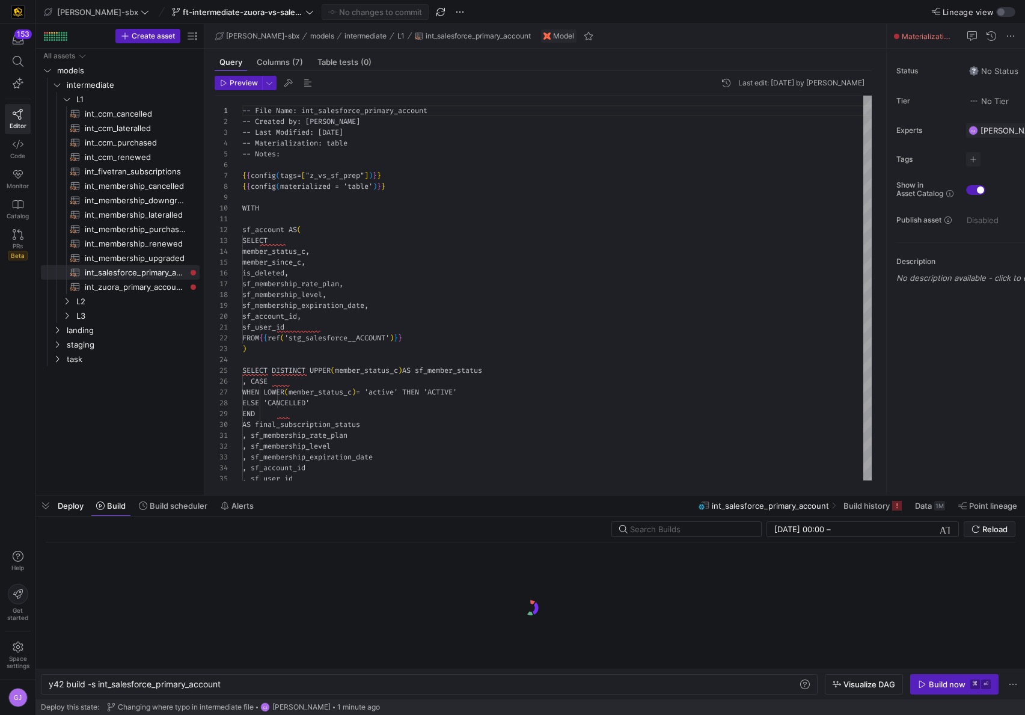
scroll to position [0, 174]
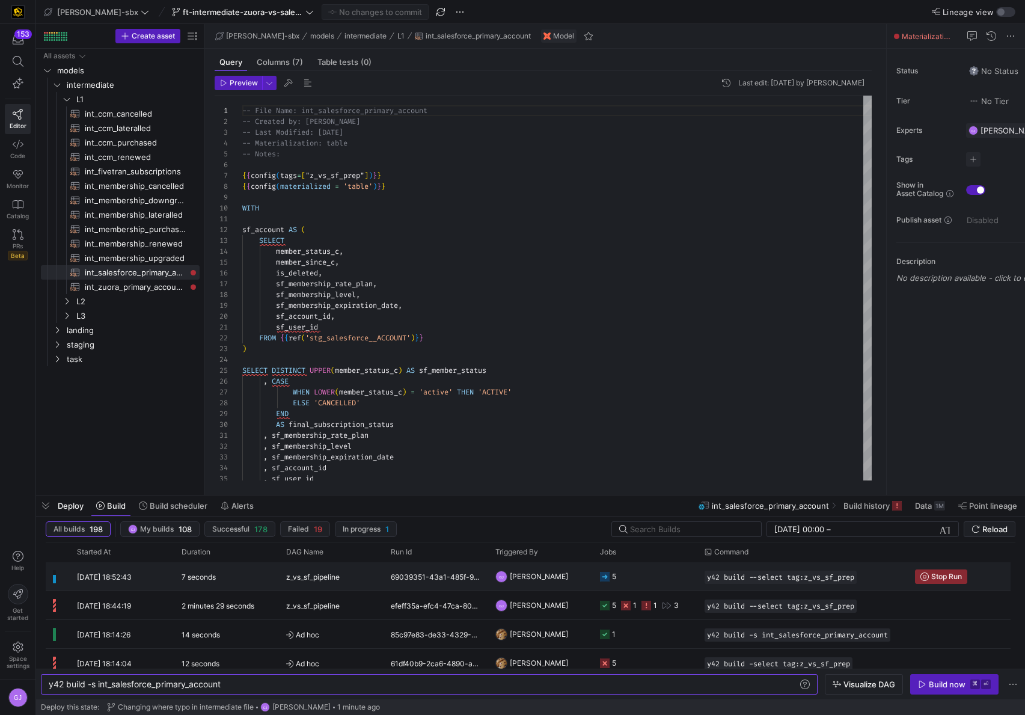
click at [633, 574] on y42-job-status-cell-renderer "5" at bounding box center [645, 576] width 90 height 27
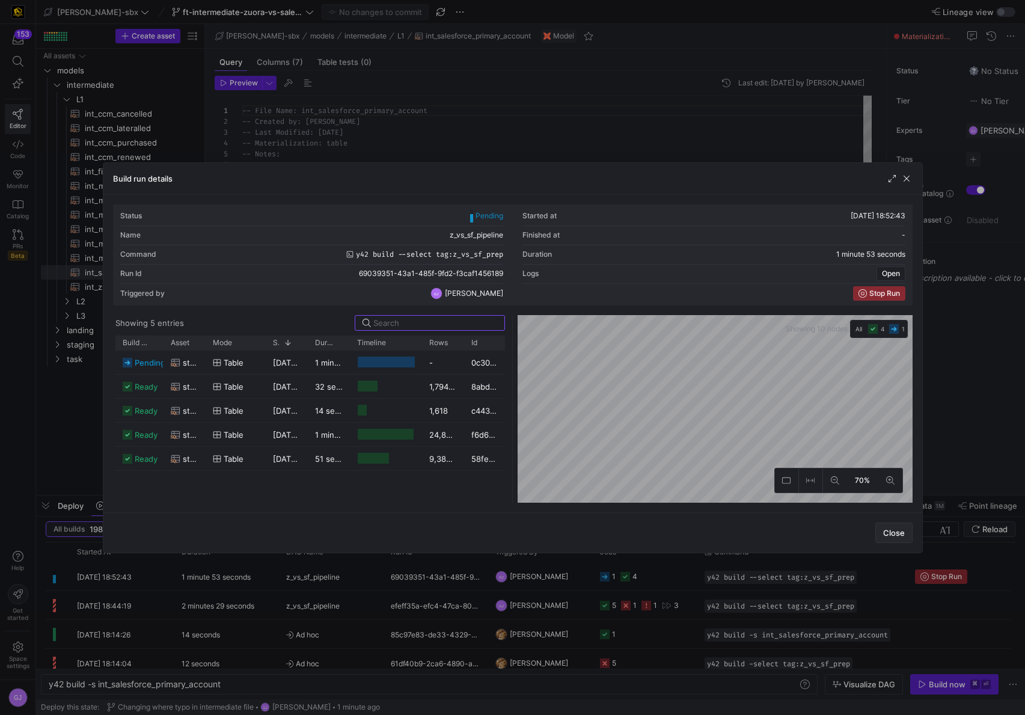
click at [894, 535] on span "Close" at bounding box center [894, 533] width 22 height 10
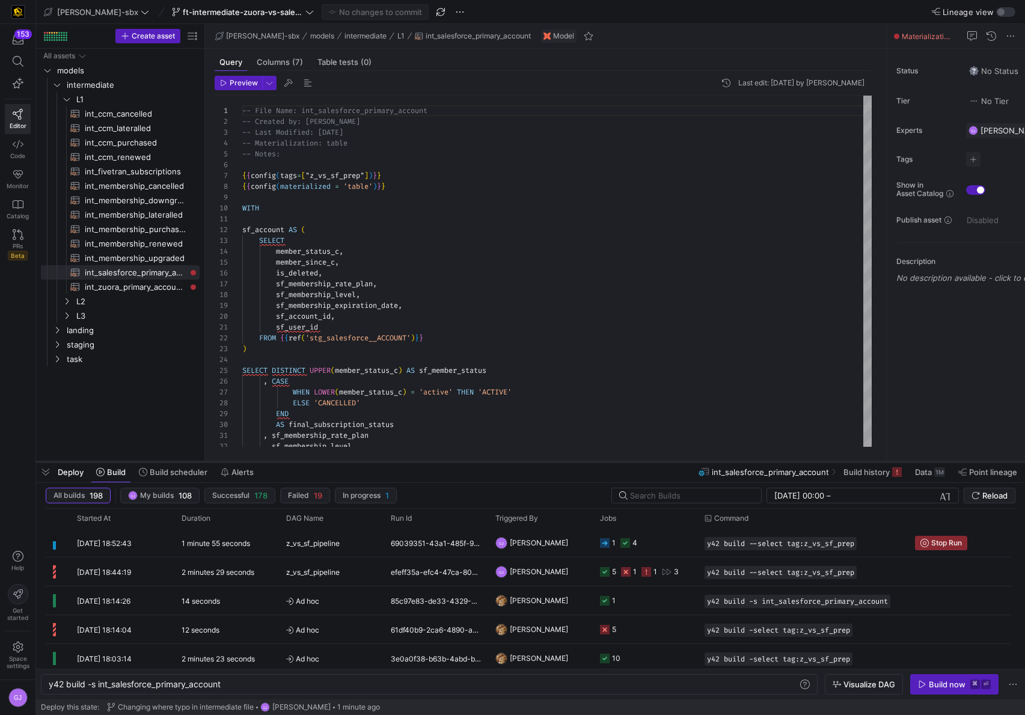
drag, startPoint x: 509, startPoint y: 494, endPoint x: 496, endPoint y: 457, distance: 39.3
click at [496, 459] on div at bounding box center [530, 461] width 989 height 5
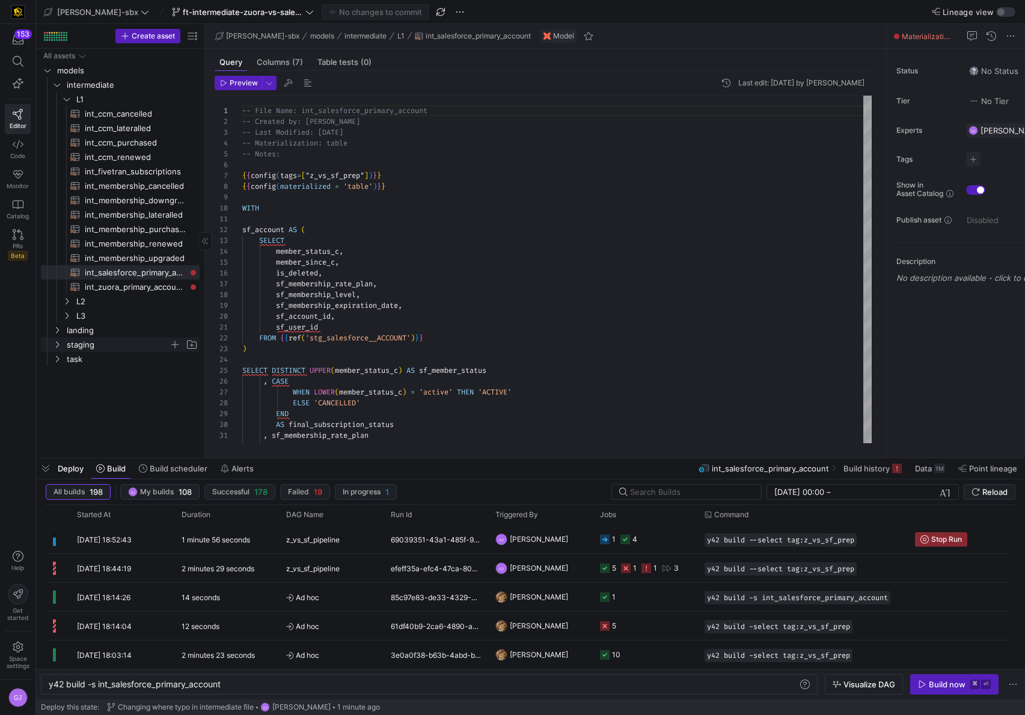
click at [82, 341] on span "staging" at bounding box center [118, 345] width 102 height 14
click at [109, 392] on span "salesforce" at bounding box center [122, 388] width 93 height 14
click at [120, 402] on span "stg_salesforce__ACCOUNT​​​​​​​​​​" at bounding box center [135, 403] width 101 height 14
type textarea "-- File name: stg_salesforce__ACCOUNT -- Created By: [PERSON_NAME] -- Last Modi…"
type textarea "y42 build -s stg_salesforce__ACCOUNT"
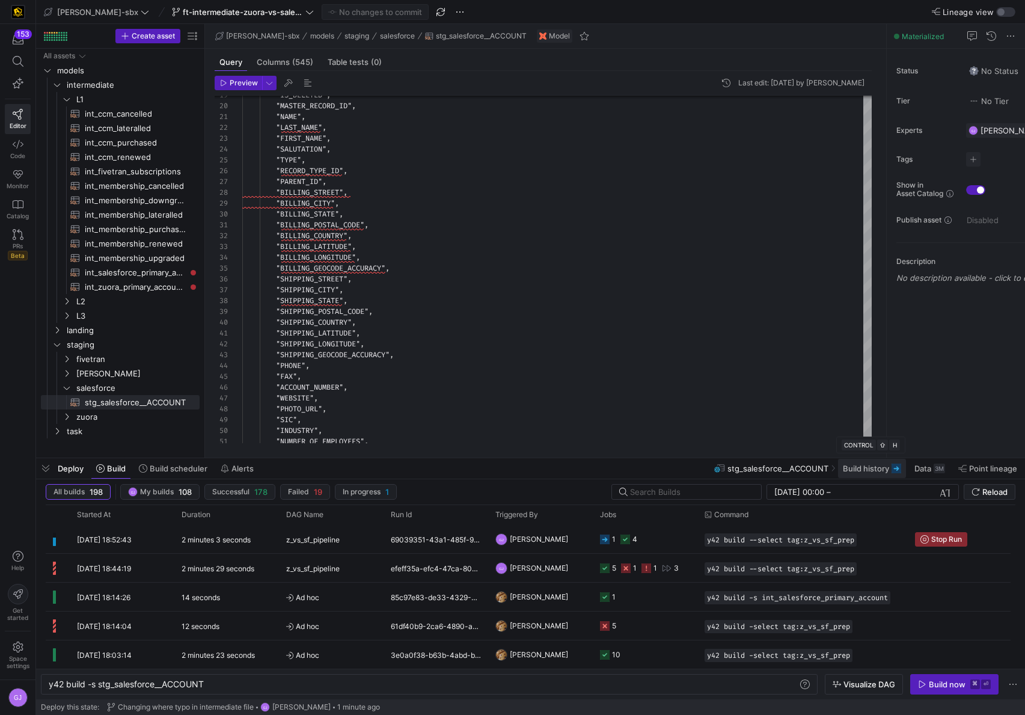
click at [879, 472] on span "Build history" at bounding box center [866, 468] width 46 height 10
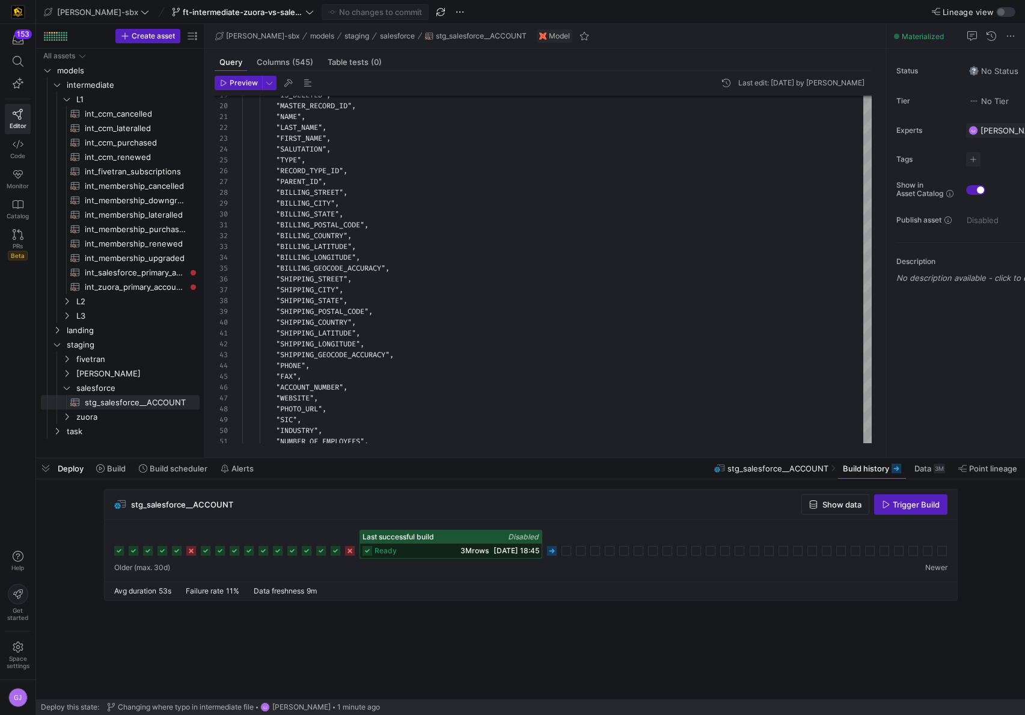
click at [549, 554] on icon at bounding box center [552, 551] width 10 height 10
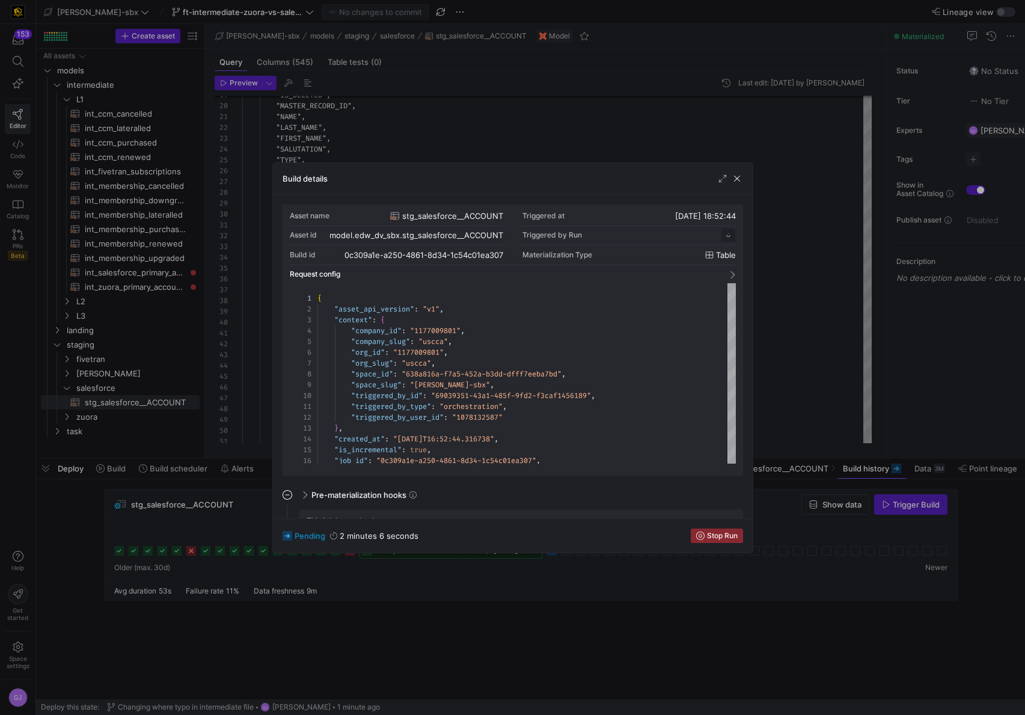
scroll to position [108, 0]
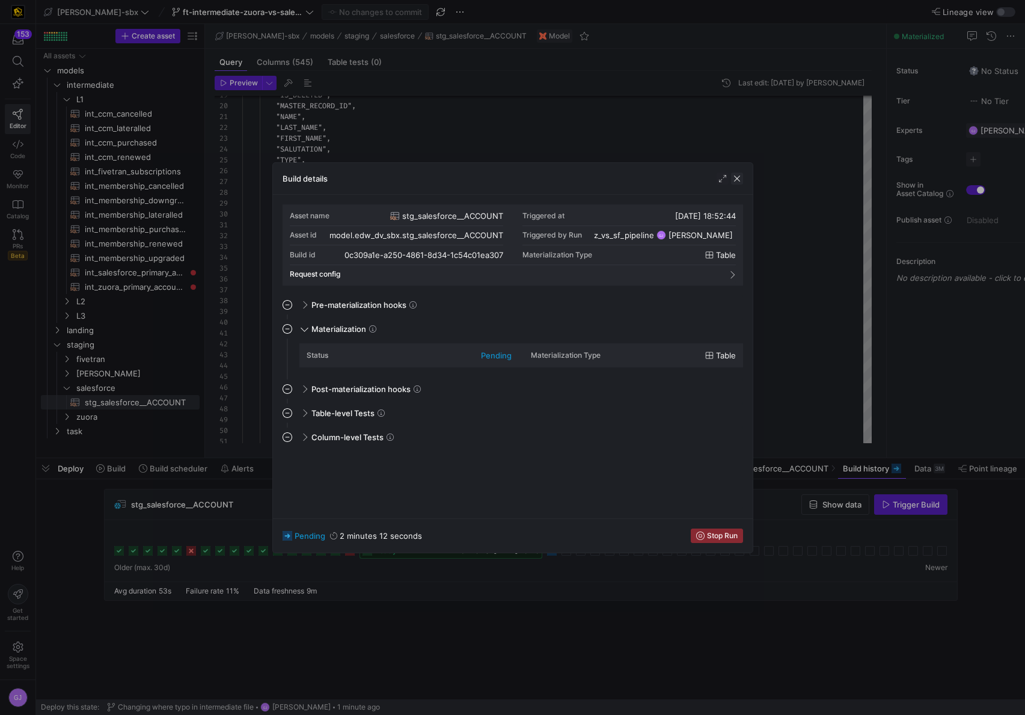
click at [740, 181] on span "button" at bounding box center [737, 179] width 12 height 12
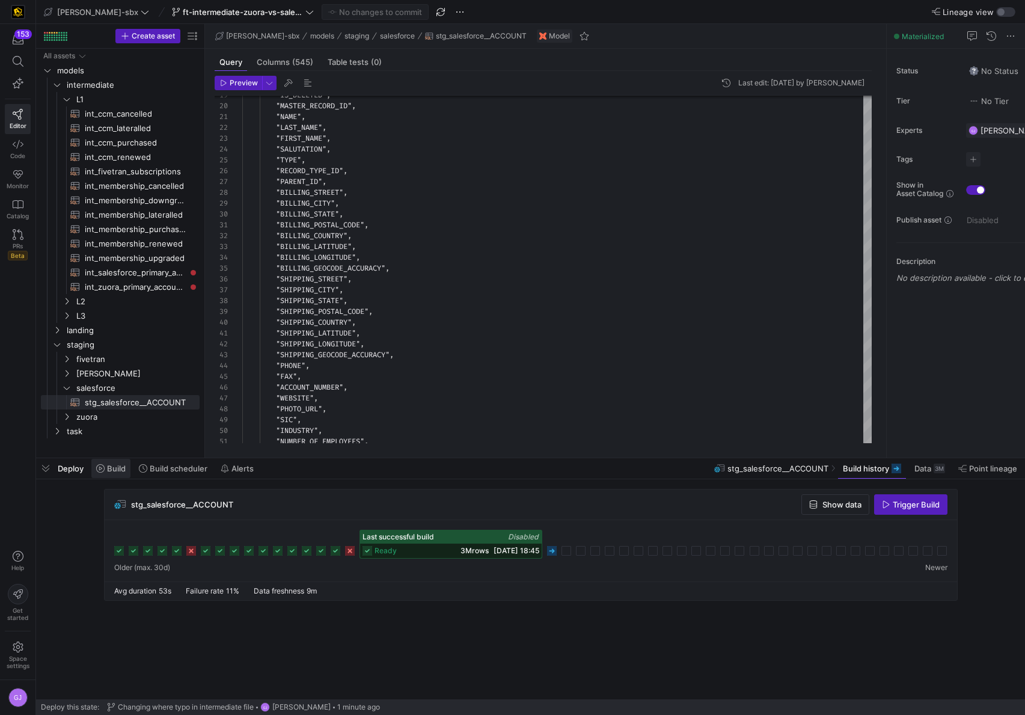
click at [115, 476] on span at bounding box center [110, 468] width 39 height 19
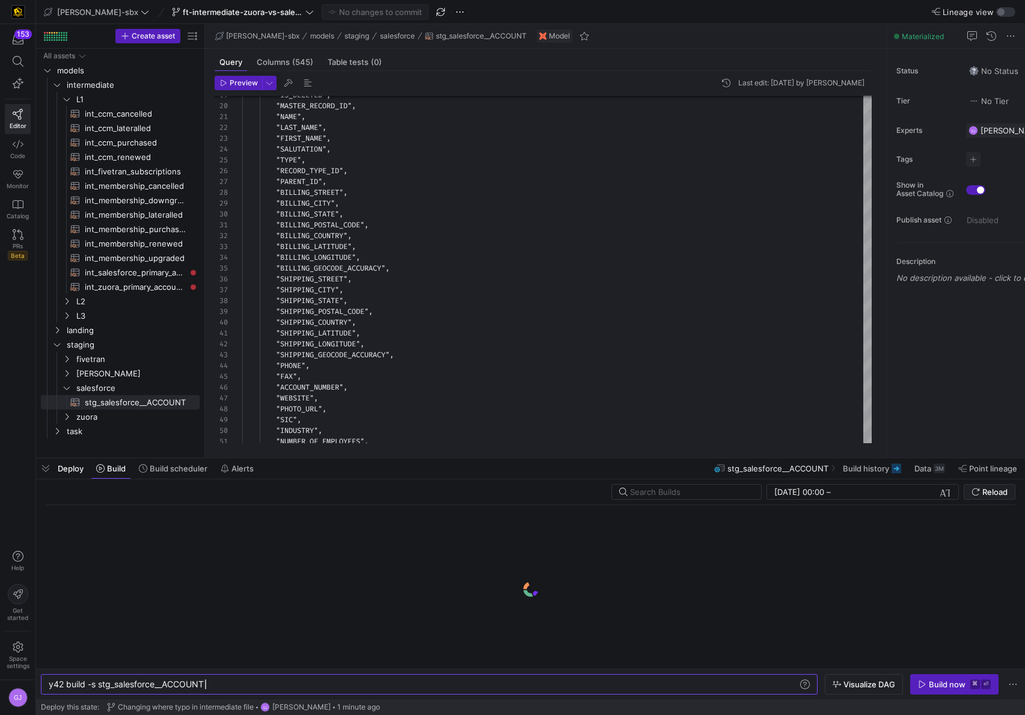
scroll to position [0, 156]
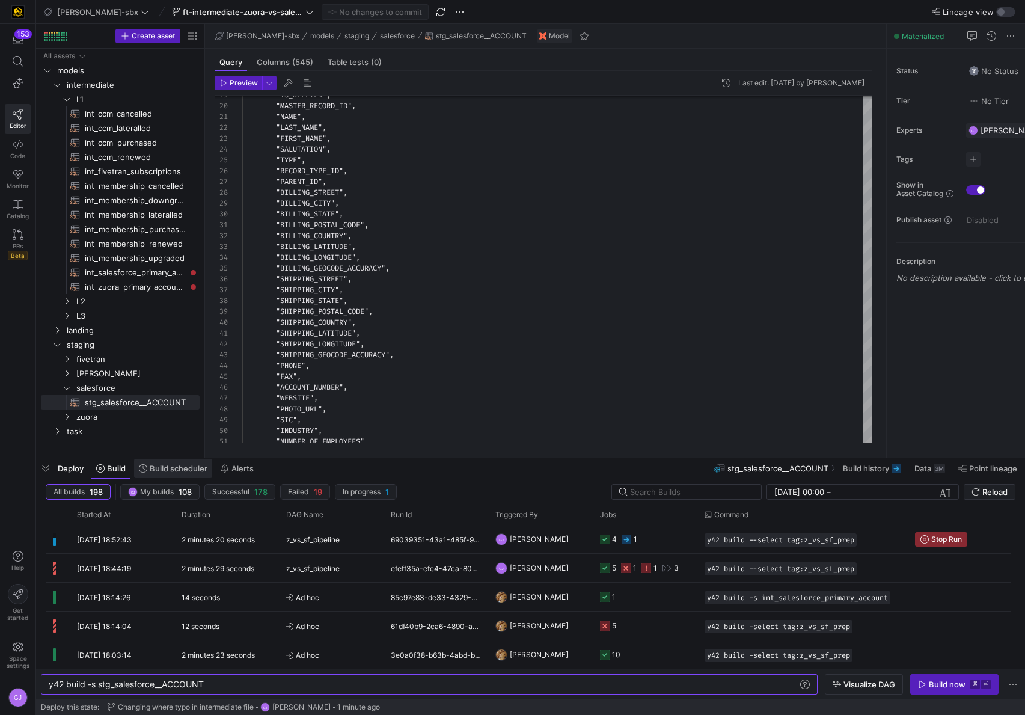
click at [182, 471] on span "Build scheduler" at bounding box center [179, 468] width 58 height 10
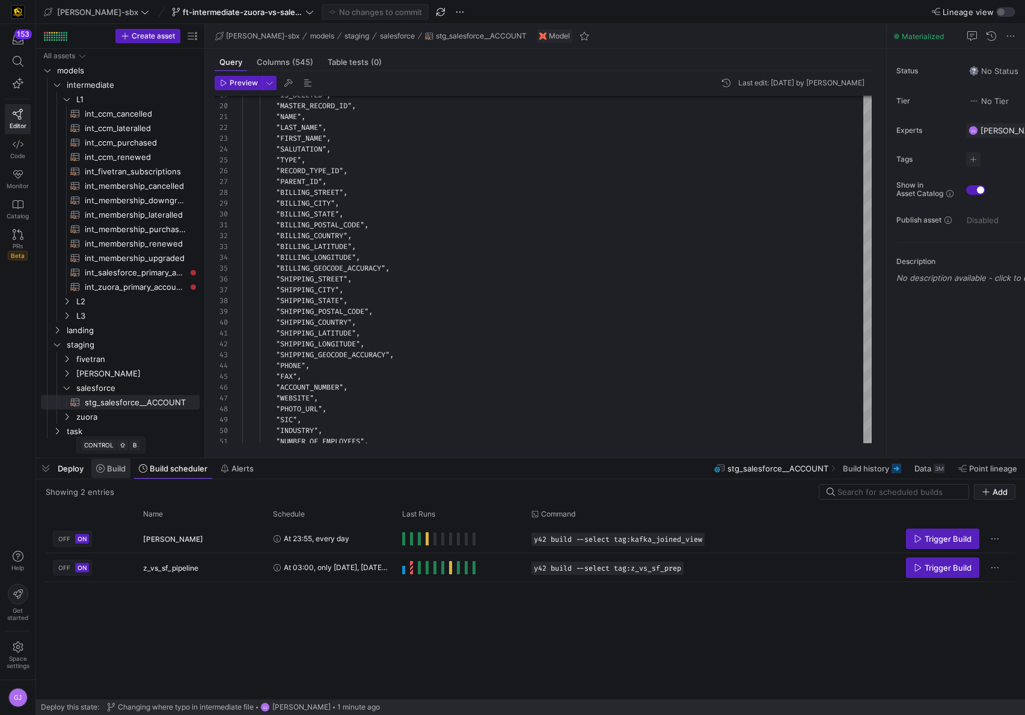
click at [121, 473] on span at bounding box center [110, 468] width 39 height 19
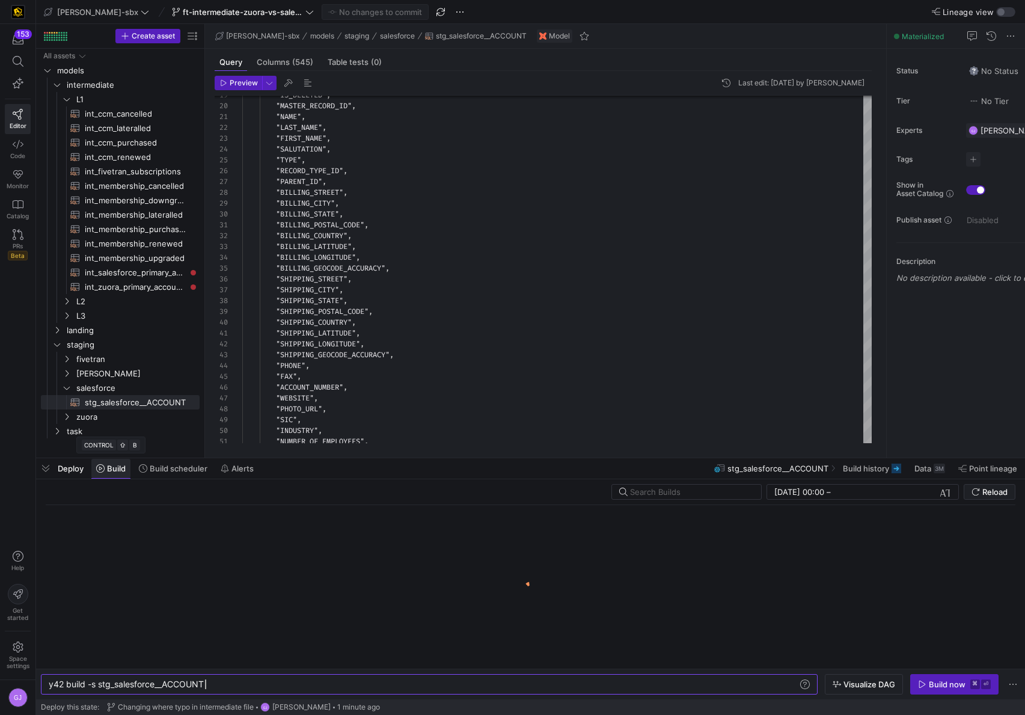
scroll to position [0, 156]
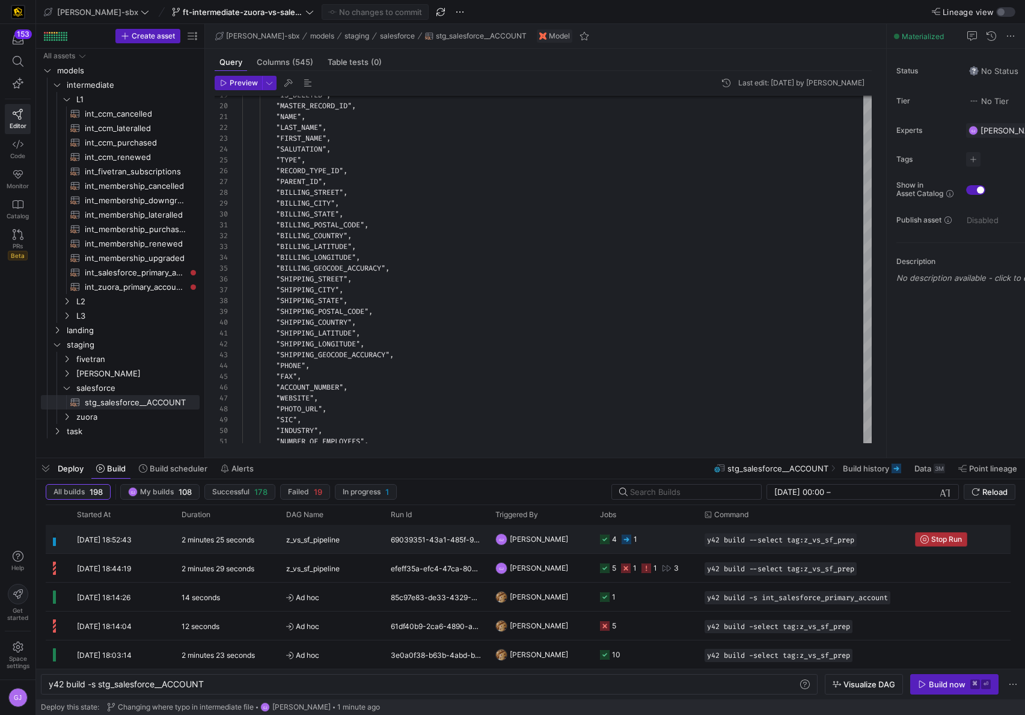
click at [955, 539] on span "Stop Run" at bounding box center [946, 539] width 31 height 8
click at [867, 470] on span "Build history" at bounding box center [866, 468] width 46 height 10
